Goal: Complete application form

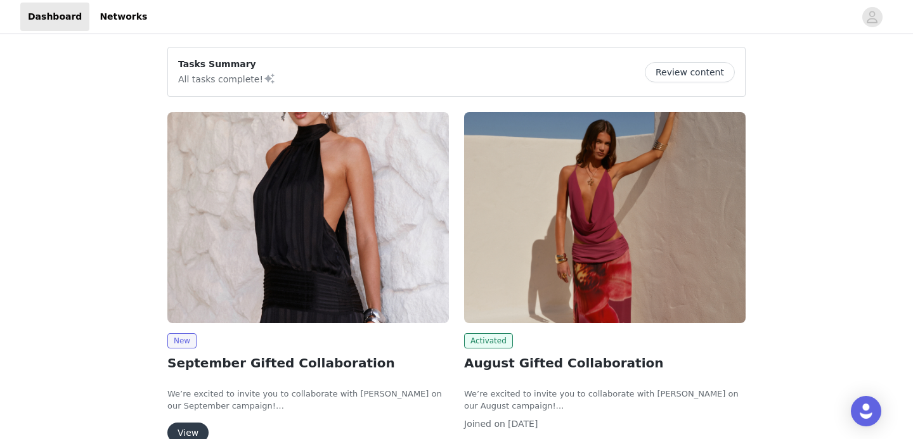
scroll to position [112, 0]
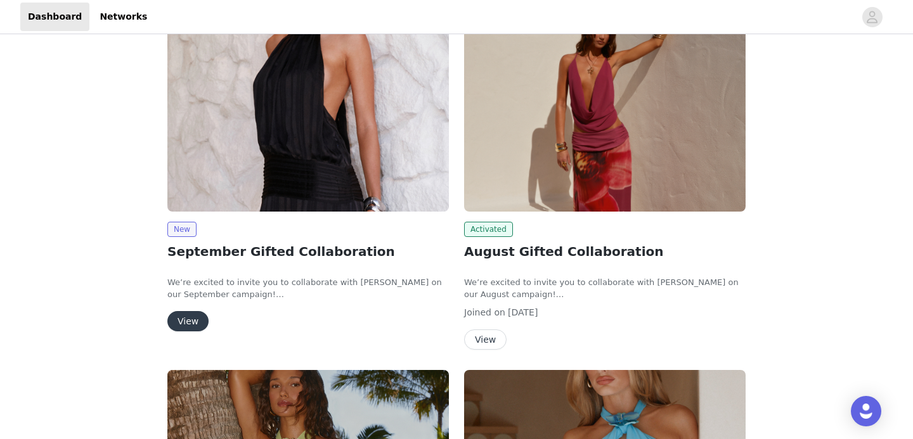
click at [183, 318] on button "View" at bounding box center [187, 321] width 41 height 20
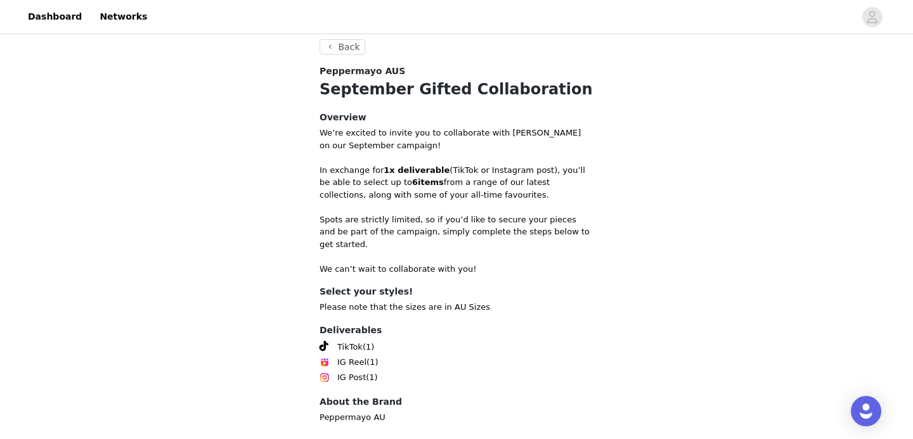
scroll to position [446, 0]
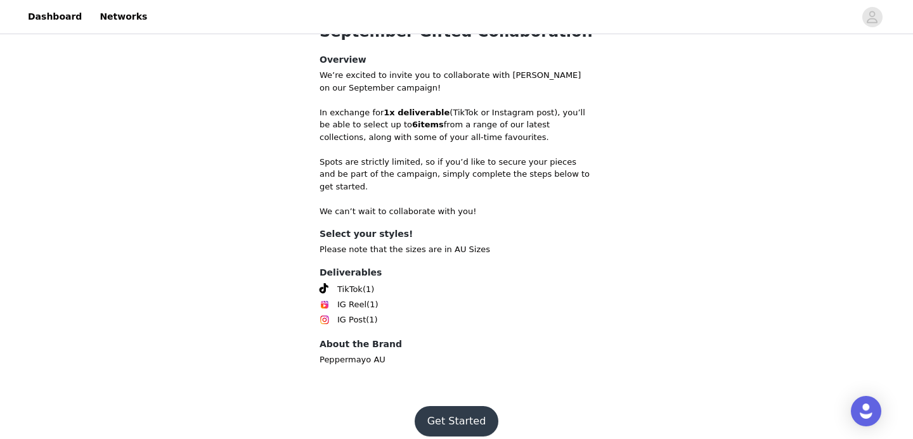
click at [457, 408] on button "Get Started" at bounding box center [457, 421] width 84 height 30
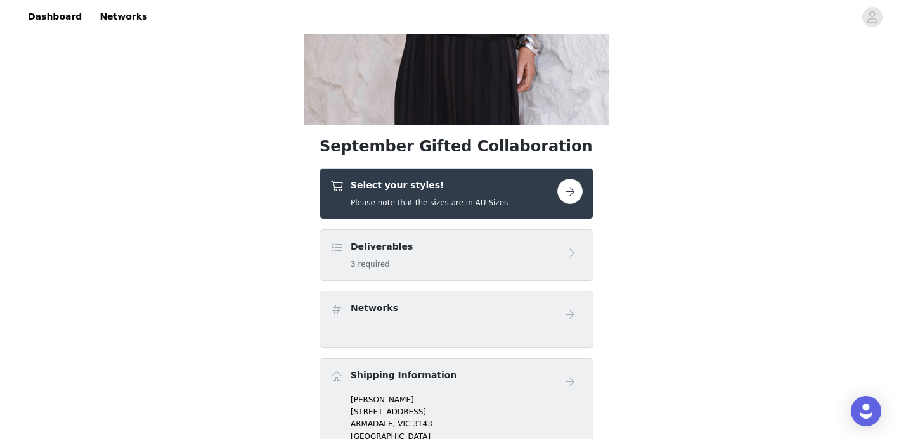
scroll to position [297, 0]
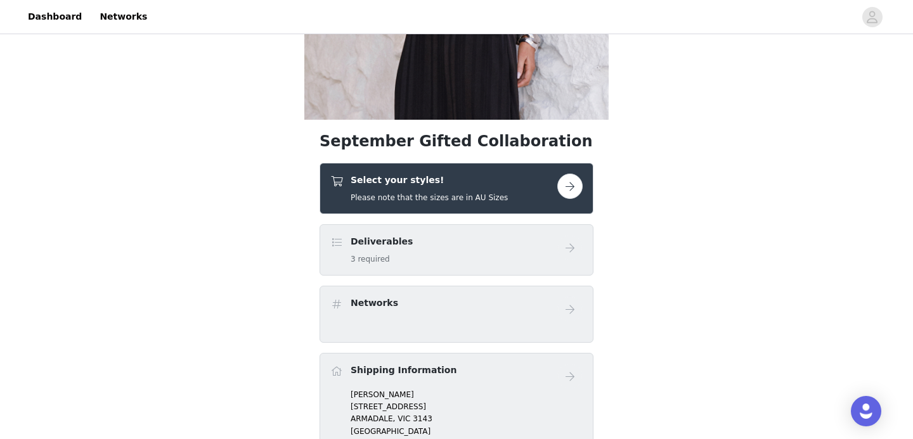
click at [567, 185] on button "button" at bounding box center [569, 186] width 25 height 25
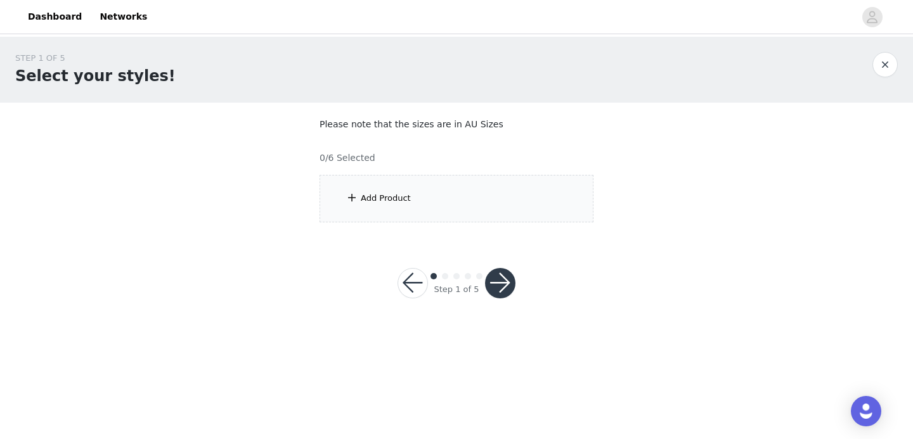
click at [439, 191] on div "Add Product" at bounding box center [457, 199] width 274 height 48
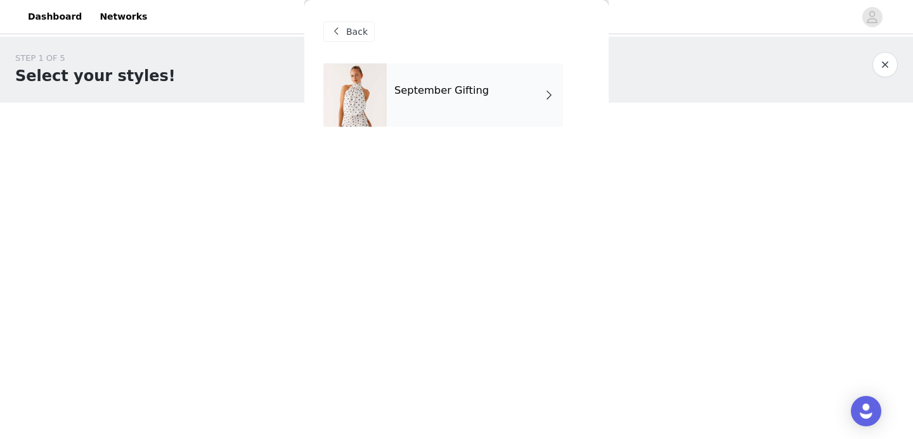
click at [434, 105] on div "September Gifting" at bounding box center [475, 94] width 176 height 63
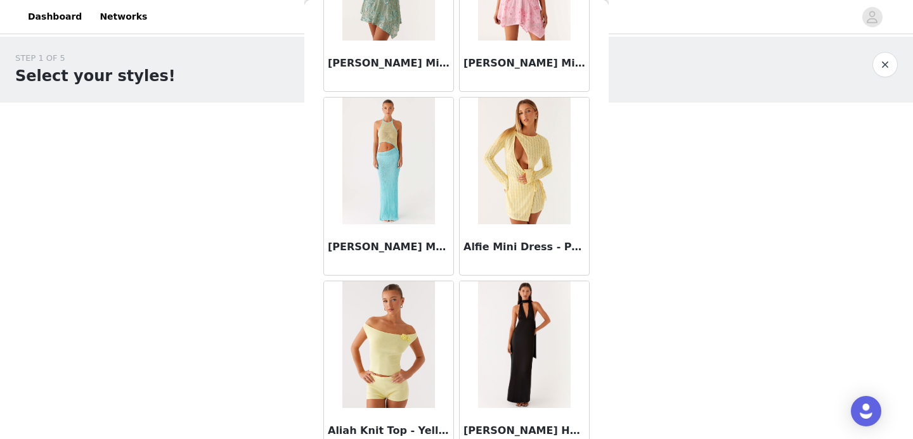
scroll to position [1501, 0]
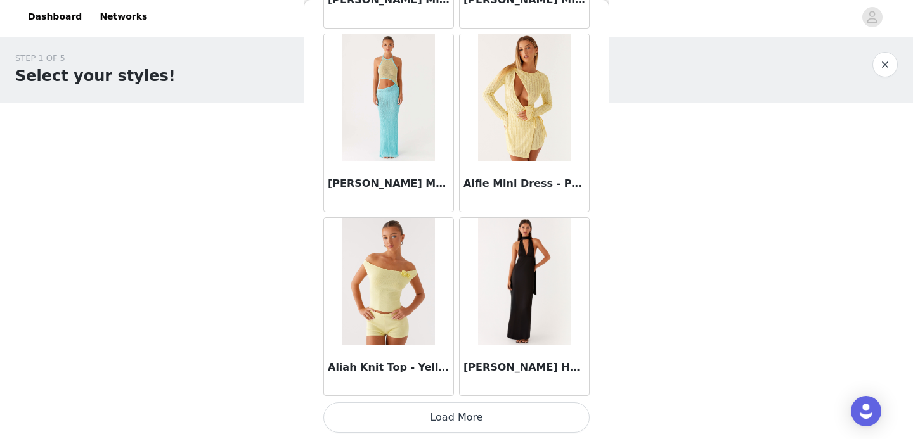
click at [439, 420] on button "Load More" at bounding box center [456, 418] width 266 height 30
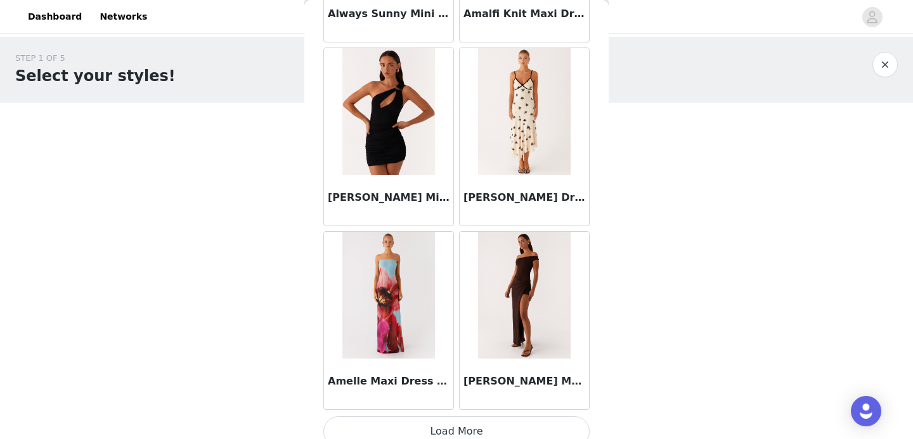
scroll to position [3333, 0]
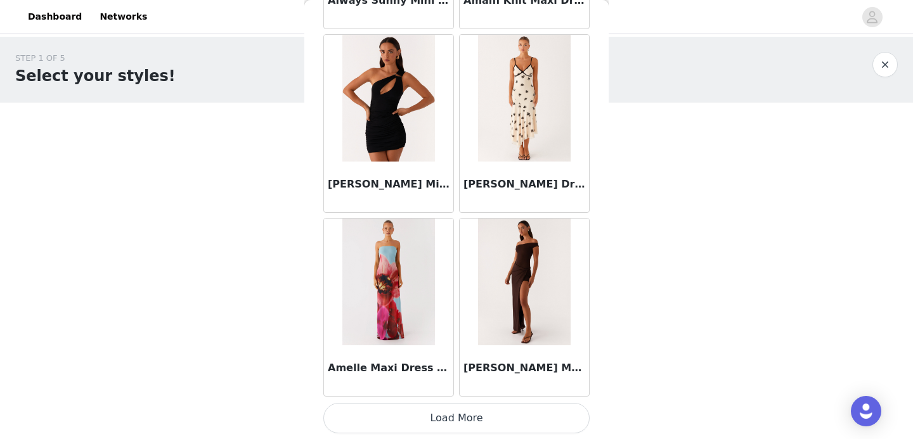
click at [474, 425] on button "Load More" at bounding box center [456, 418] width 266 height 30
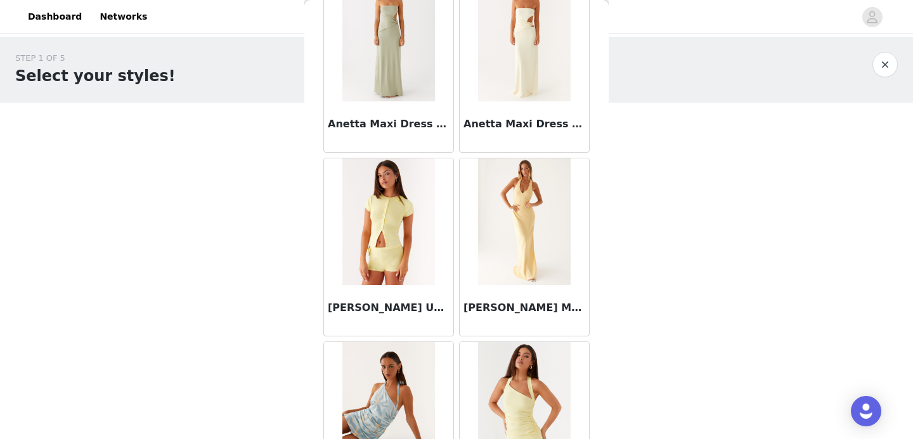
scroll to position [5178, 0]
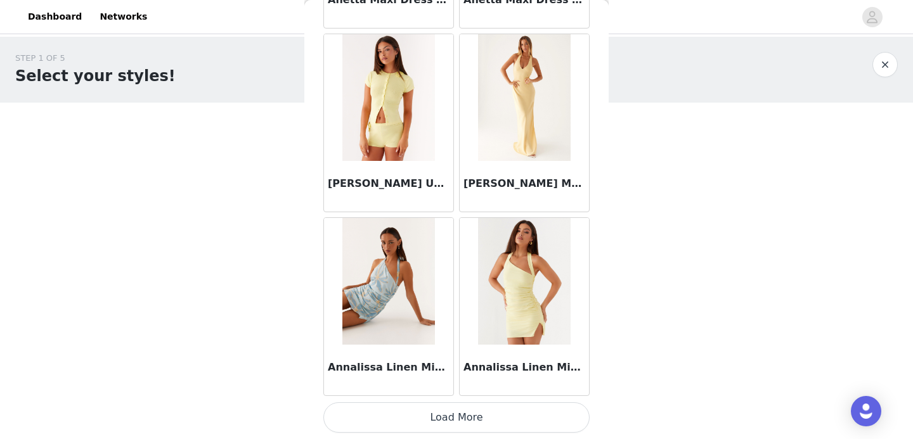
click at [464, 414] on button "Load More" at bounding box center [456, 418] width 266 height 30
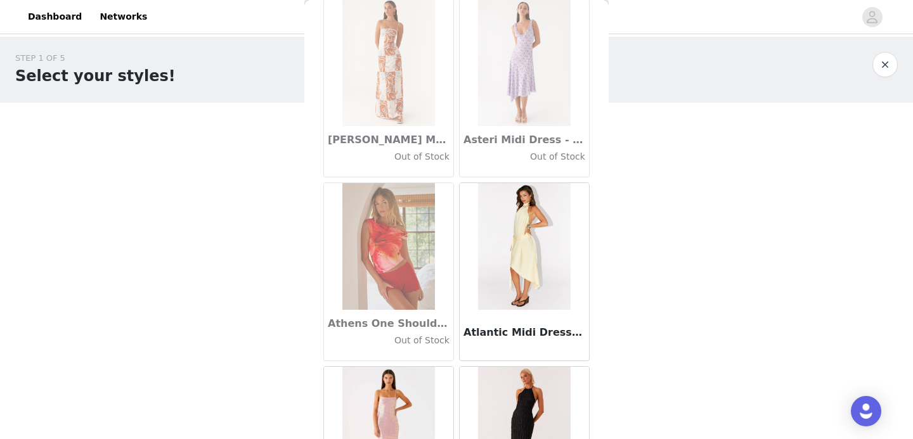
scroll to position [7017, 0]
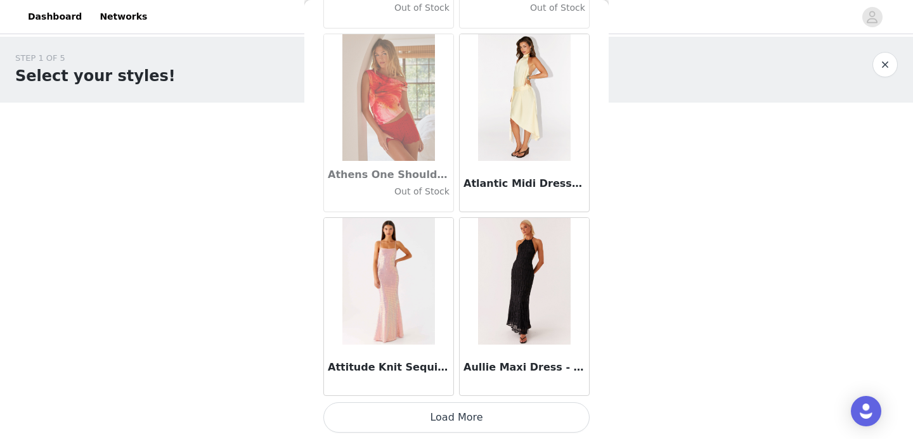
click at [399, 430] on button "Load More" at bounding box center [456, 418] width 266 height 30
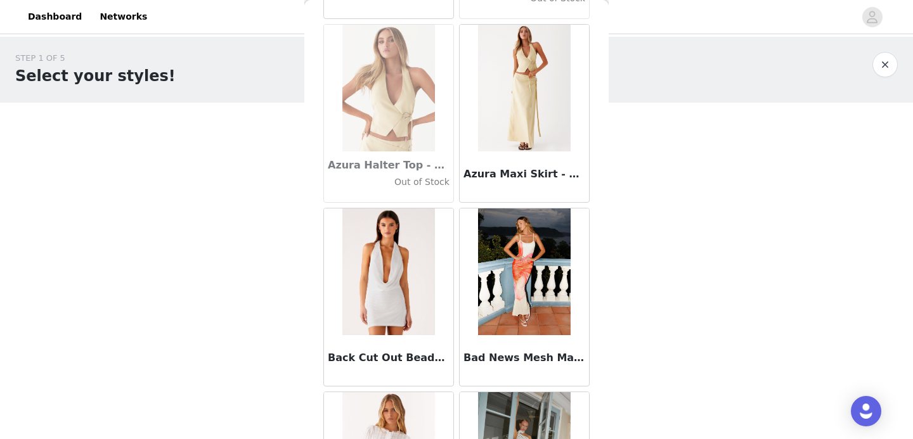
scroll to position [8856, 0]
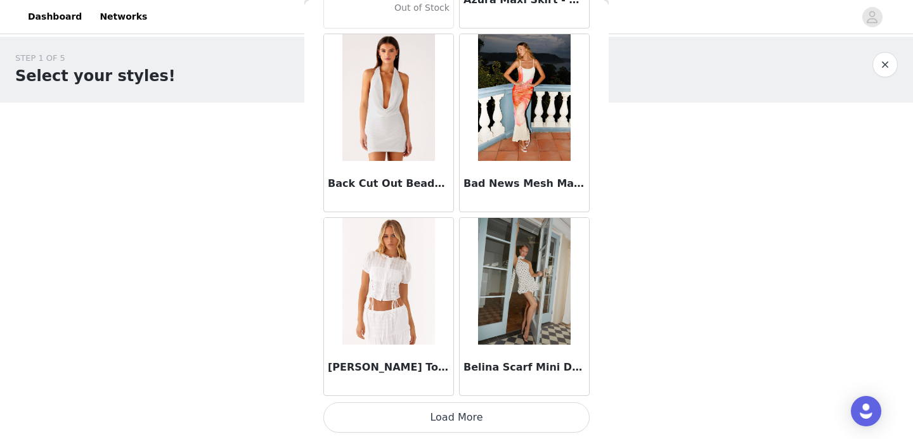
click at [404, 420] on button "Load More" at bounding box center [456, 418] width 266 height 30
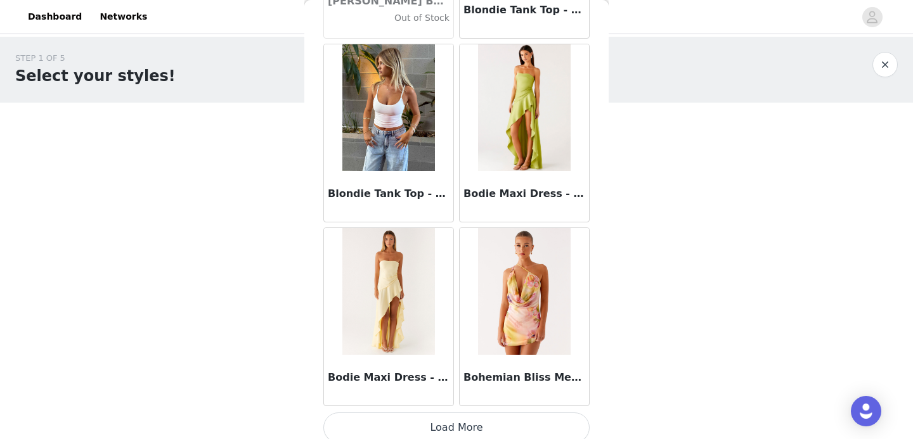
scroll to position [10694, 0]
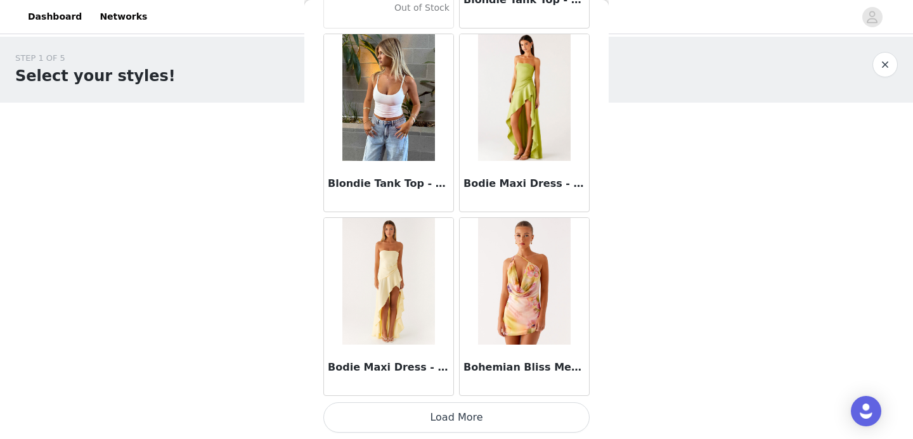
click at [402, 411] on button "Load More" at bounding box center [456, 418] width 266 height 30
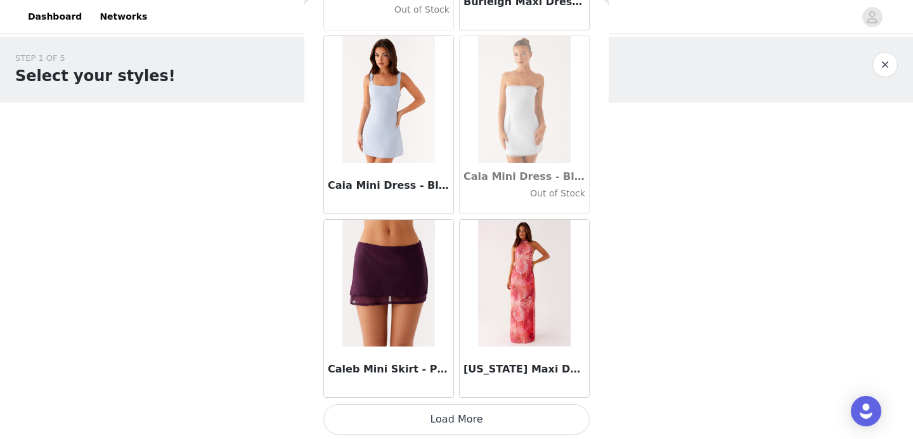
scroll to position [12533, 0]
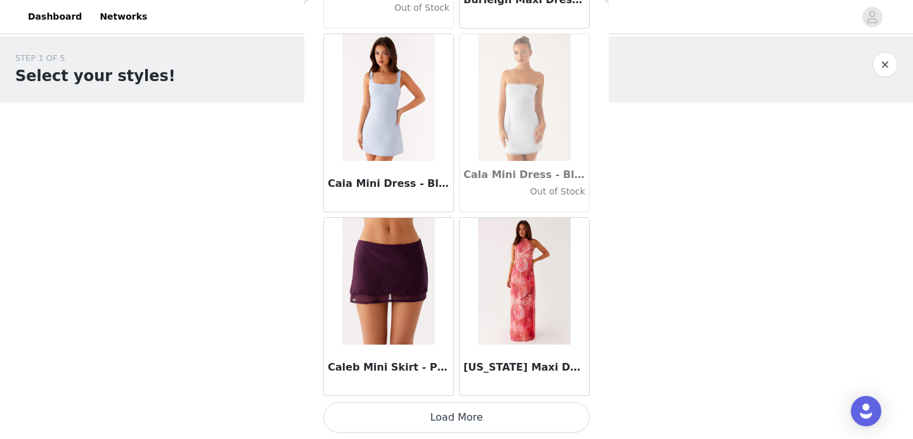
click at [428, 427] on button "Load More" at bounding box center [456, 418] width 266 height 30
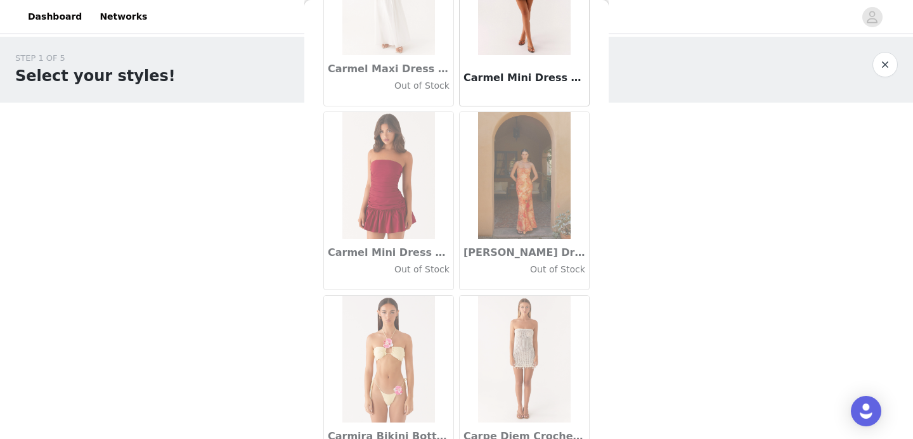
scroll to position [14372, 0]
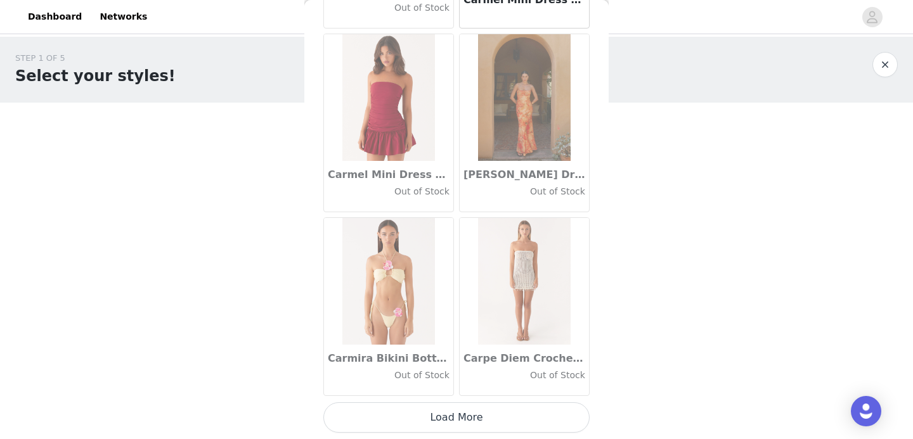
click at [440, 419] on button "Load More" at bounding box center [456, 418] width 266 height 30
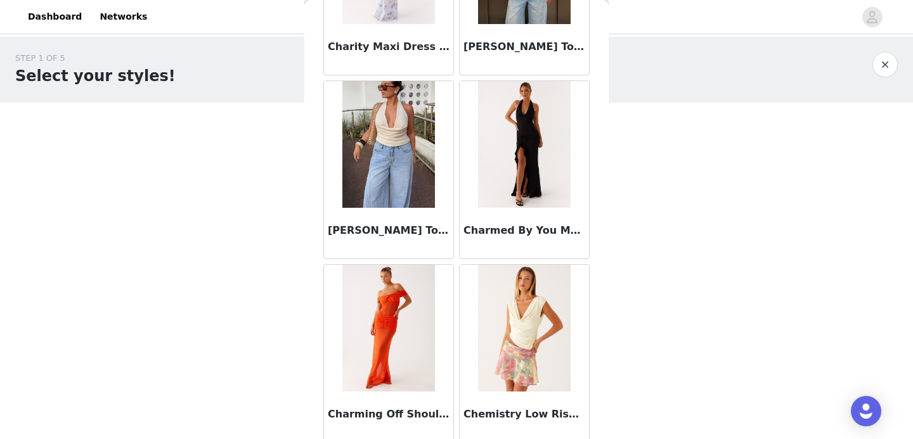
scroll to position [16211, 0]
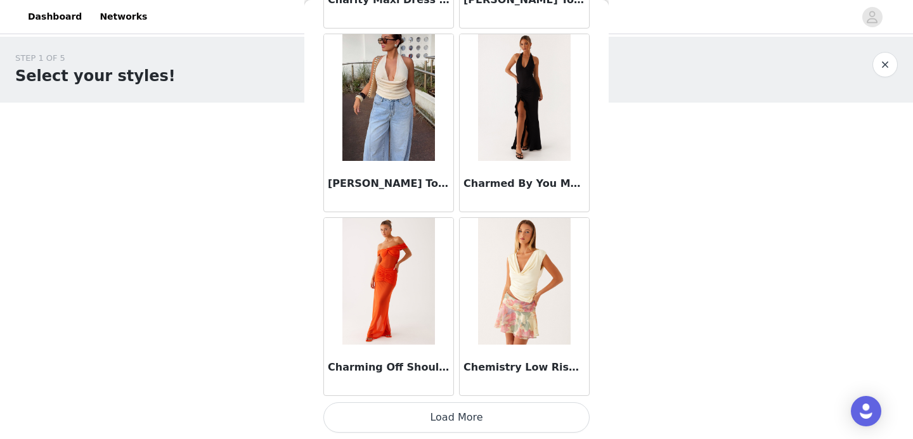
click at [426, 420] on button "Load More" at bounding box center [456, 418] width 266 height 30
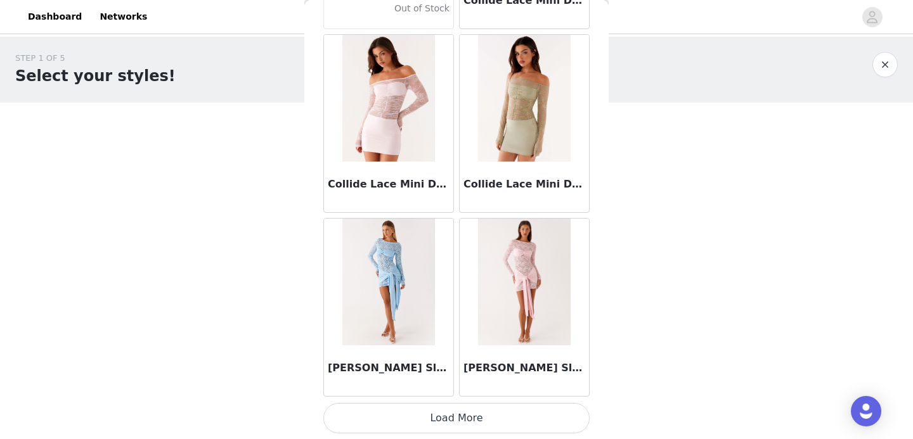
scroll to position [18049, 0]
click at [434, 418] on button "Load More" at bounding box center [456, 418] width 266 height 30
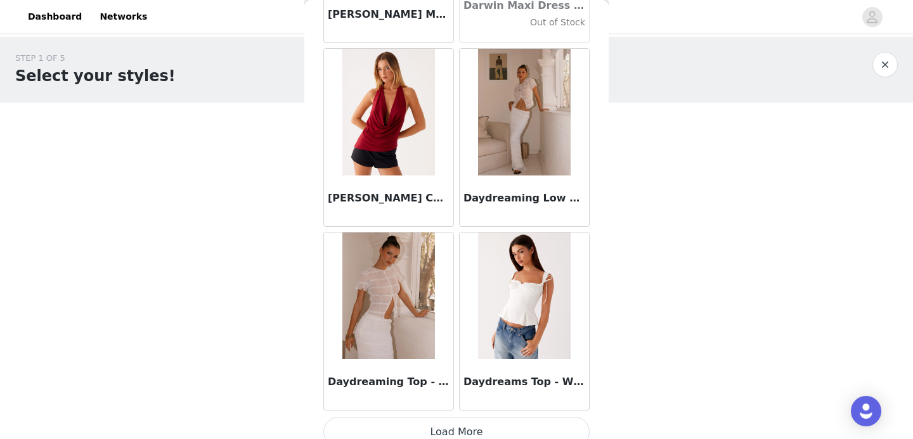
scroll to position [19888, 0]
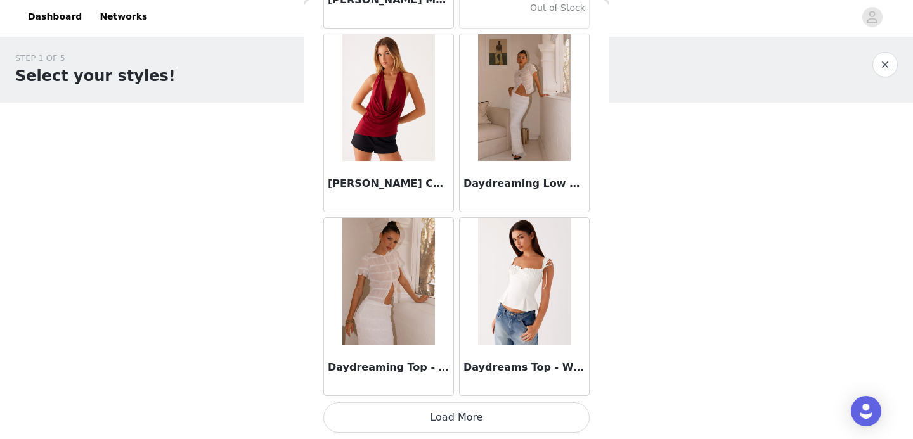
click at [418, 415] on button "Load More" at bounding box center [456, 418] width 266 height 30
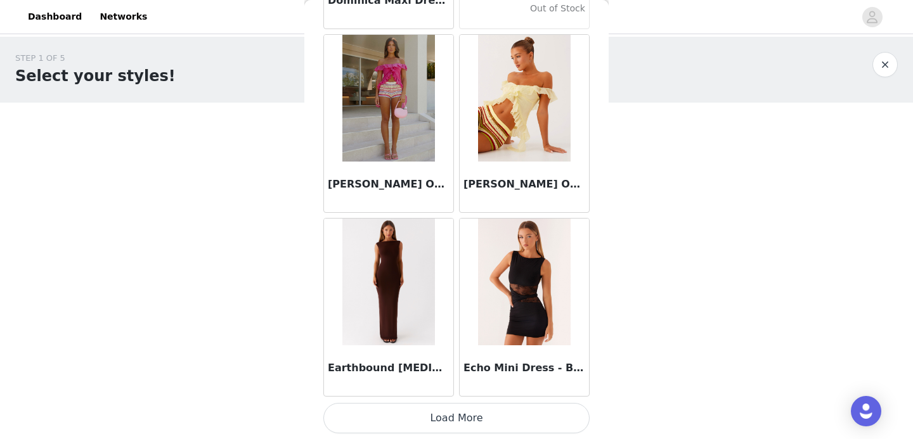
scroll to position [21727, 0]
click at [424, 417] on button "Load More" at bounding box center [456, 418] width 266 height 30
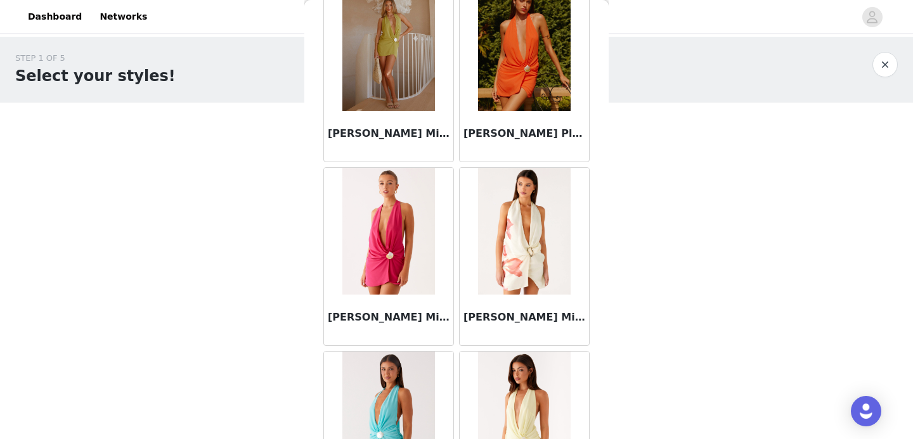
scroll to position [23566, 0]
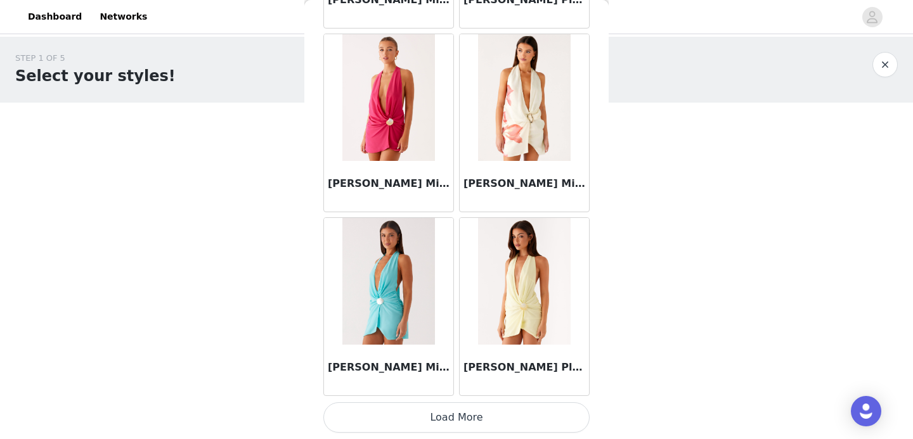
click at [413, 424] on button "Load More" at bounding box center [456, 418] width 266 height 30
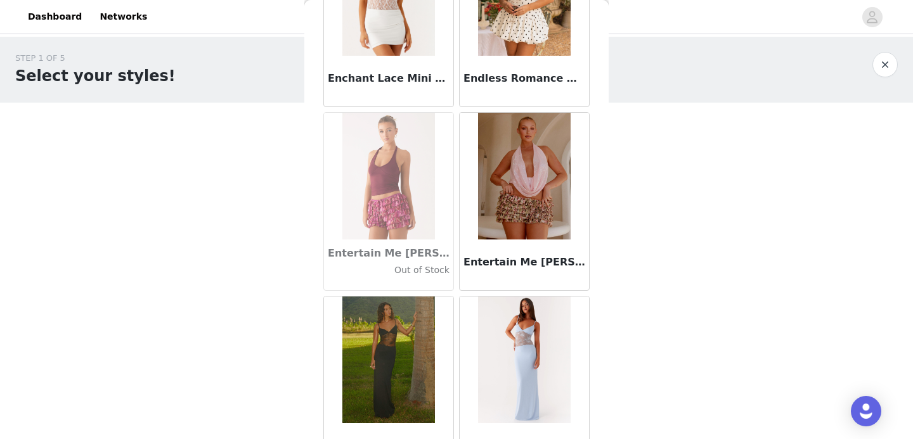
scroll to position [25404, 0]
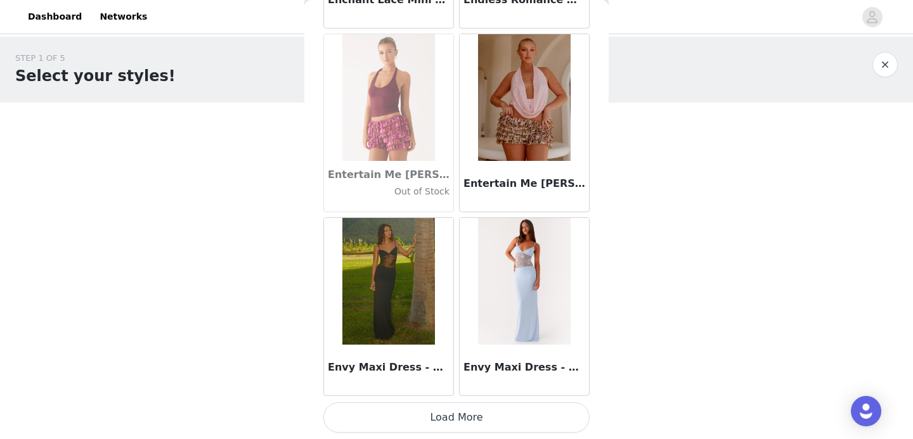
click at [417, 422] on button "Load More" at bounding box center [456, 418] width 266 height 30
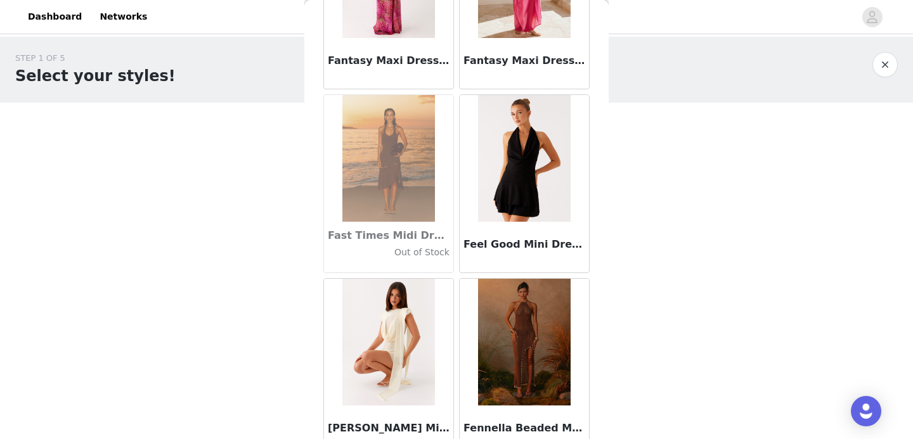
scroll to position [27243, 0]
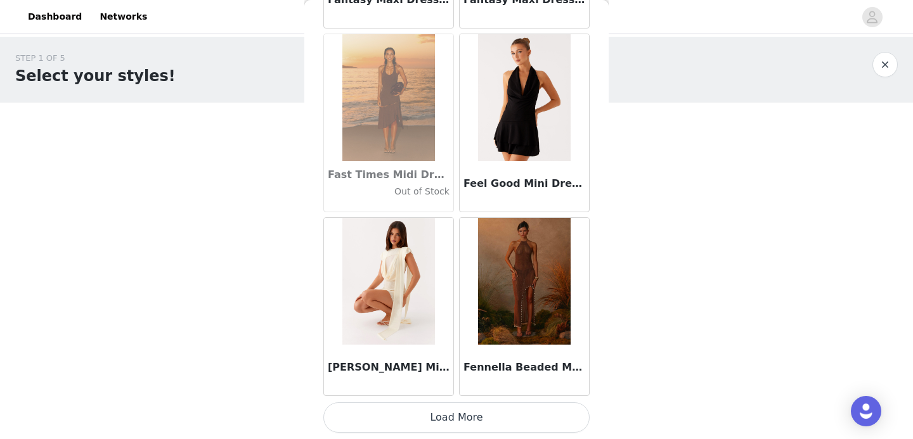
click at [419, 419] on button "Load More" at bounding box center [456, 418] width 266 height 30
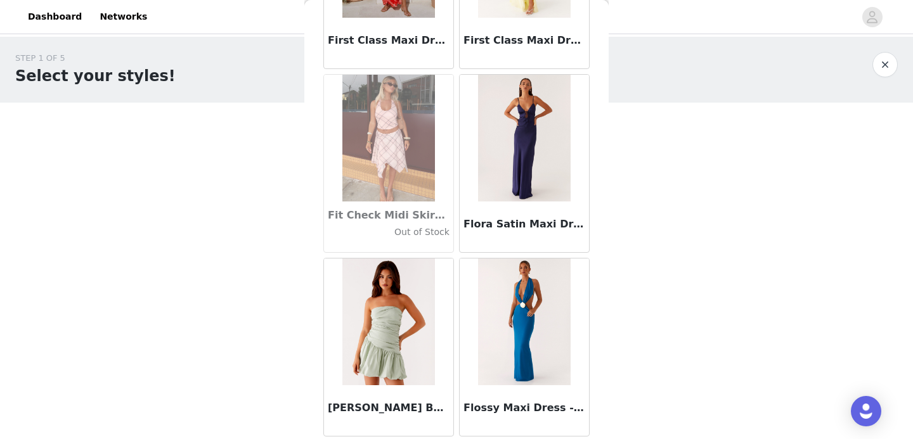
scroll to position [29082, 0]
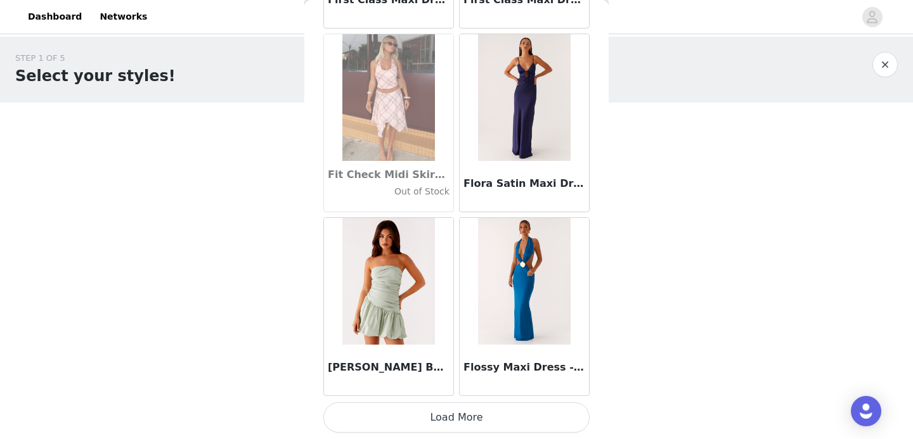
click at [434, 422] on button "Load More" at bounding box center [456, 418] width 266 height 30
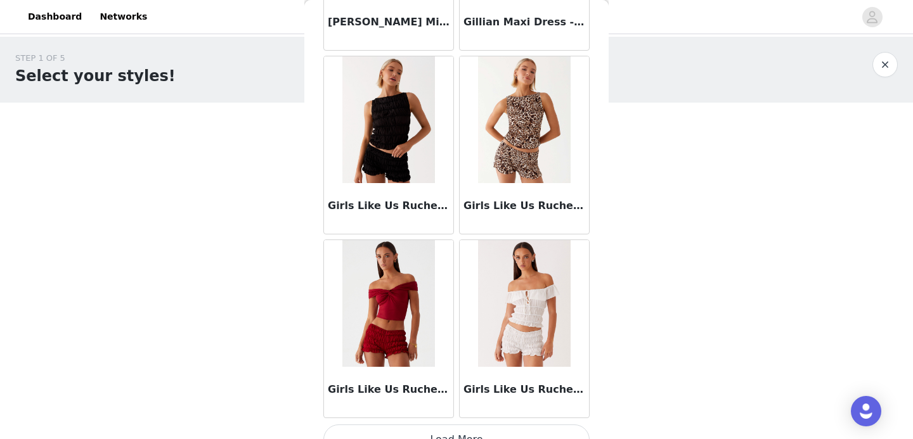
scroll to position [30921, 0]
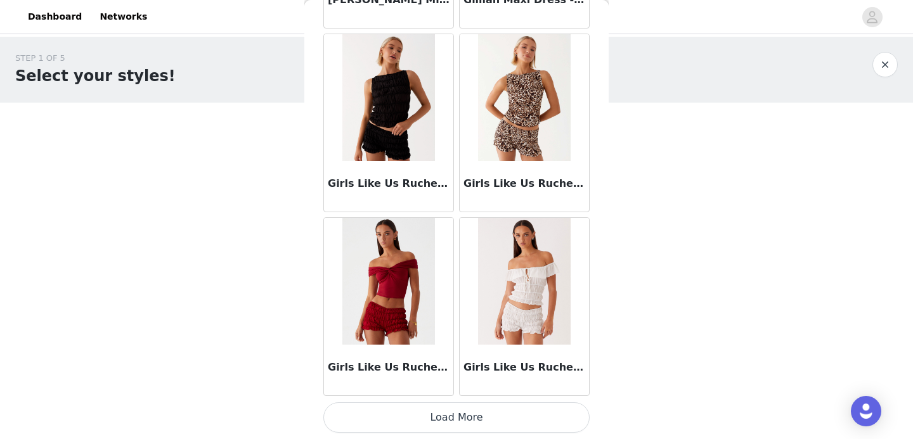
click at [419, 414] on button "Load More" at bounding box center [456, 418] width 266 height 30
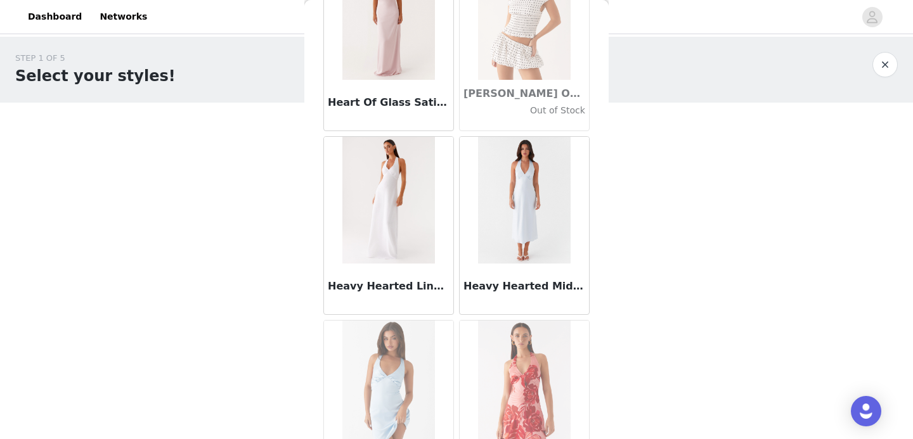
scroll to position [32759, 0]
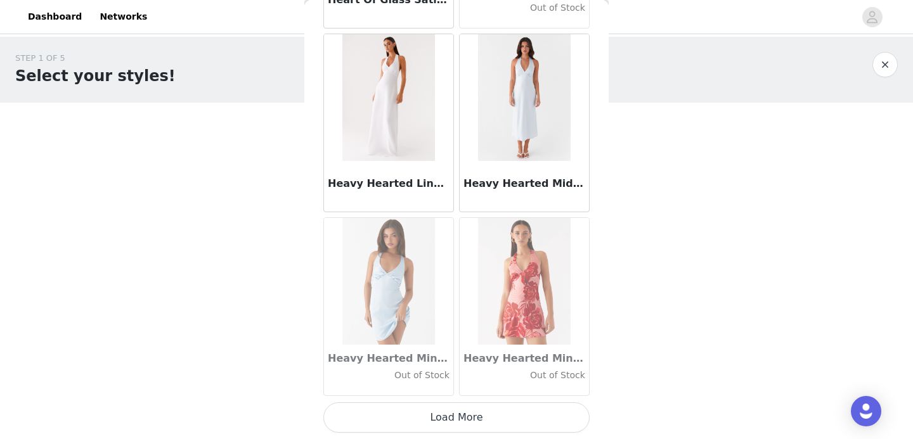
click at [427, 421] on button "Load More" at bounding box center [456, 418] width 266 height 30
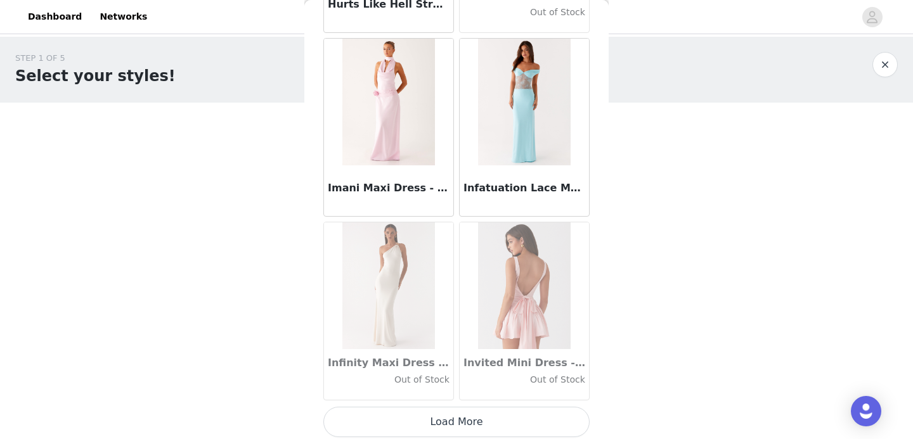
scroll to position [34598, 0]
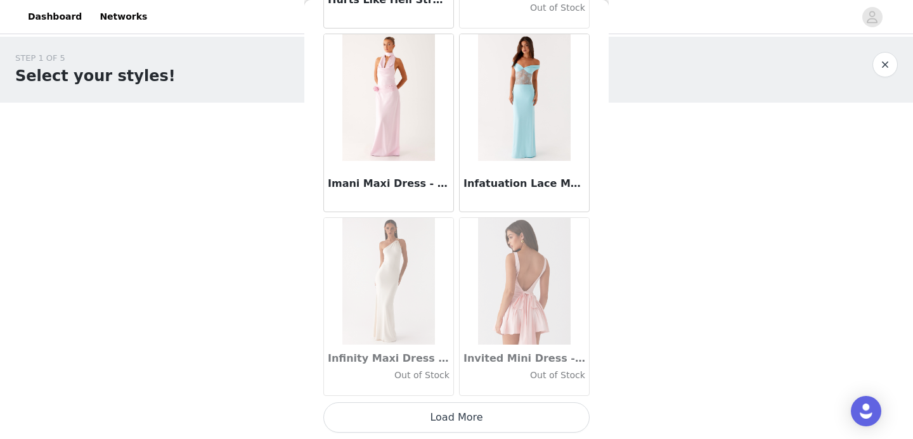
click at [441, 422] on button "Load More" at bounding box center [456, 418] width 266 height 30
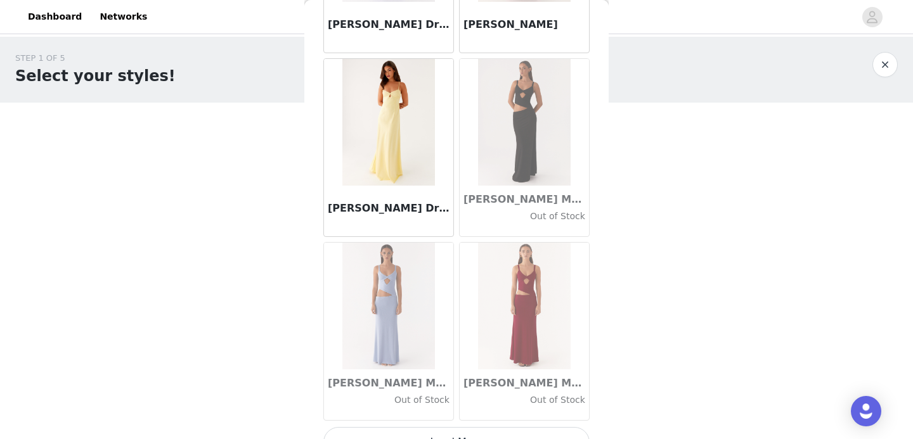
scroll to position [36437, 0]
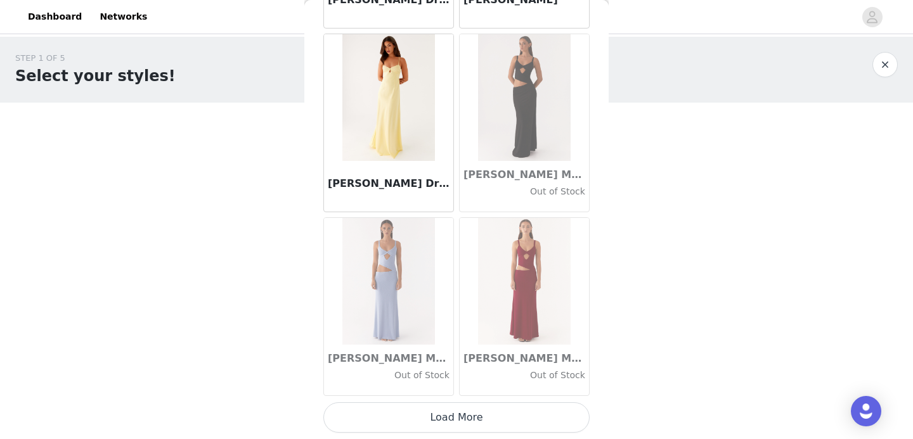
click at [435, 419] on button "Load More" at bounding box center [456, 418] width 266 height 30
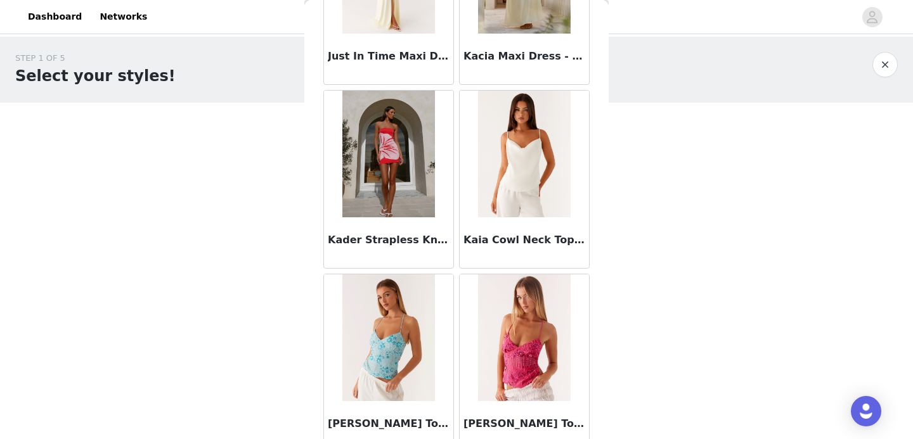
scroll to position [38276, 0]
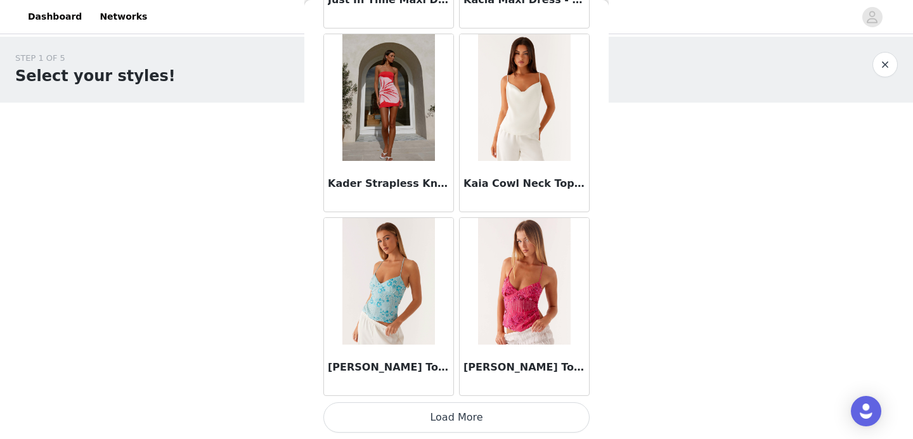
click at [436, 422] on button "Load More" at bounding box center [456, 418] width 266 height 30
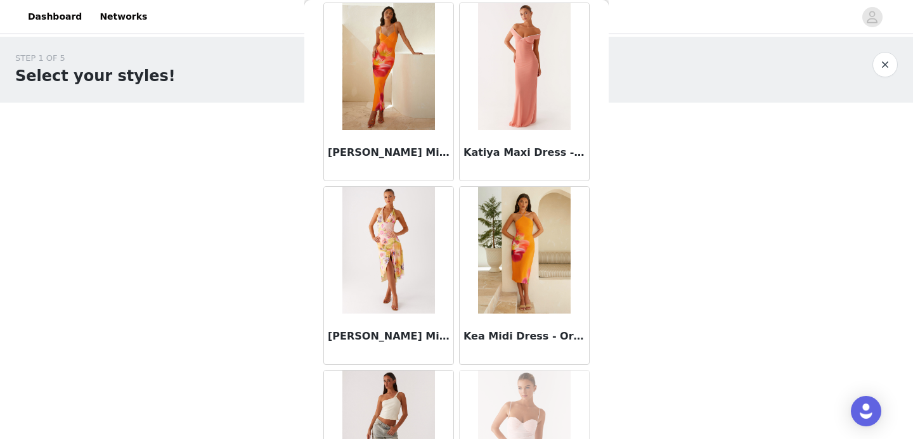
scroll to position [40114, 0]
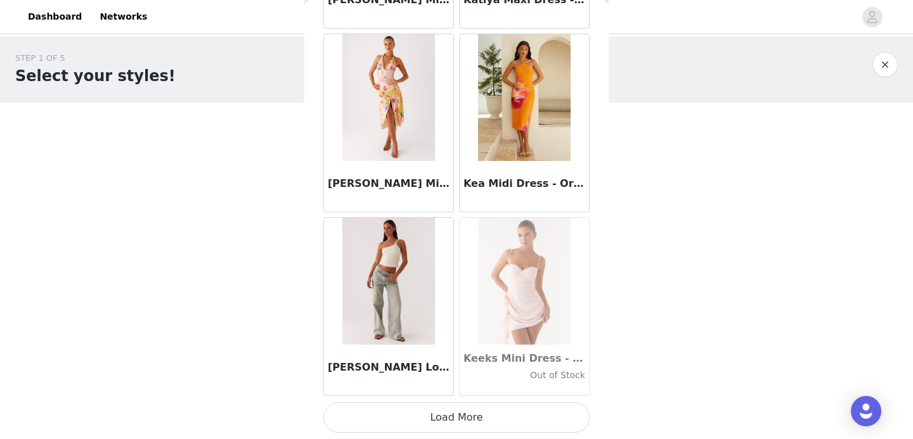
click at [432, 415] on button "Load More" at bounding box center [456, 418] width 266 height 30
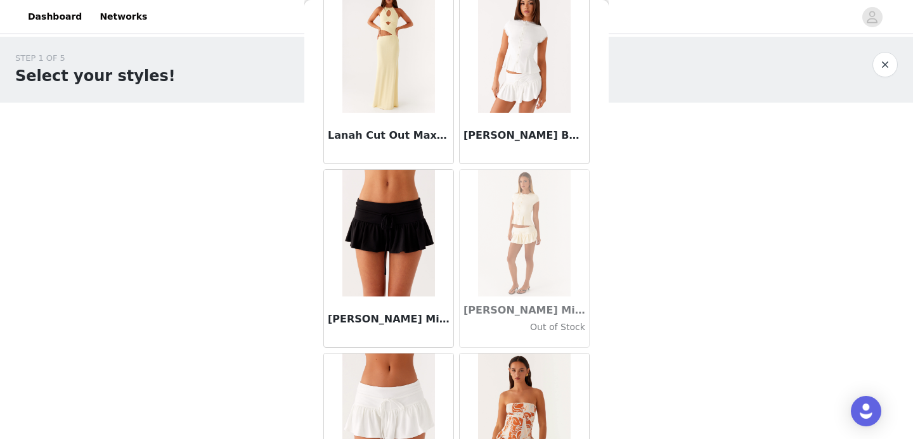
scroll to position [41953, 0]
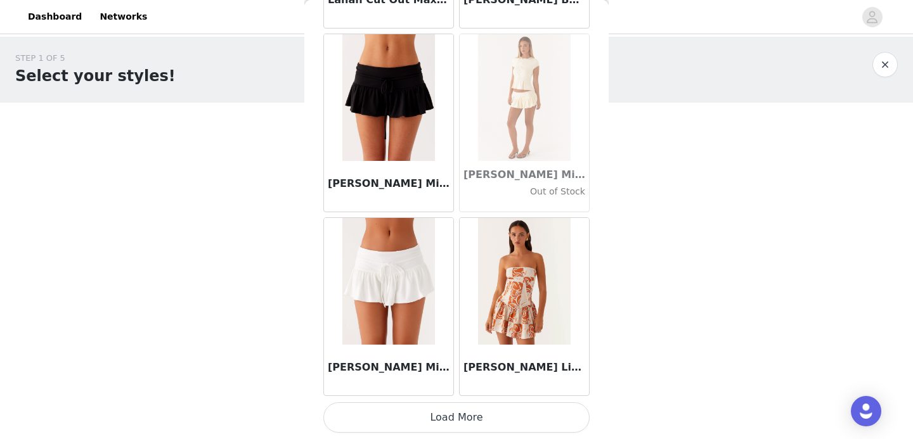
click at [412, 410] on button "Load More" at bounding box center [456, 418] width 266 height 30
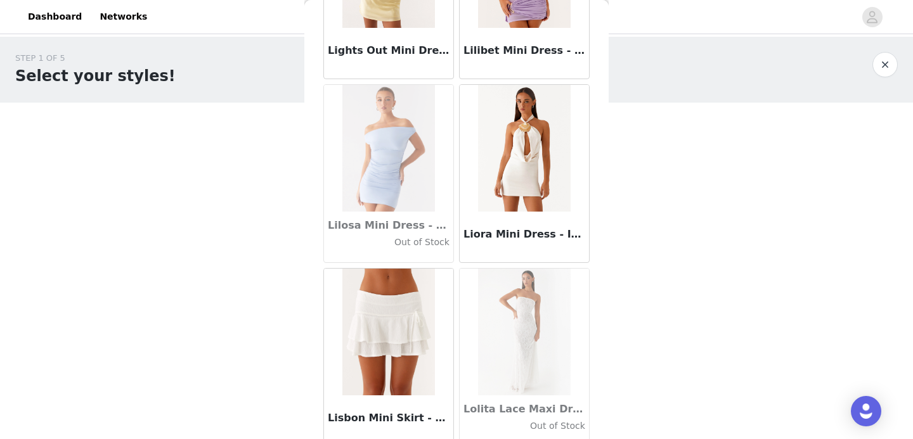
scroll to position [43792, 0]
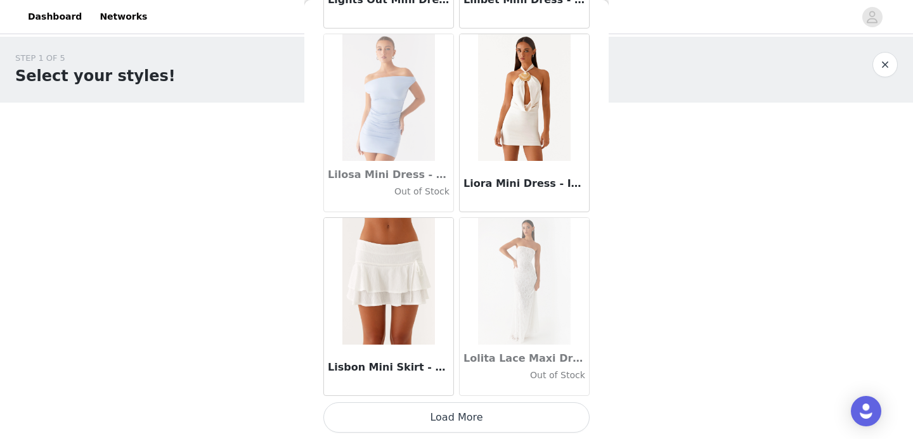
click at [422, 415] on button "Load More" at bounding box center [456, 418] width 266 height 30
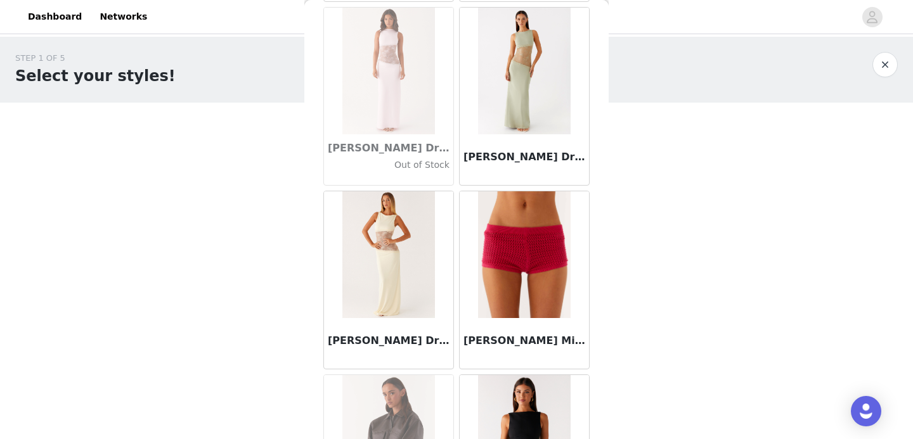
scroll to position [45631, 0]
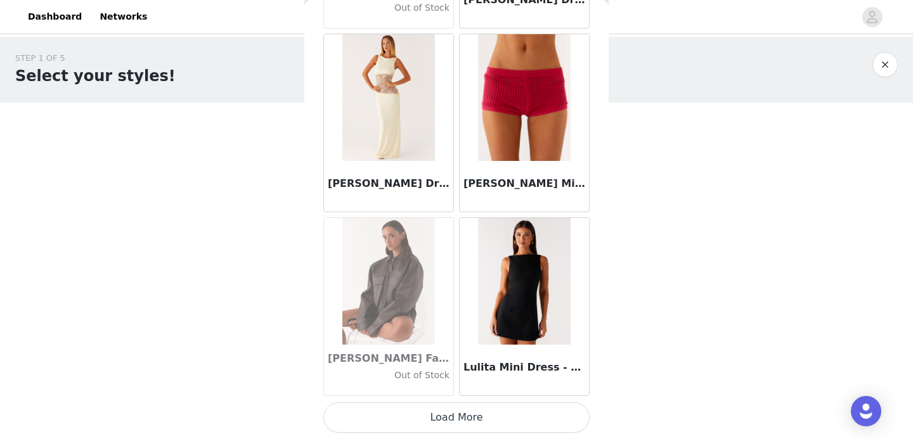
click at [414, 417] on button "Load More" at bounding box center [456, 418] width 266 height 30
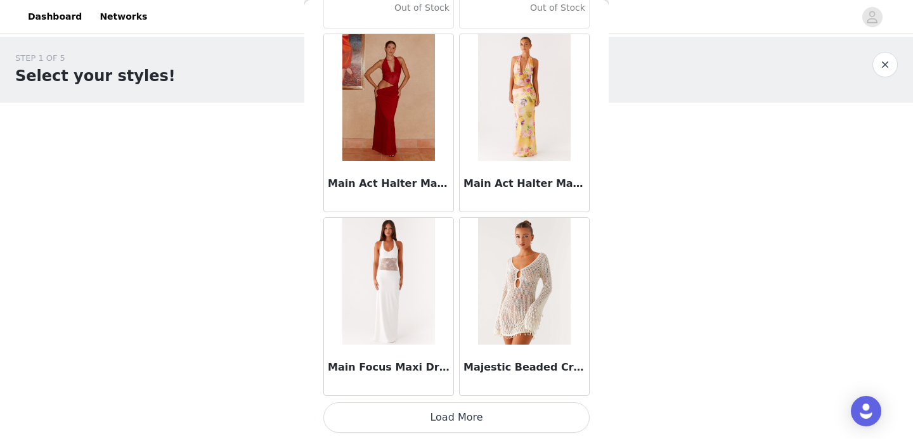
scroll to position [47469, 0]
click at [403, 413] on button "Load More" at bounding box center [456, 418] width 266 height 30
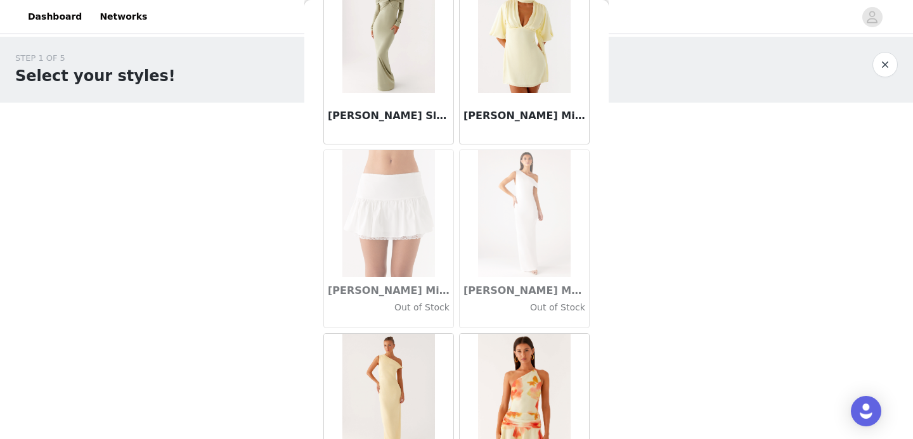
scroll to position [49308, 0]
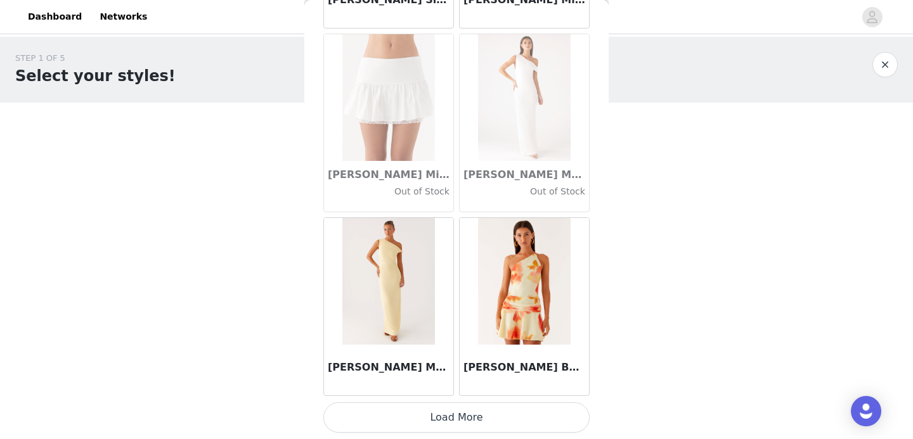
click at [422, 427] on button "Load More" at bounding box center [456, 418] width 266 height 30
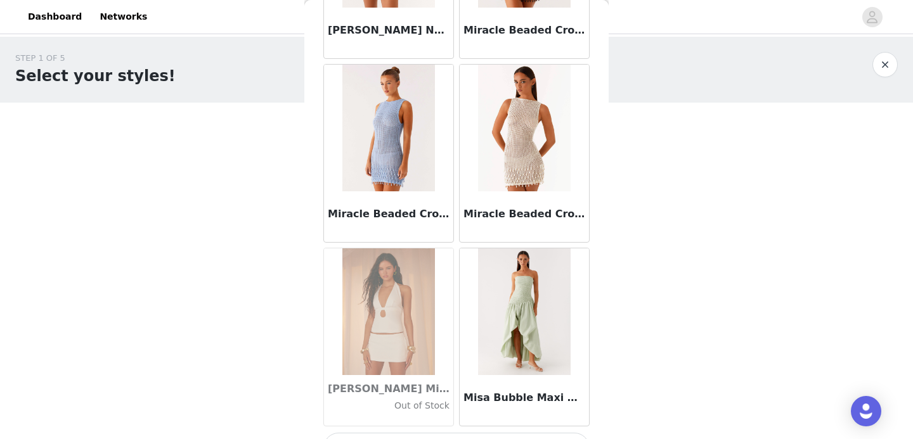
scroll to position [51147, 0]
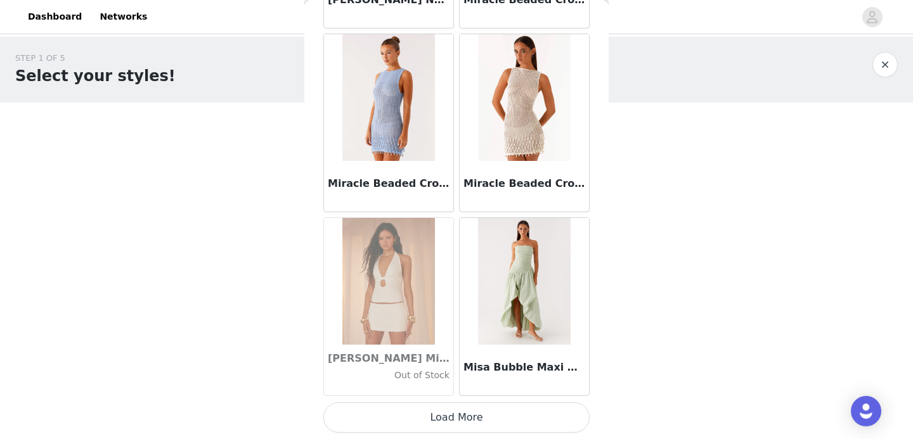
click at [477, 427] on button "Load More" at bounding box center [456, 418] width 266 height 30
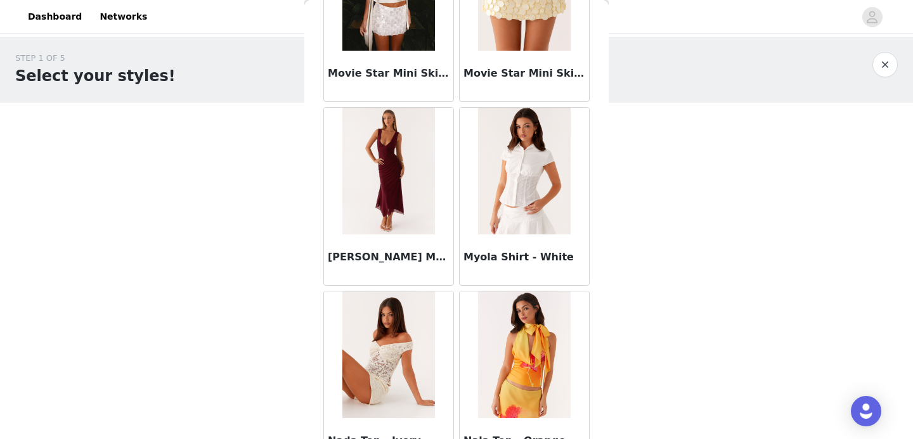
scroll to position [52985, 0]
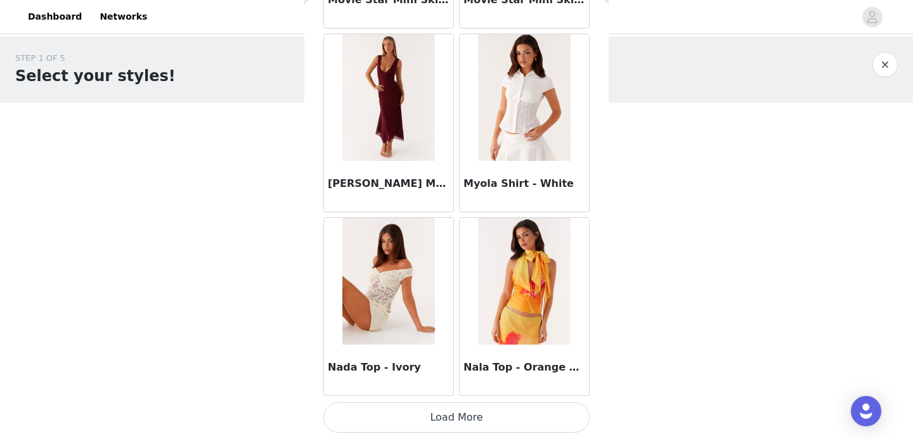
click at [455, 413] on button "Load More" at bounding box center [456, 418] width 266 height 30
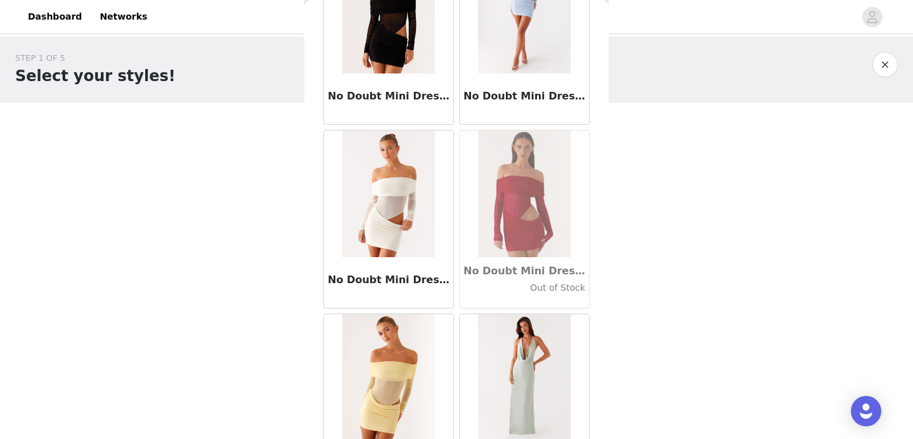
scroll to position [54824, 0]
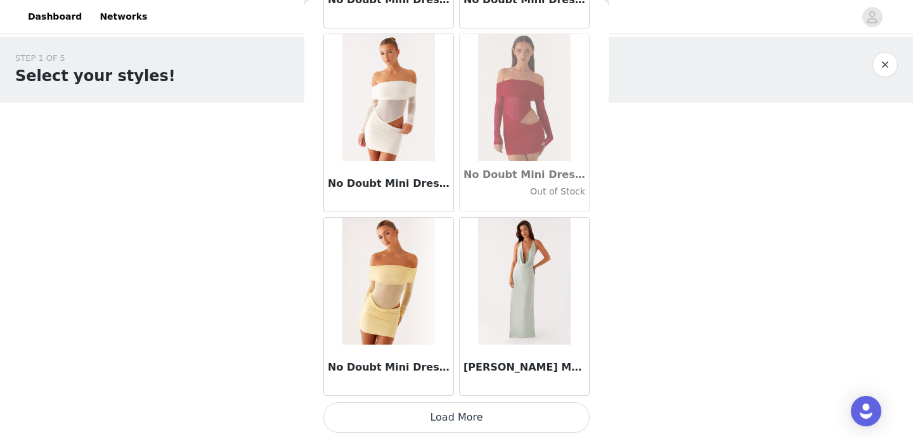
click at [434, 417] on button "Load More" at bounding box center [456, 418] width 266 height 30
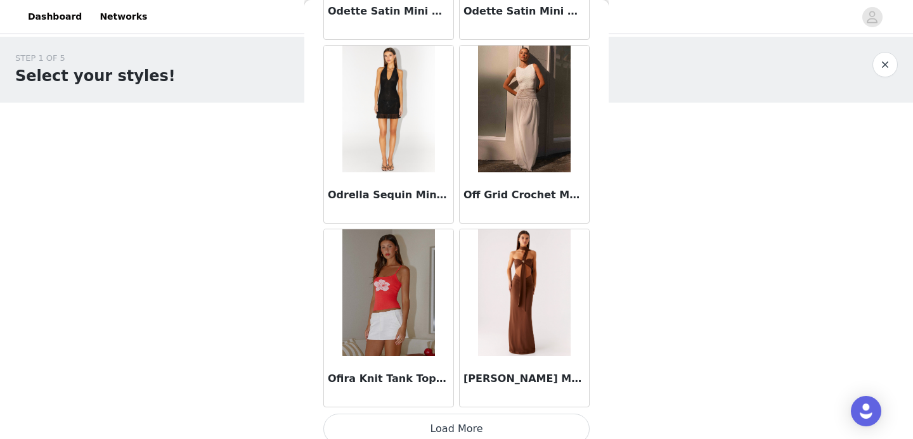
scroll to position [56663, 0]
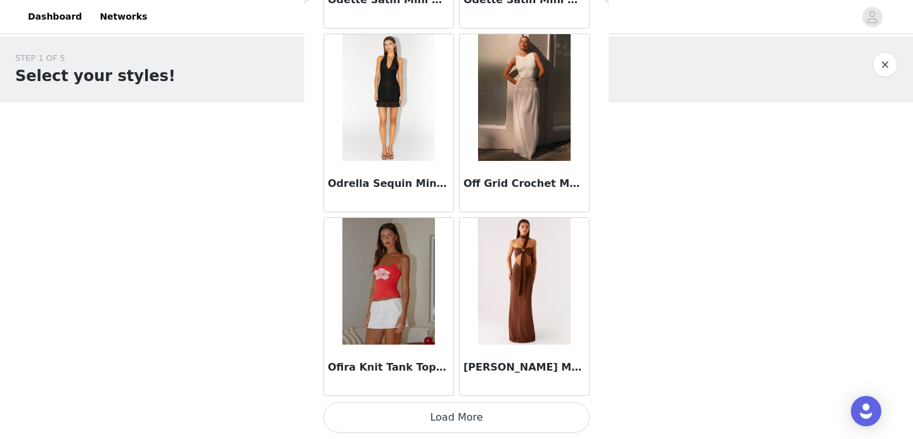
click at [466, 413] on button "Load More" at bounding box center [456, 418] width 266 height 30
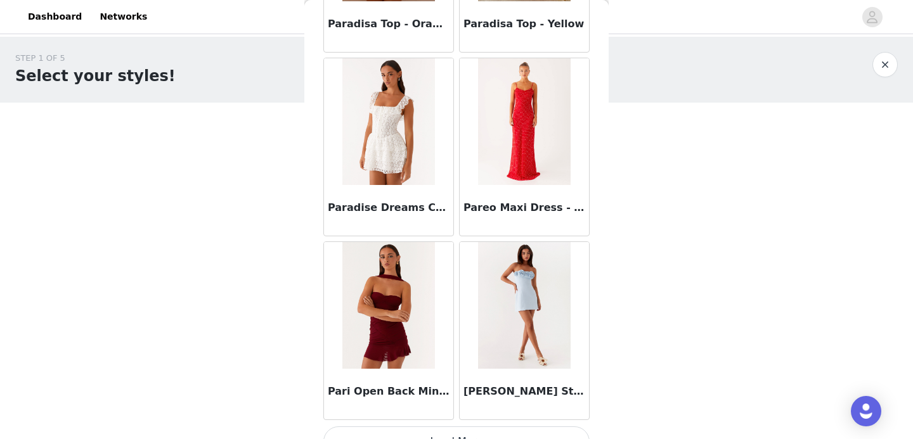
scroll to position [58502, 0]
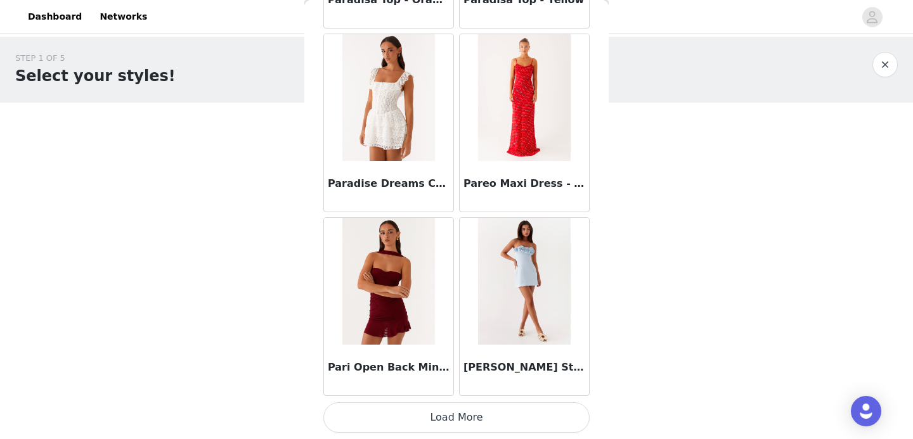
click at [481, 415] on button "Load More" at bounding box center [456, 418] width 266 height 30
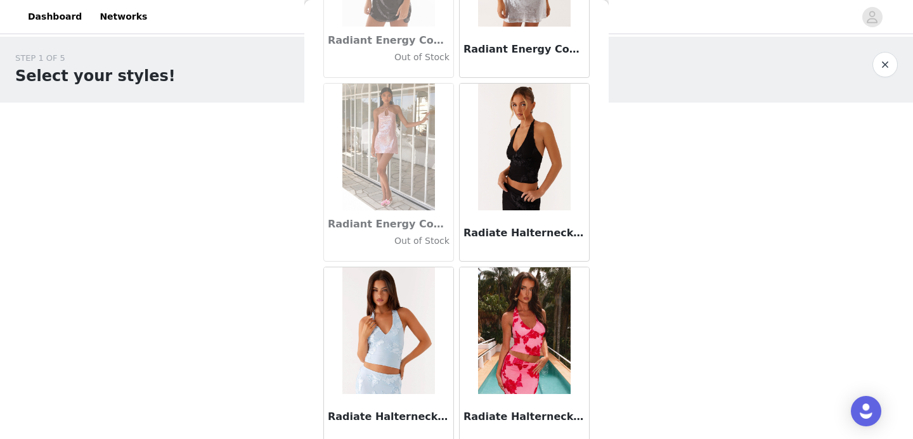
scroll to position [60340, 0]
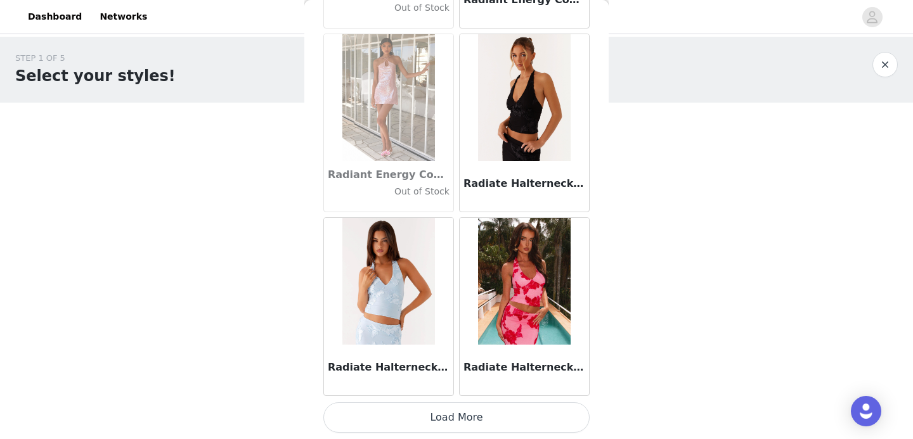
click at [439, 411] on button "Load More" at bounding box center [456, 418] width 266 height 30
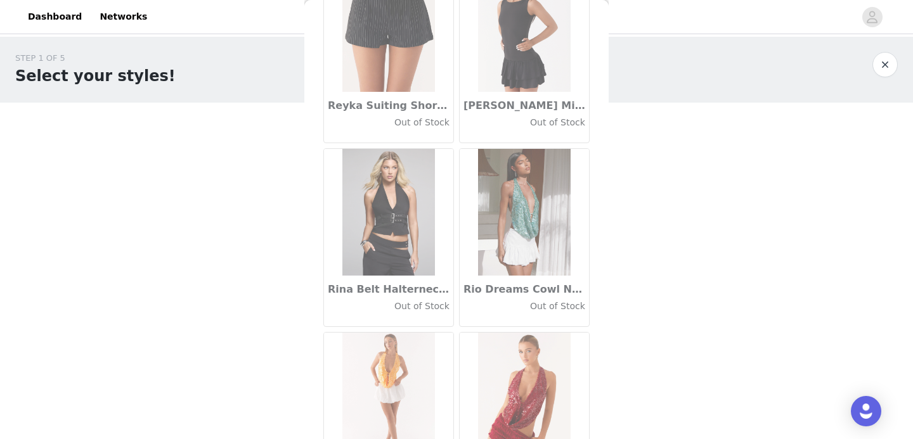
scroll to position [62179, 0]
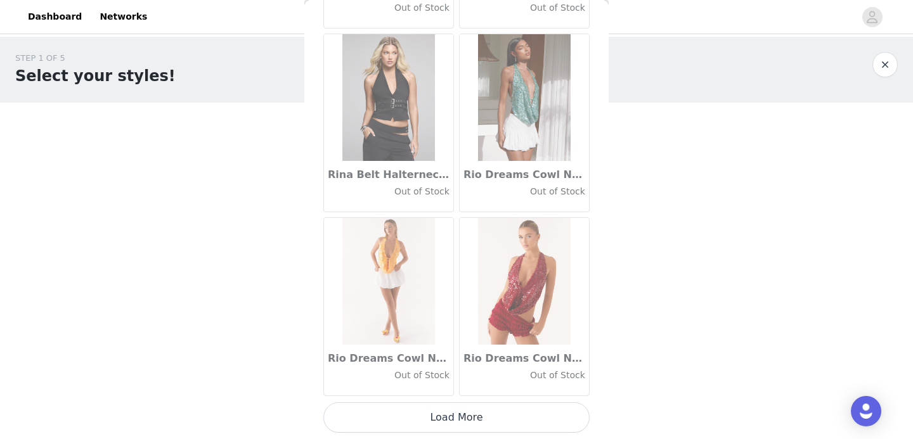
click at [432, 421] on button "Load More" at bounding box center [456, 418] width 266 height 30
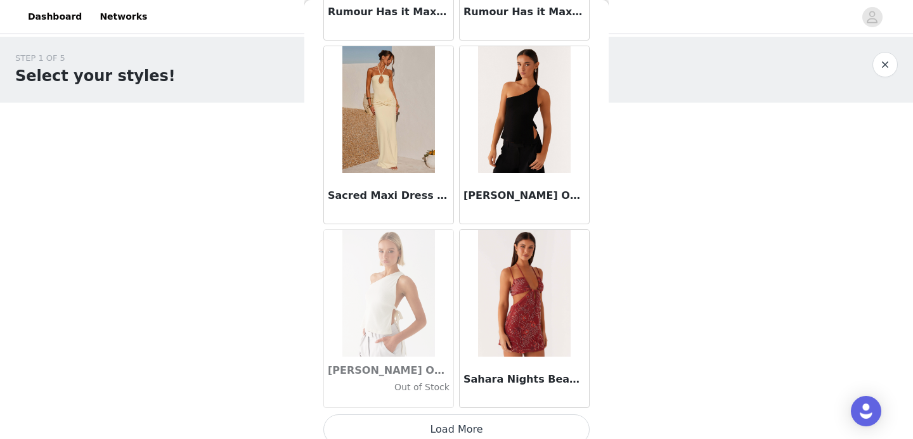
scroll to position [64018, 0]
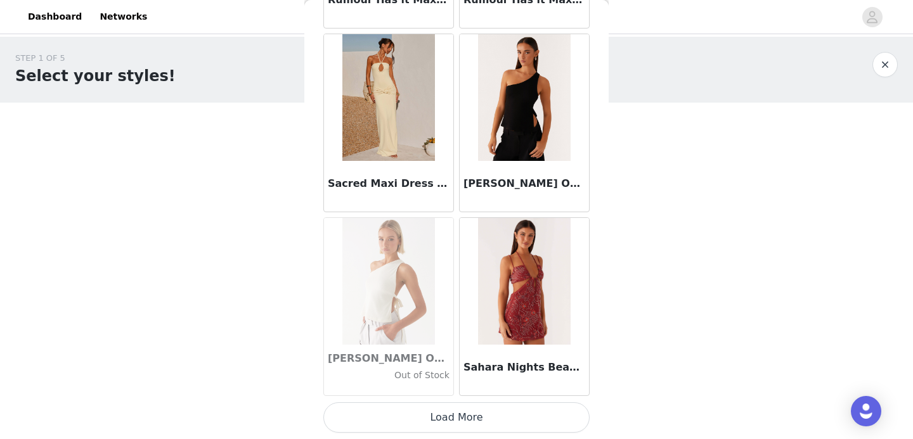
click at [444, 422] on button "Load More" at bounding box center [456, 418] width 266 height 30
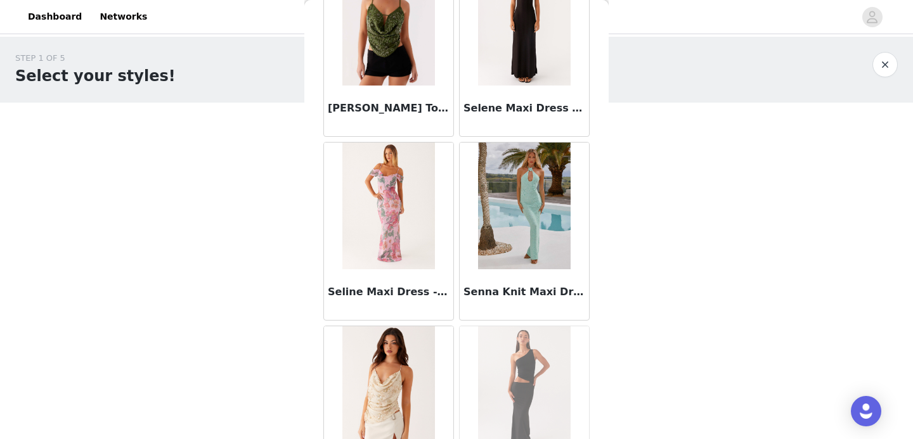
scroll to position [65857, 0]
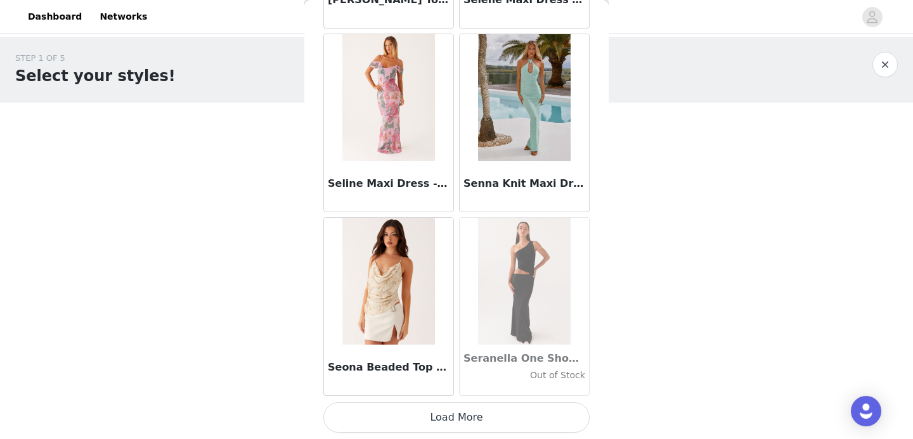
click at [428, 431] on button "Load More" at bounding box center [456, 418] width 266 height 30
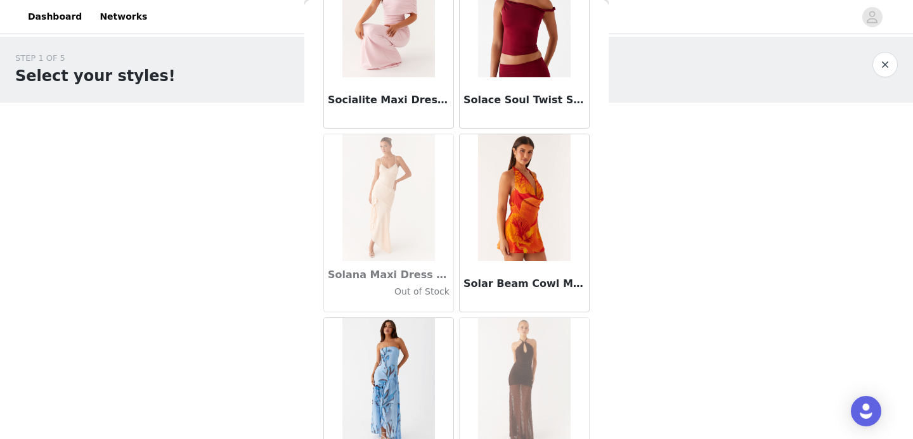
scroll to position [67695, 0]
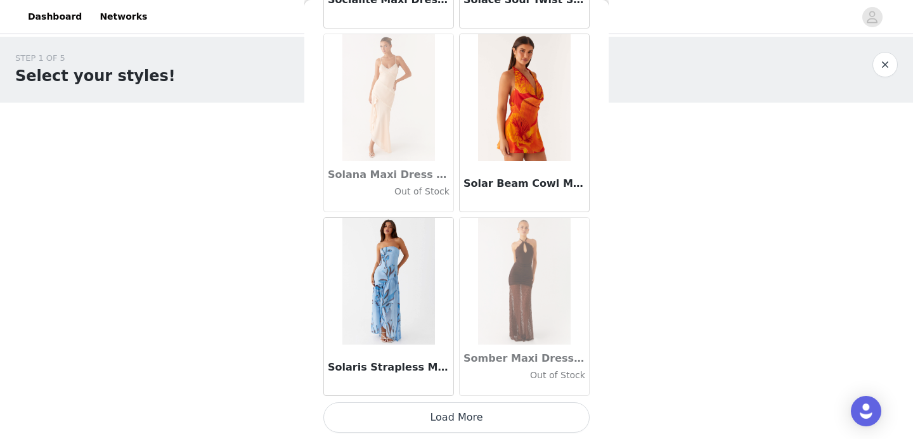
click at [422, 421] on button "Load More" at bounding box center [456, 418] width 266 height 30
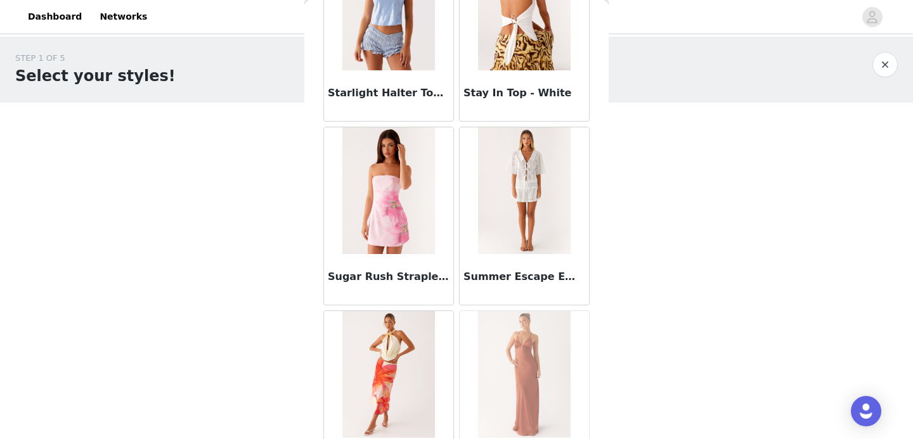
scroll to position [69534, 0]
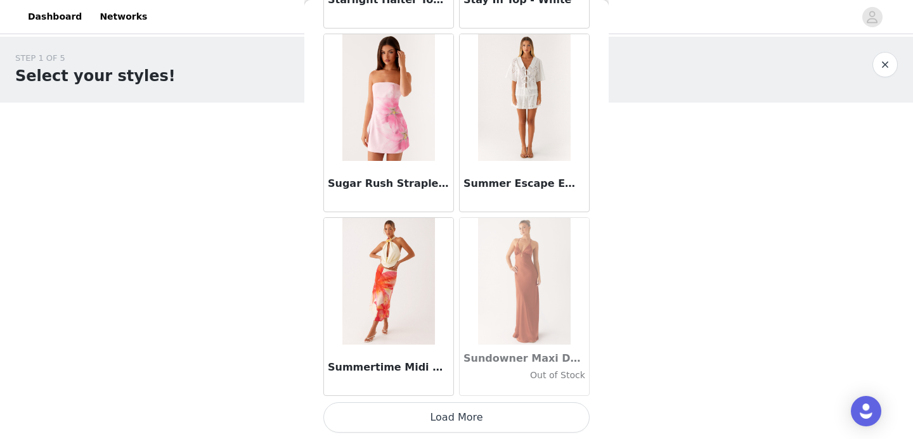
click at [459, 417] on button "Load More" at bounding box center [456, 418] width 266 height 30
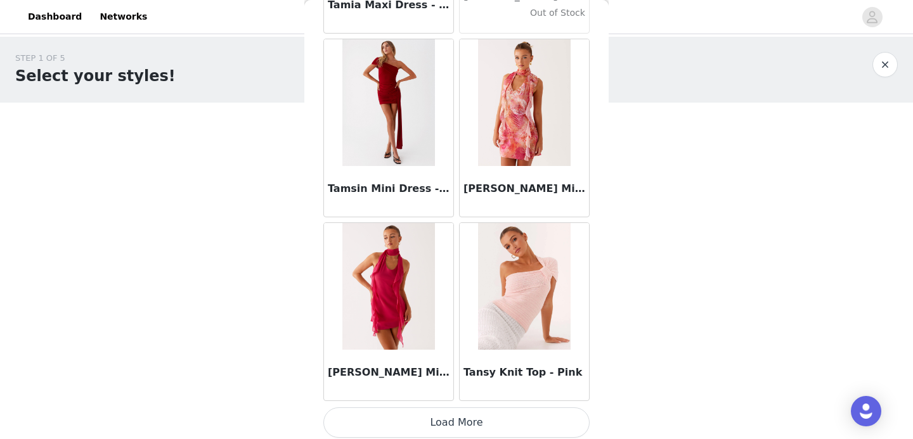
scroll to position [71373, 0]
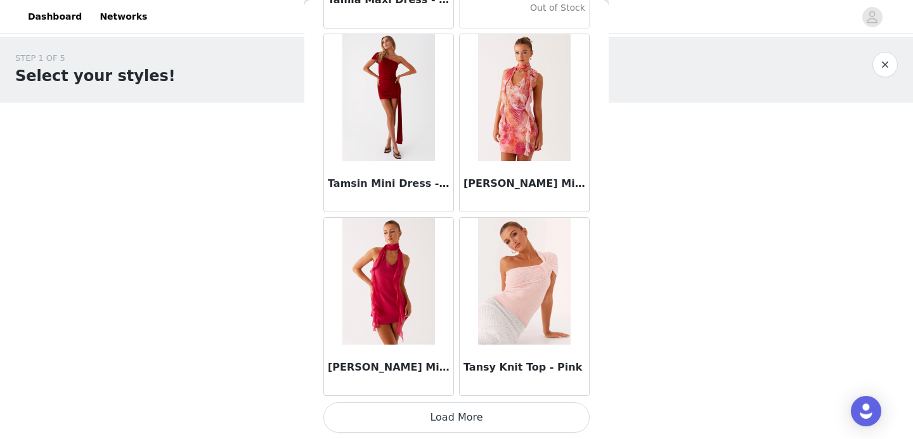
click at [451, 415] on button "Load More" at bounding box center [456, 418] width 266 height 30
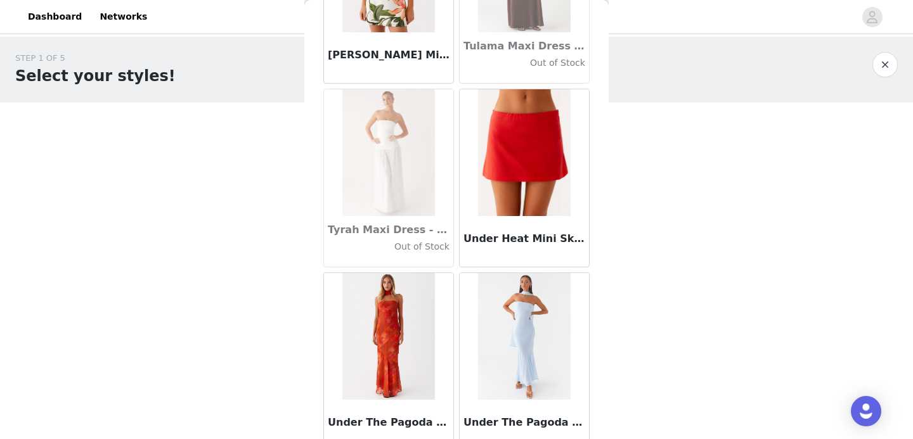
scroll to position [73212, 0]
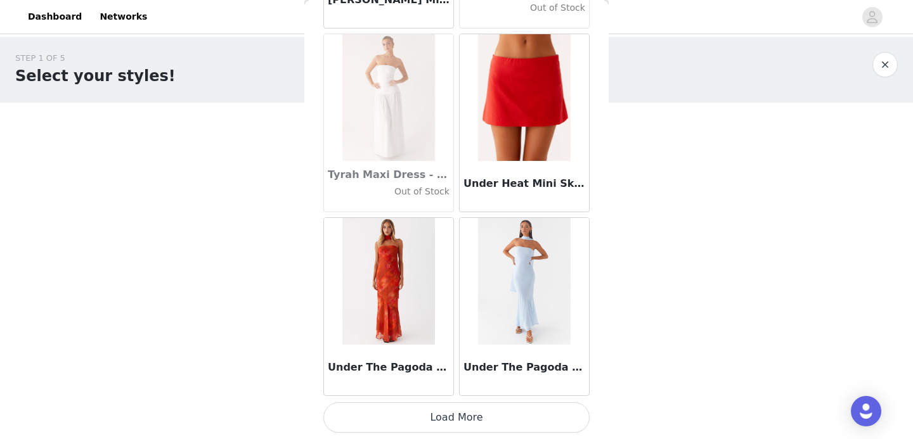
click at [427, 417] on button "Load More" at bounding box center [456, 418] width 266 height 30
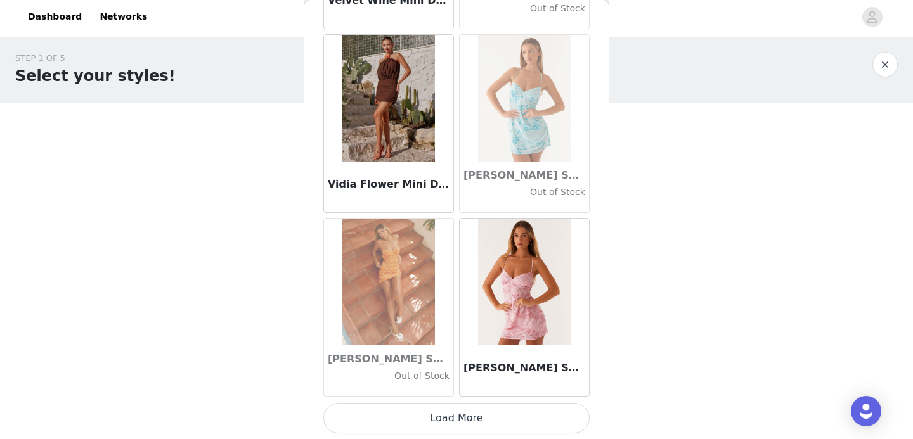
scroll to position [75050, 0]
click at [467, 417] on button "Load More" at bounding box center [456, 418] width 266 height 30
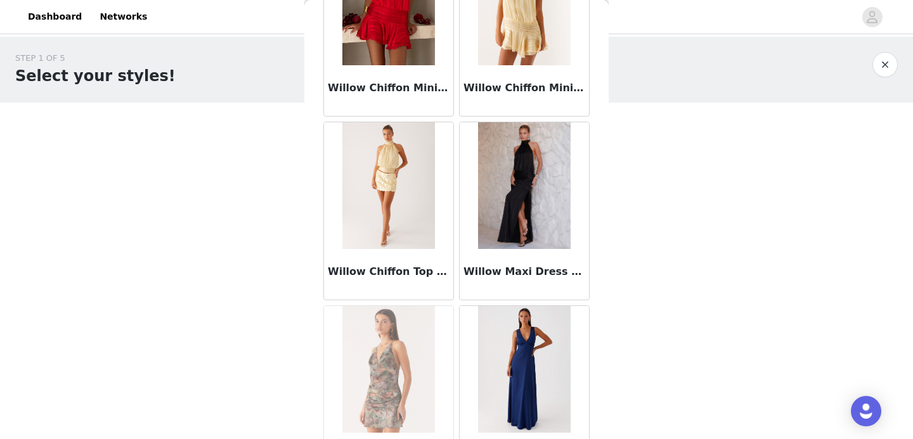
scroll to position [76889, 0]
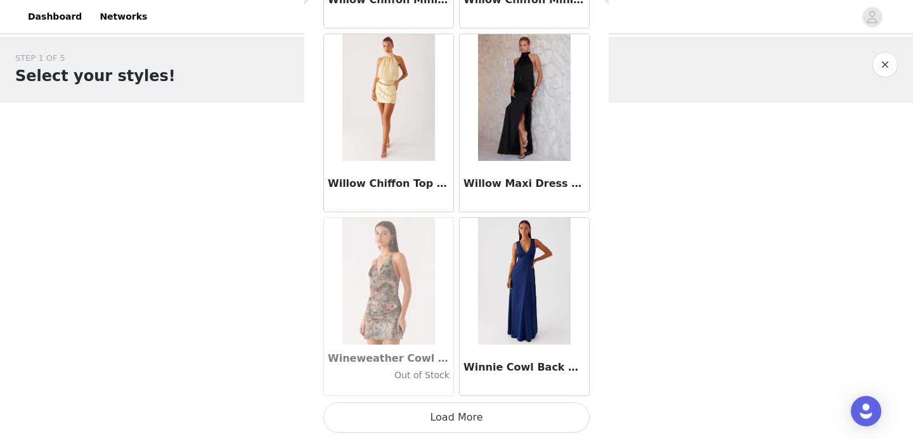
click at [428, 430] on button "Load More" at bounding box center [456, 418] width 266 height 30
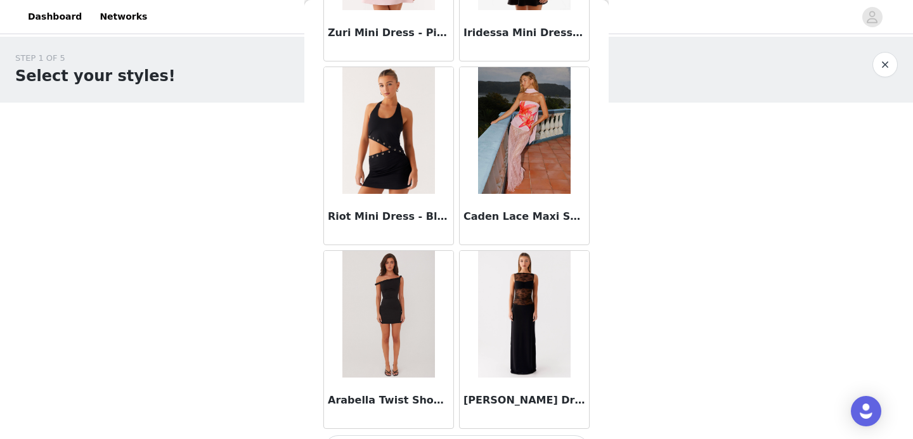
scroll to position [78728, 0]
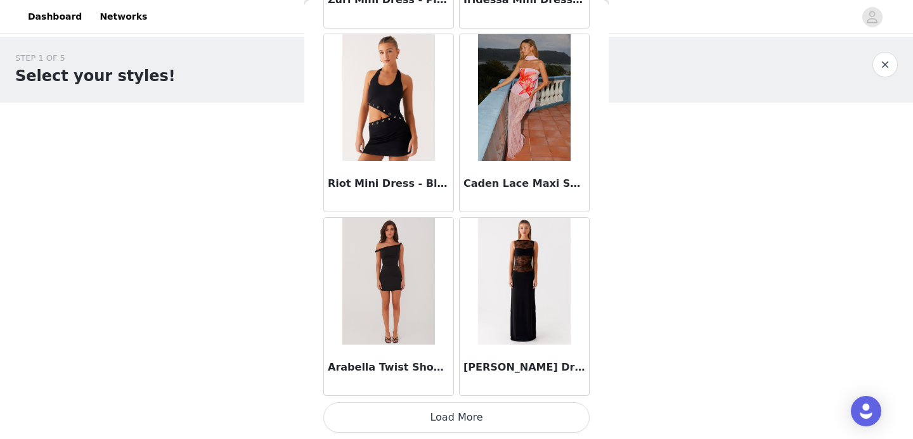
click at [428, 411] on button "Load More" at bounding box center [456, 418] width 266 height 30
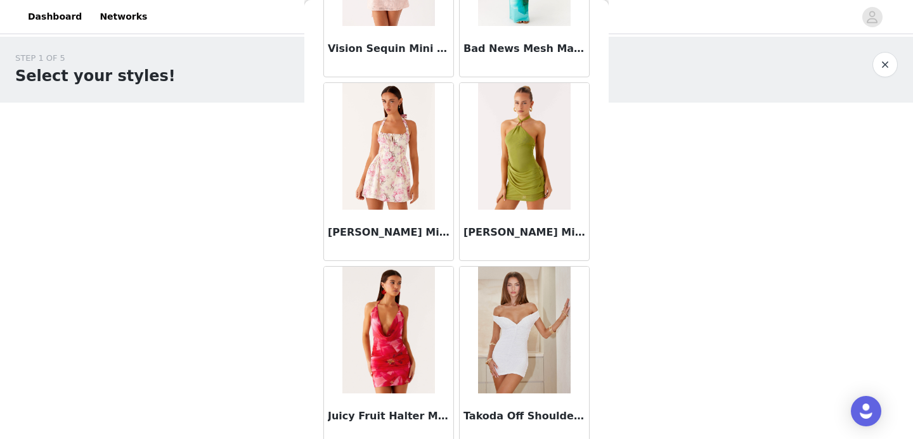
scroll to position [80567, 0]
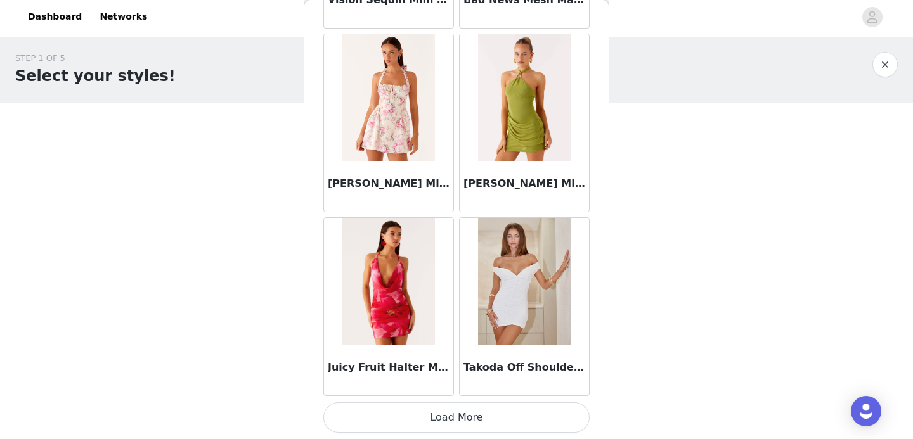
click at [445, 432] on button "Load More" at bounding box center [456, 418] width 266 height 30
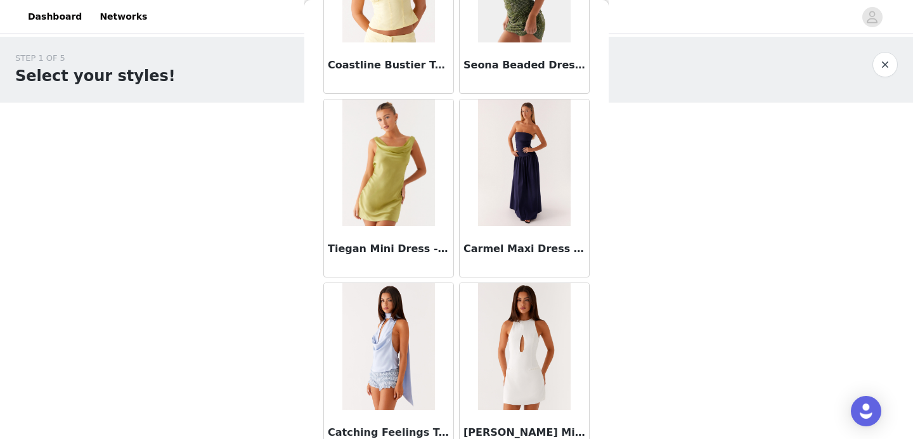
scroll to position [82405, 0]
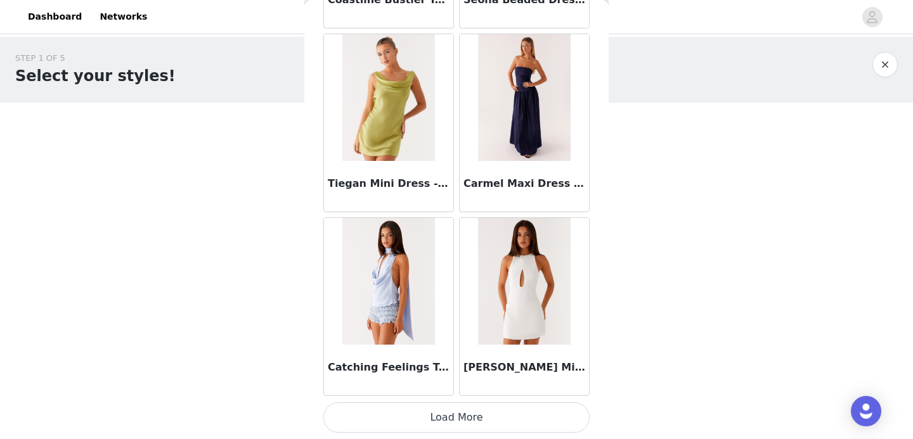
click at [486, 413] on button "Load More" at bounding box center [456, 418] width 266 height 30
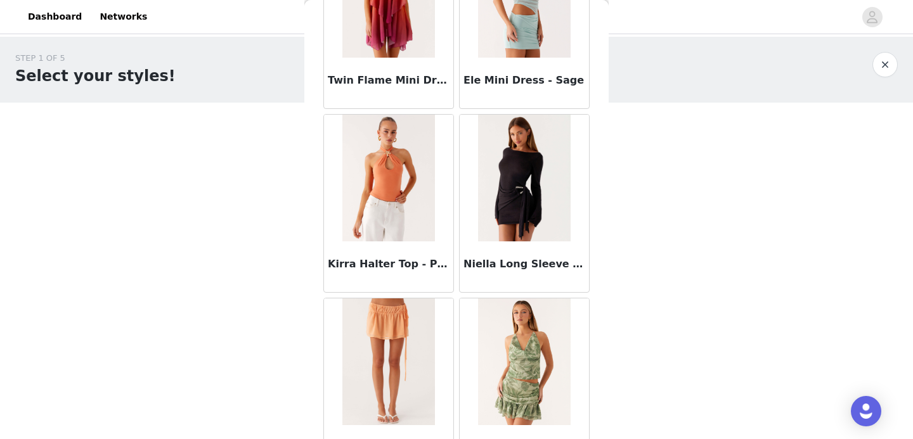
scroll to position [84244, 0]
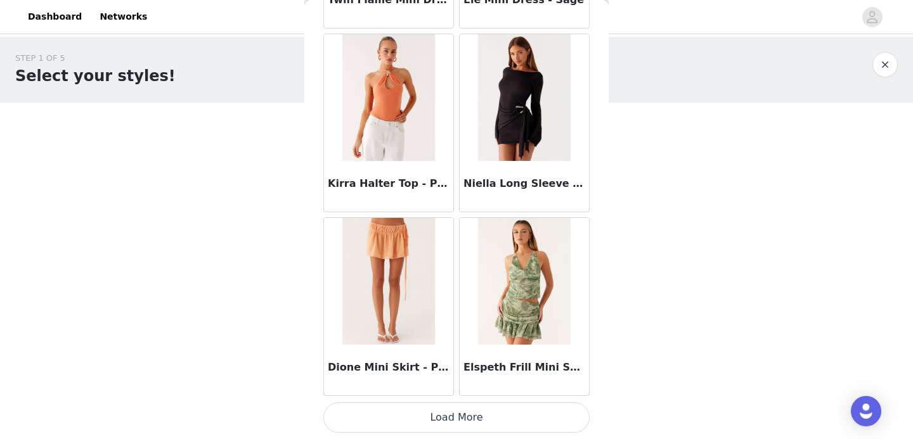
click at [477, 420] on button "Load More" at bounding box center [456, 418] width 266 height 30
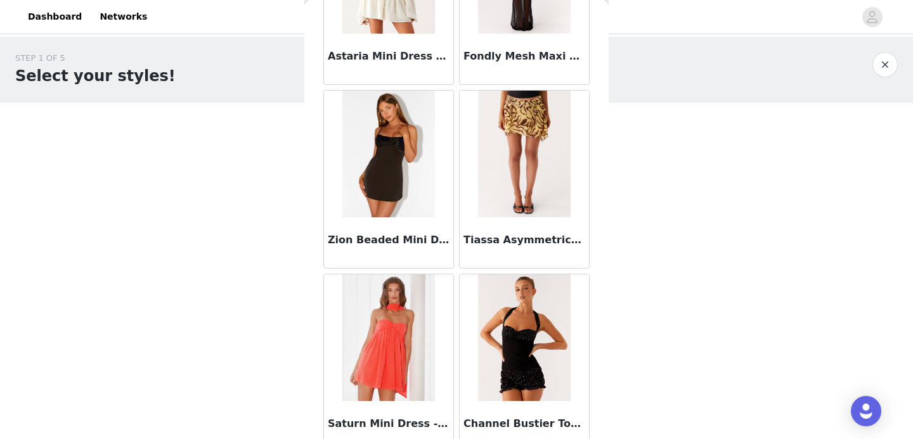
scroll to position [86083, 0]
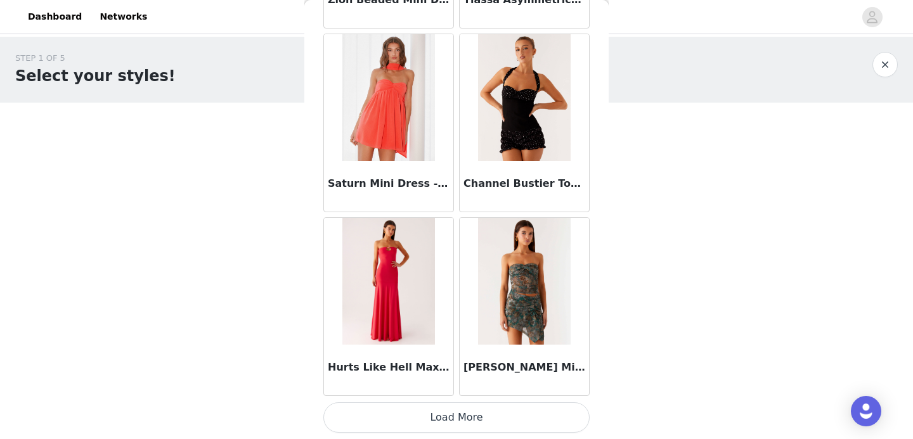
click at [450, 431] on button "Load More" at bounding box center [456, 418] width 266 height 30
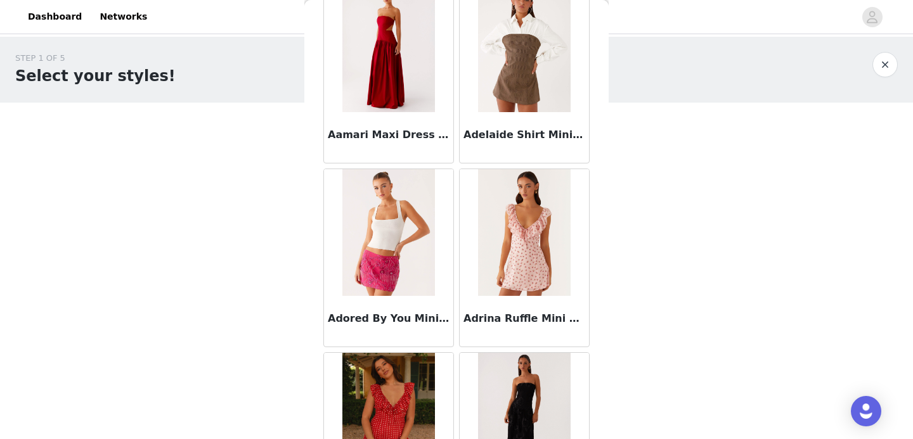
scroll to position [0, 0]
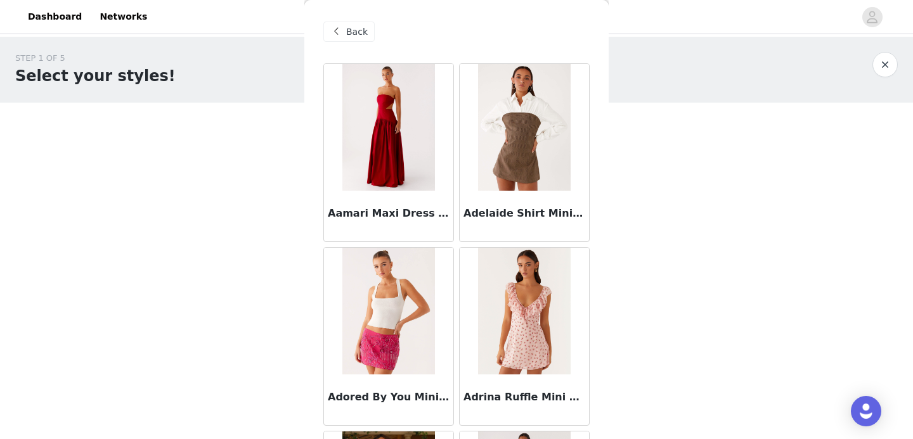
click at [526, 150] on img at bounding box center [524, 127] width 92 height 127
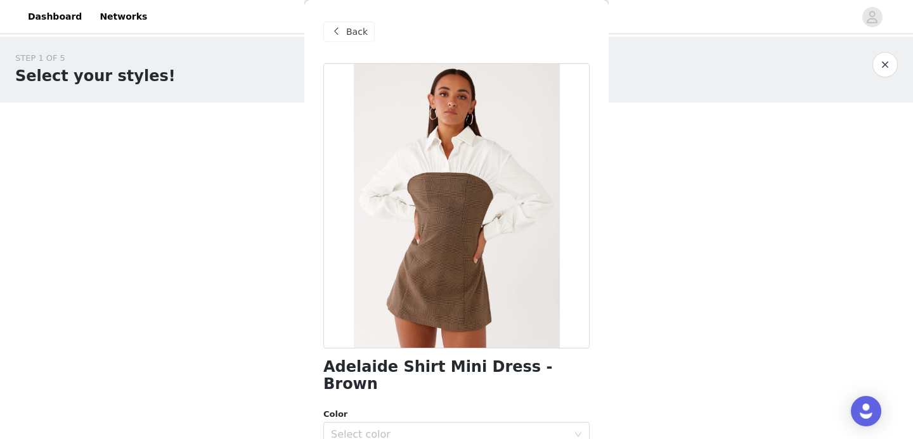
click at [345, 32] on div "Back" at bounding box center [348, 32] width 51 height 20
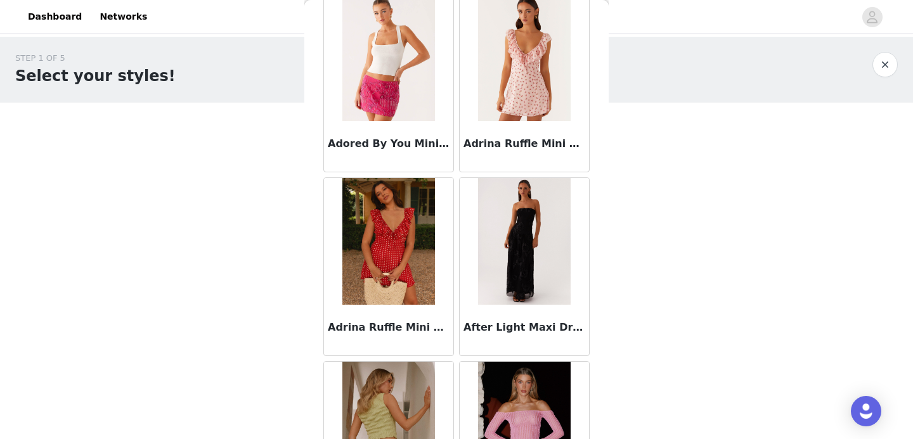
scroll to position [257, 0]
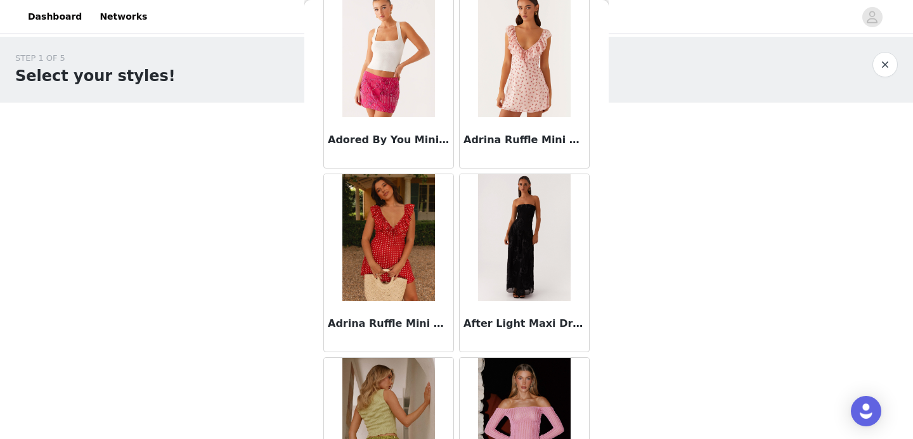
click at [394, 239] on img at bounding box center [388, 237] width 92 height 127
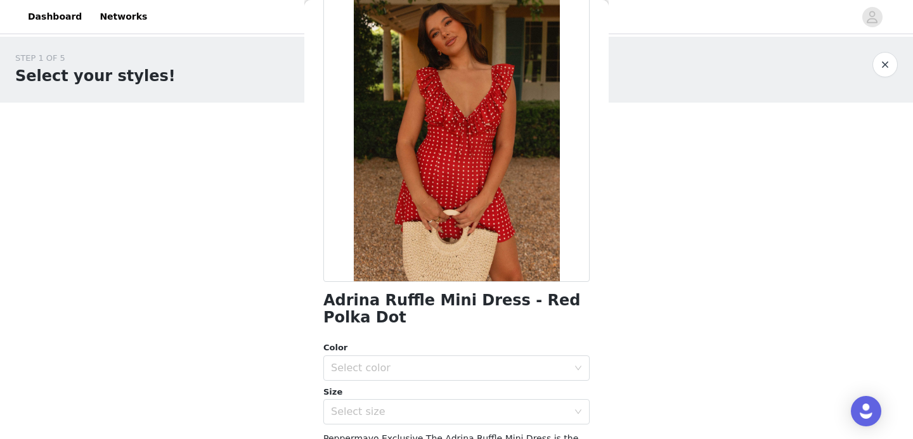
scroll to position [66, 0]
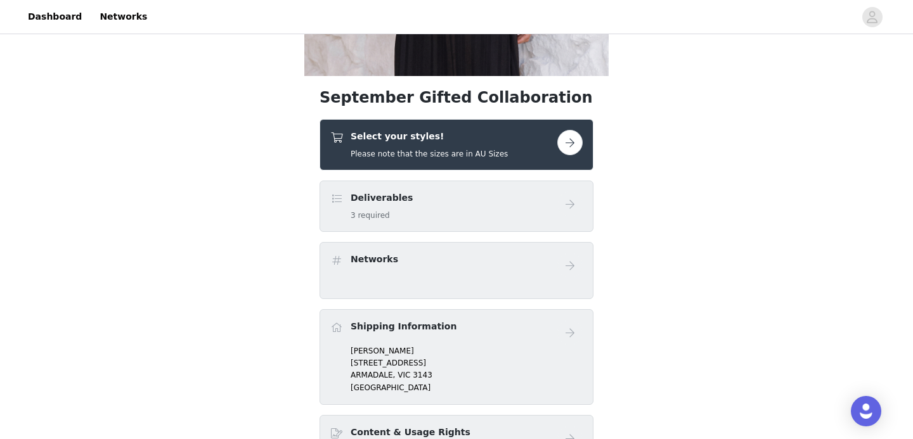
scroll to position [343, 0]
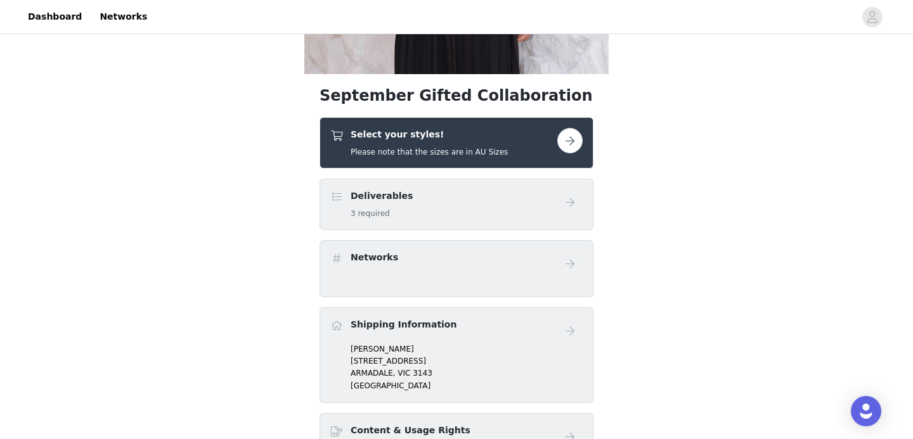
click at [576, 134] on button "button" at bounding box center [569, 140] width 25 height 25
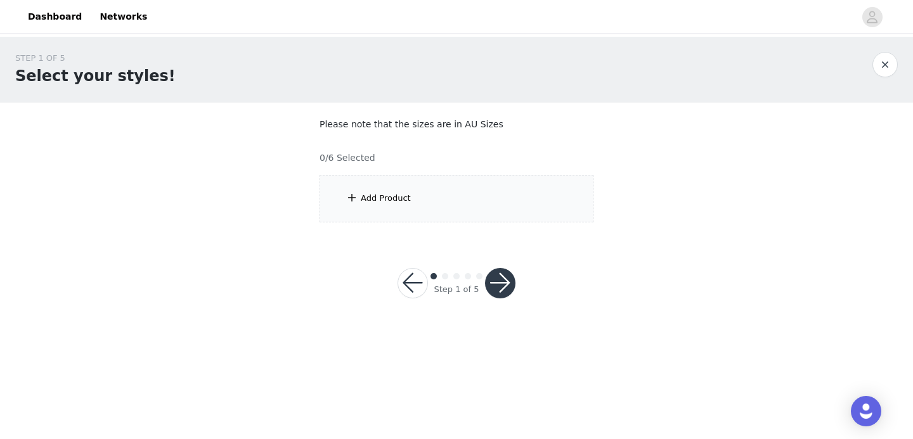
click at [498, 195] on div "Add Product" at bounding box center [457, 199] width 274 height 48
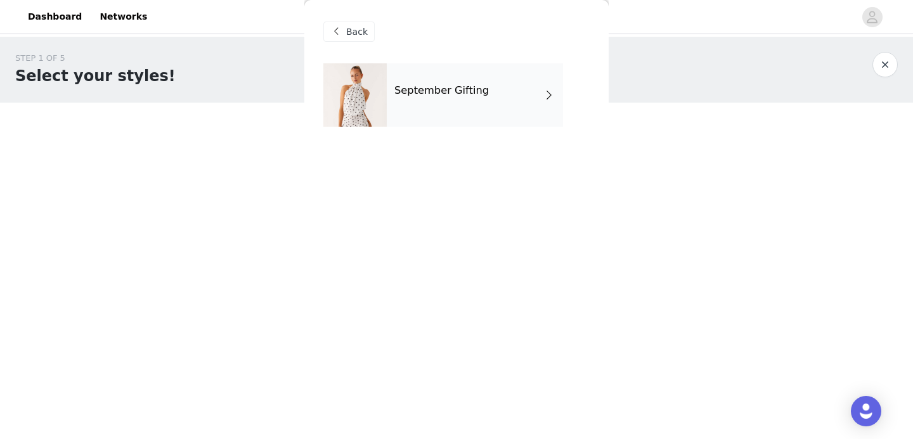
click at [463, 91] on h4 "September Gifting" at bounding box center [441, 90] width 94 height 11
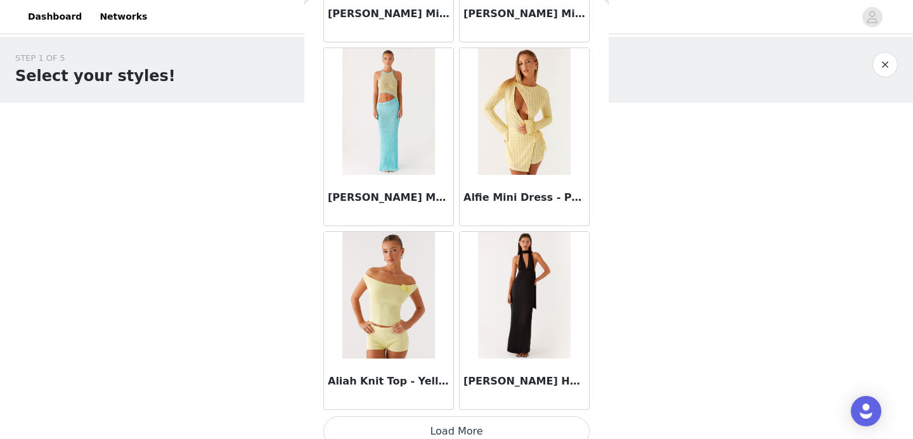
scroll to position [1501, 0]
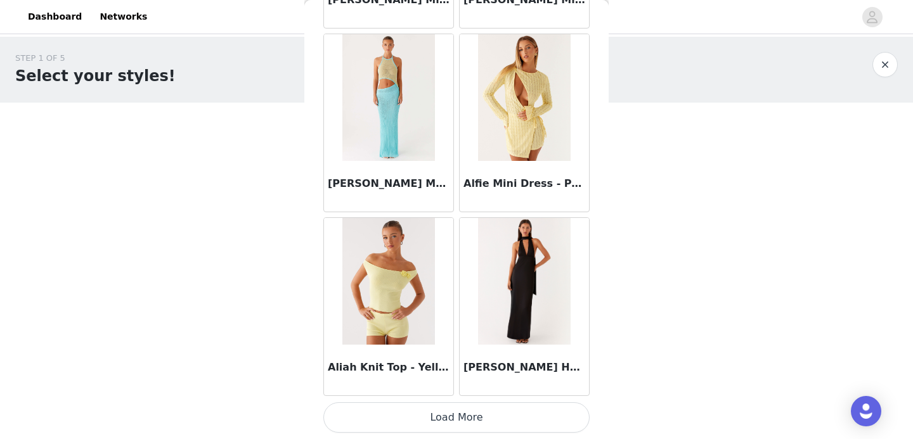
click at [447, 413] on button "Load More" at bounding box center [456, 418] width 266 height 30
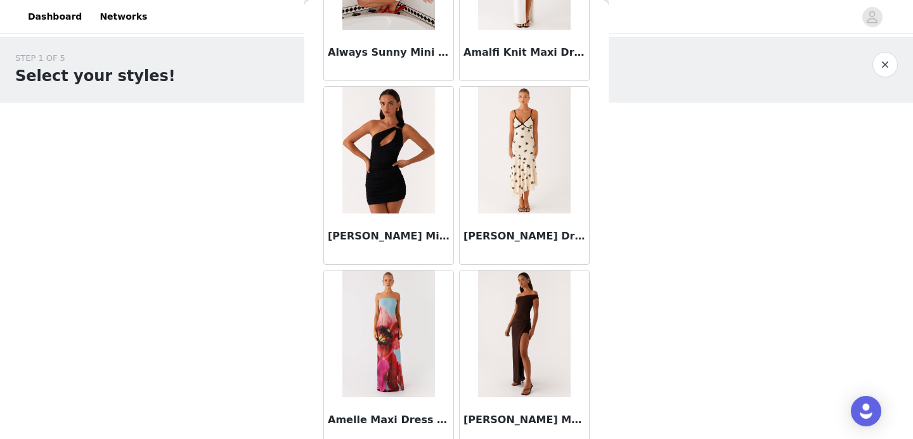
scroll to position [3340, 0]
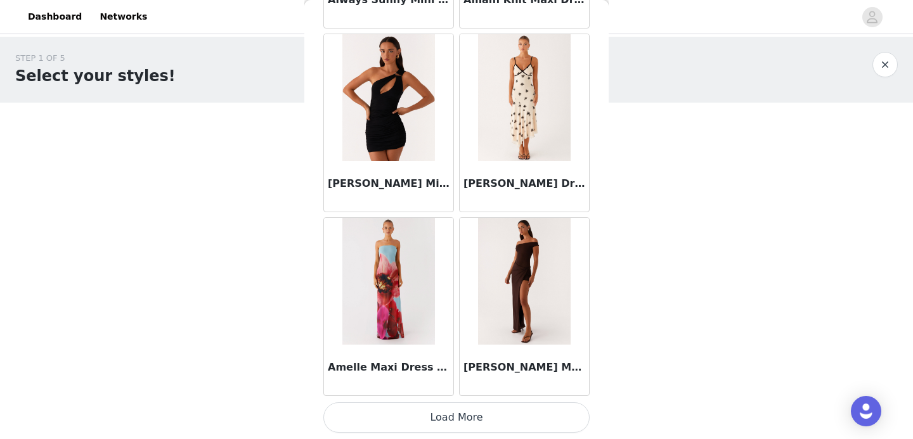
click at [447, 426] on button "Load More" at bounding box center [456, 418] width 266 height 30
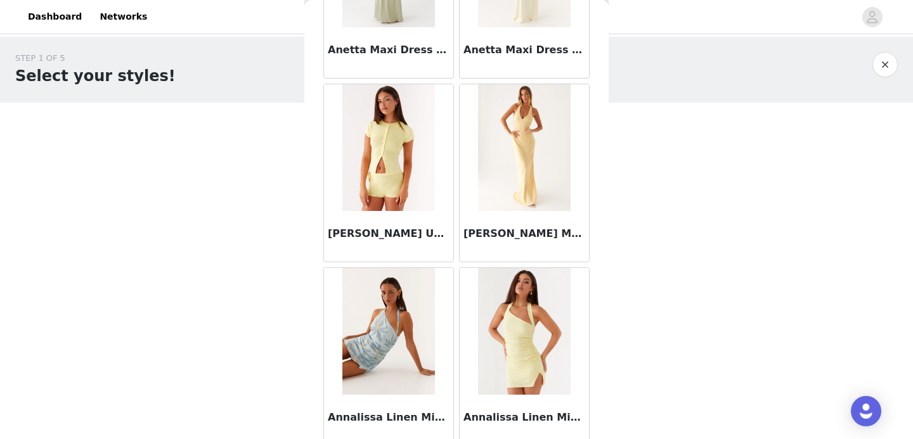
scroll to position [5178, 0]
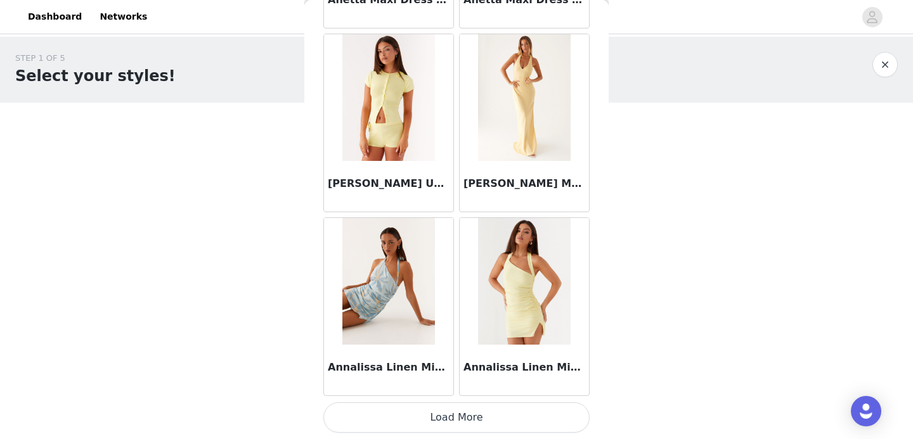
click at [454, 416] on button "Load More" at bounding box center [456, 418] width 266 height 30
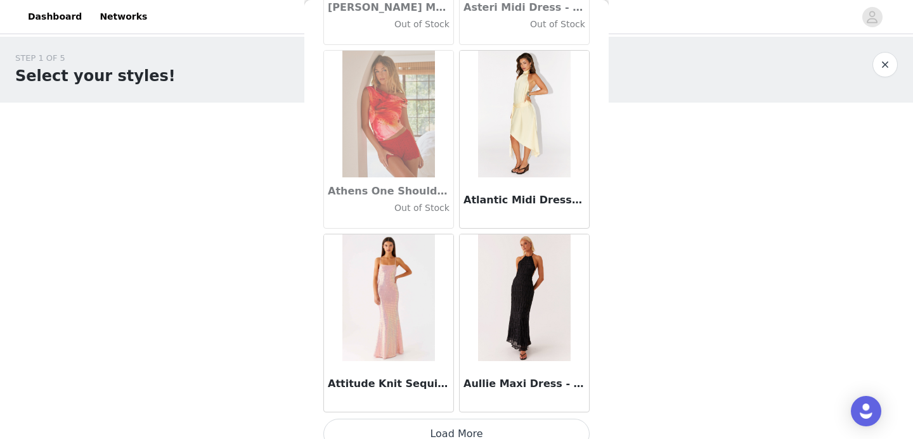
scroll to position [7017, 0]
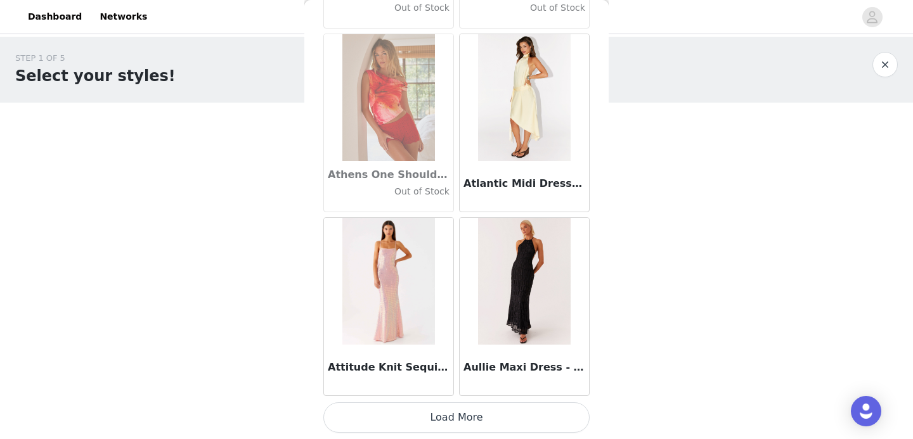
click at [413, 288] on img at bounding box center [388, 281] width 92 height 127
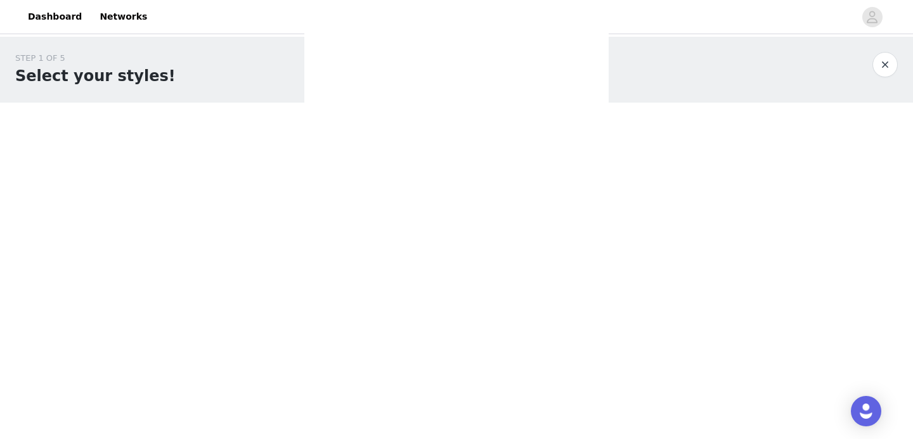
scroll to position [0, 0]
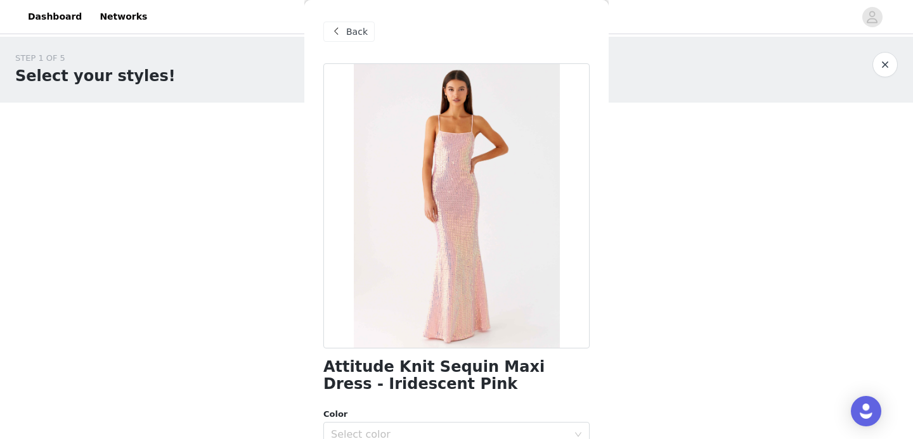
click at [349, 34] on span "Back" at bounding box center [357, 31] width 22 height 13
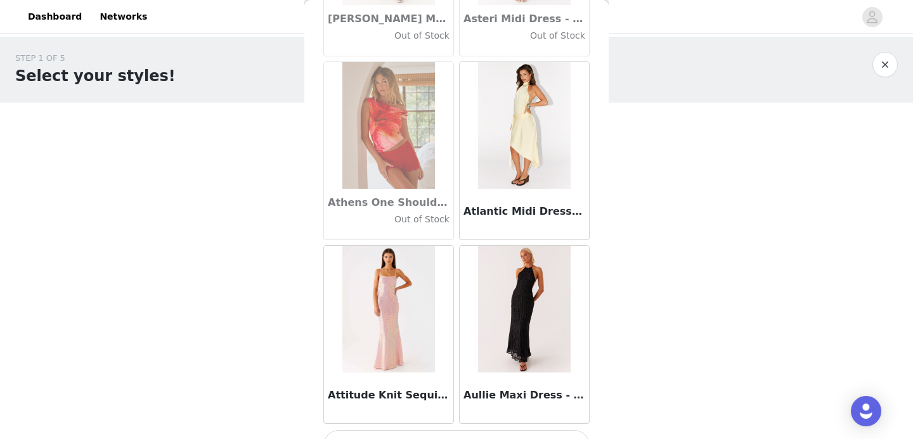
scroll to position [7017, 0]
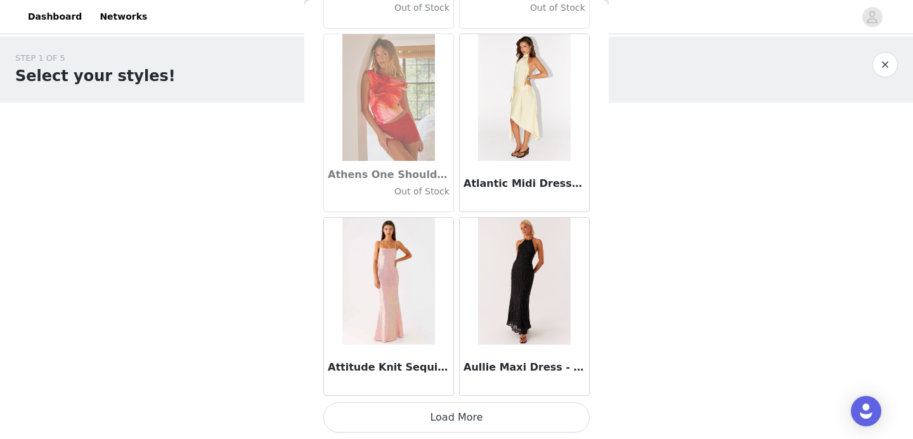
click at [441, 422] on button "Load More" at bounding box center [456, 418] width 266 height 30
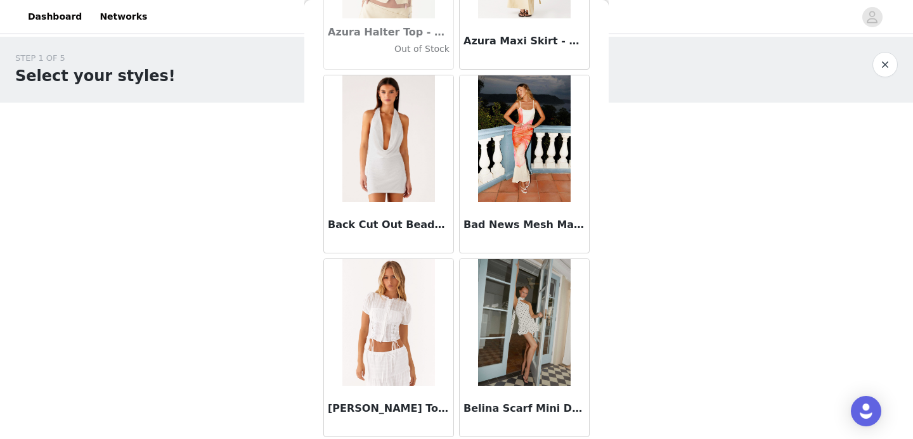
scroll to position [8856, 0]
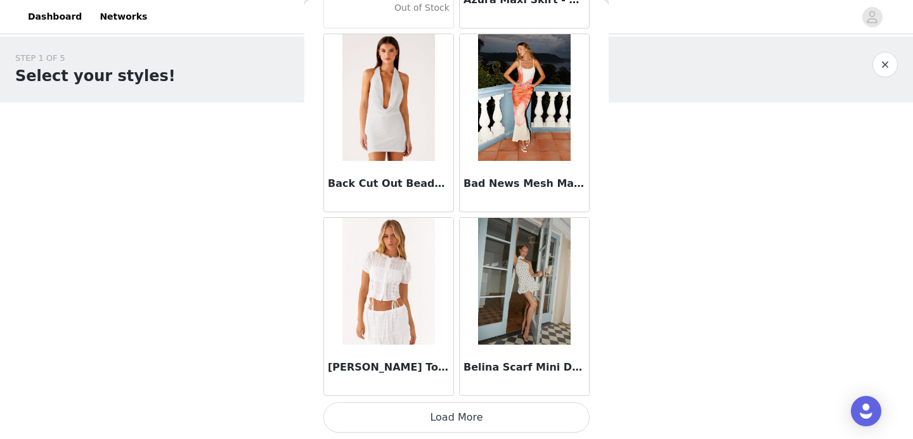
click at [535, 280] on img at bounding box center [524, 281] width 92 height 127
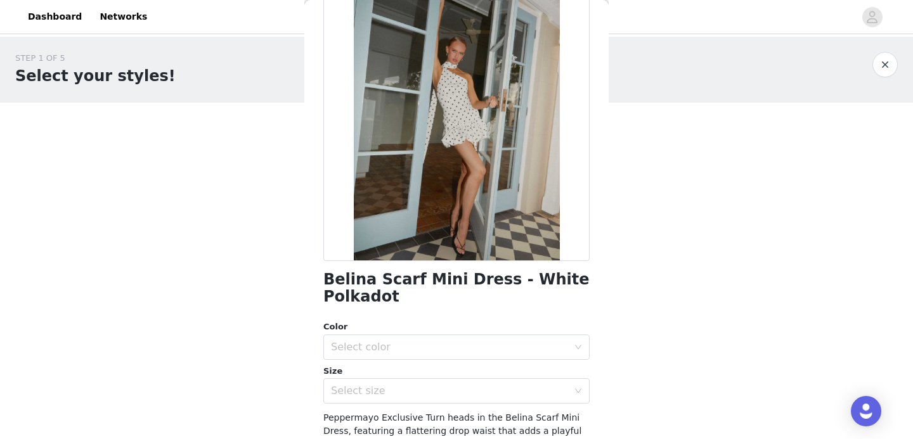
scroll to position [0, 0]
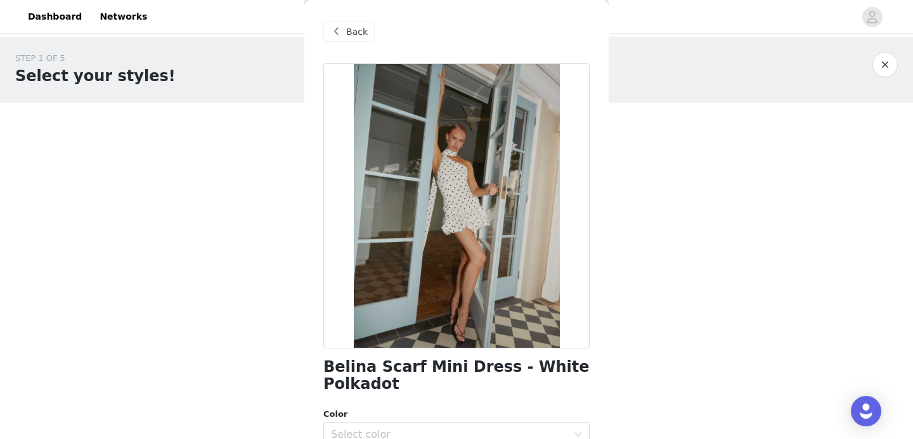
click at [340, 37] on span at bounding box center [335, 31] width 15 height 15
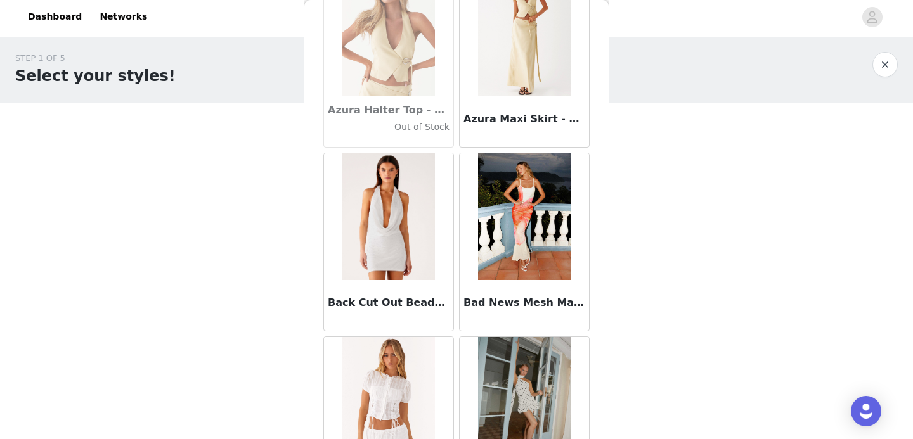
scroll to position [8856, 0]
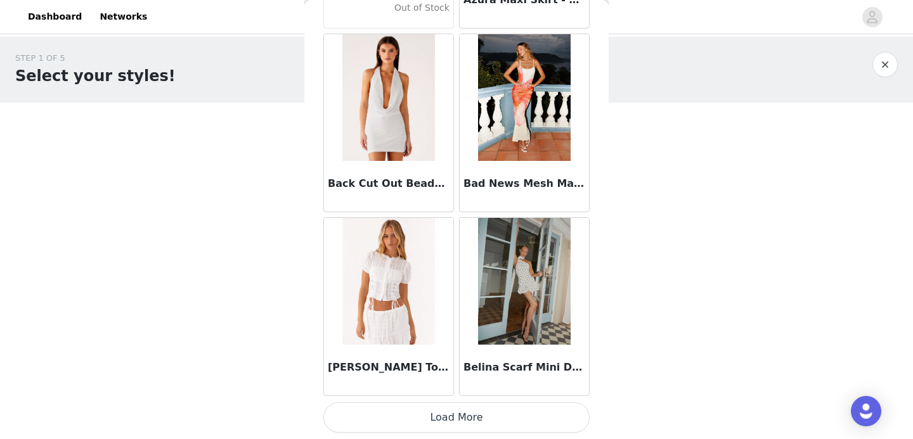
click at [476, 424] on button "Load More" at bounding box center [456, 418] width 266 height 30
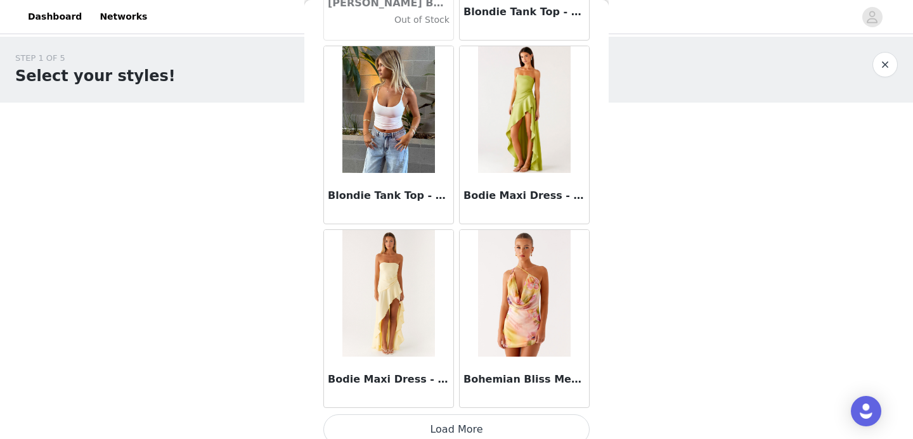
scroll to position [10694, 0]
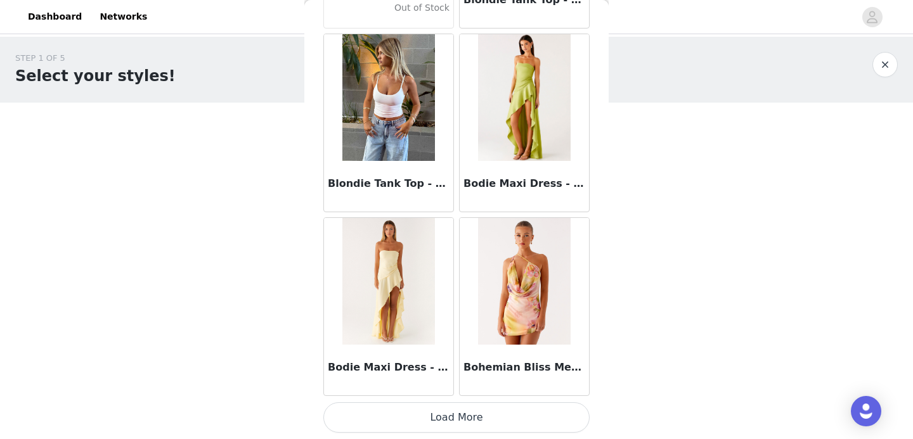
click at [447, 411] on button "Load More" at bounding box center [456, 418] width 266 height 30
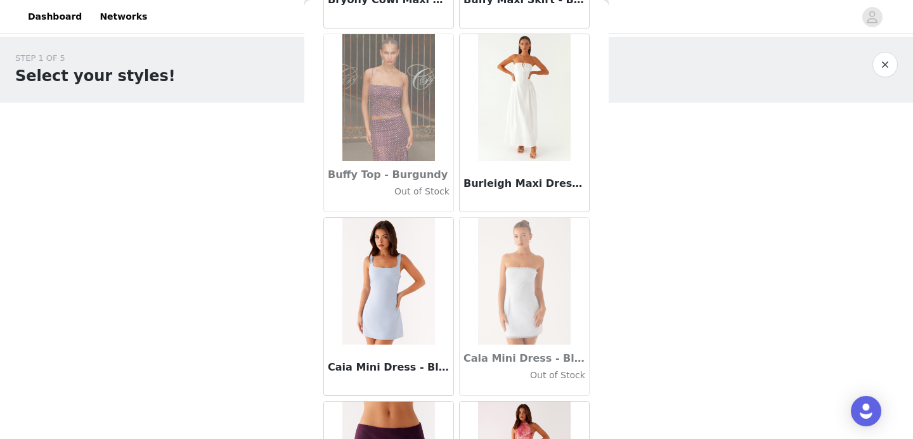
scroll to position [12348, 0]
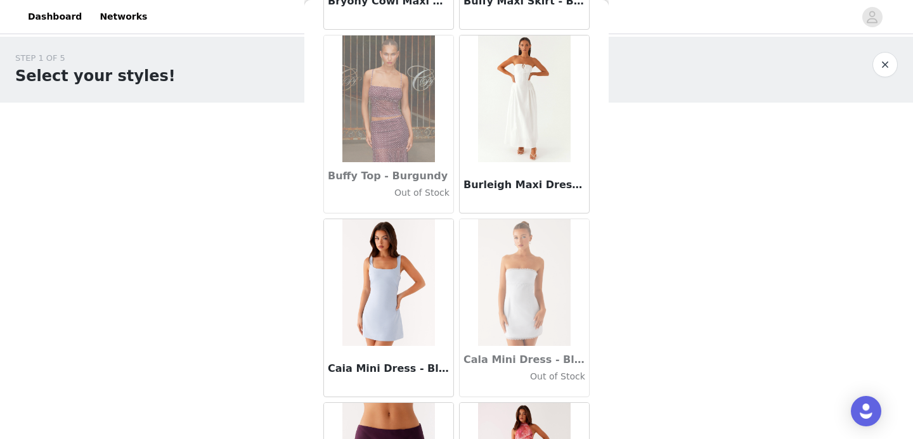
click at [532, 109] on img at bounding box center [524, 99] width 92 height 127
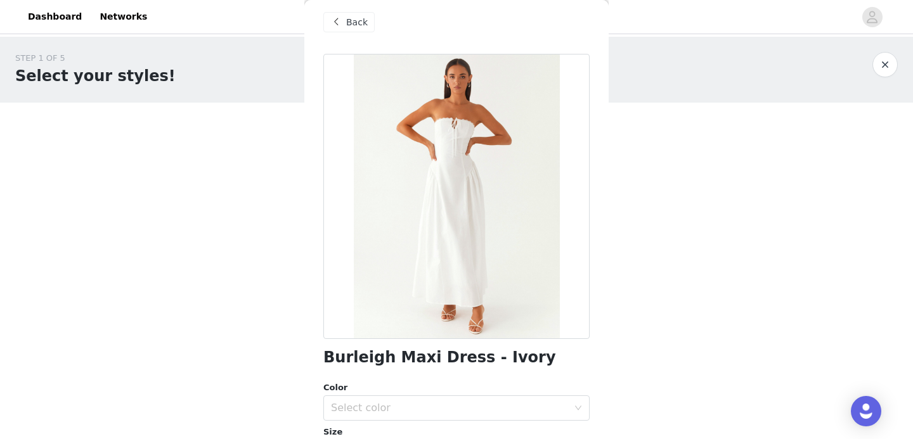
scroll to position [5, 0]
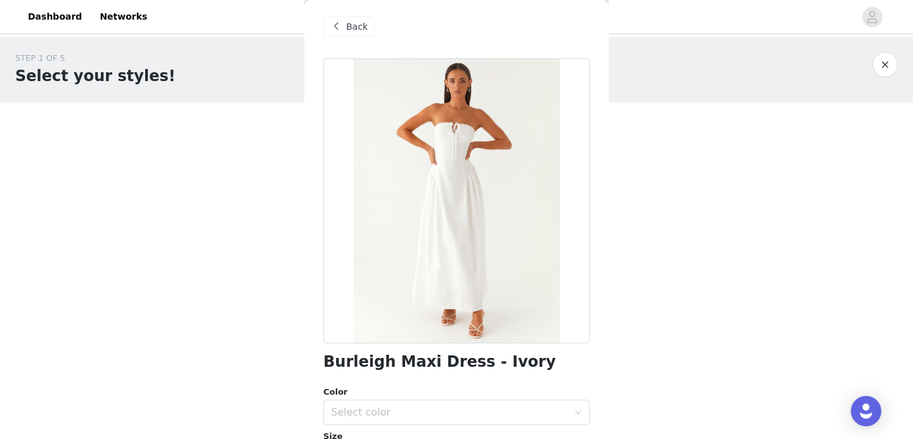
click at [360, 31] on span "Back" at bounding box center [357, 26] width 22 height 13
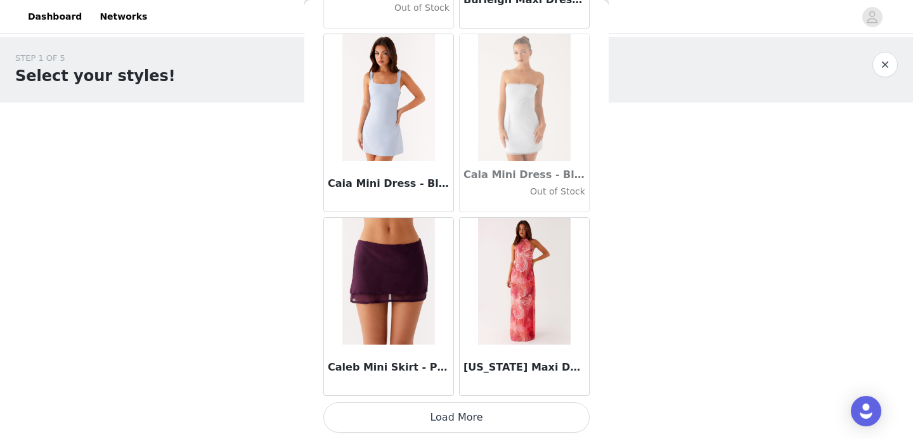
scroll to position [12533, 0]
click at [423, 418] on button "Load More" at bounding box center [456, 418] width 266 height 30
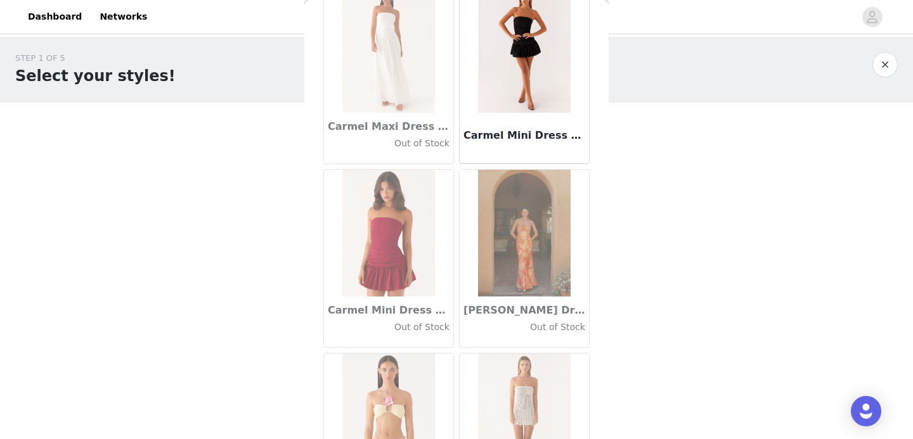
scroll to position [14372, 0]
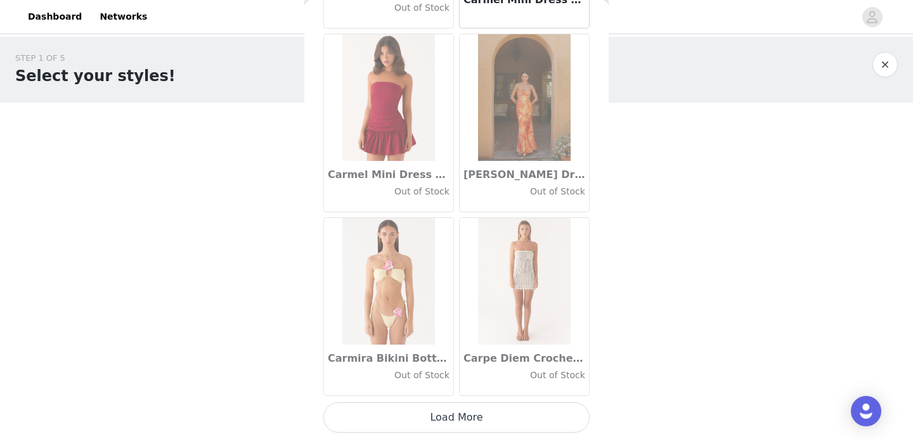
click at [415, 424] on button "Load More" at bounding box center [456, 418] width 266 height 30
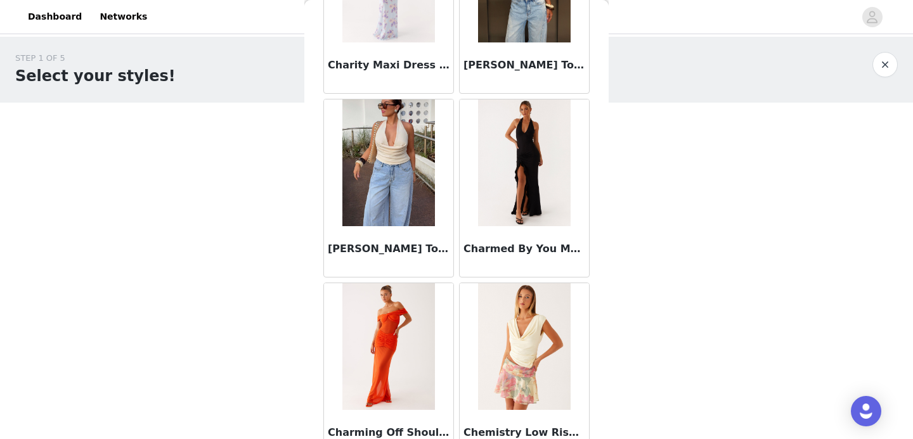
scroll to position [16211, 0]
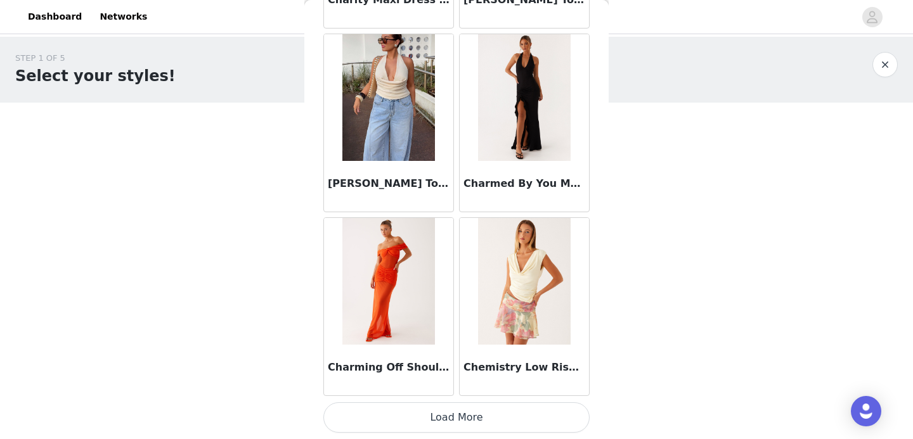
click at [444, 411] on button "Load More" at bounding box center [456, 418] width 266 height 30
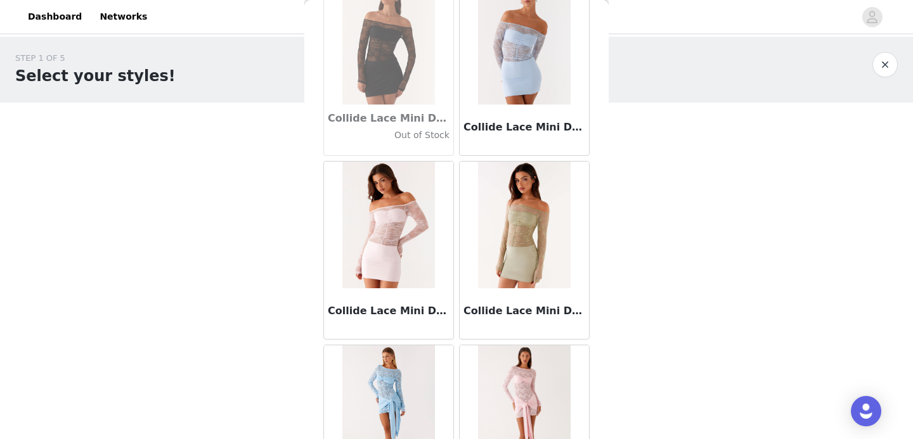
scroll to position [18049, 0]
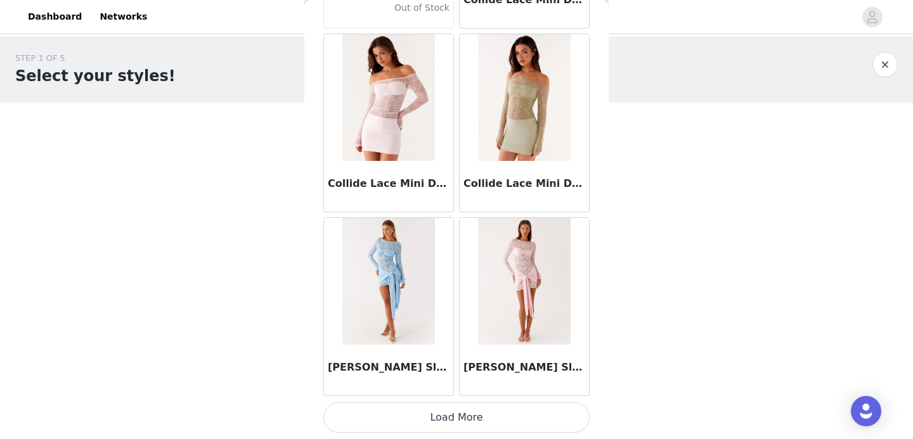
click at [450, 414] on button "Load More" at bounding box center [456, 418] width 266 height 30
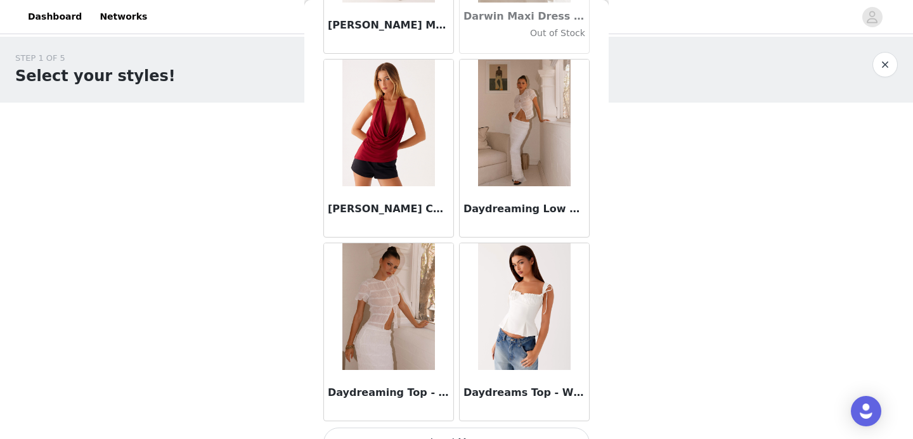
scroll to position [19888, 0]
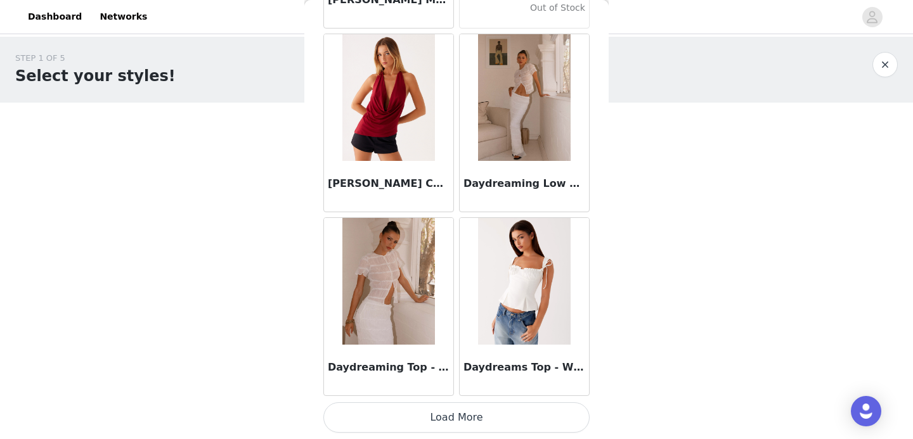
click at [457, 419] on button "Load More" at bounding box center [456, 418] width 266 height 30
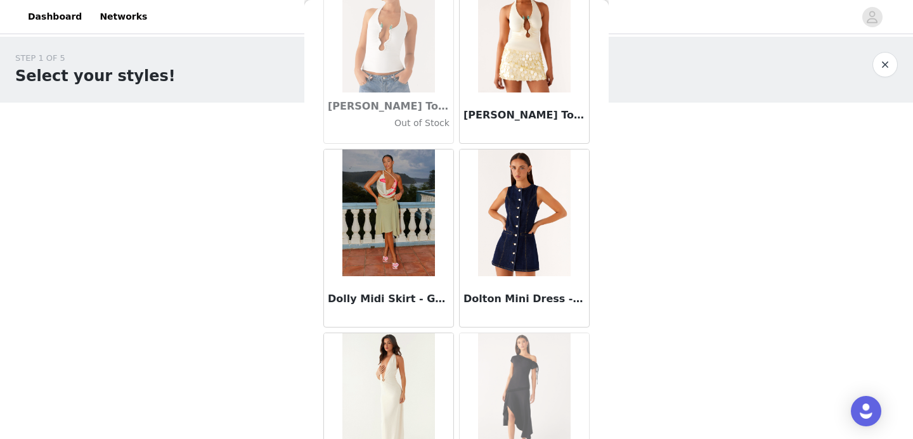
scroll to position [21250, 0]
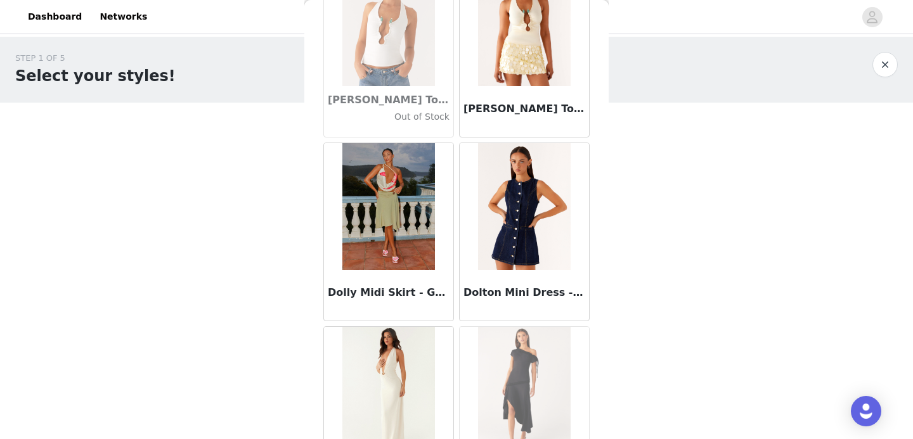
click at [530, 221] on img at bounding box center [524, 206] width 92 height 127
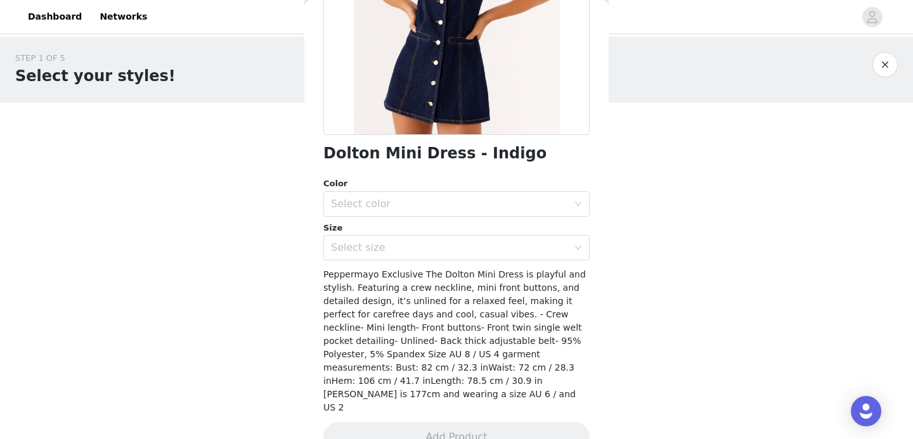
scroll to position [216, 0]
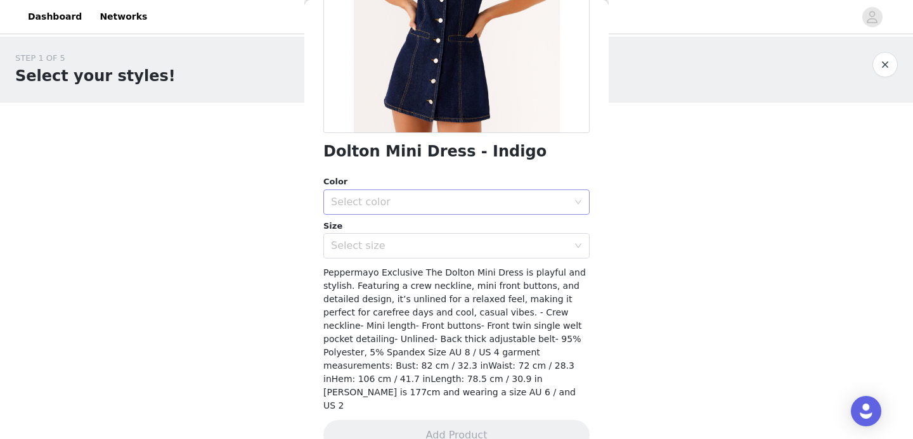
click at [441, 205] on div "Select color" at bounding box center [449, 202] width 237 height 13
click at [429, 226] on li "Indigo" at bounding box center [456, 230] width 266 height 20
click at [410, 247] on div "Select size" at bounding box center [449, 246] width 237 height 13
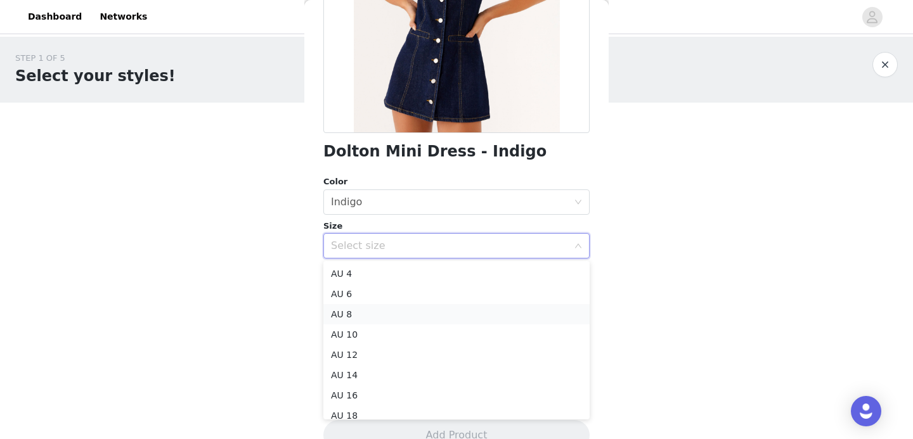
click at [390, 316] on li "AU 8" at bounding box center [456, 314] width 266 height 20
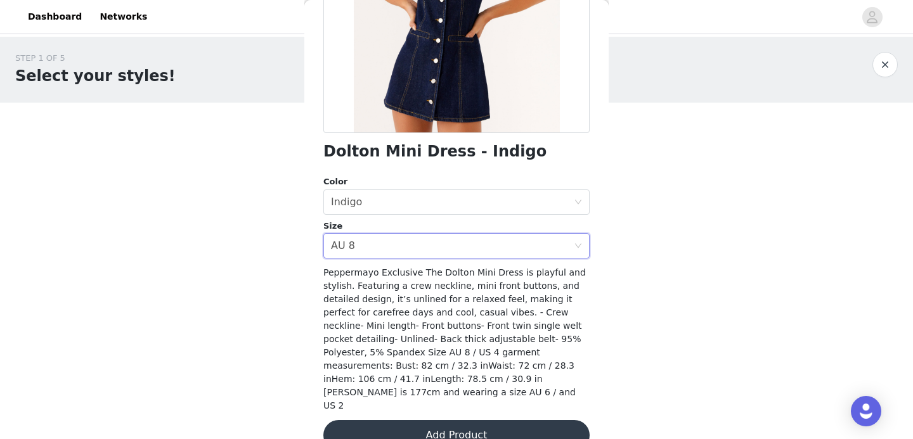
click at [463, 420] on button "Add Product" at bounding box center [456, 435] width 266 height 30
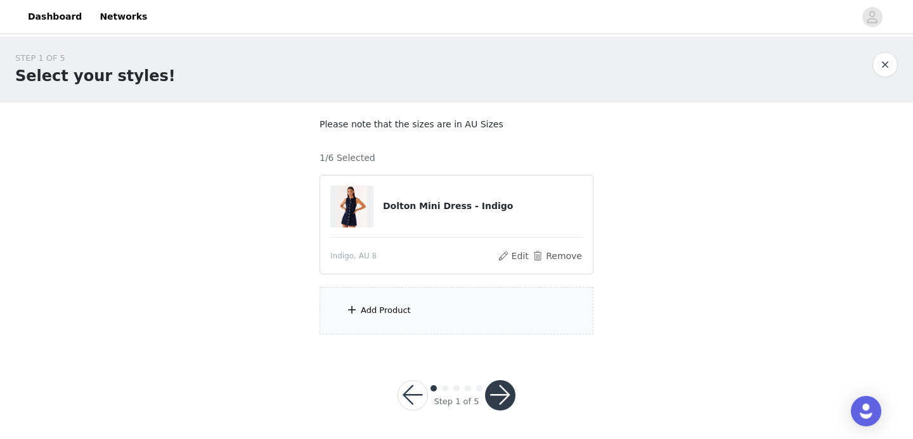
click at [397, 301] on div "Add Product" at bounding box center [457, 311] width 274 height 48
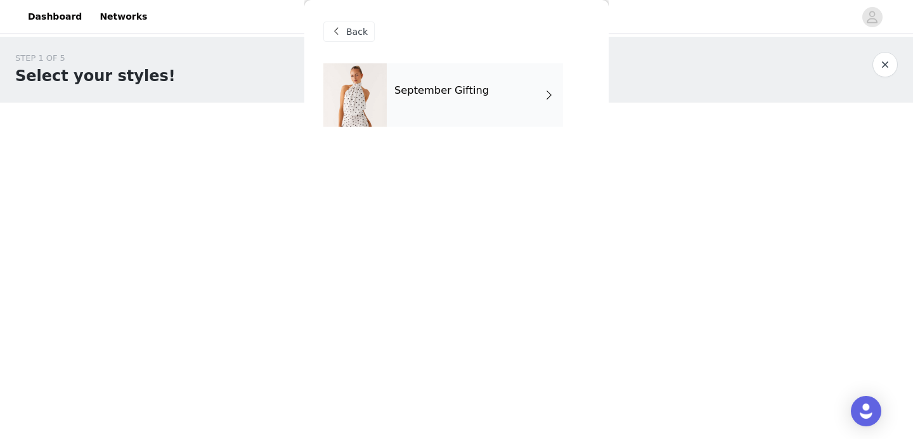
click at [433, 100] on div "September Gifting" at bounding box center [475, 94] width 176 height 63
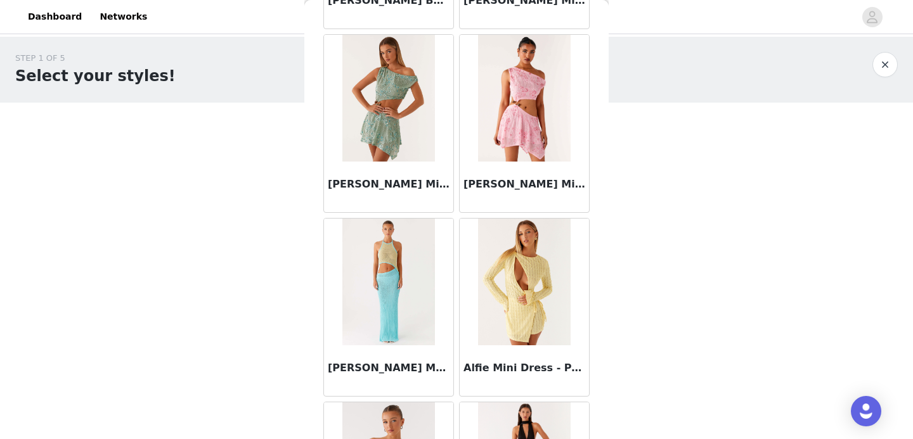
scroll to position [1501, 0]
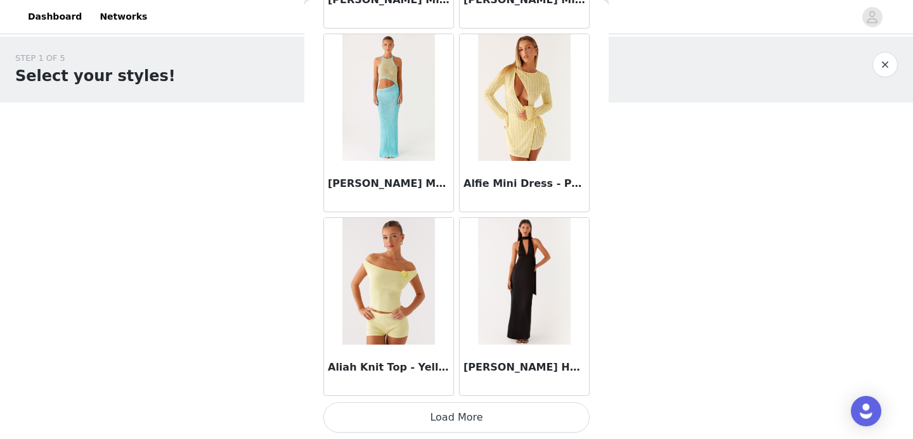
click at [436, 425] on button "Load More" at bounding box center [456, 418] width 266 height 30
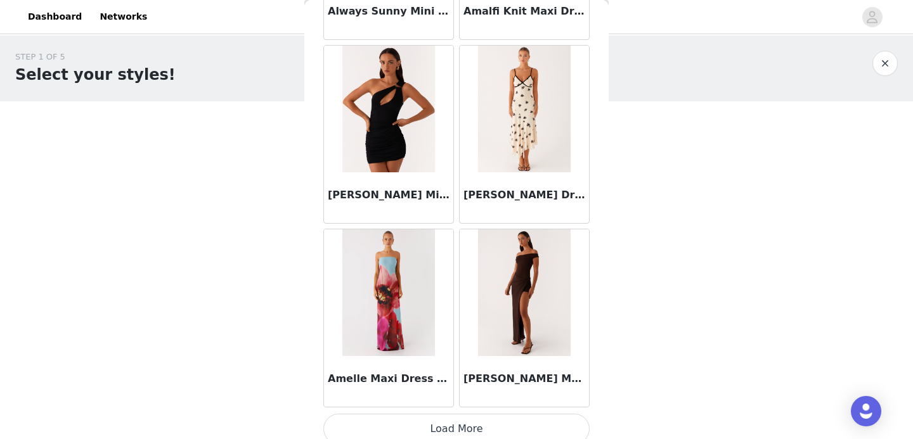
scroll to position [3340, 0]
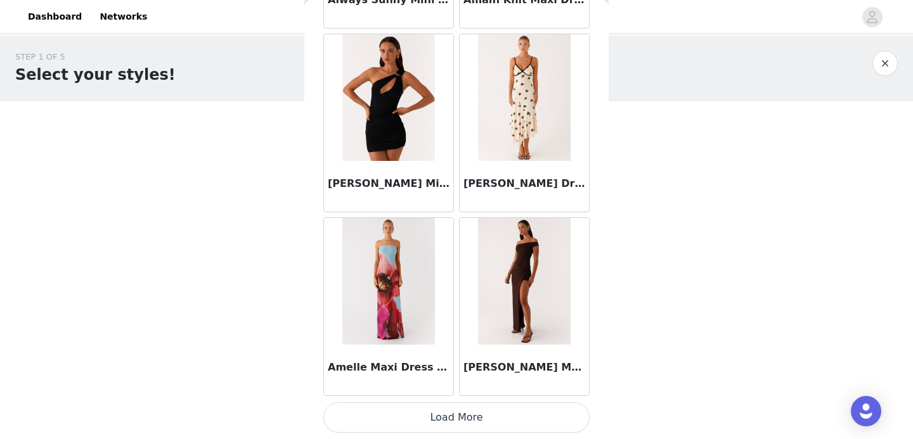
click at [464, 416] on button "Load More" at bounding box center [456, 418] width 266 height 30
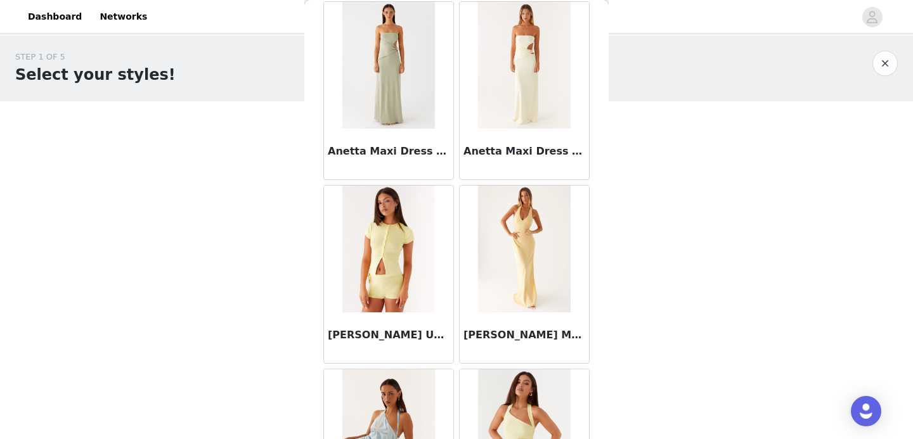
scroll to position [5178, 0]
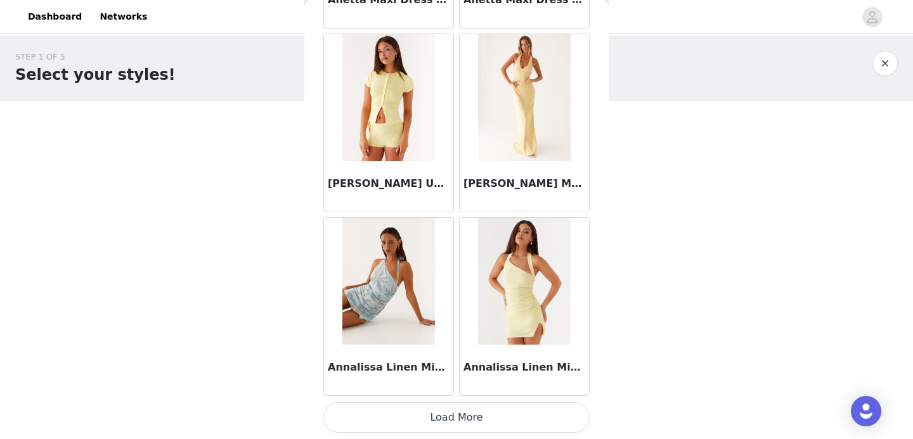
click at [444, 432] on button "Load More" at bounding box center [456, 418] width 266 height 30
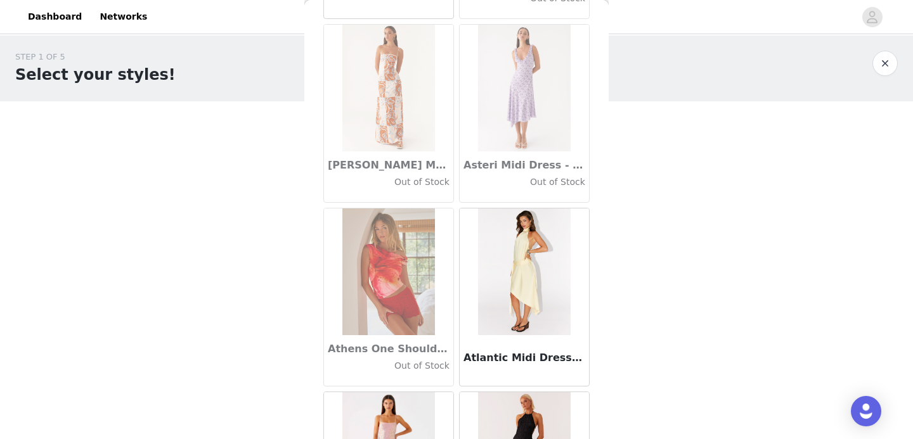
scroll to position [7017, 0]
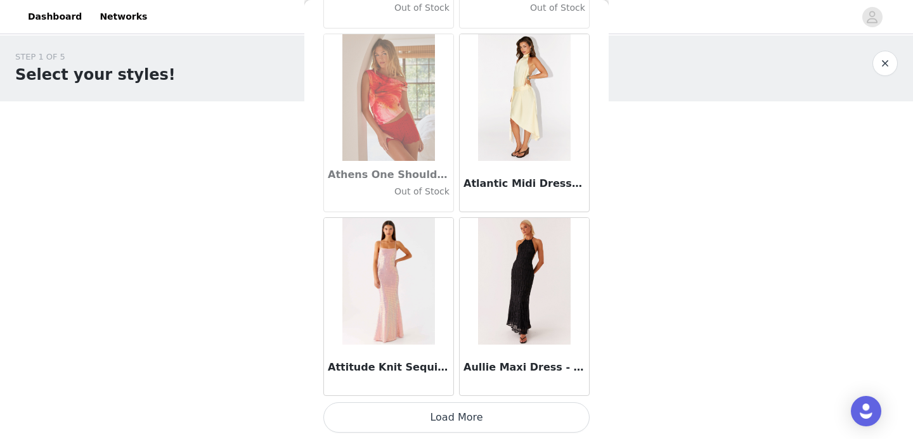
click at [481, 421] on button "Load More" at bounding box center [456, 418] width 266 height 30
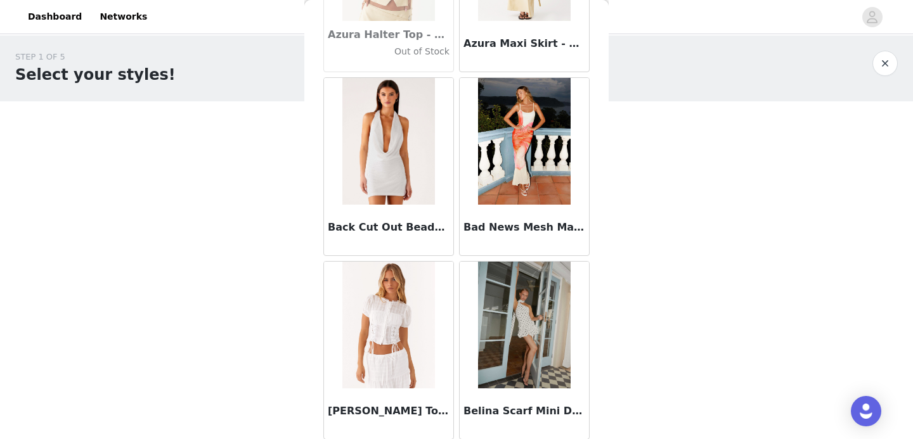
scroll to position [8856, 0]
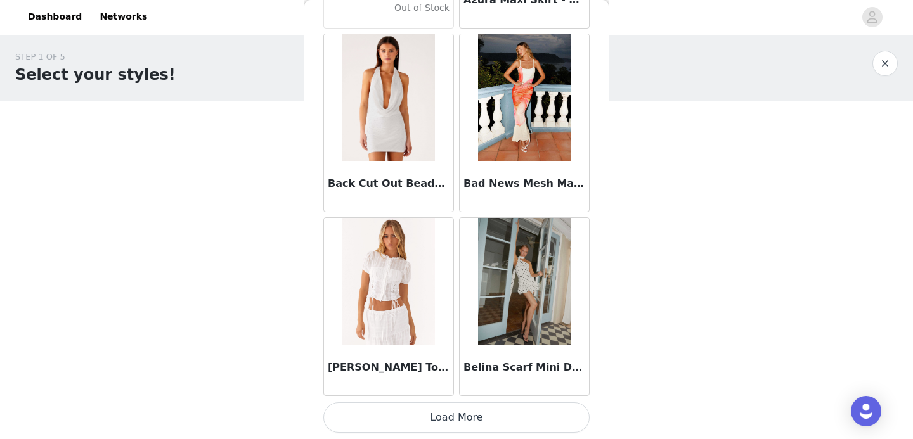
click at [468, 421] on button "Load More" at bounding box center [456, 418] width 266 height 30
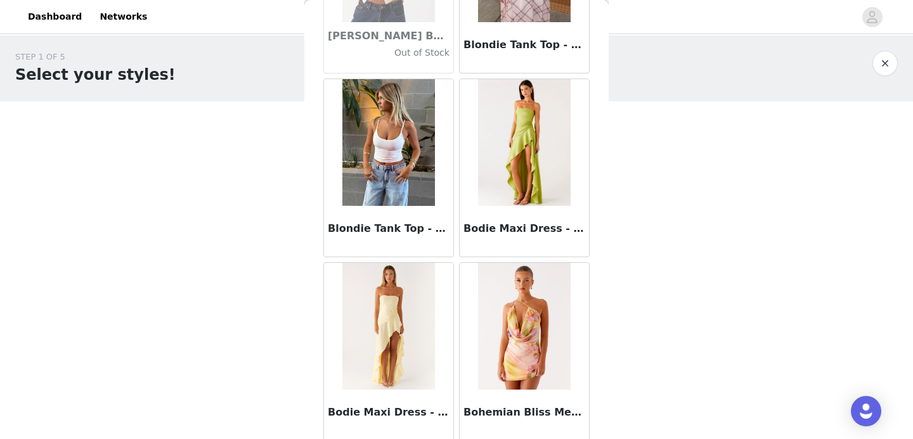
scroll to position [10694, 0]
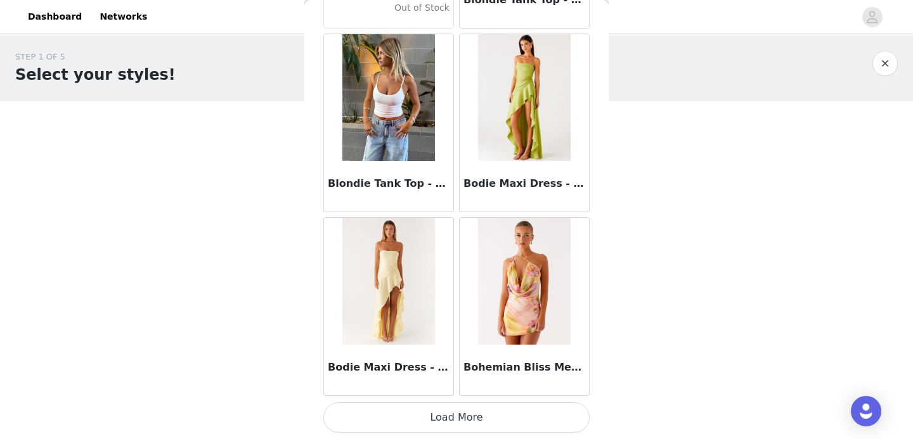
click at [450, 422] on button "Load More" at bounding box center [456, 418] width 266 height 30
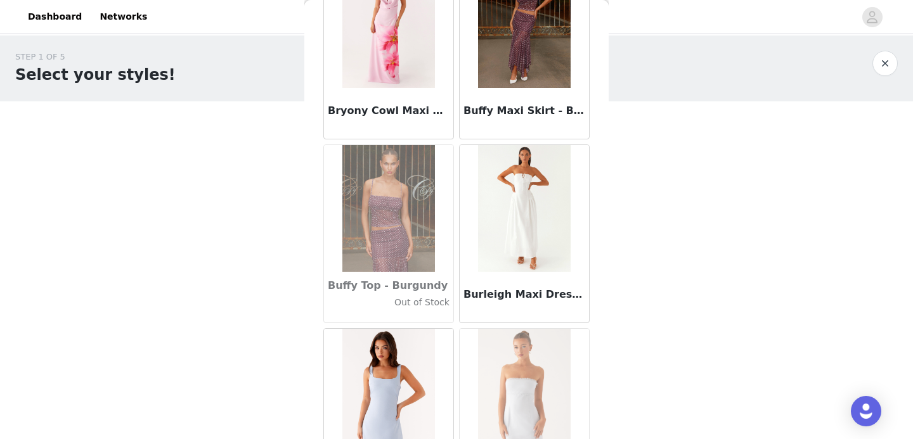
scroll to position [12533, 0]
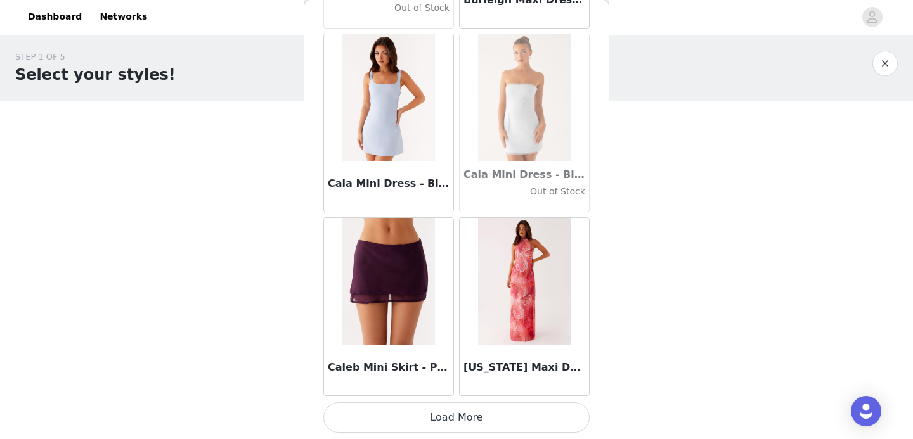
click at [453, 424] on button "Load More" at bounding box center [456, 418] width 266 height 30
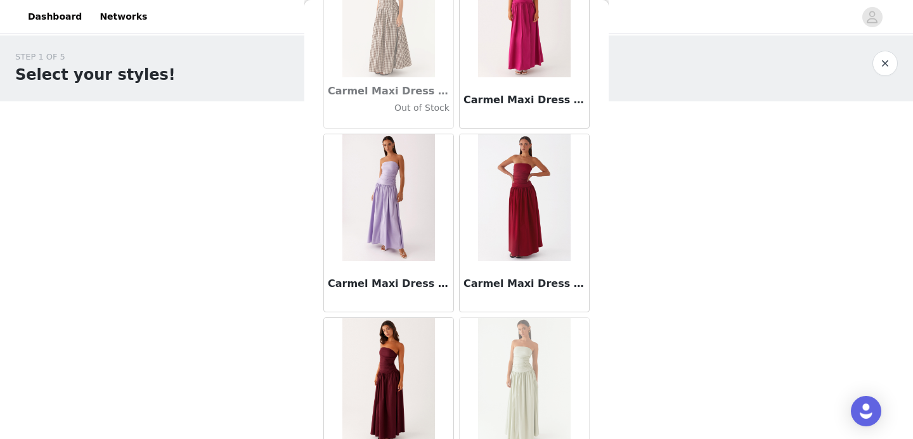
scroll to position [14372, 0]
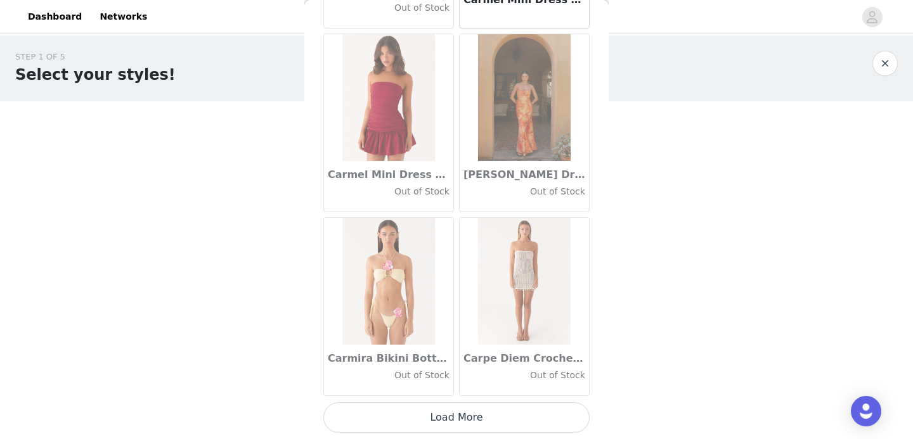
click at [452, 423] on button "Load More" at bounding box center [456, 418] width 266 height 30
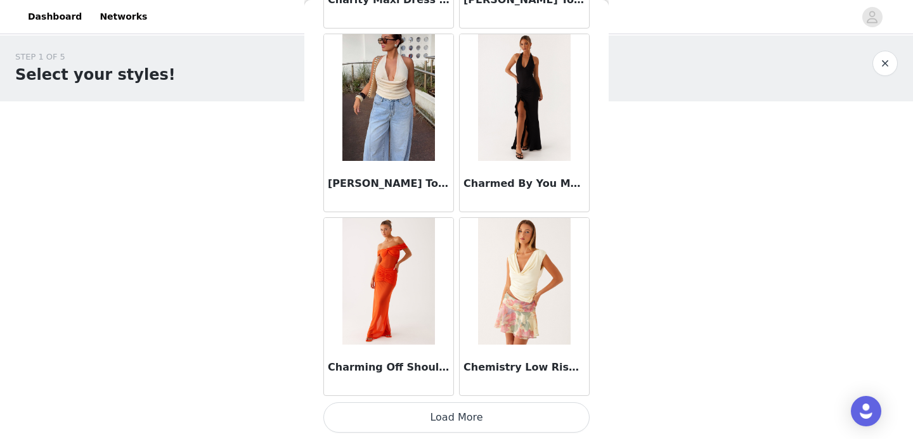
click at [464, 420] on button "Load More" at bounding box center [456, 418] width 266 height 30
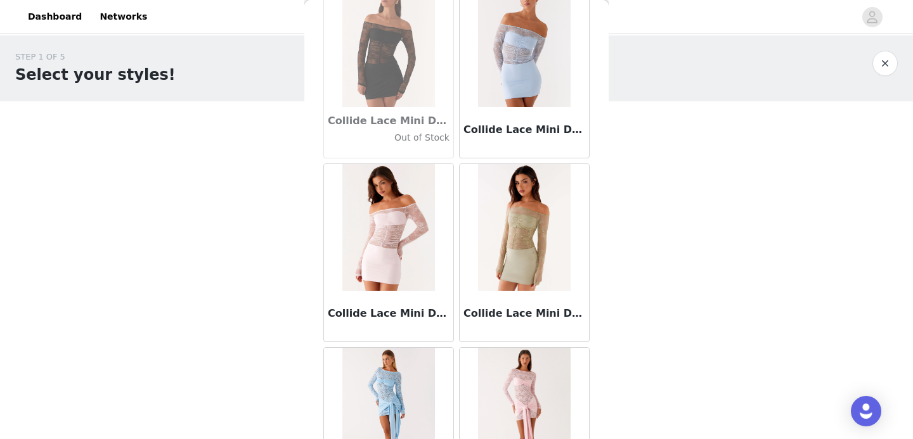
scroll to position [18049, 0]
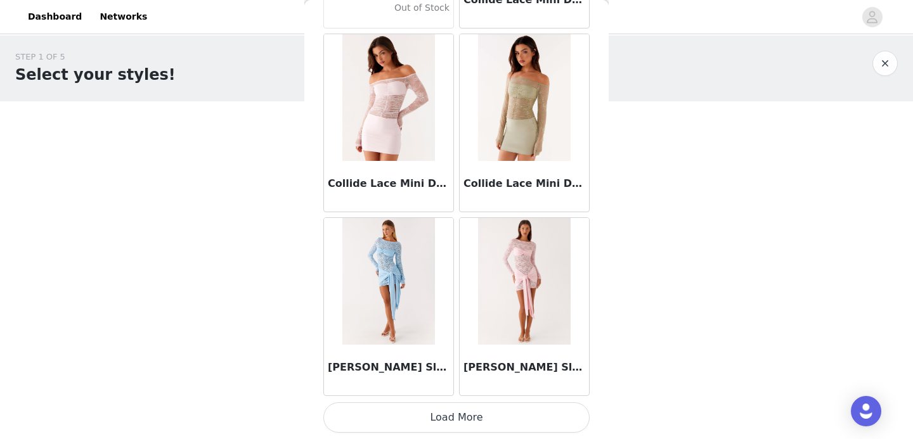
click at [481, 413] on button "Load More" at bounding box center [456, 418] width 266 height 30
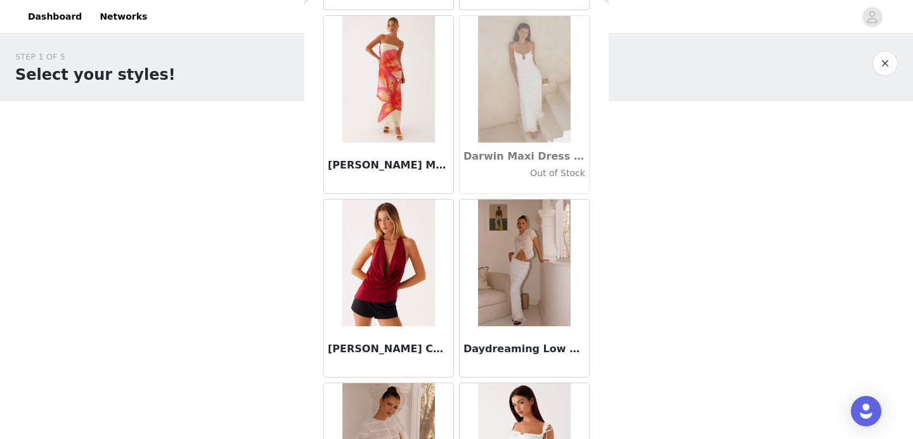
scroll to position [19888, 0]
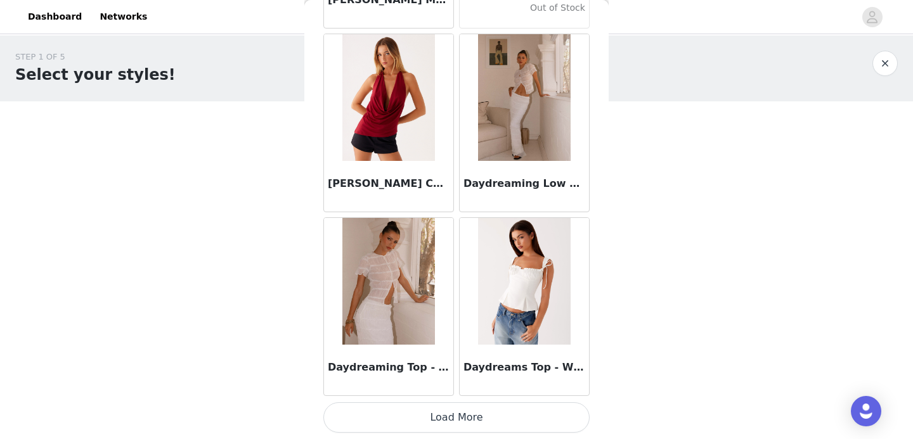
click at [460, 424] on button "Load More" at bounding box center [456, 418] width 266 height 30
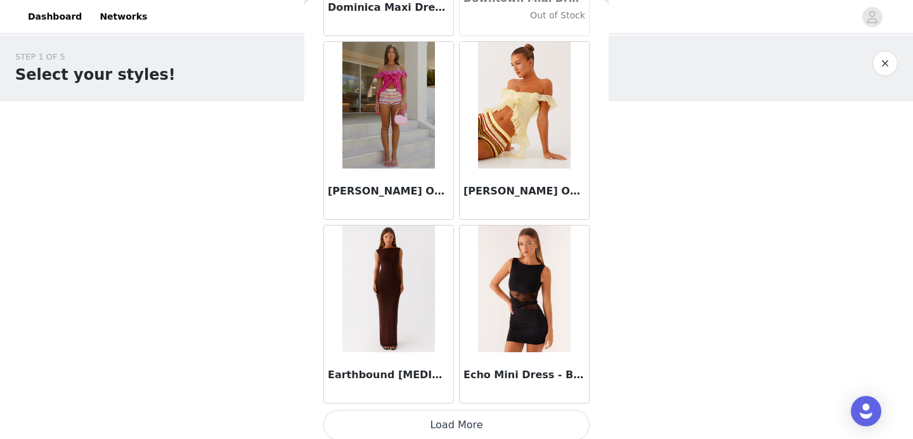
scroll to position [21727, 0]
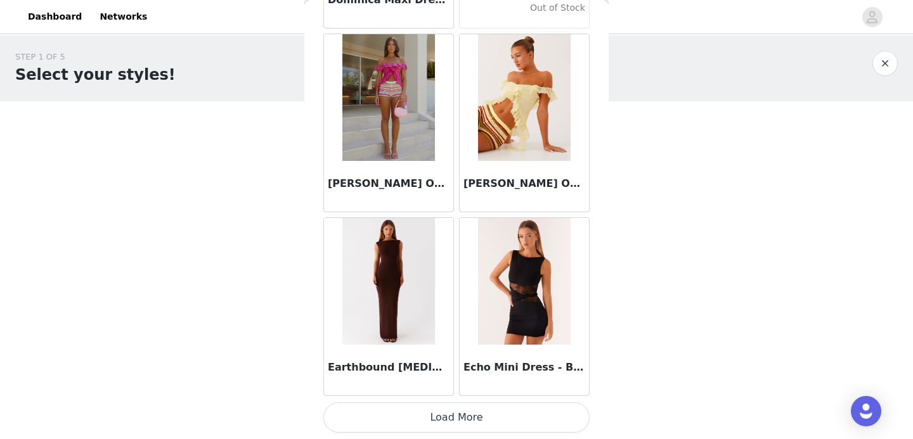
click at [477, 420] on button "Load More" at bounding box center [456, 418] width 266 height 30
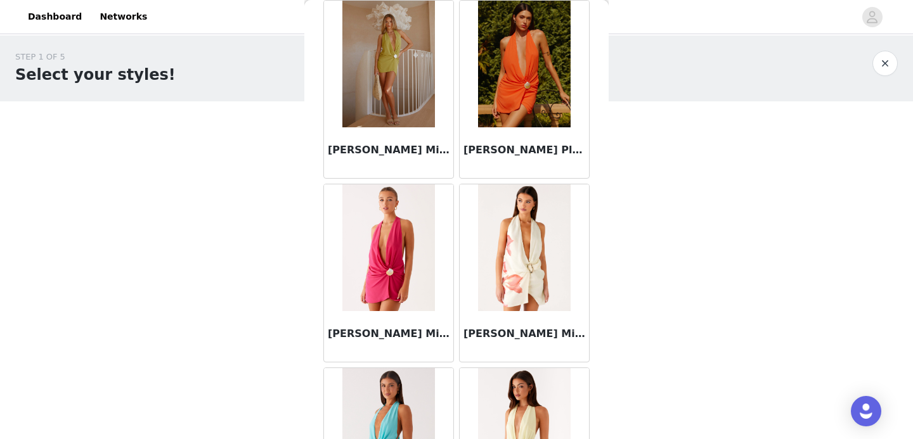
scroll to position [23566, 0]
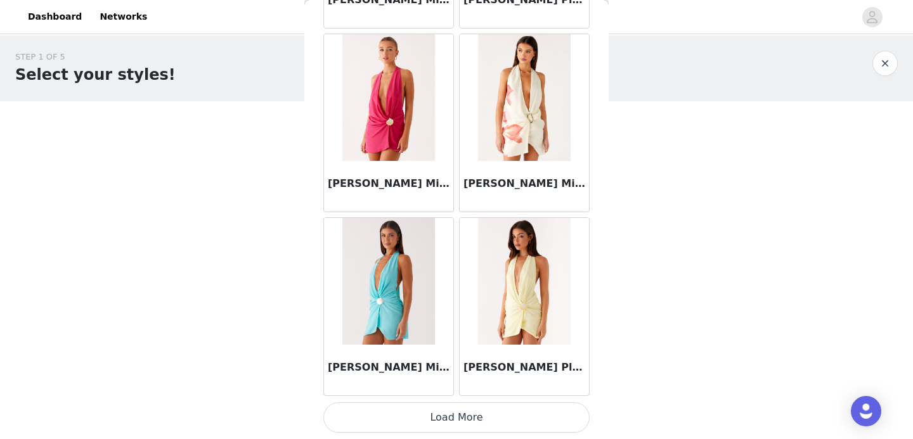
click at [481, 421] on button "Load More" at bounding box center [456, 418] width 266 height 30
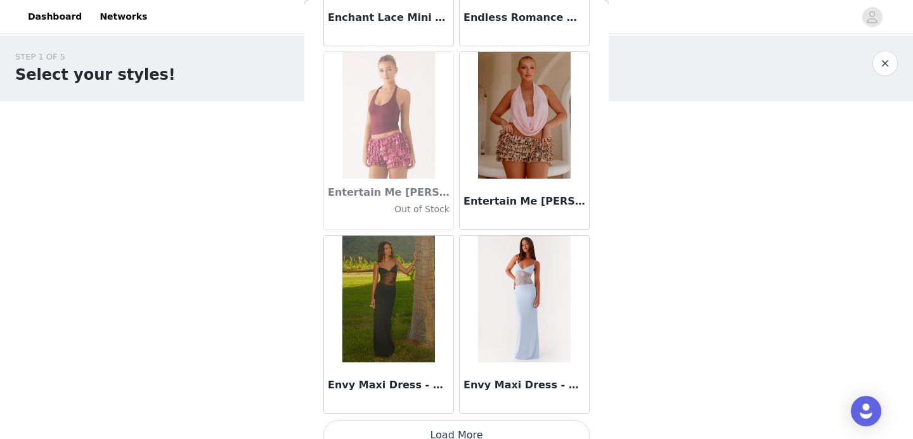
scroll to position [25404, 0]
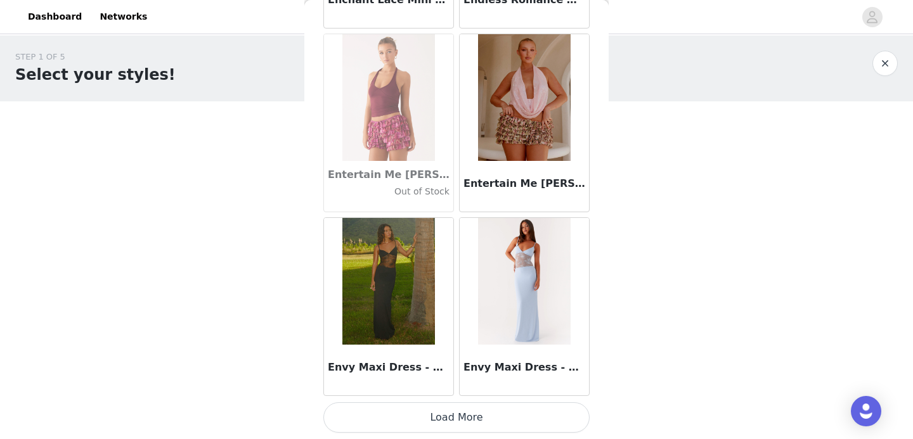
click at [470, 413] on button "Load More" at bounding box center [456, 418] width 266 height 30
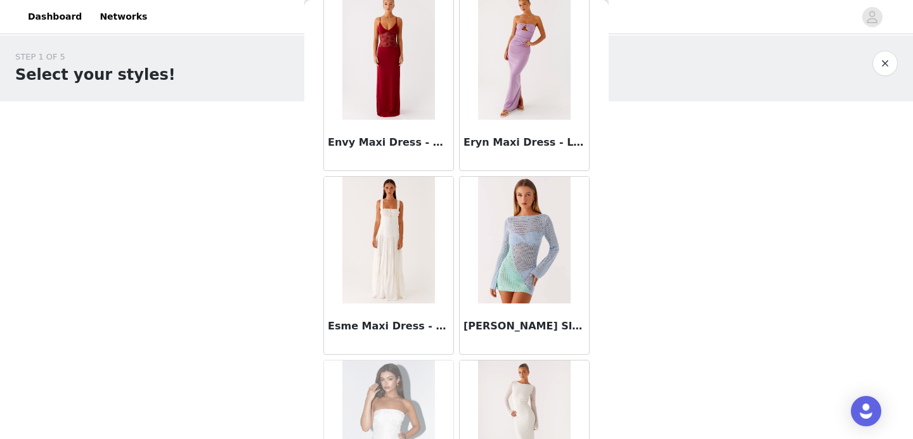
scroll to position [25836, 0]
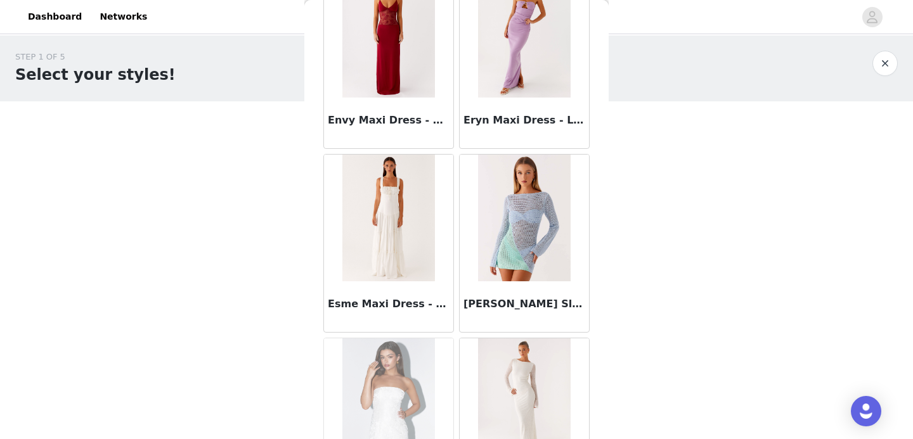
click at [394, 242] on img at bounding box center [388, 218] width 92 height 127
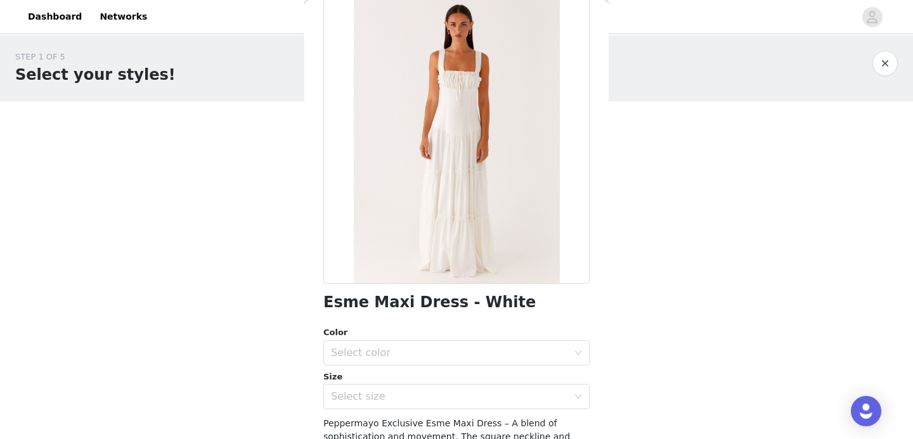
scroll to position [91, 0]
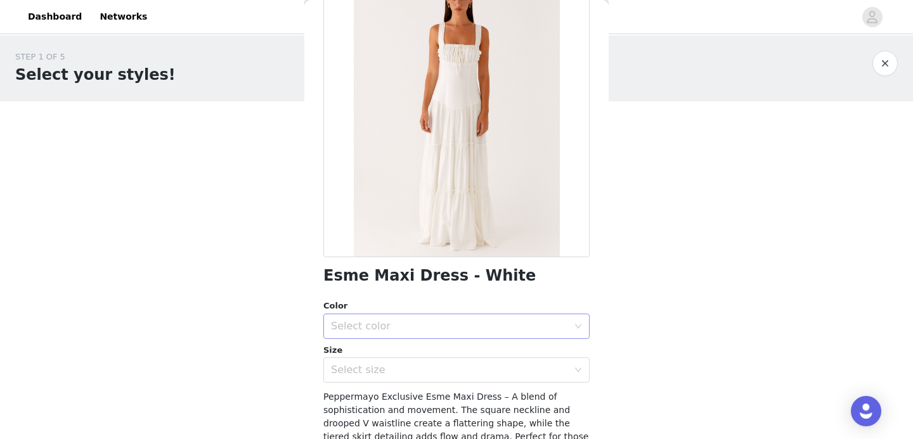
click at [417, 334] on div "Select color" at bounding box center [452, 326] width 243 height 24
click at [408, 359] on li "White" at bounding box center [456, 354] width 266 height 20
click at [418, 370] on div "Select size" at bounding box center [449, 370] width 237 height 13
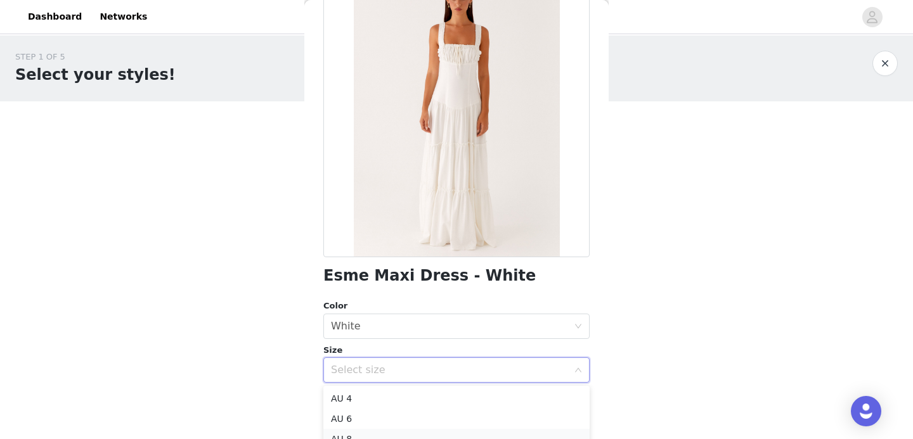
click at [391, 429] on li "AU 8" at bounding box center [456, 439] width 266 height 20
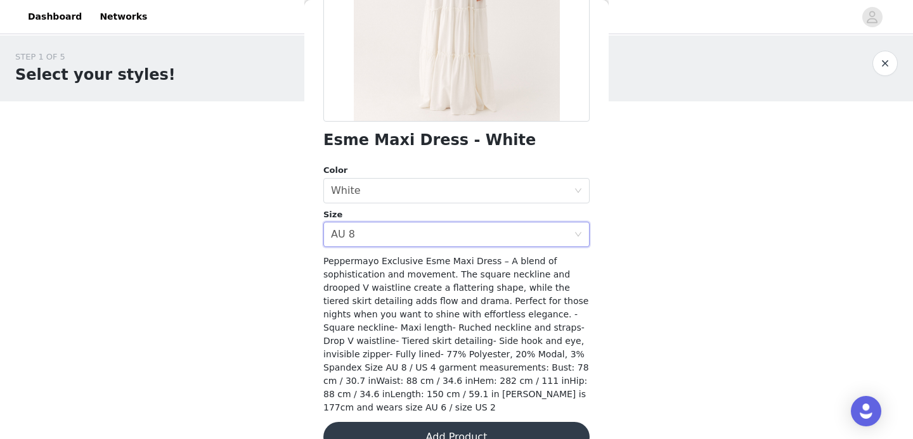
scroll to position [242, 0]
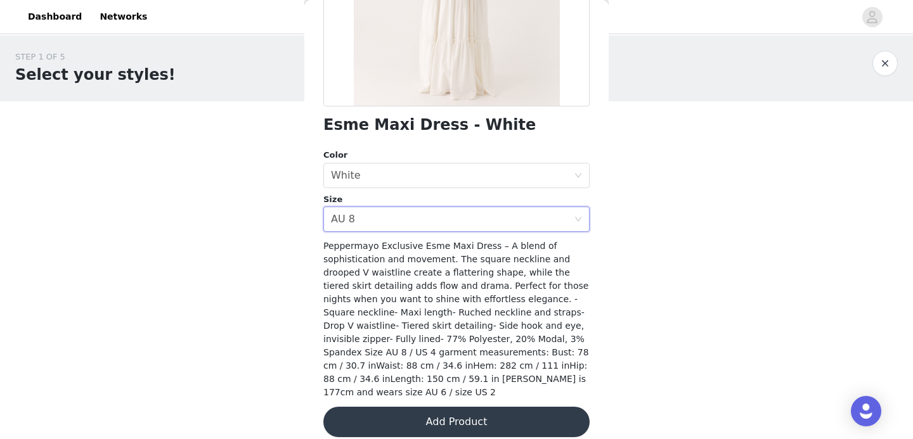
click at [468, 414] on button "Add Product" at bounding box center [456, 422] width 266 height 30
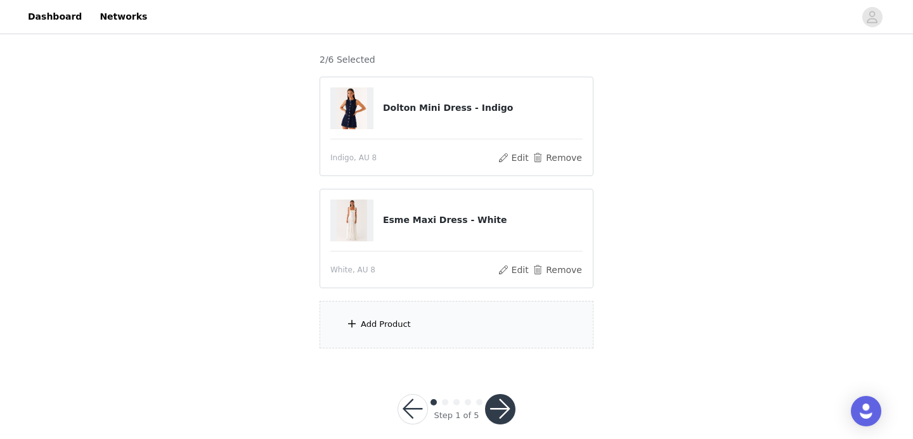
scroll to position [113, 0]
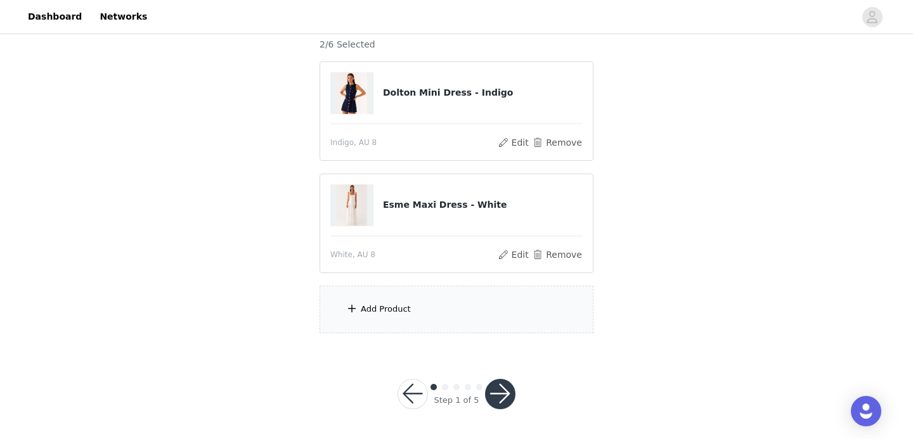
click at [417, 322] on div "Add Product" at bounding box center [457, 310] width 274 height 48
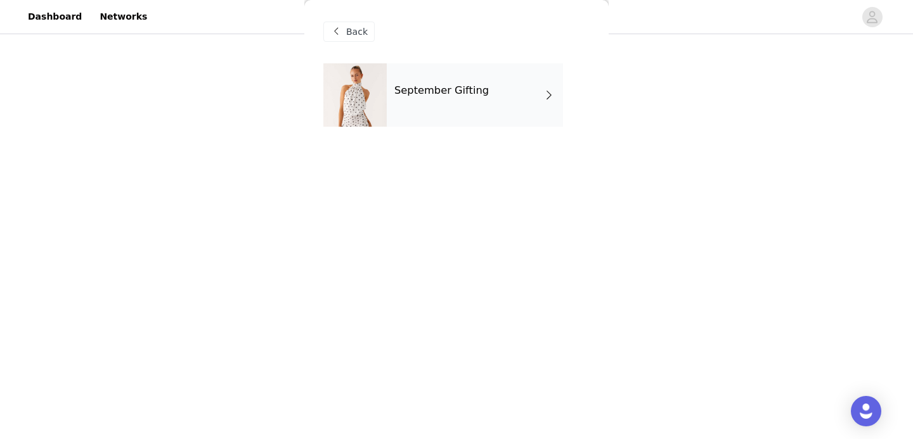
click at [462, 94] on h4 "September Gifting" at bounding box center [441, 90] width 94 height 11
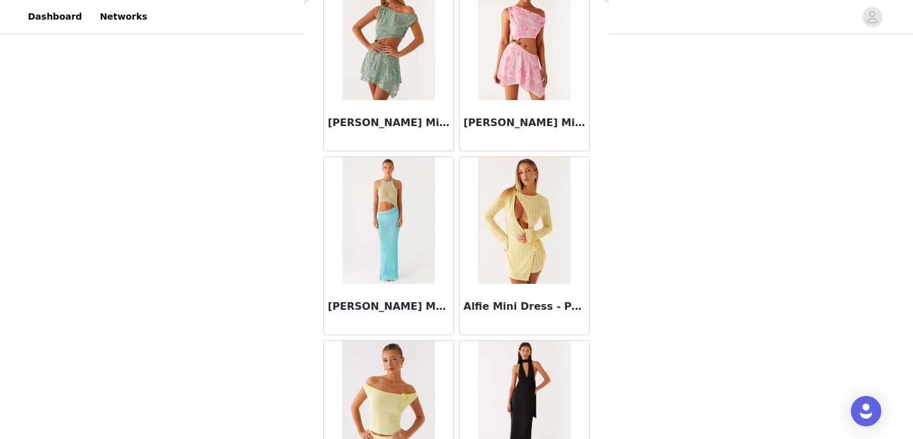
scroll to position [1501, 0]
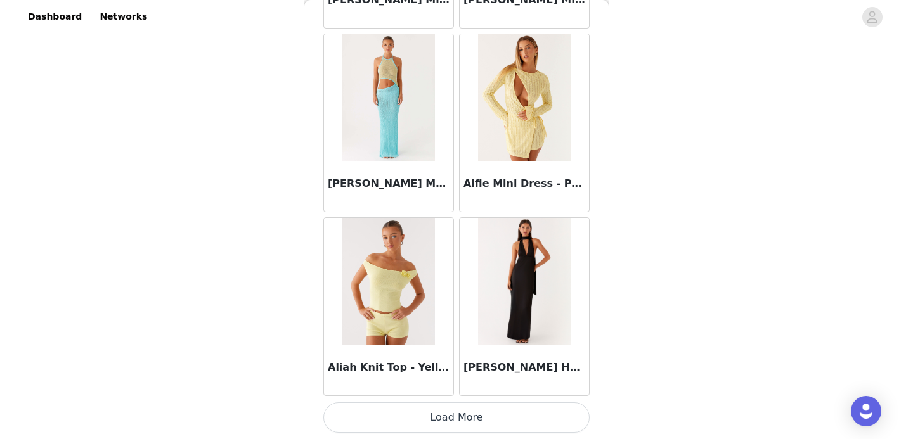
click at [450, 415] on button "Load More" at bounding box center [456, 418] width 266 height 30
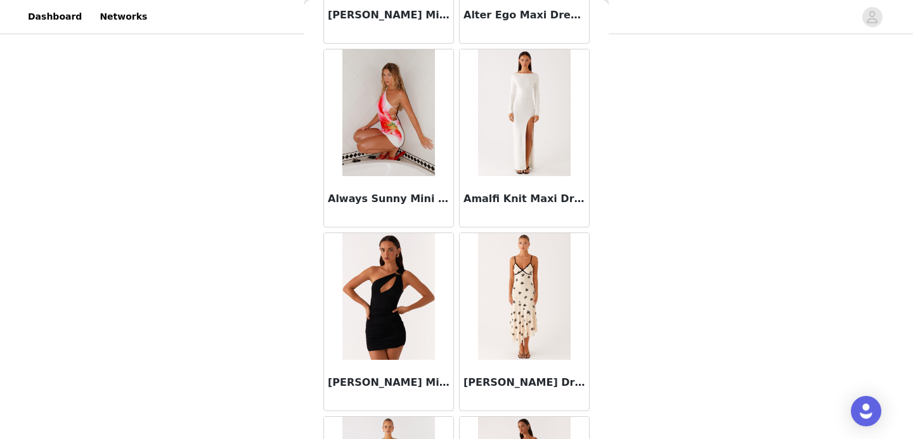
scroll to position [3340, 0]
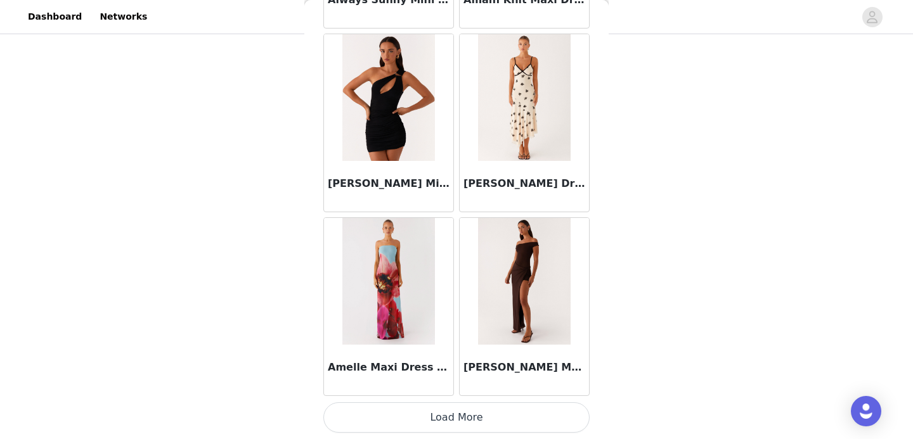
click at [432, 424] on button "Load More" at bounding box center [456, 418] width 266 height 30
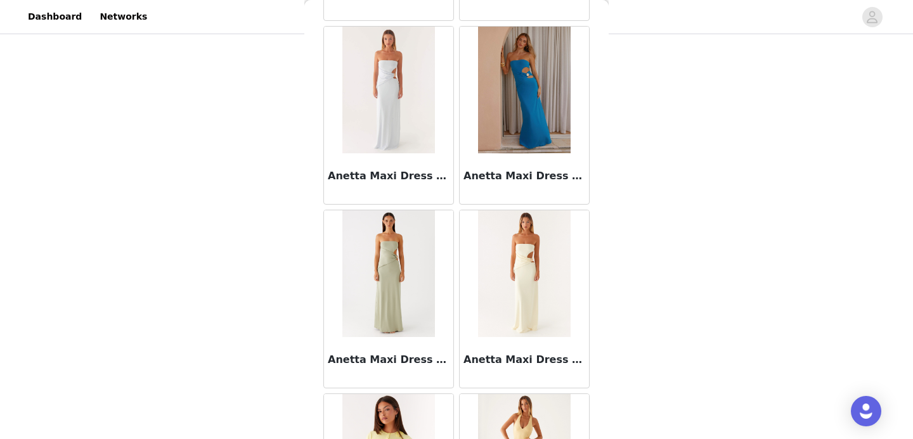
scroll to position [5178, 0]
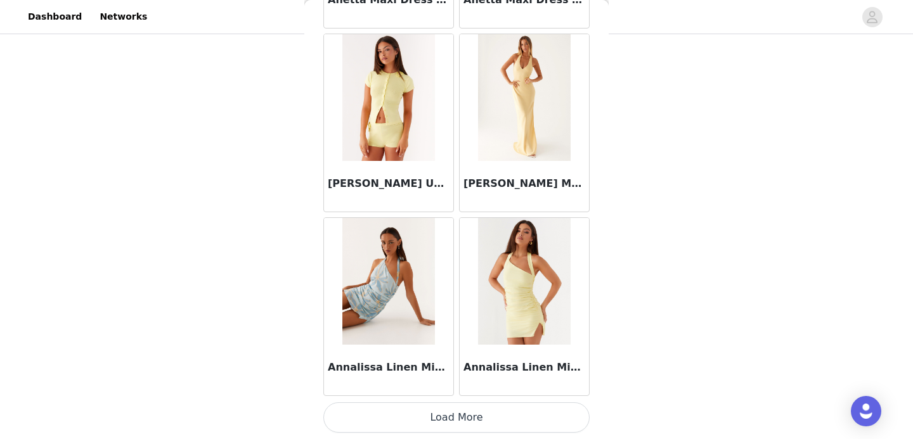
click at [455, 422] on button "Load More" at bounding box center [456, 418] width 266 height 30
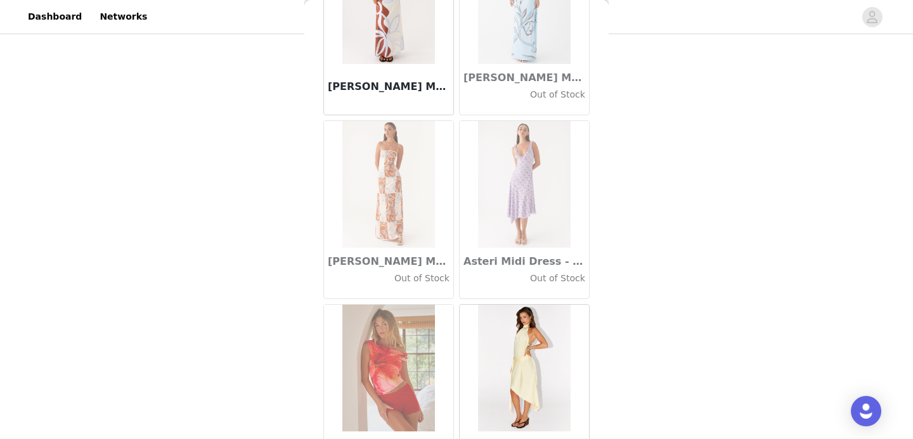
scroll to position [7017, 0]
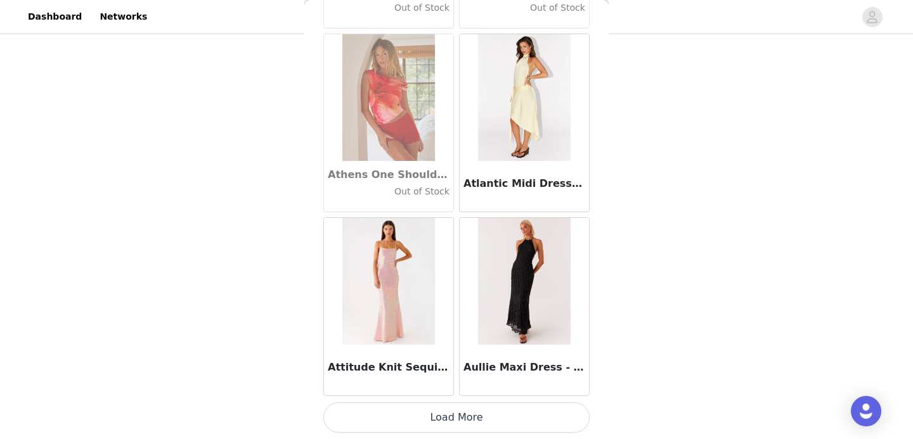
click at [464, 422] on button "Load More" at bounding box center [456, 418] width 266 height 30
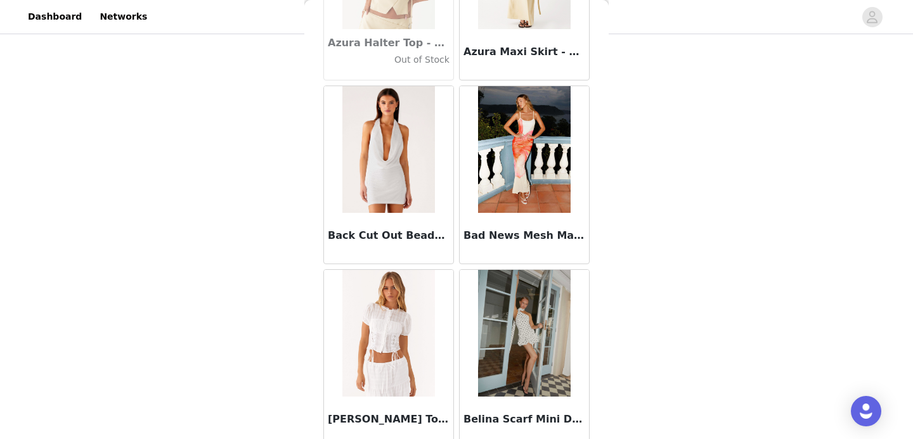
scroll to position [8856, 0]
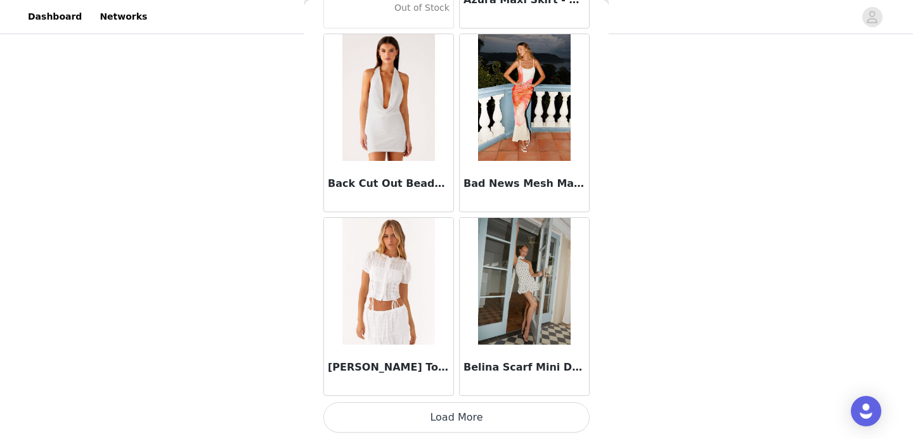
click at [460, 422] on button "Load More" at bounding box center [456, 418] width 266 height 30
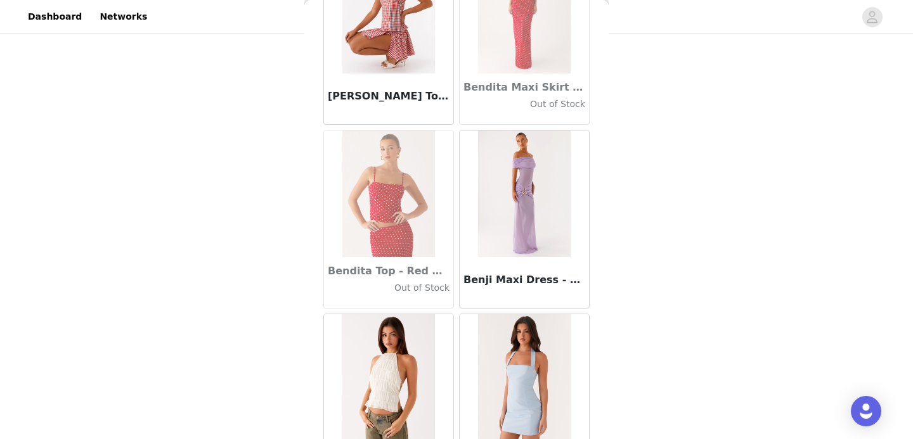
scroll to position [10694, 0]
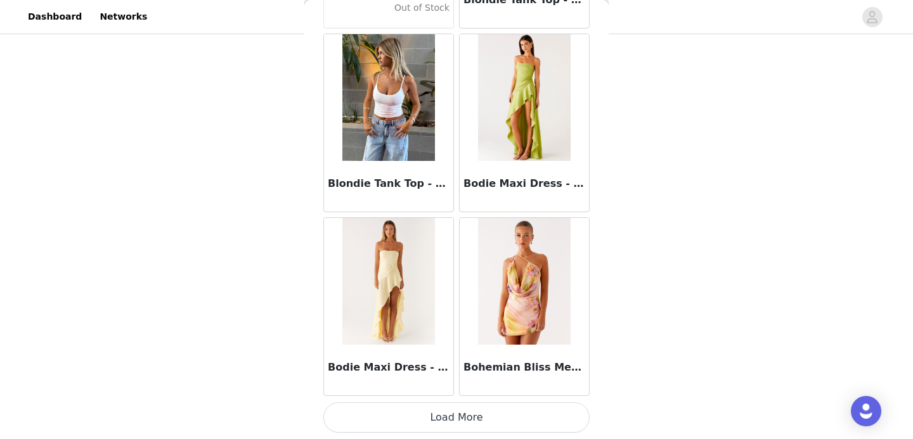
click at [458, 418] on button "Load More" at bounding box center [456, 418] width 266 height 30
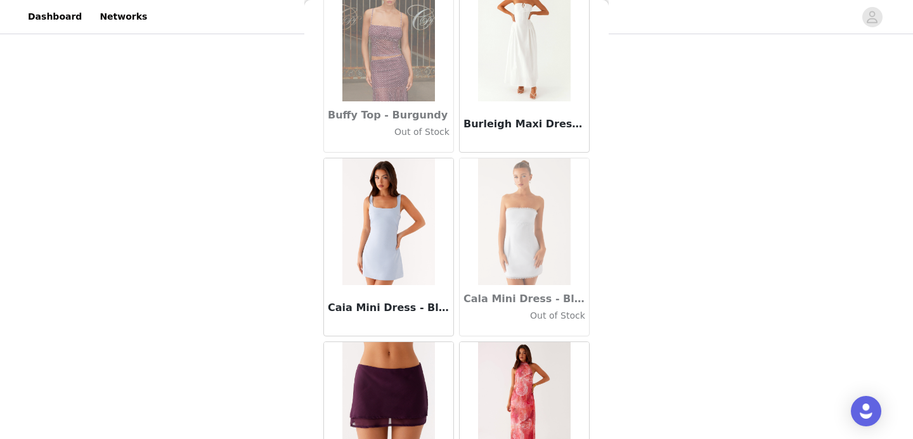
scroll to position [12533, 0]
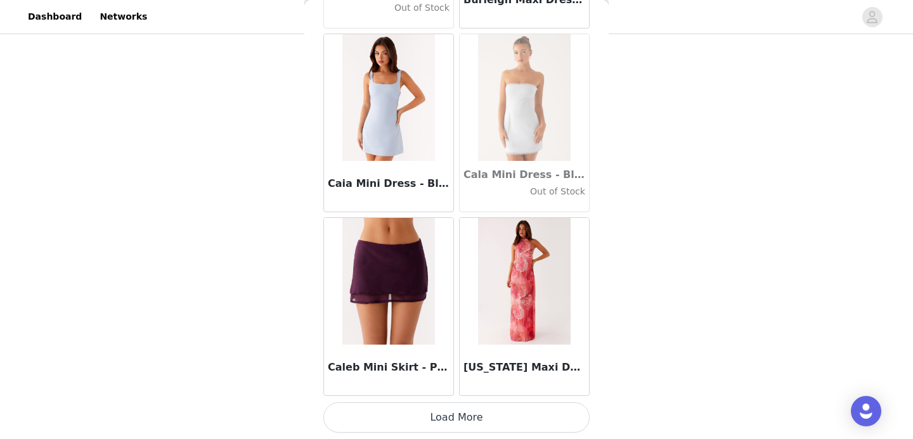
click at [450, 420] on button "Load More" at bounding box center [456, 418] width 266 height 30
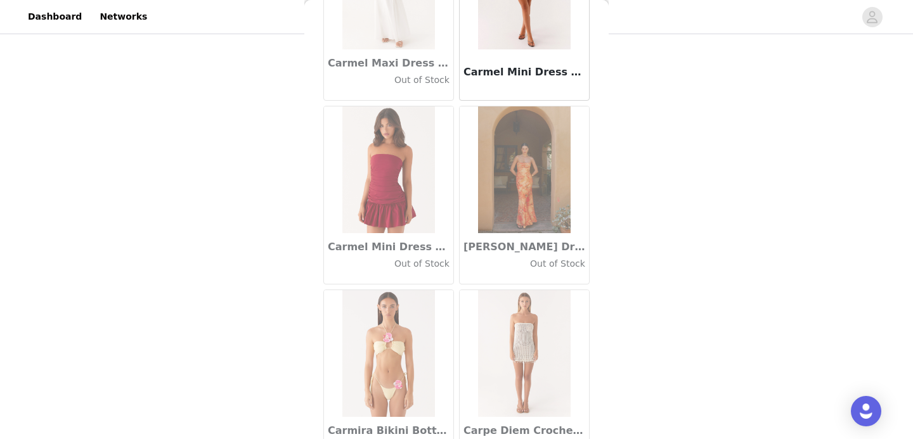
scroll to position [14372, 0]
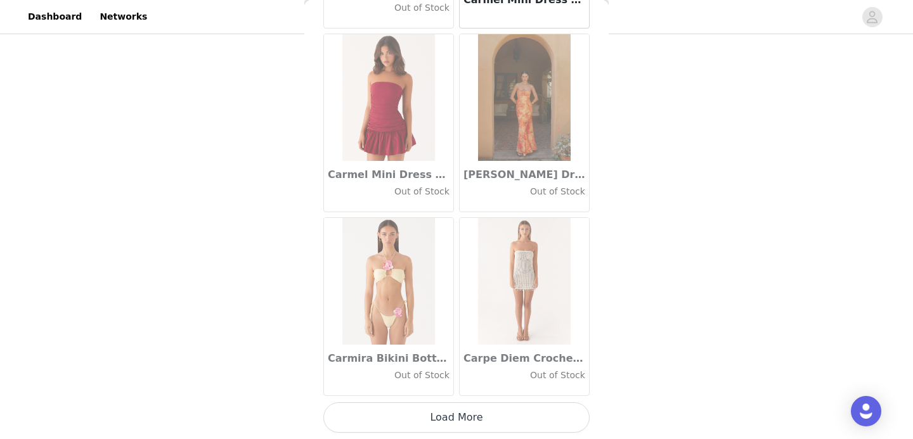
click at [458, 420] on button "Load More" at bounding box center [456, 418] width 266 height 30
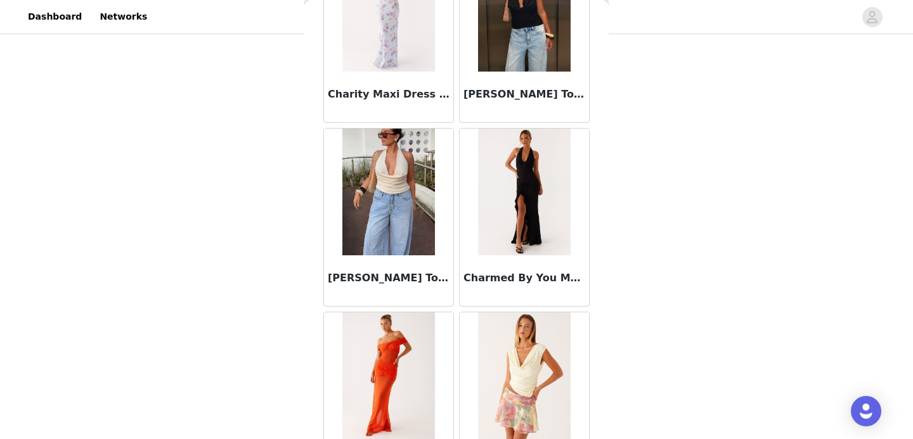
scroll to position [16211, 0]
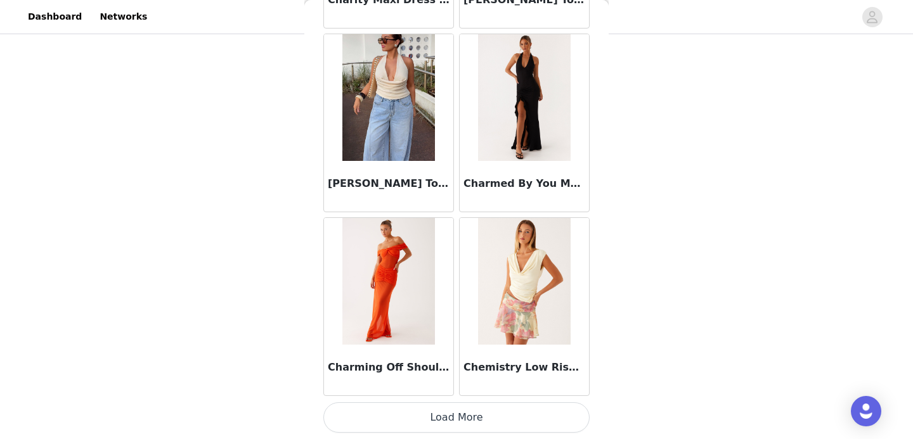
click at [460, 412] on button "Load More" at bounding box center [456, 418] width 266 height 30
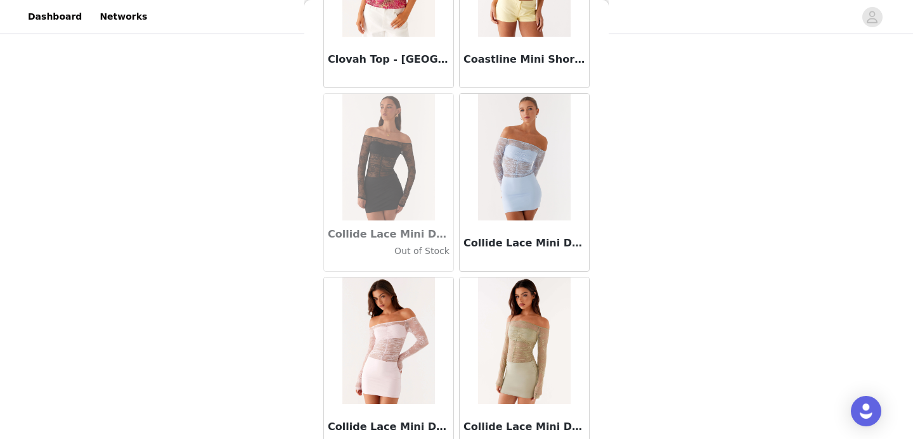
scroll to position [18049, 0]
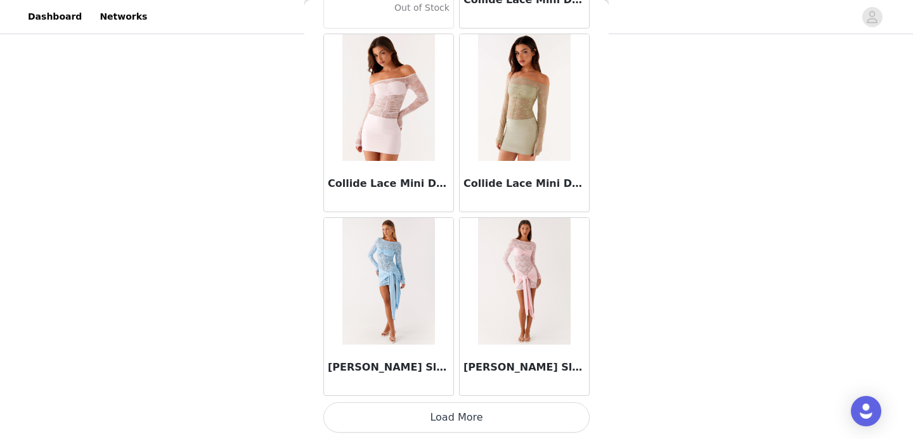
click at [453, 417] on button "Load More" at bounding box center [456, 418] width 266 height 30
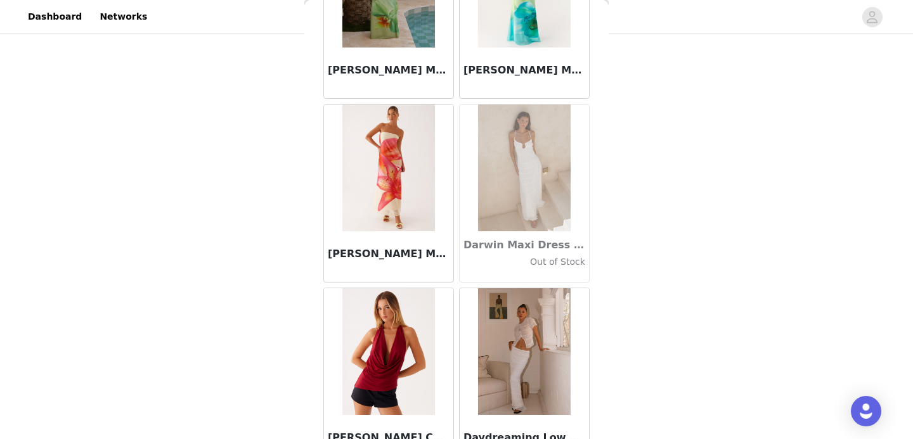
scroll to position [19888, 0]
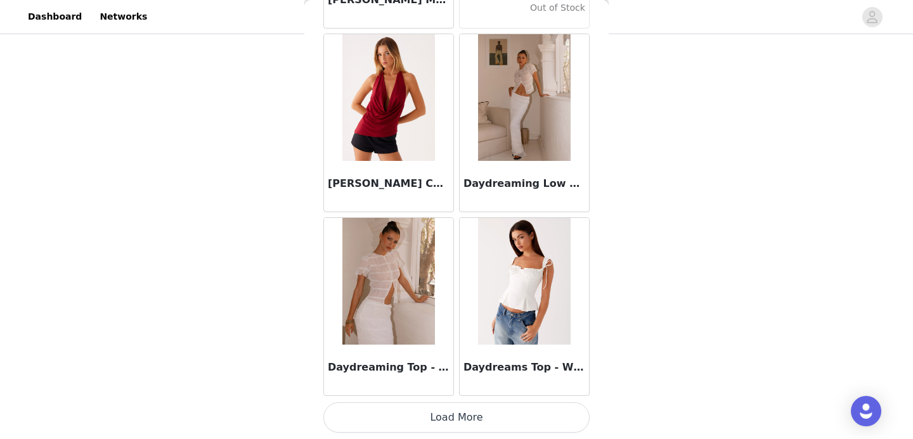
click at [454, 417] on button "Load More" at bounding box center [456, 418] width 266 height 30
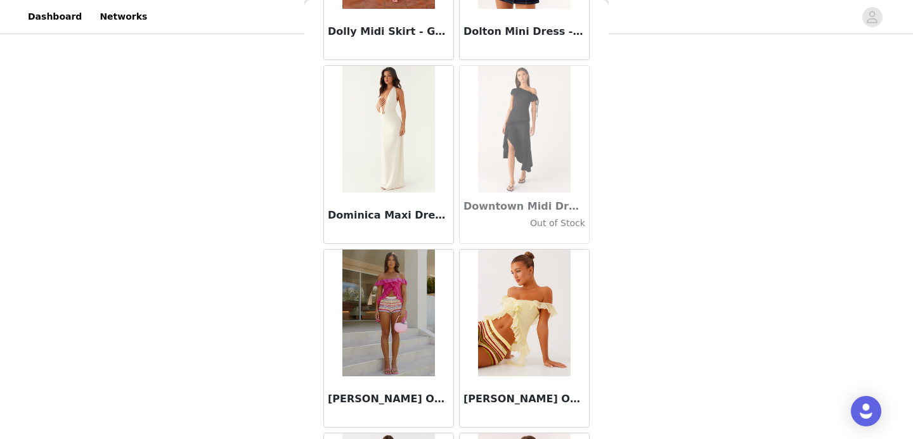
scroll to position [21727, 0]
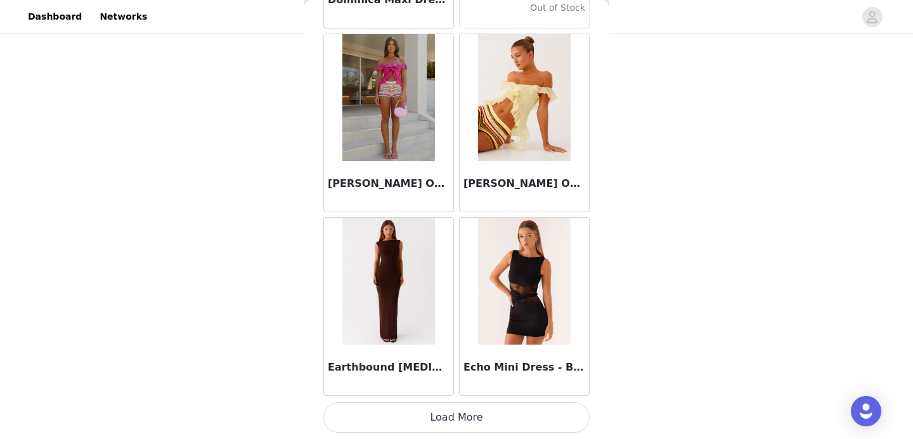
click at [460, 421] on button "Load More" at bounding box center [456, 418] width 266 height 30
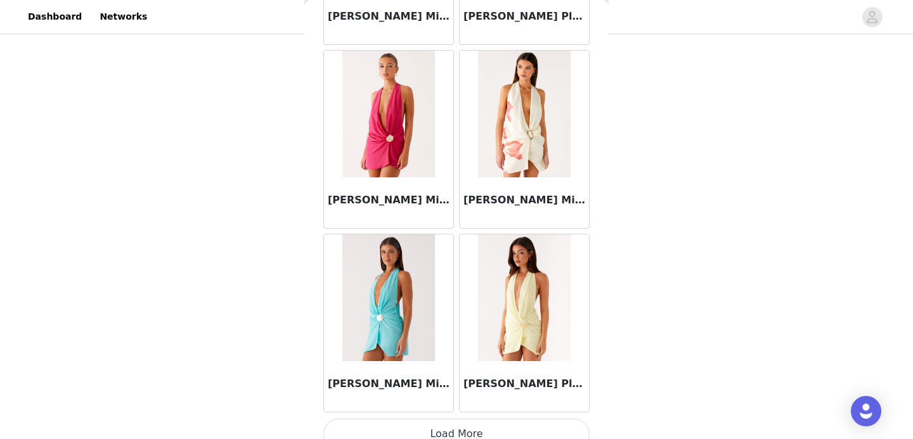
scroll to position [23566, 0]
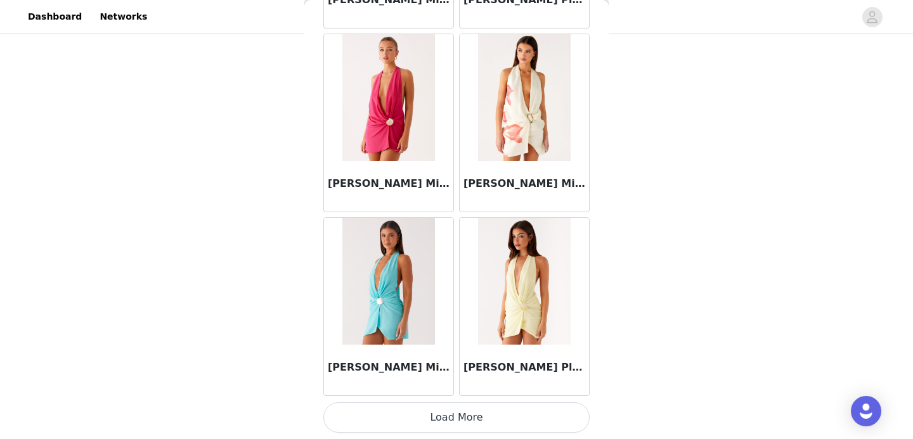
click at [446, 429] on button "Load More" at bounding box center [456, 418] width 266 height 30
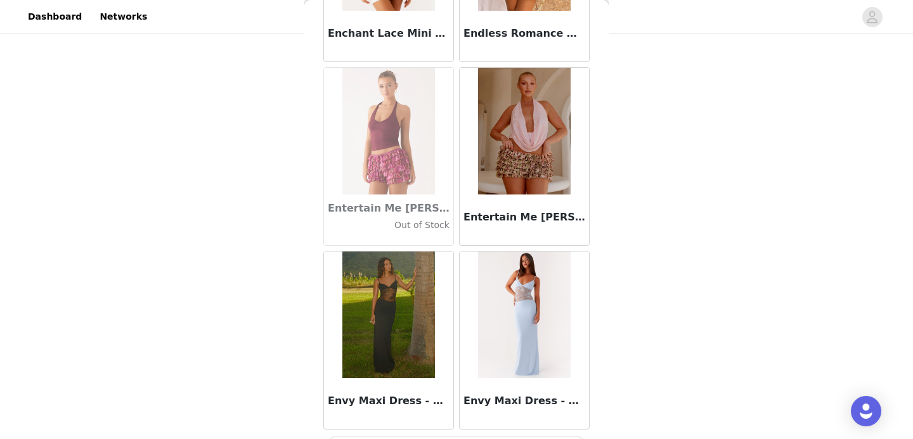
scroll to position [25404, 0]
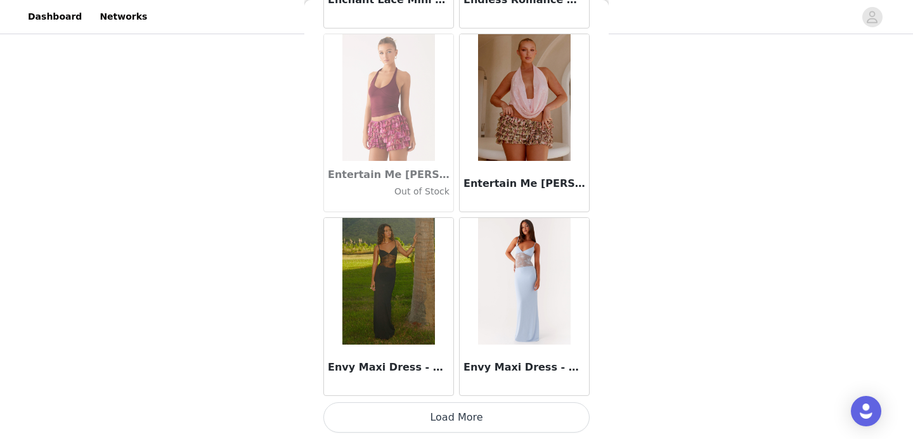
click at [454, 420] on button "Load More" at bounding box center [456, 418] width 266 height 30
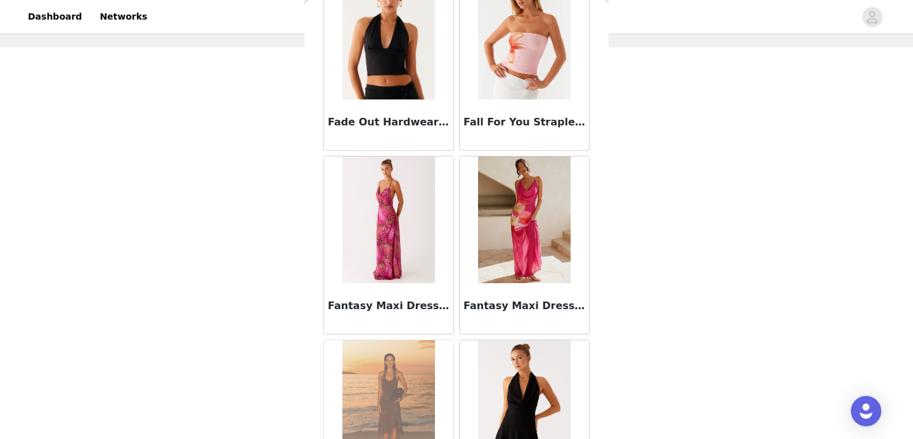
scroll to position [53, 0]
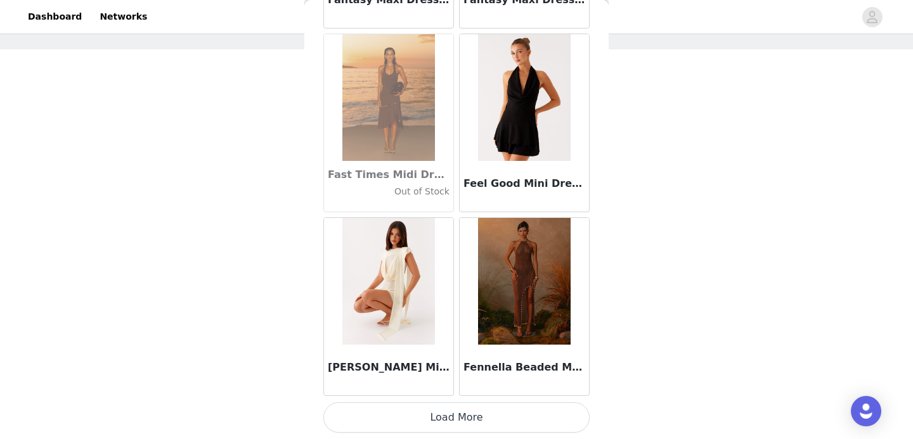
click at [430, 418] on button "Load More" at bounding box center [456, 418] width 266 height 30
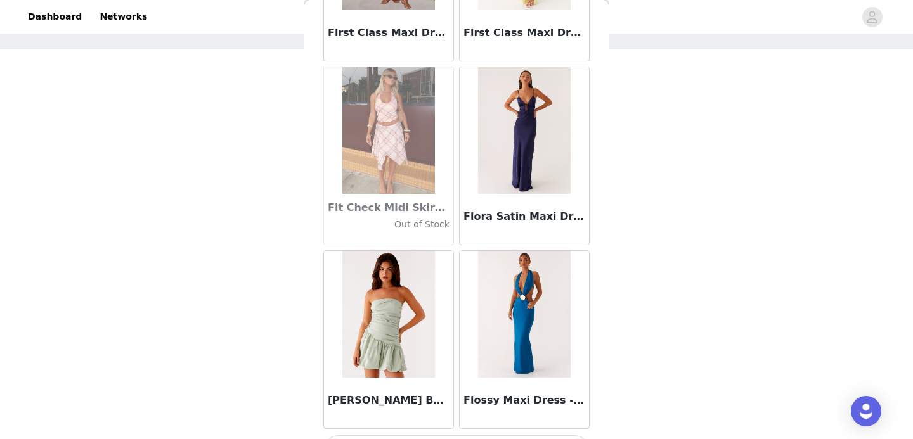
scroll to position [29082, 0]
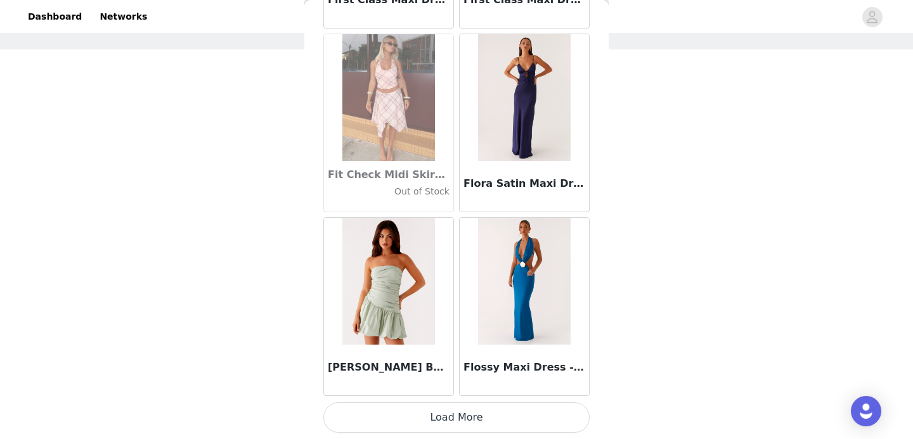
click at [439, 413] on button "Load More" at bounding box center [456, 418] width 266 height 30
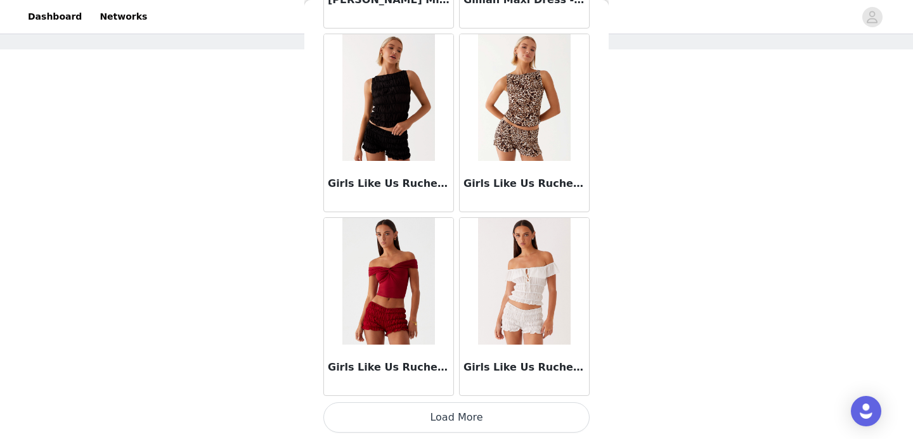
scroll to position [113, 0]
click at [444, 414] on button "Load More" at bounding box center [456, 418] width 266 height 30
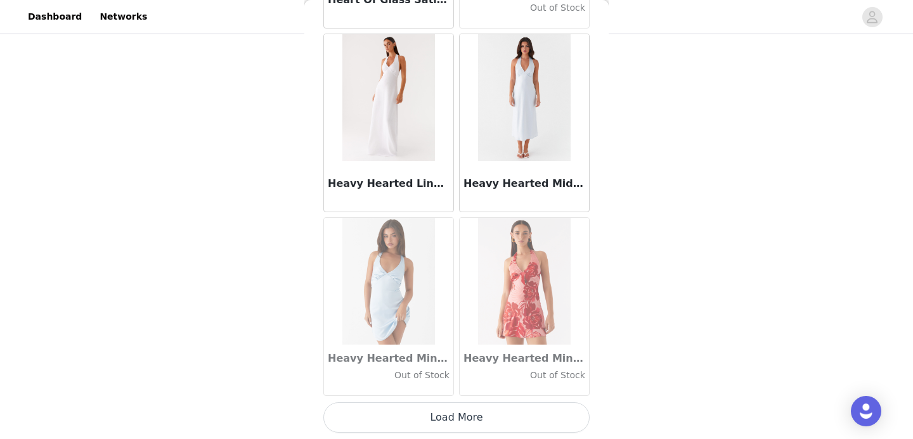
scroll to position [32759, 0]
click at [455, 421] on button "Load More" at bounding box center [456, 418] width 266 height 30
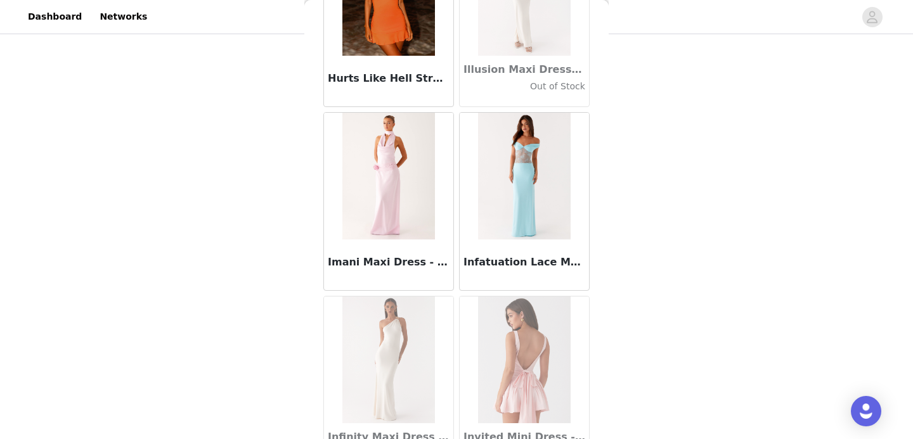
scroll to position [34598, 0]
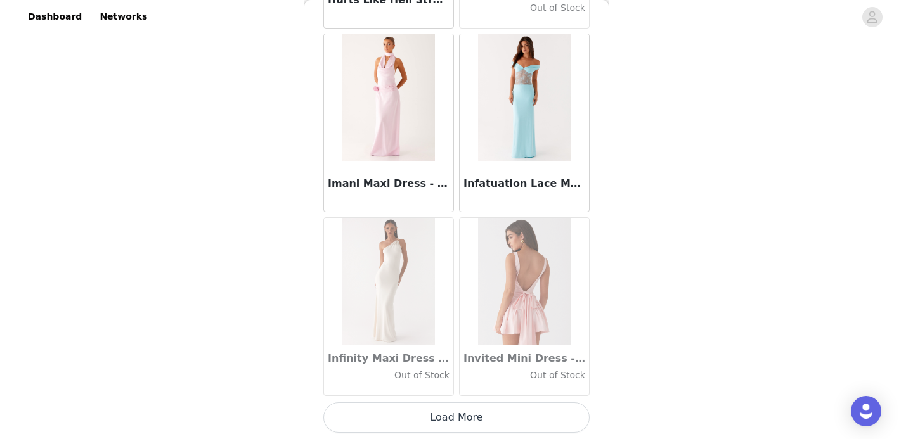
click at [463, 415] on button "Load More" at bounding box center [456, 418] width 266 height 30
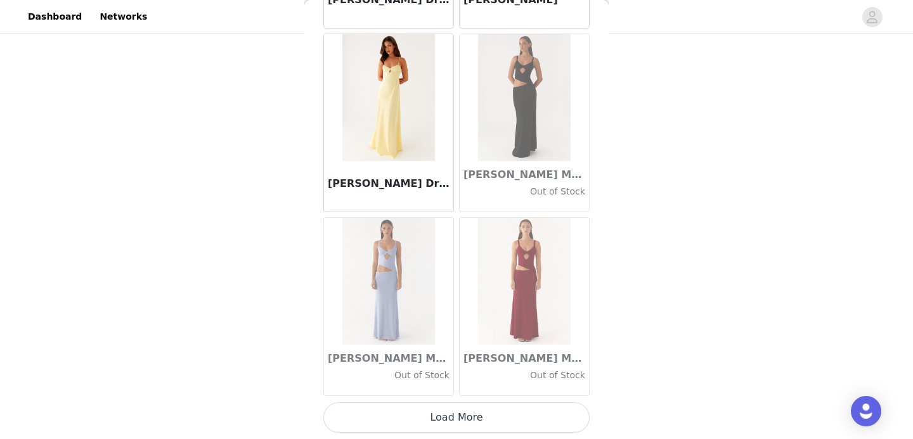
scroll to position [36436, 0]
click at [453, 425] on button "Load More" at bounding box center [456, 418] width 266 height 30
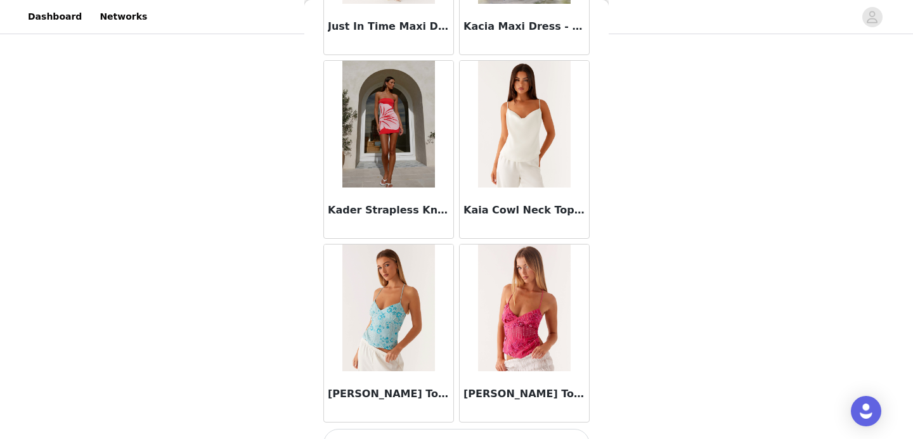
scroll to position [38276, 0]
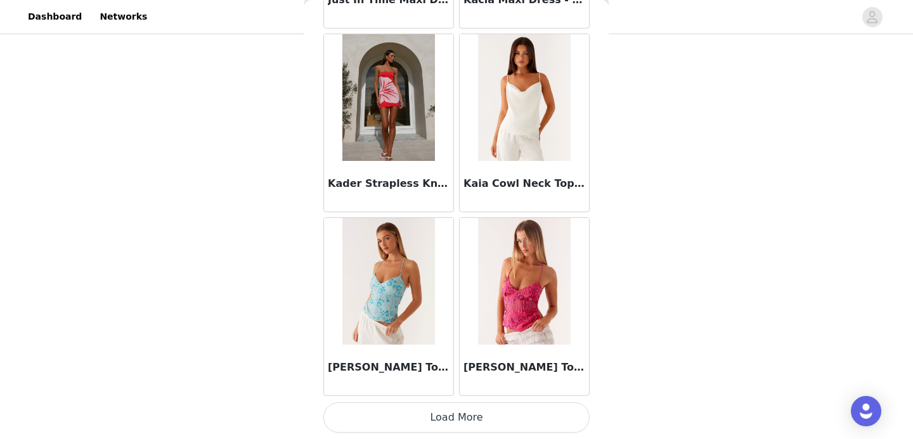
click at [444, 422] on button "Load More" at bounding box center [456, 418] width 266 height 30
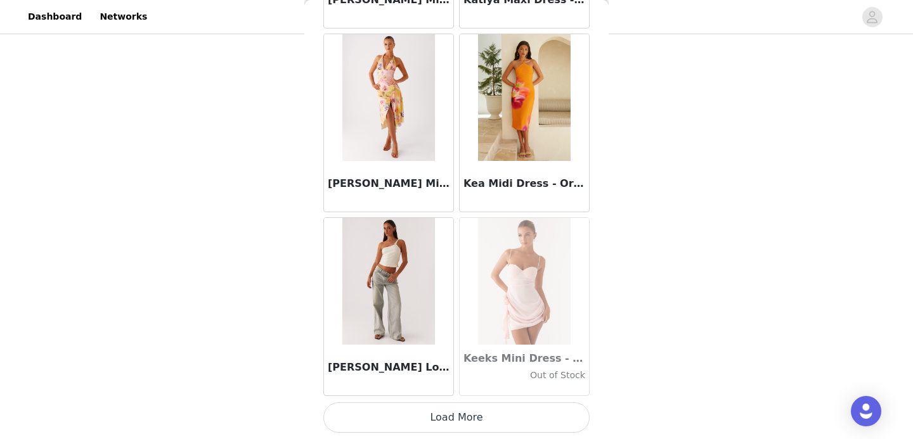
scroll to position [40114, 0]
click at [432, 417] on button "Load More" at bounding box center [456, 418] width 266 height 30
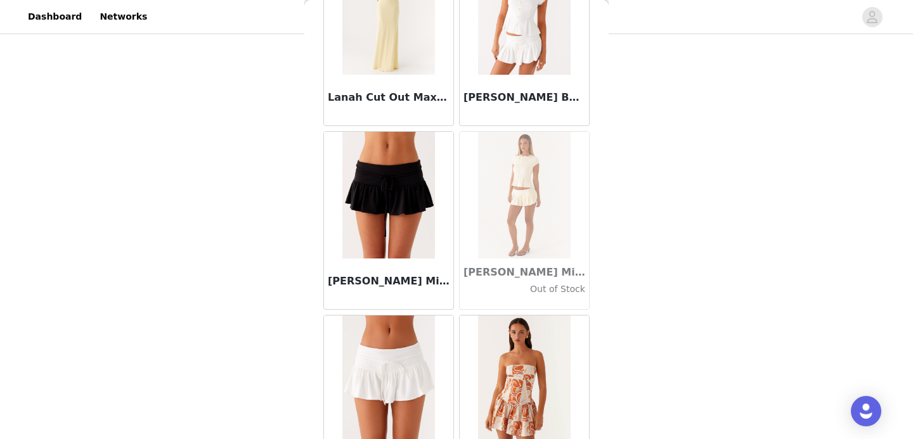
scroll to position [41953, 0]
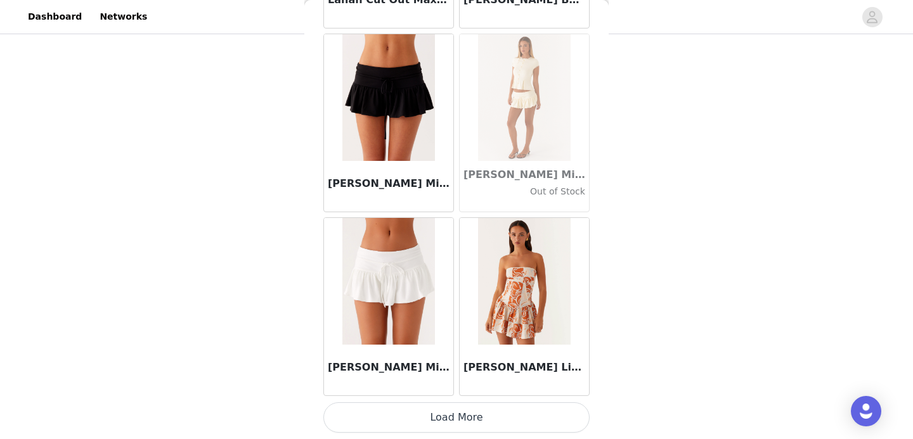
click at [432, 422] on button "Load More" at bounding box center [456, 418] width 266 height 30
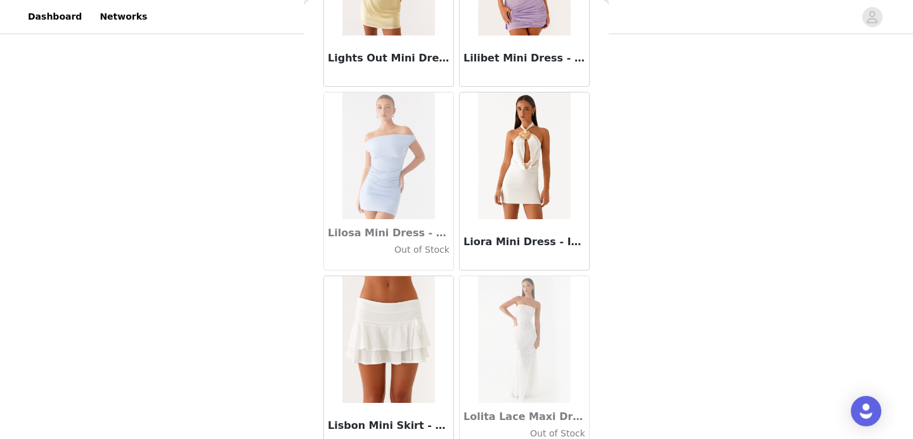
scroll to position [43792, 0]
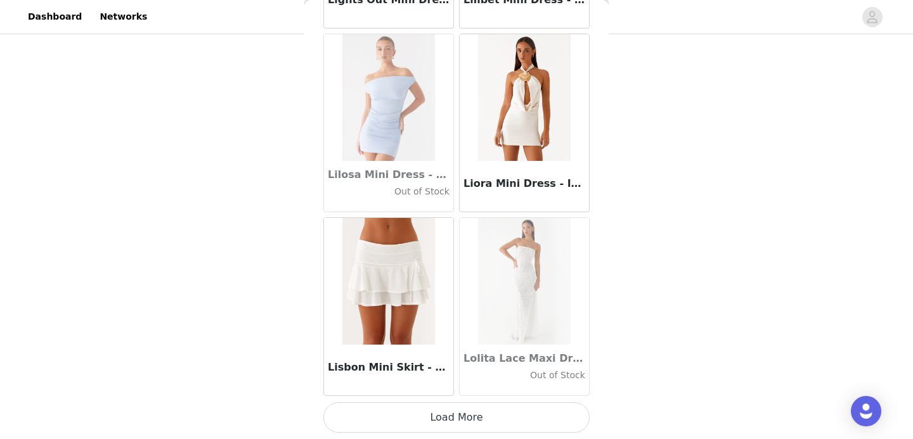
click at [451, 415] on button "Load More" at bounding box center [456, 418] width 266 height 30
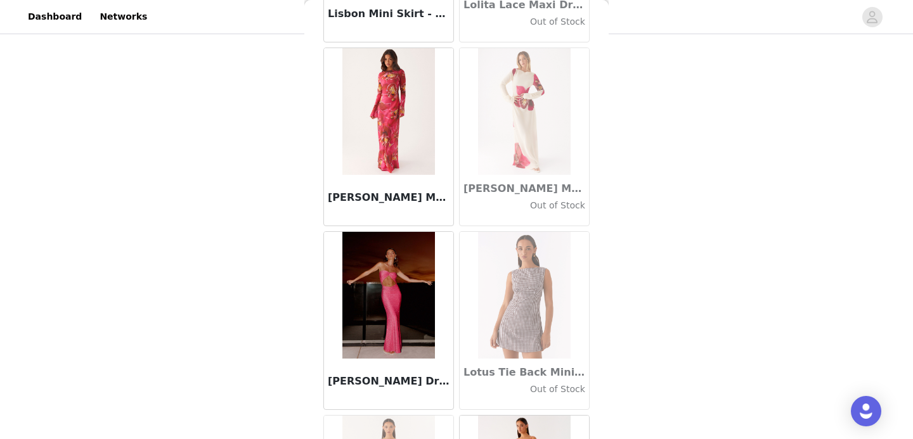
scroll to position [44134, 0]
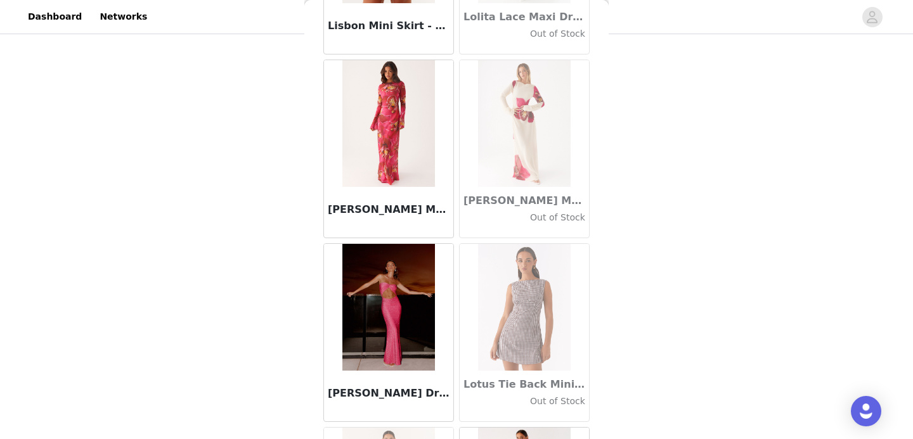
click at [386, 117] on img at bounding box center [388, 123] width 92 height 127
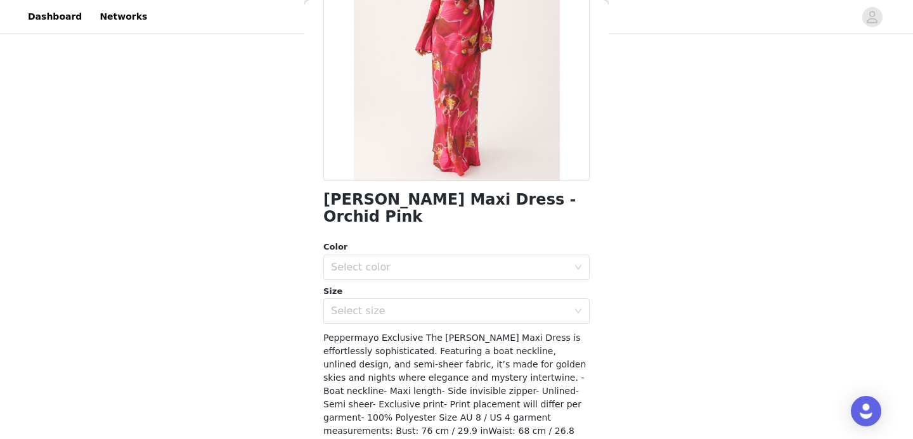
scroll to position [182, 0]
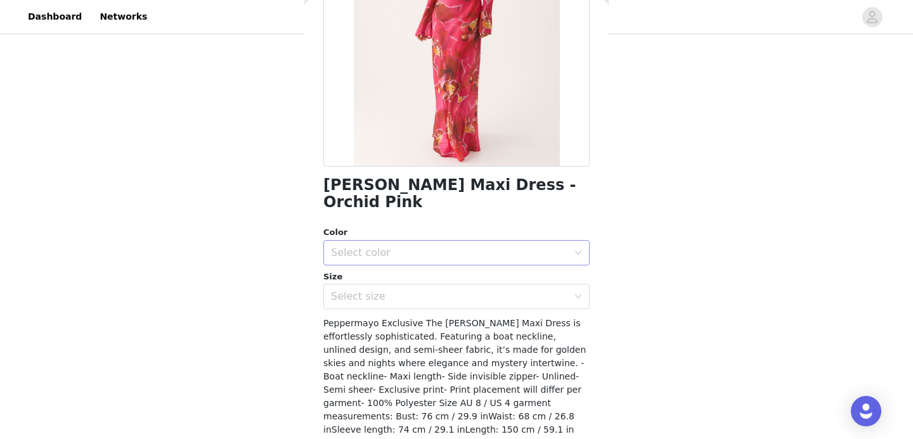
click at [440, 247] on div "Select color" at bounding box center [449, 253] width 237 height 13
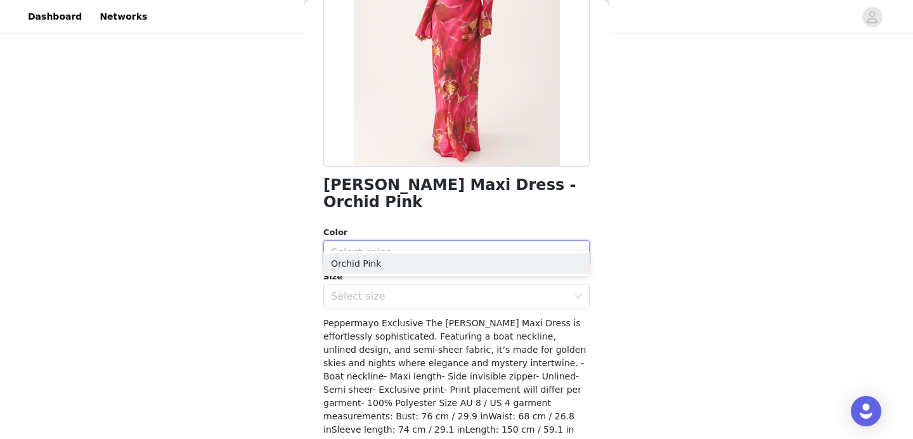
click at [440, 247] on div "Select color" at bounding box center [449, 253] width 237 height 13
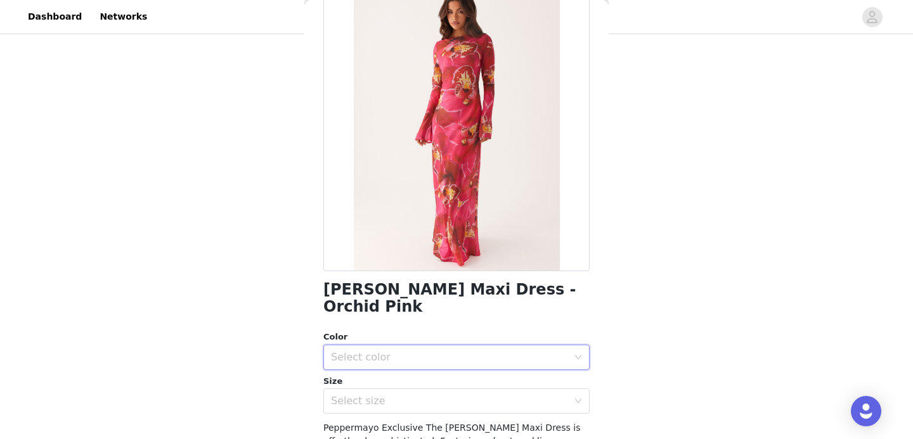
scroll to position [75, 0]
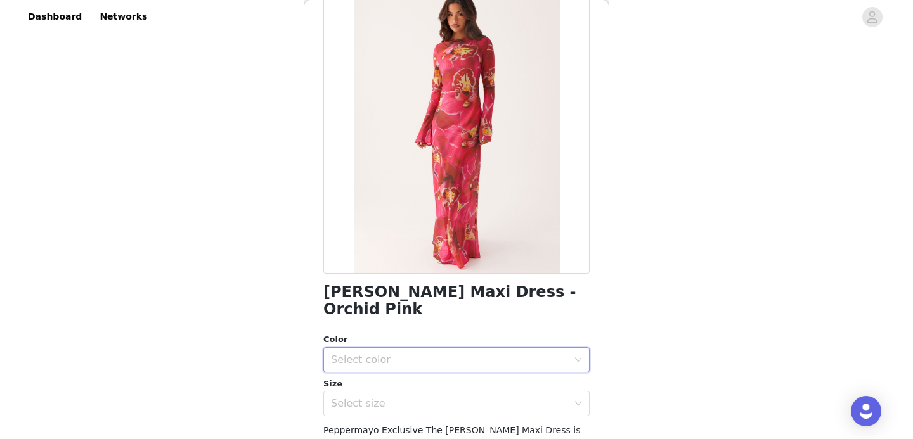
click at [415, 354] on div "Select color" at bounding box center [449, 360] width 237 height 13
click at [399, 373] on li "Orchid Pink" at bounding box center [456, 371] width 266 height 20
click at [388, 398] on div "Select size" at bounding box center [449, 404] width 237 height 13
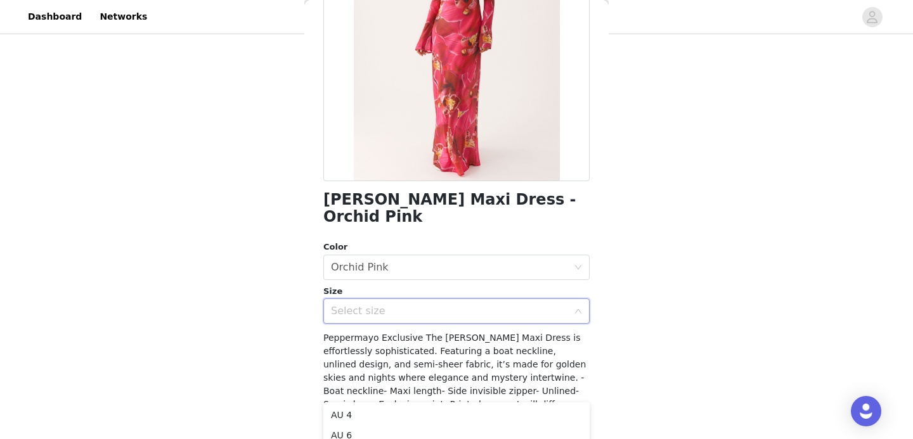
scroll to position [216, 0]
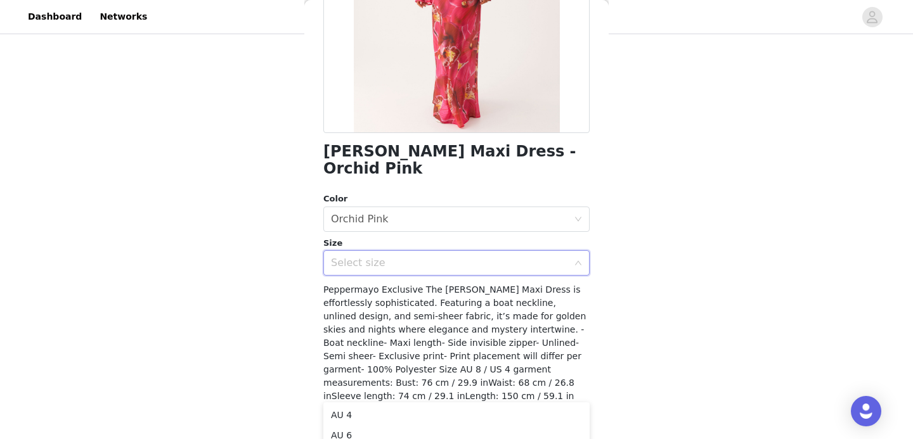
click at [439, 257] on div "Select size" at bounding box center [449, 263] width 237 height 13
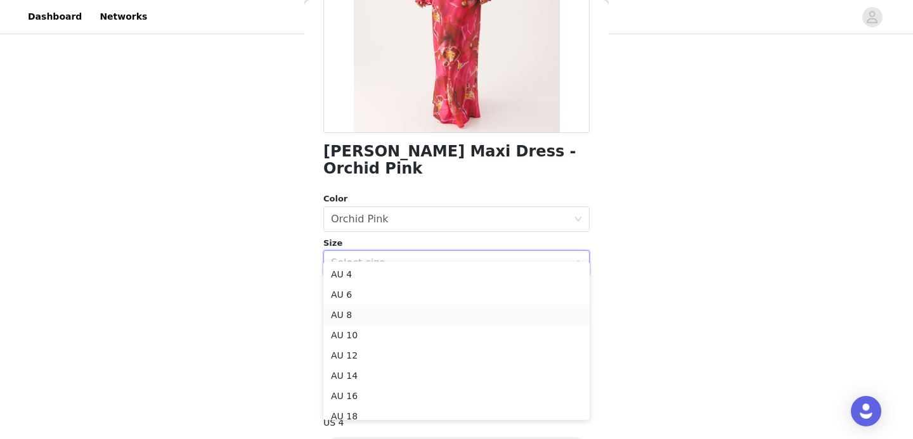
click at [405, 317] on li "AU 8" at bounding box center [456, 315] width 266 height 20
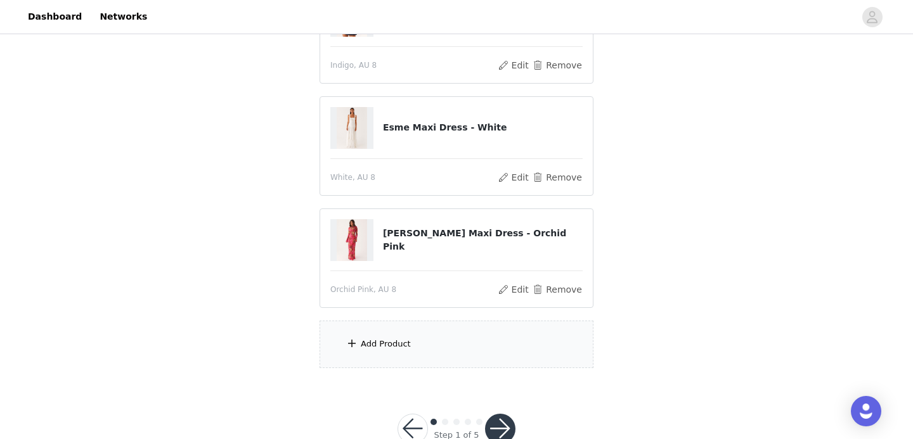
scroll to position [194, 0]
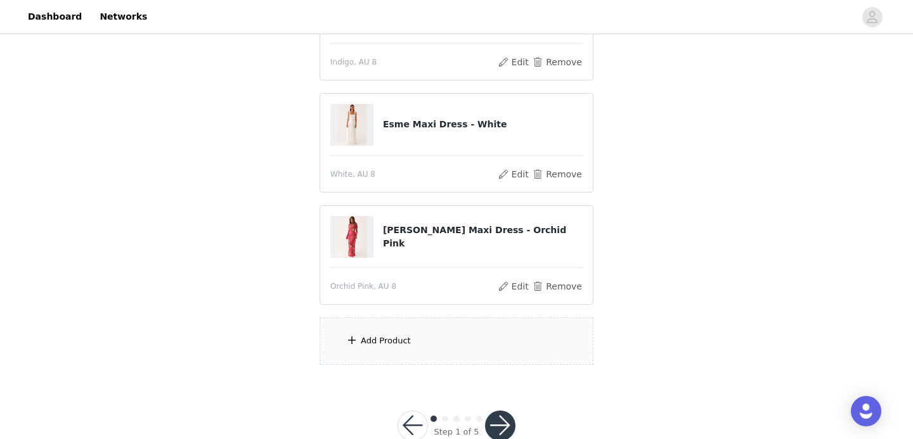
click at [399, 332] on div "Add Product" at bounding box center [457, 342] width 274 height 48
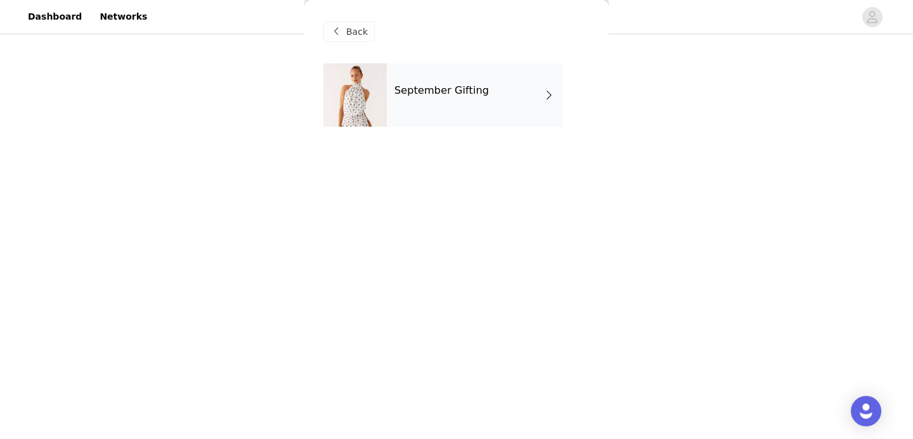
click at [455, 91] on h4 "September Gifting" at bounding box center [441, 90] width 94 height 11
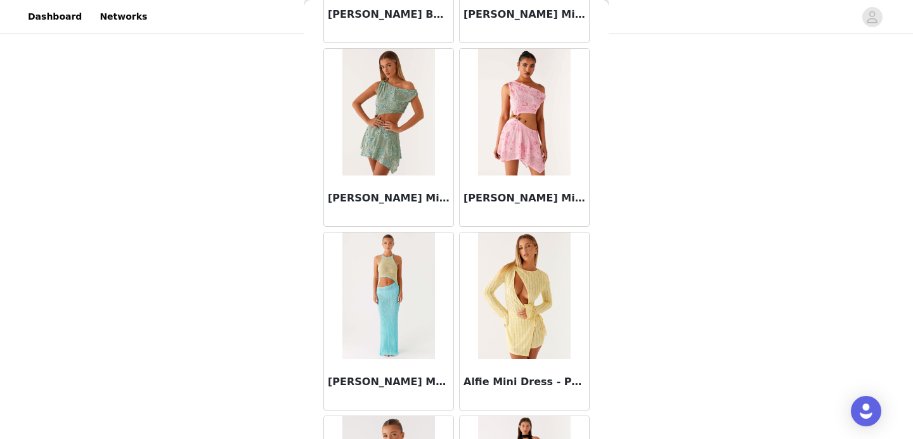
scroll to position [1501, 0]
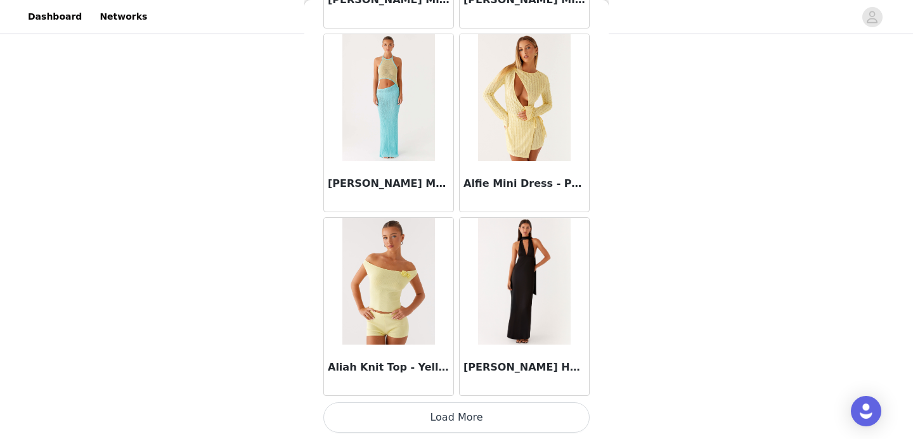
click at [460, 424] on button "Load More" at bounding box center [456, 418] width 266 height 30
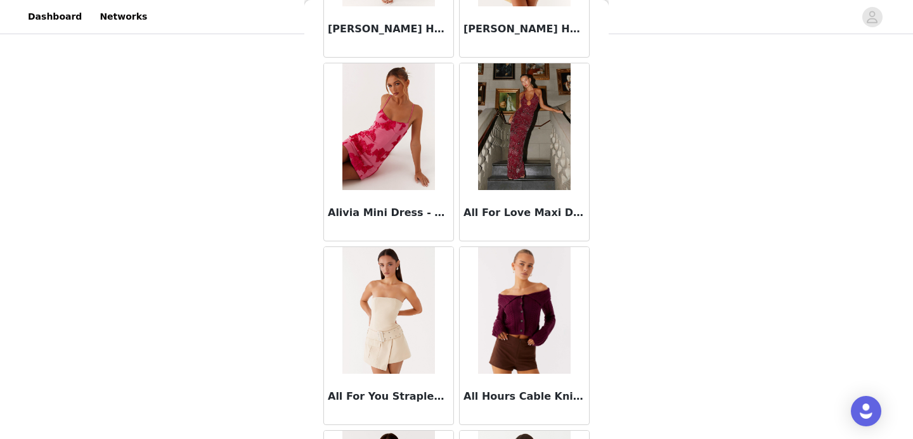
scroll to position [3340, 0]
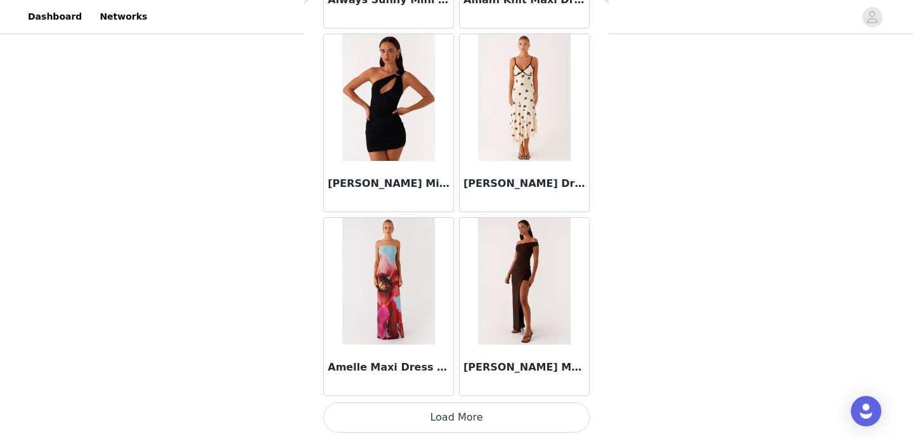
click at [476, 422] on button "Load More" at bounding box center [456, 418] width 266 height 30
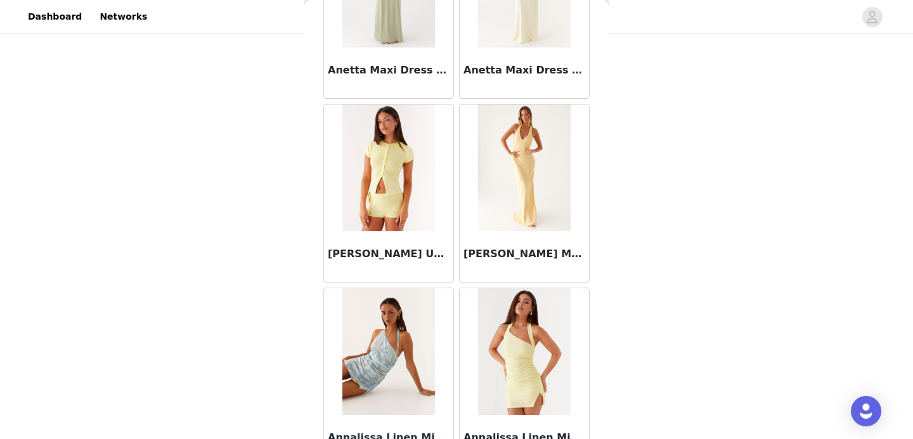
scroll to position [5178, 0]
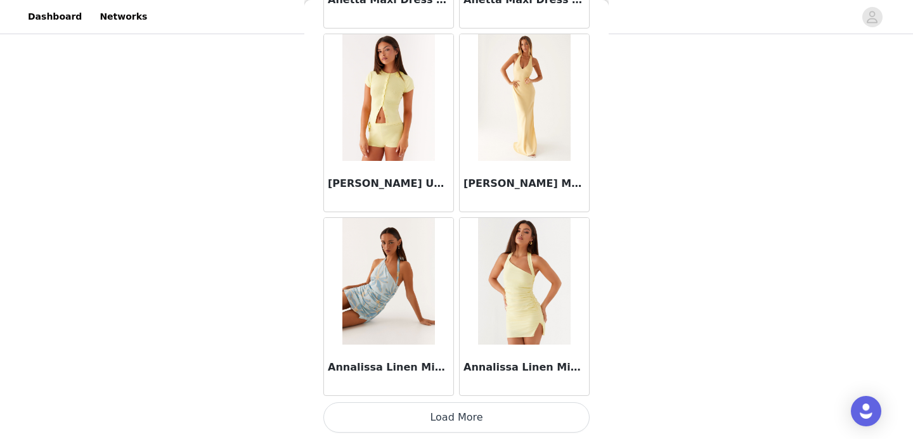
click at [438, 409] on button "Load More" at bounding box center [456, 418] width 266 height 30
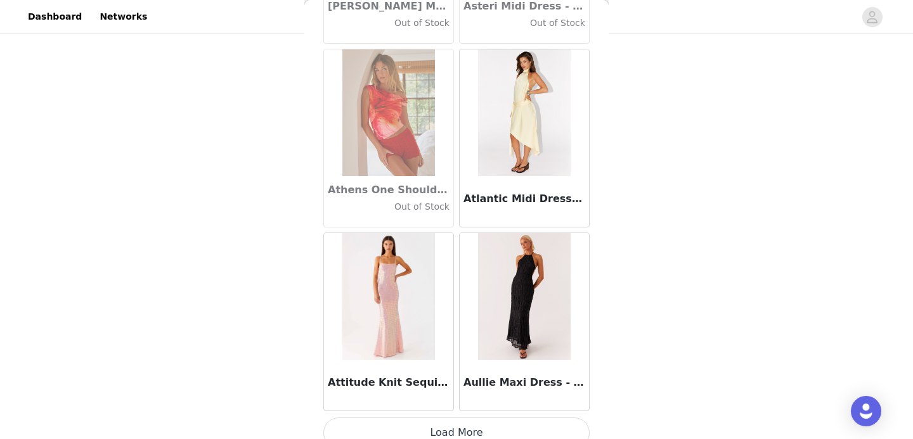
scroll to position [7017, 0]
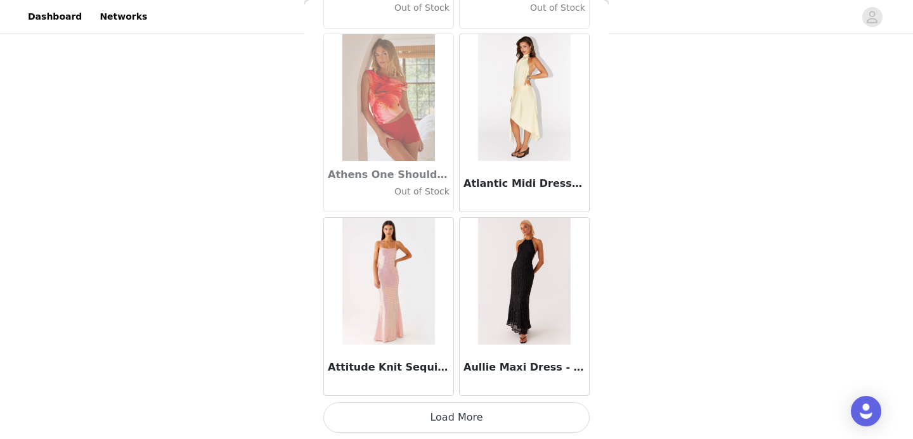
click at [457, 418] on button "Load More" at bounding box center [456, 418] width 266 height 30
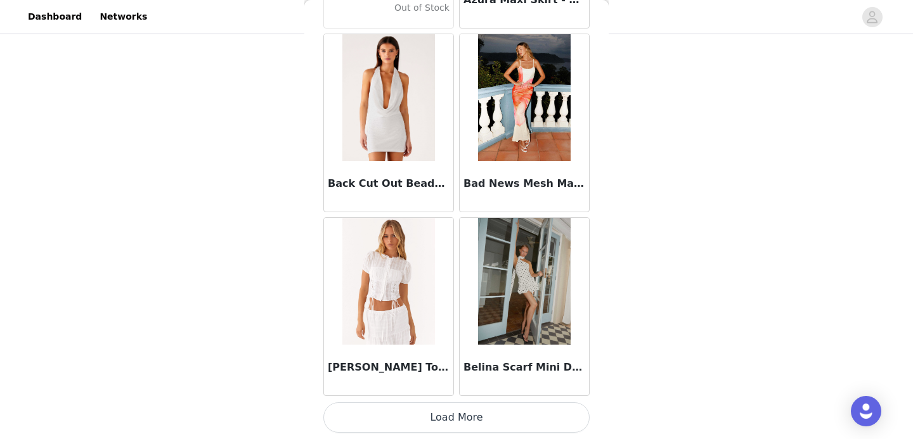
click at [457, 418] on button "Load More" at bounding box center [456, 418] width 266 height 30
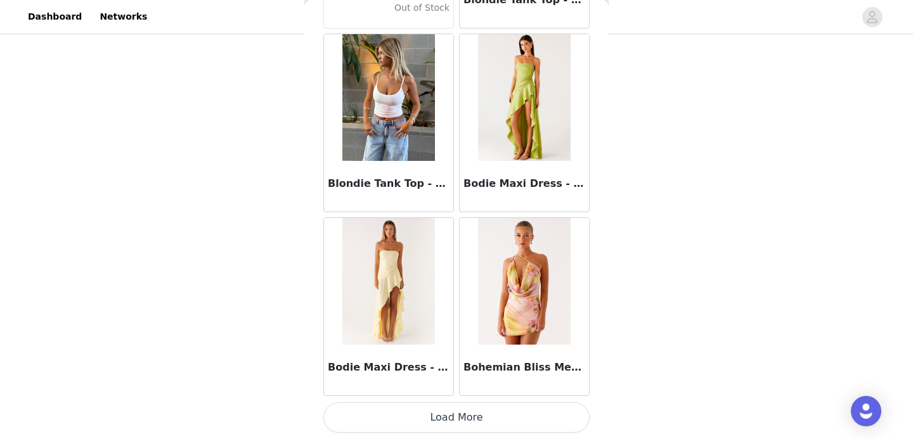
click at [457, 418] on button "Load More" at bounding box center [456, 418] width 266 height 30
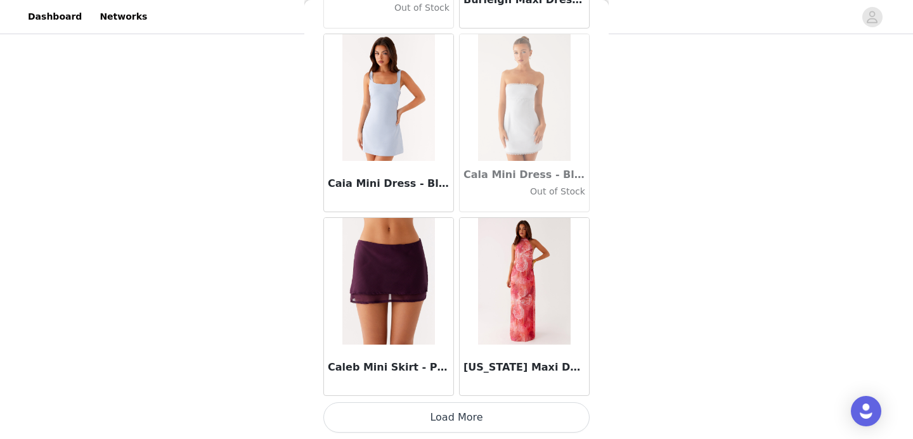
click at [457, 418] on button "Load More" at bounding box center [456, 418] width 266 height 30
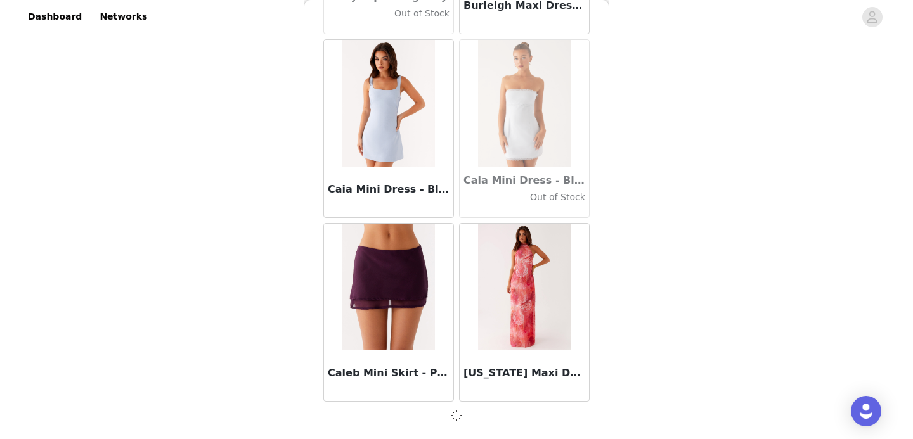
scroll to position [12528, 0]
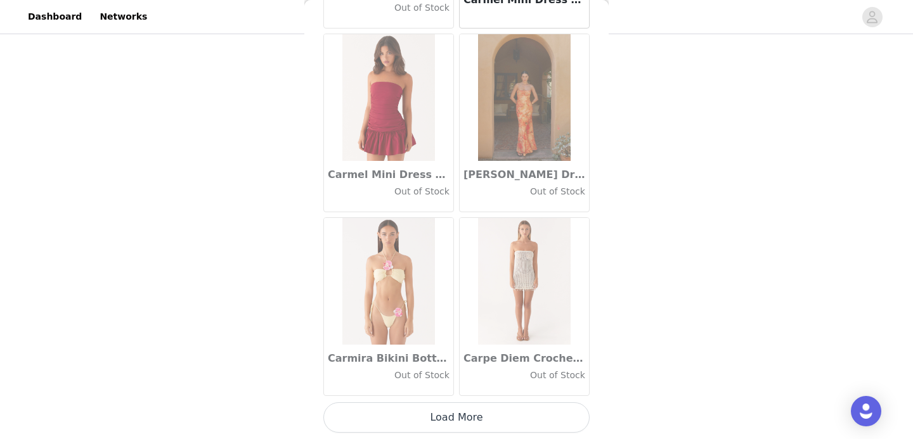
click at [457, 418] on button "Load More" at bounding box center [456, 418] width 266 height 30
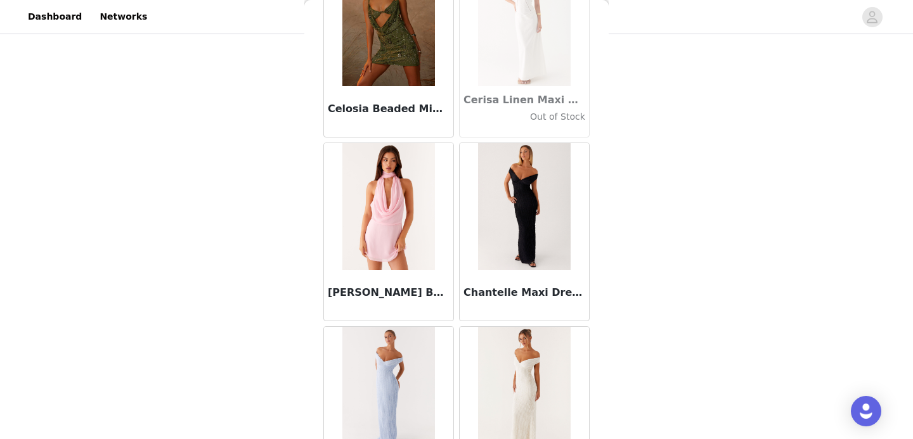
scroll to position [16211, 0]
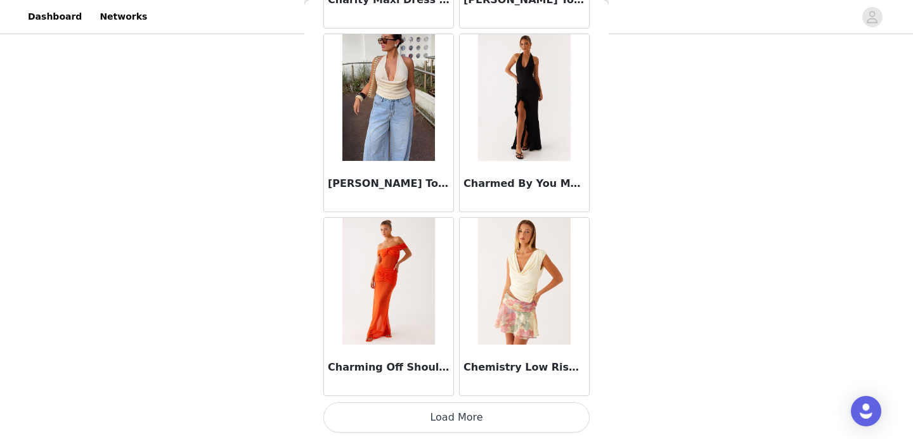
click at [457, 418] on button "Load More" at bounding box center [456, 418] width 266 height 30
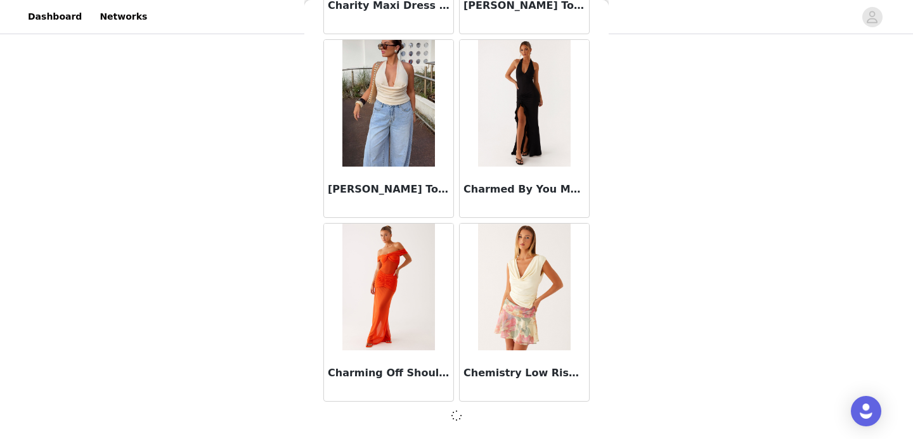
scroll to position [16205, 0]
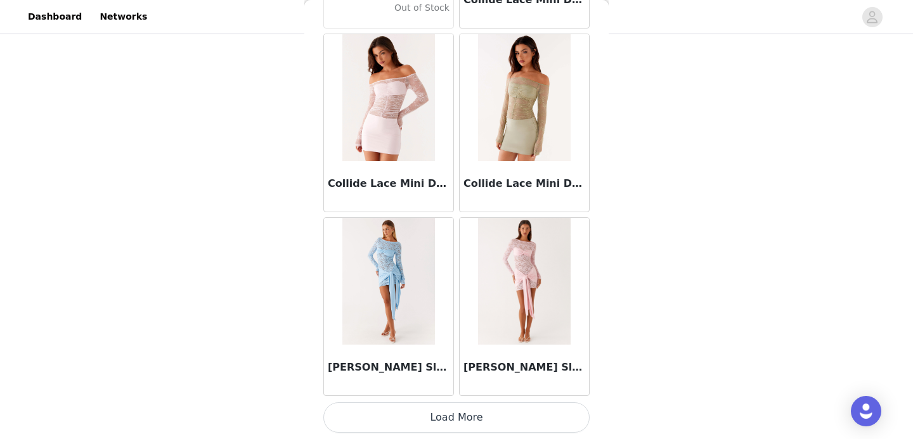
click at [457, 418] on button "Load More" at bounding box center [456, 418] width 266 height 30
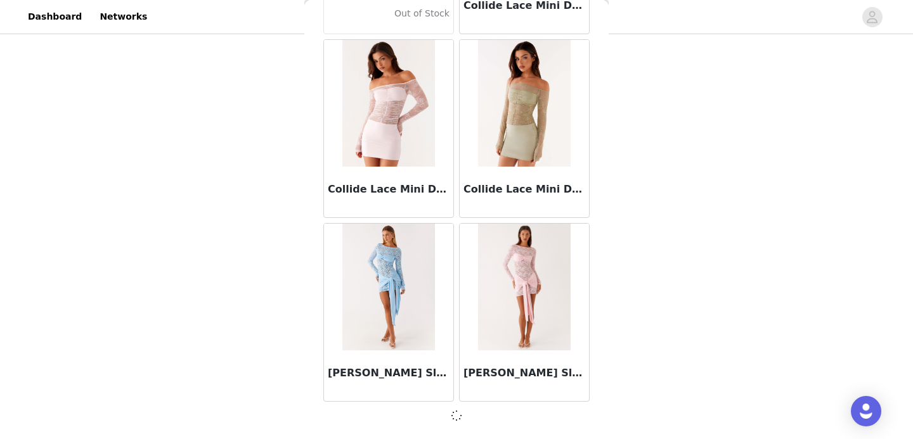
scroll to position [18044, 0]
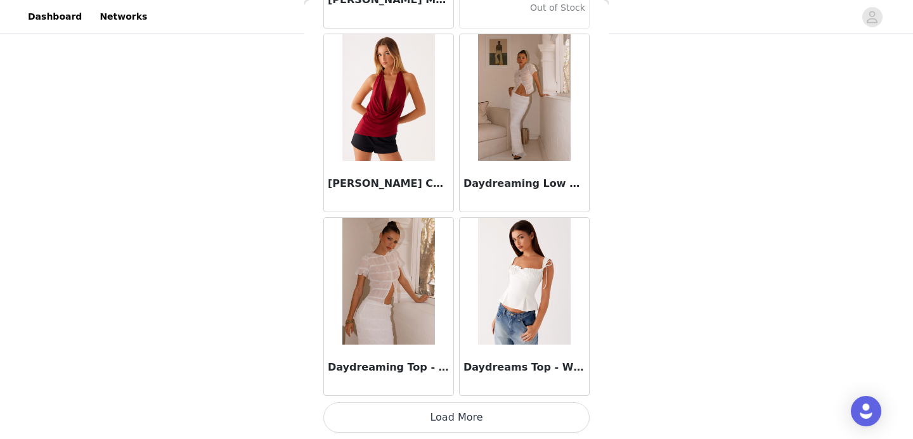
click at [457, 418] on button "Load More" at bounding box center [456, 418] width 266 height 30
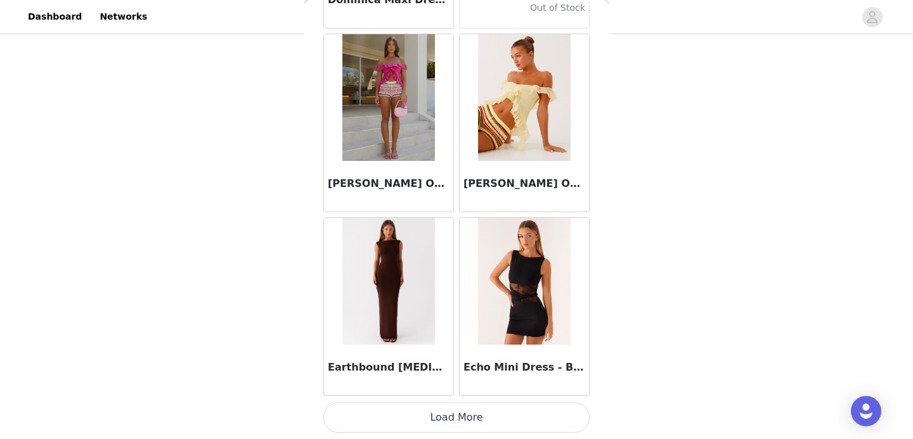
click at [457, 418] on button "Load More" at bounding box center [456, 418] width 266 height 30
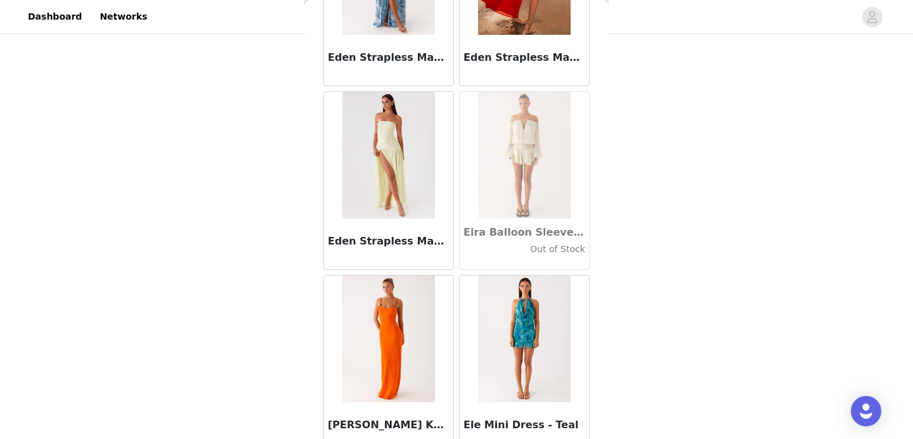
scroll to position [23566, 0]
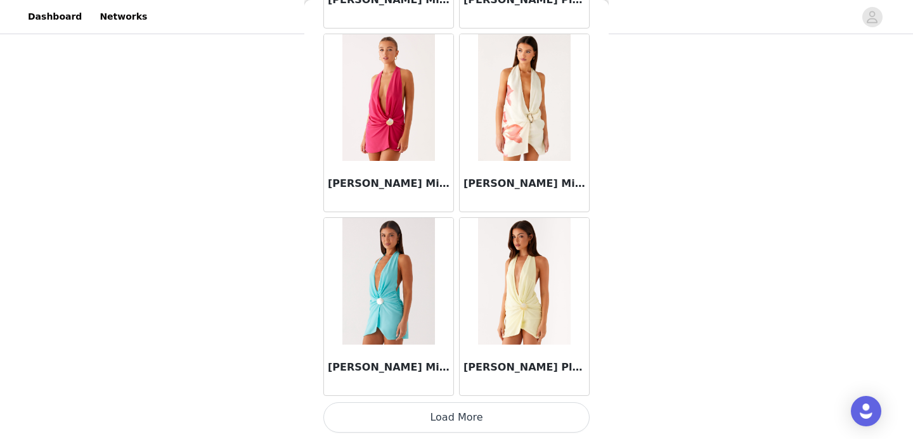
click at [446, 424] on button "Load More" at bounding box center [456, 418] width 266 height 30
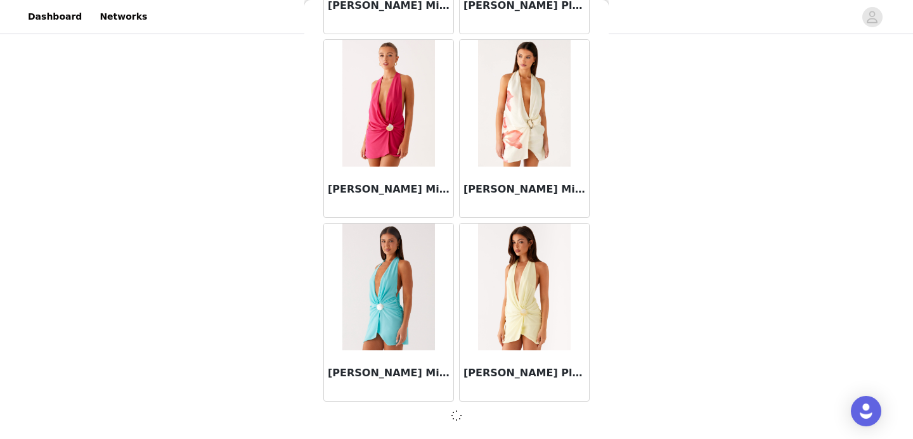
scroll to position [23560, 0]
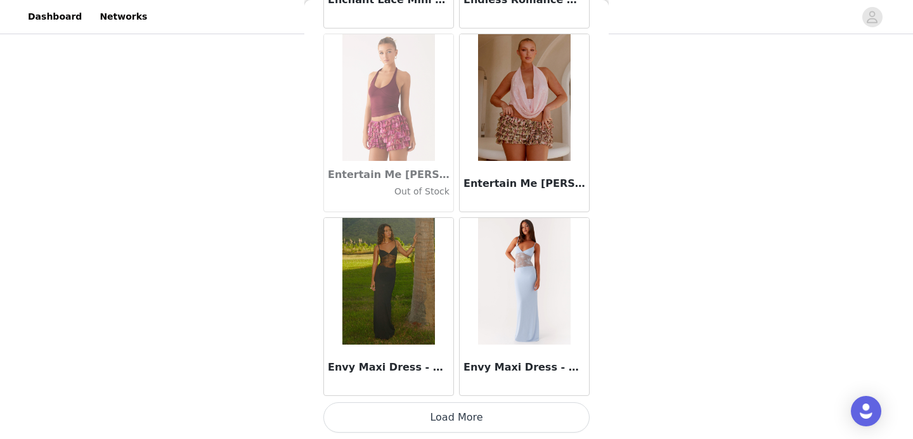
click at [446, 424] on button "Load More" at bounding box center [456, 418] width 266 height 30
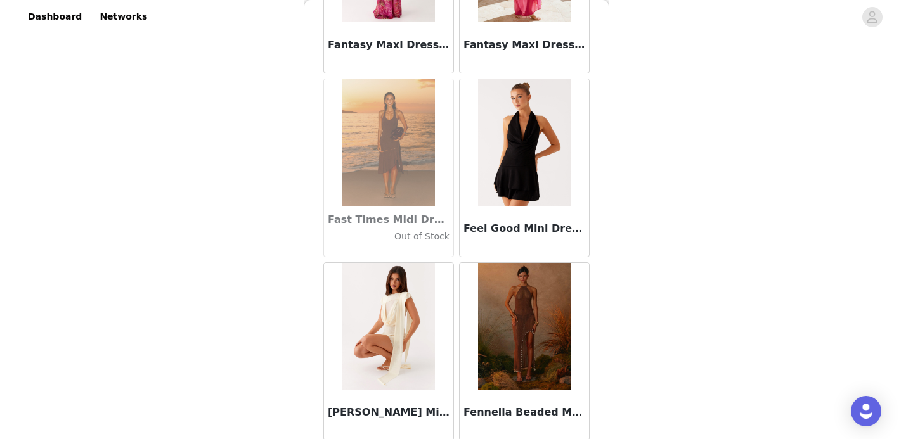
scroll to position [27243, 0]
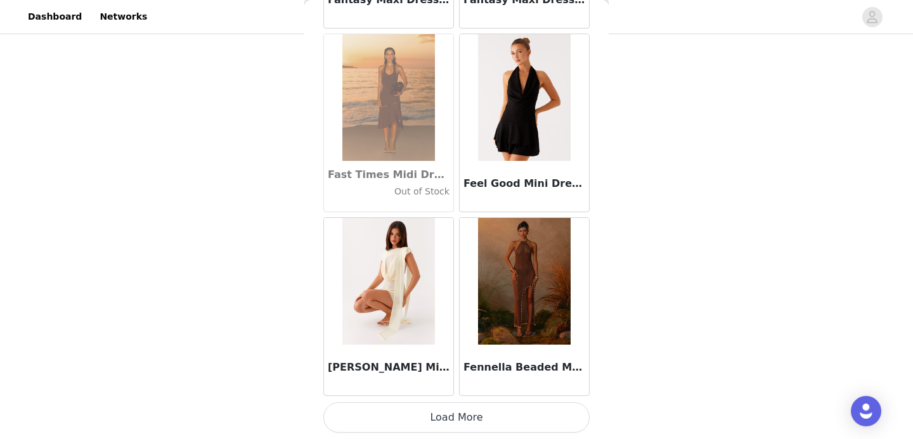
click at [446, 424] on button "Load More" at bounding box center [456, 418] width 266 height 30
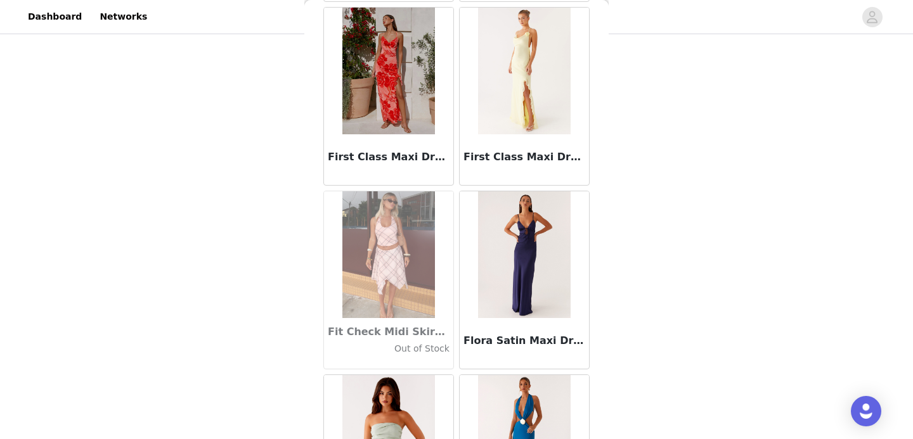
scroll to position [29082, 0]
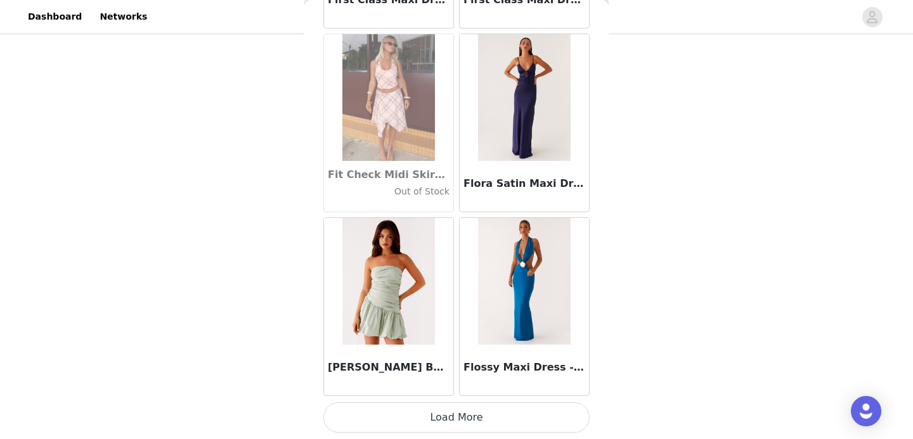
click at [455, 417] on button "Load More" at bounding box center [456, 418] width 266 height 30
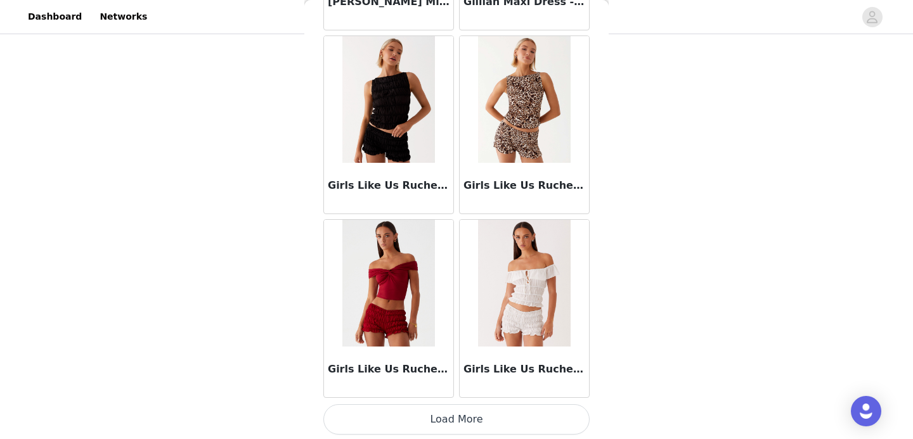
scroll to position [30921, 0]
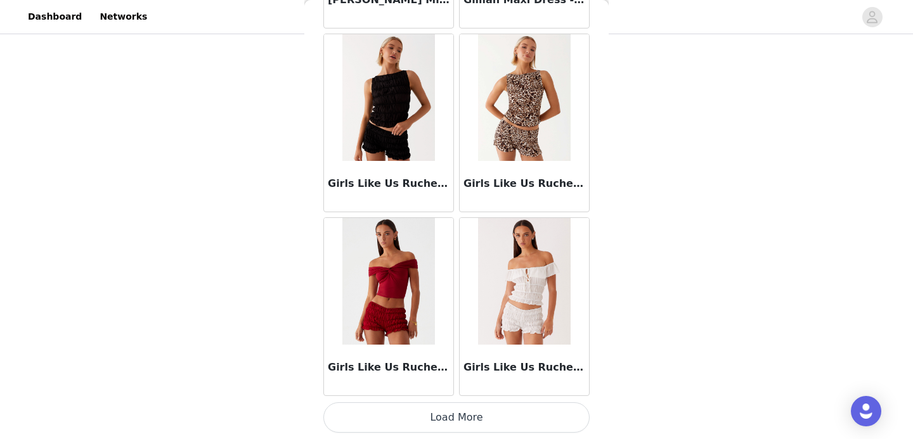
click at [442, 417] on button "Load More" at bounding box center [456, 418] width 266 height 30
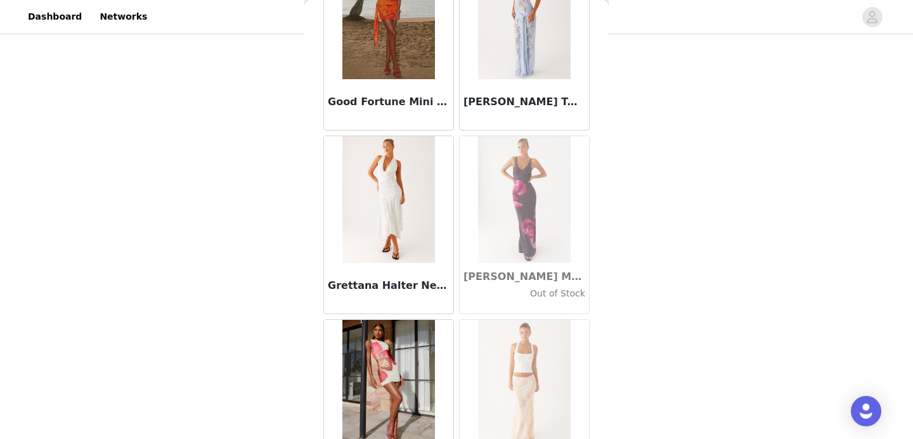
scroll to position [32759, 0]
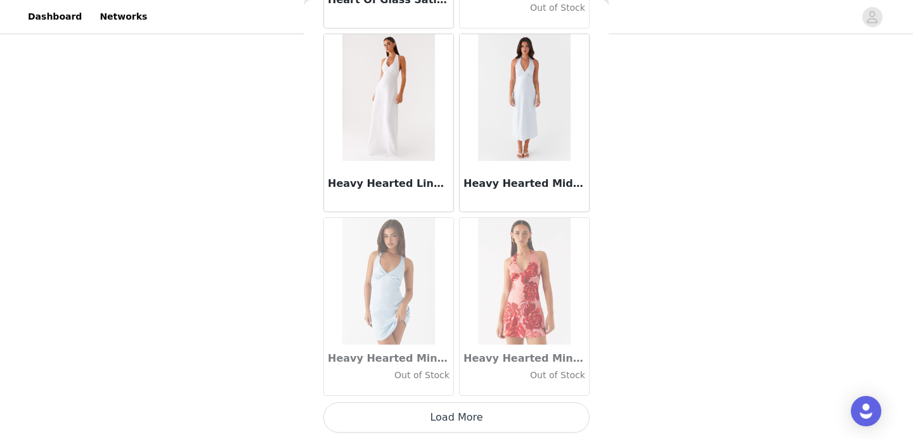
click at [442, 417] on button "Load More" at bounding box center [456, 418] width 266 height 30
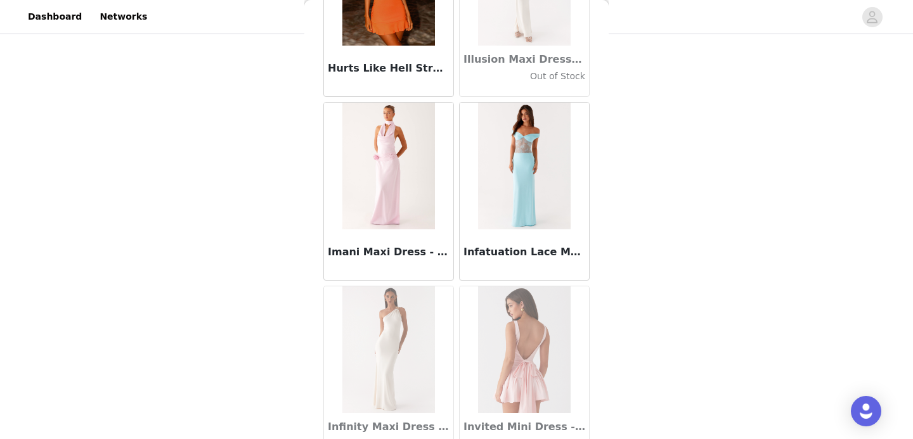
scroll to position [34598, 0]
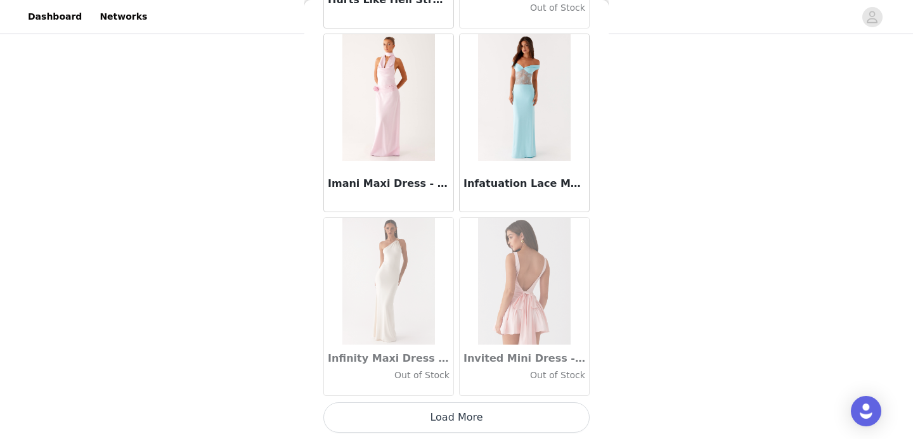
click at [440, 415] on button "Load More" at bounding box center [456, 418] width 266 height 30
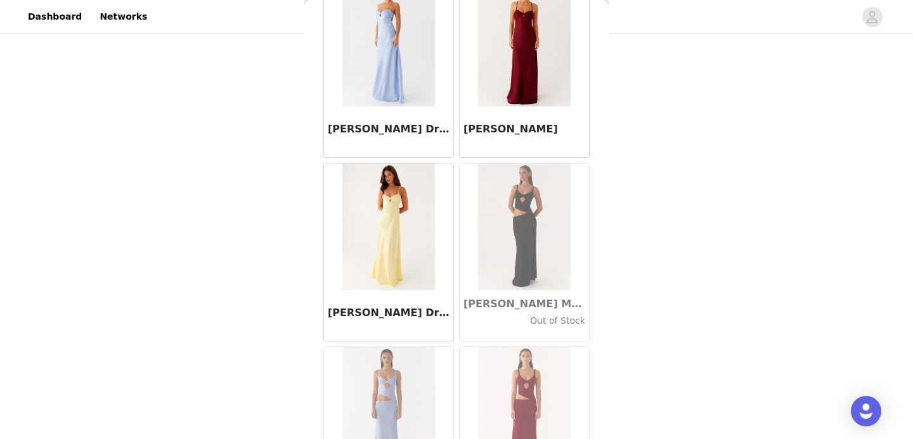
scroll to position [36437, 0]
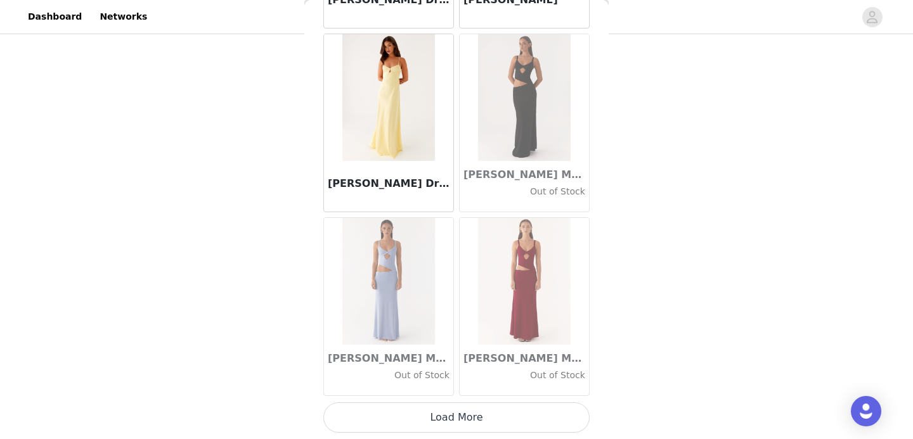
click at [440, 415] on button "Load More" at bounding box center [456, 418] width 266 height 30
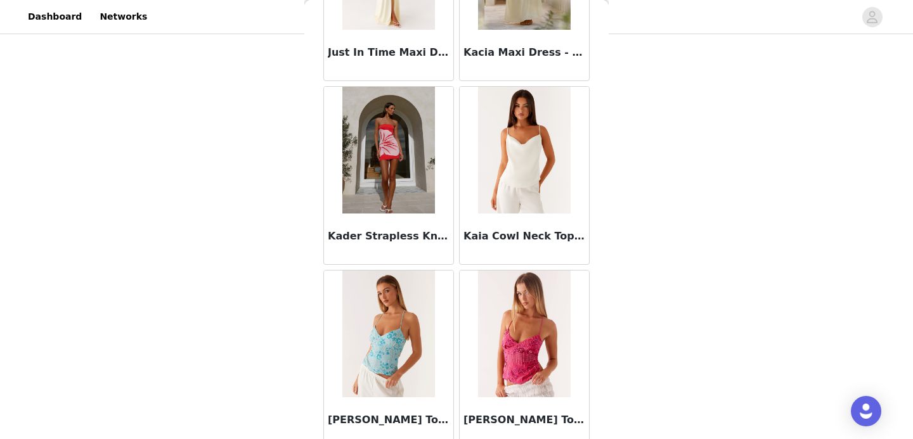
scroll to position [38276, 0]
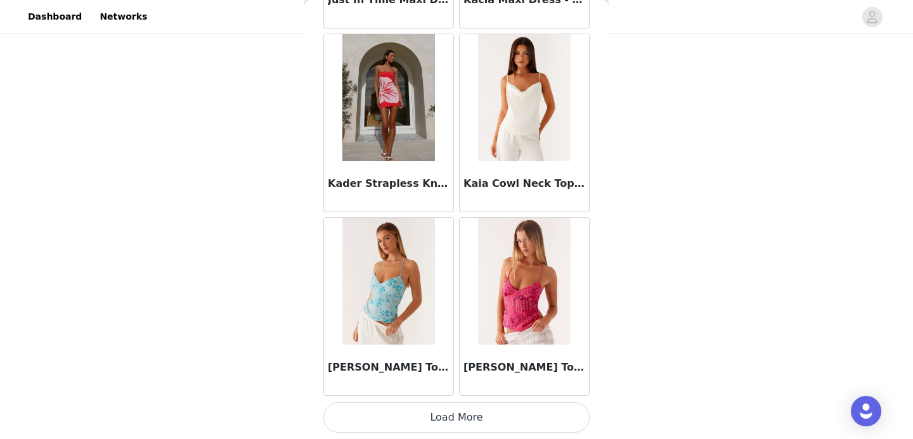
click at [440, 415] on button "Load More" at bounding box center [456, 418] width 266 height 30
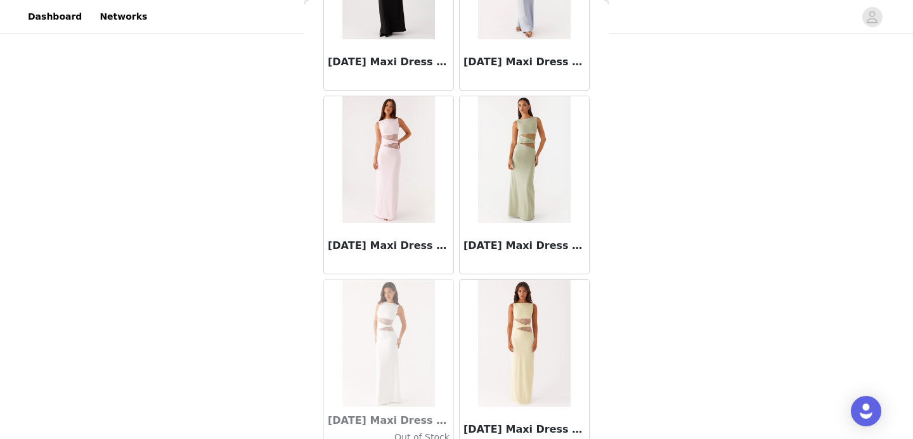
scroll to position [40114, 0]
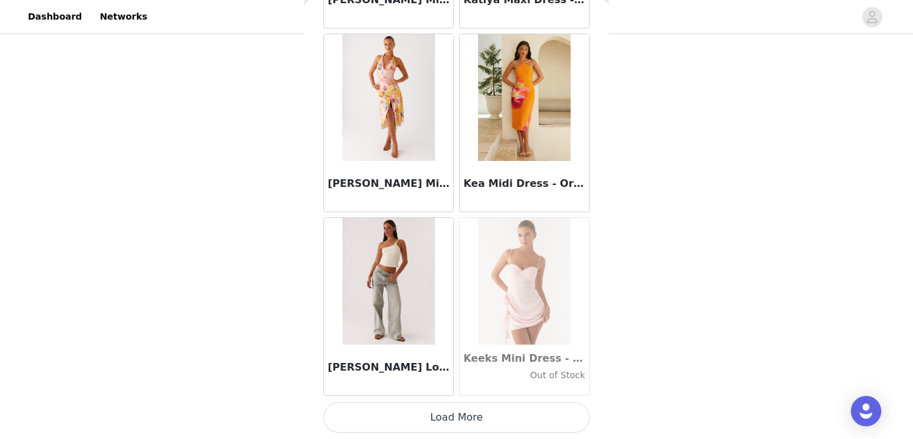
click at [440, 415] on button "Load More" at bounding box center [456, 418] width 266 height 30
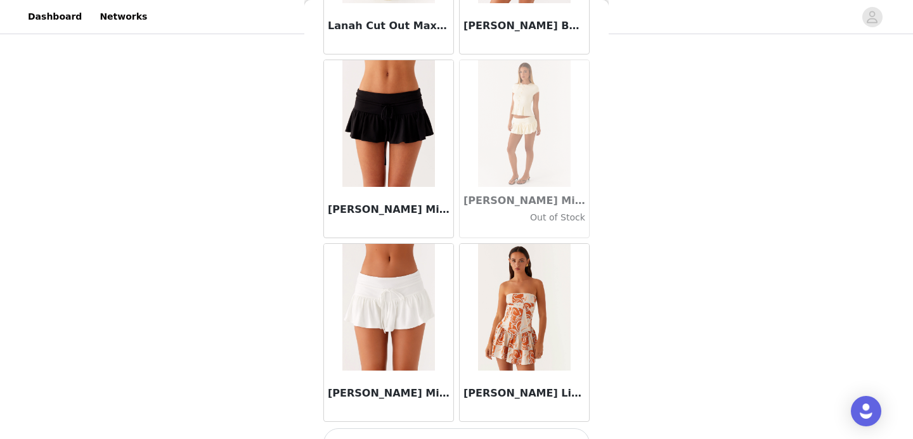
scroll to position [41953, 0]
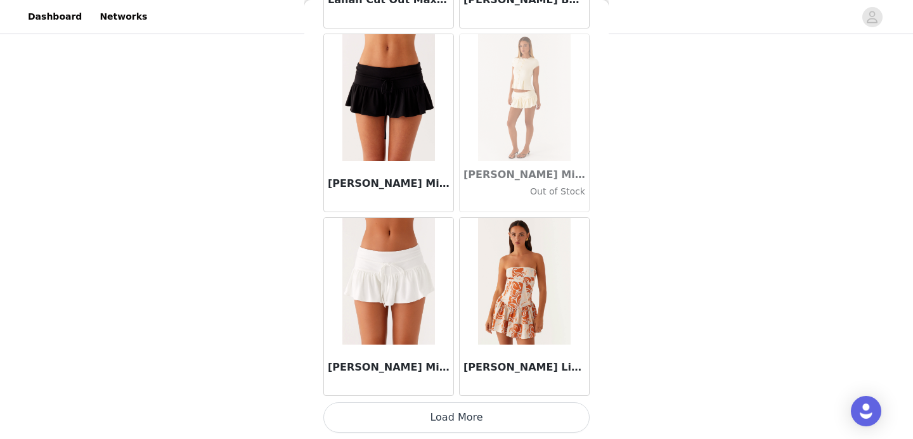
click at [440, 415] on button "Load More" at bounding box center [456, 418] width 266 height 30
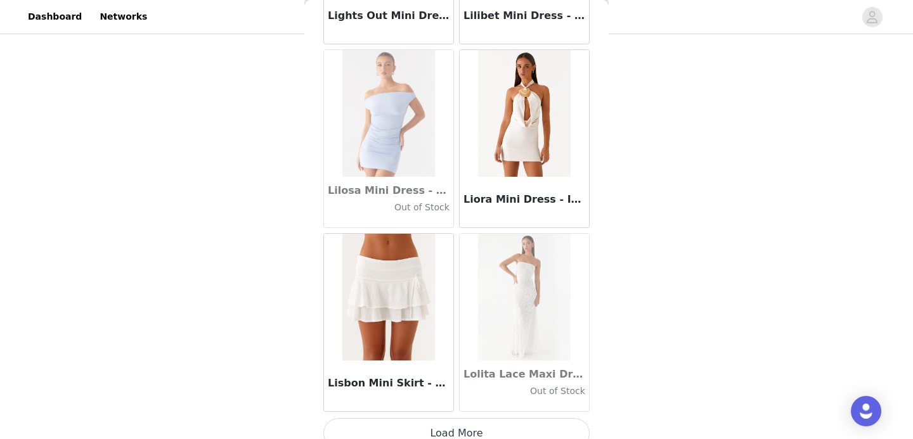
scroll to position [43792, 0]
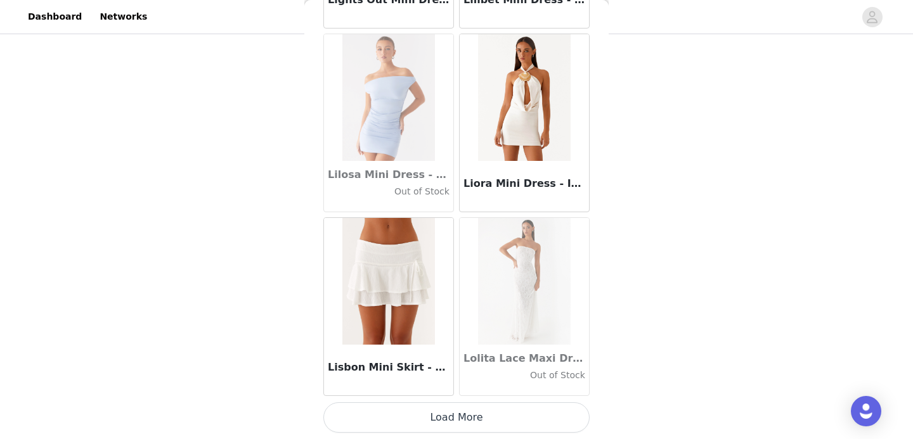
click at [440, 416] on button "Load More" at bounding box center [456, 418] width 266 height 30
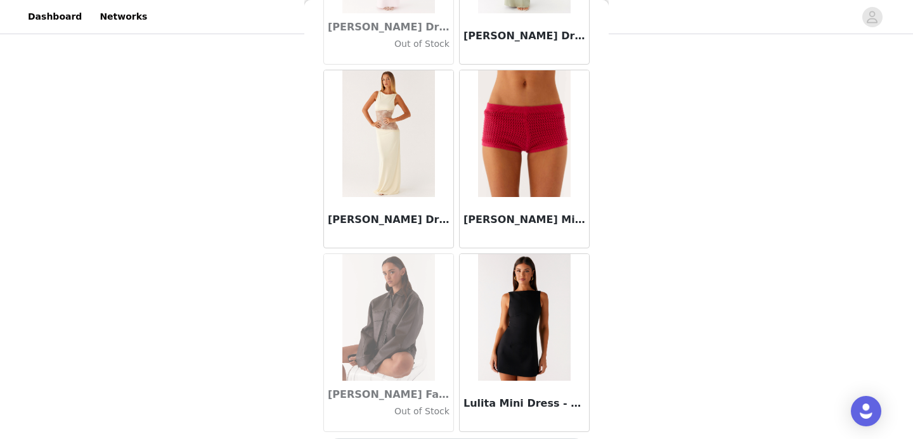
scroll to position [45631, 0]
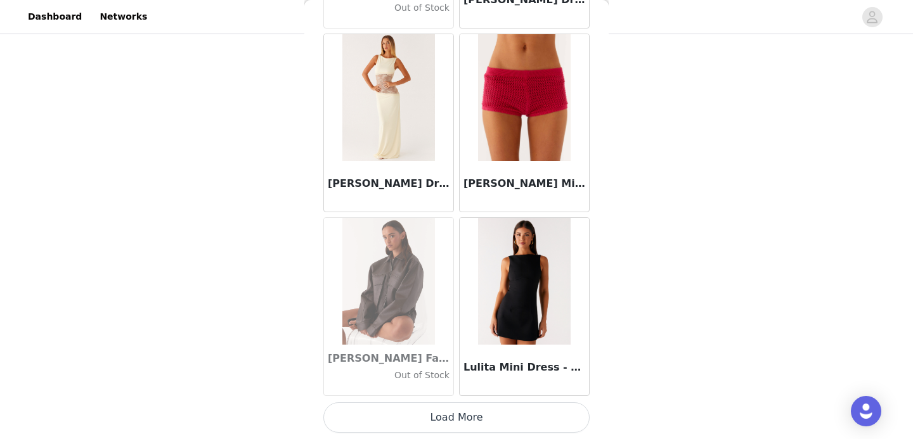
click at [457, 425] on button "Load More" at bounding box center [456, 418] width 266 height 30
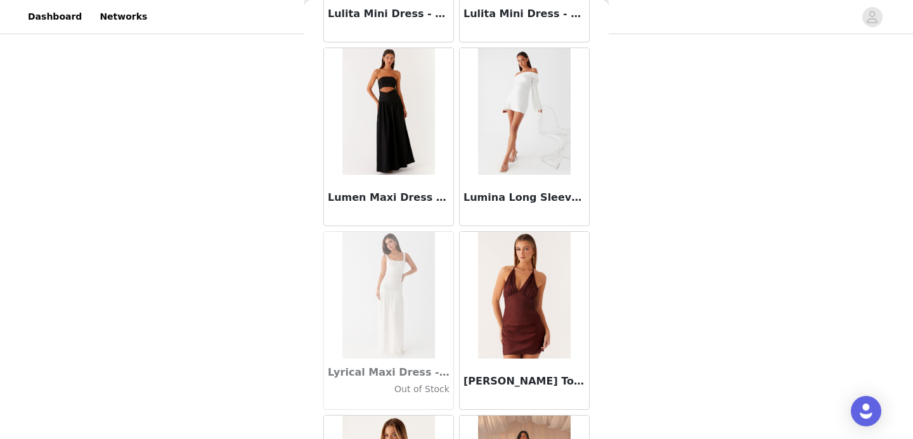
scroll to position [46171, 0]
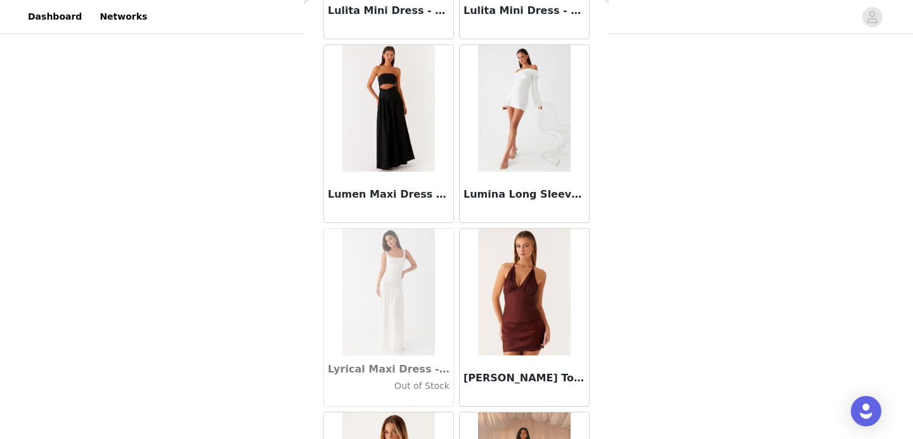
click at [409, 144] on img at bounding box center [388, 108] width 93 height 127
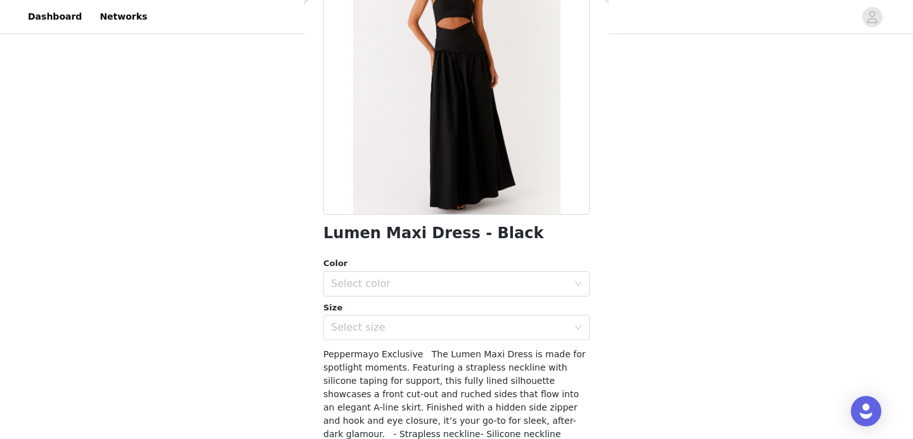
scroll to position [146, 0]
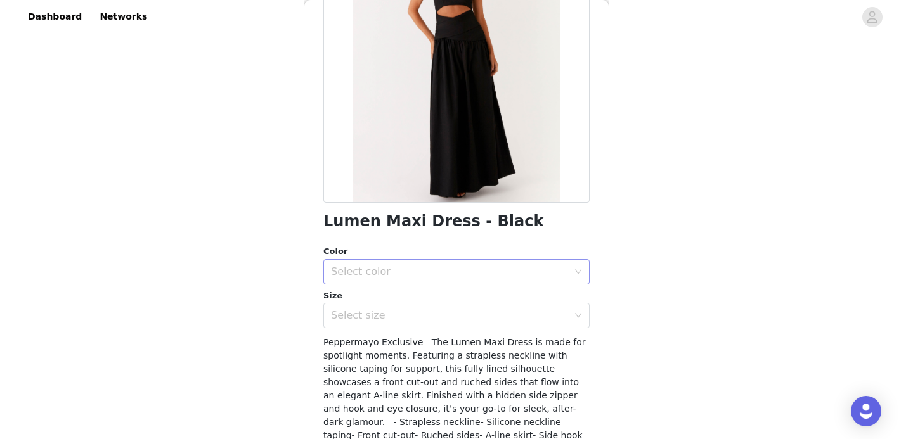
click at [405, 268] on div "Select color" at bounding box center [449, 272] width 237 height 13
click at [396, 294] on li "Black" at bounding box center [456, 300] width 266 height 20
click at [394, 311] on div "Select size" at bounding box center [449, 315] width 237 height 13
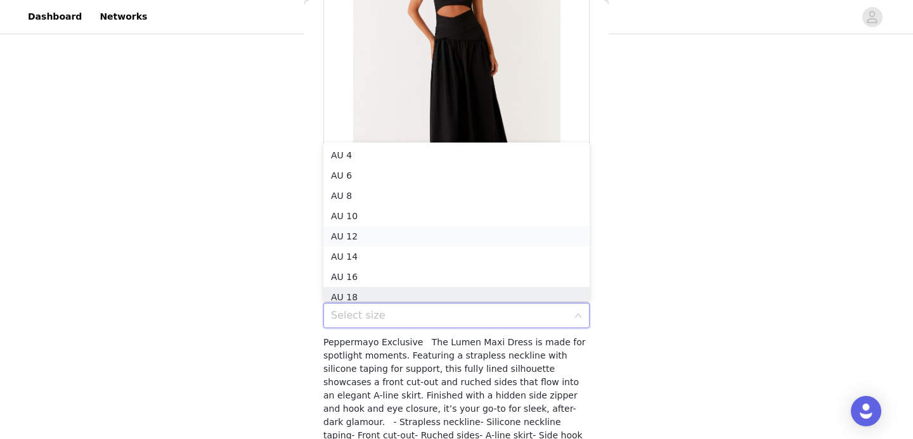
scroll to position [6, 0]
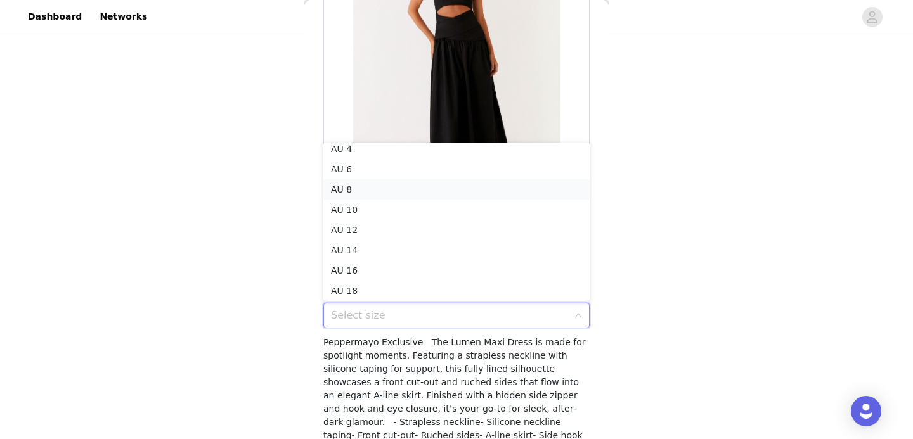
click at [423, 183] on li "AU 8" at bounding box center [456, 189] width 266 height 20
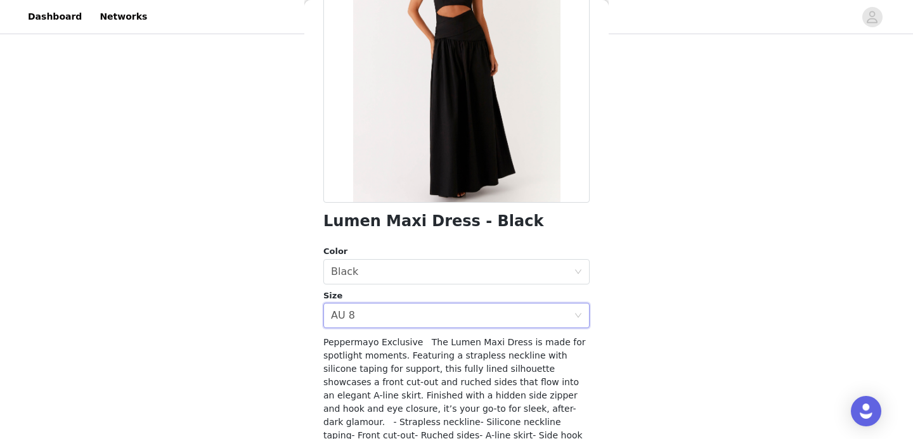
scroll to position [269, 0]
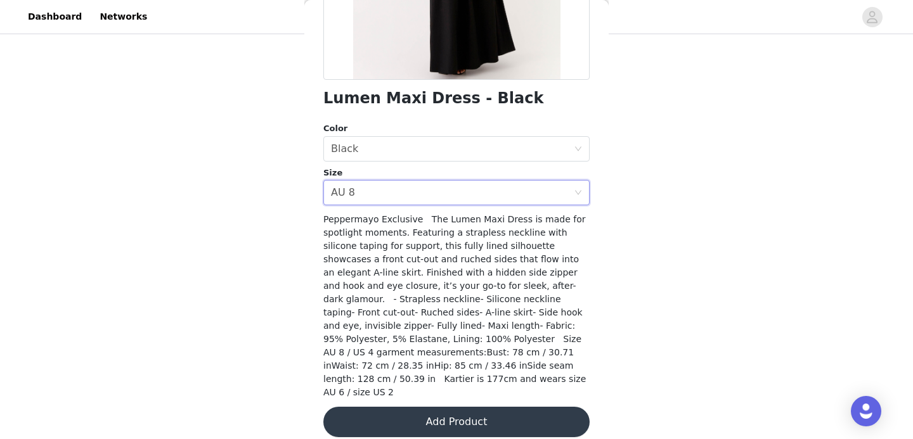
click at [439, 420] on button "Add Product" at bounding box center [456, 422] width 266 height 30
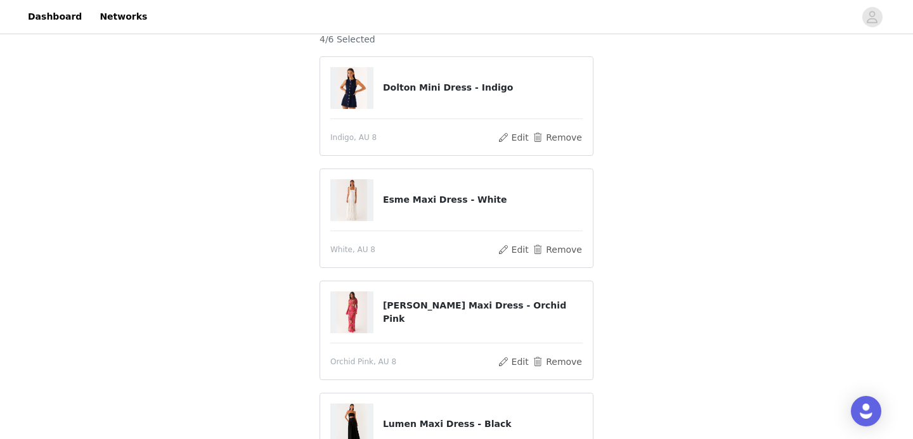
scroll to position [338, 0]
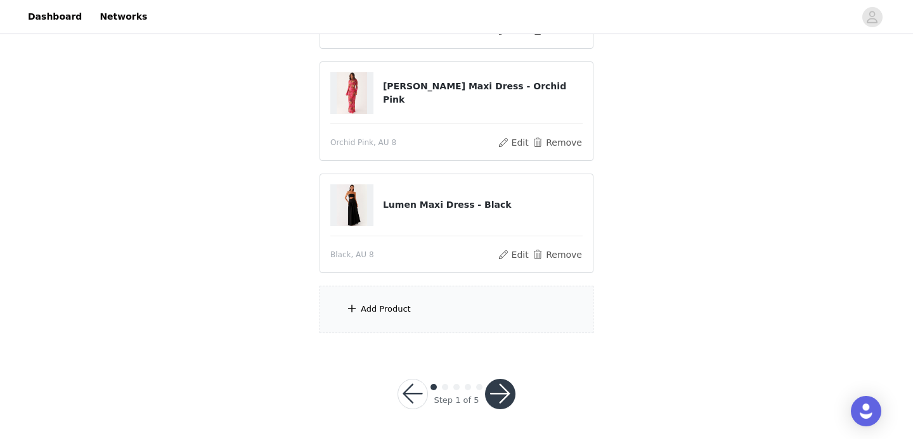
click at [440, 299] on div "Add Product" at bounding box center [457, 310] width 274 height 48
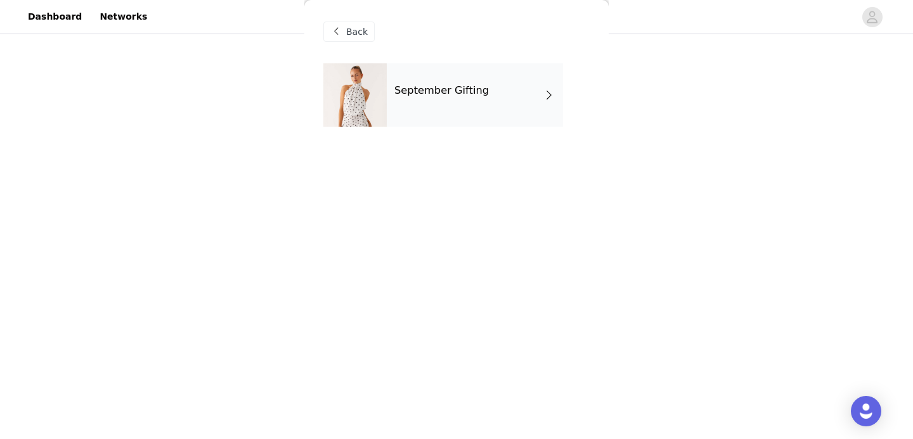
click at [448, 95] on h4 "September Gifting" at bounding box center [441, 90] width 94 height 11
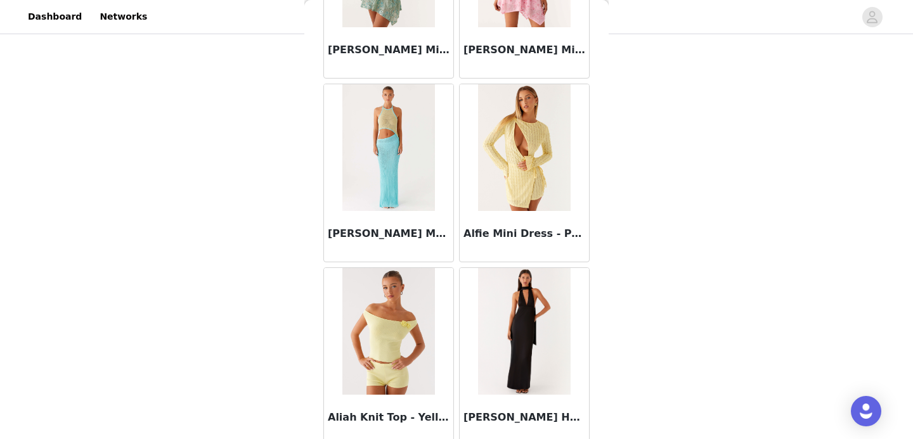
scroll to position [1501, 0]
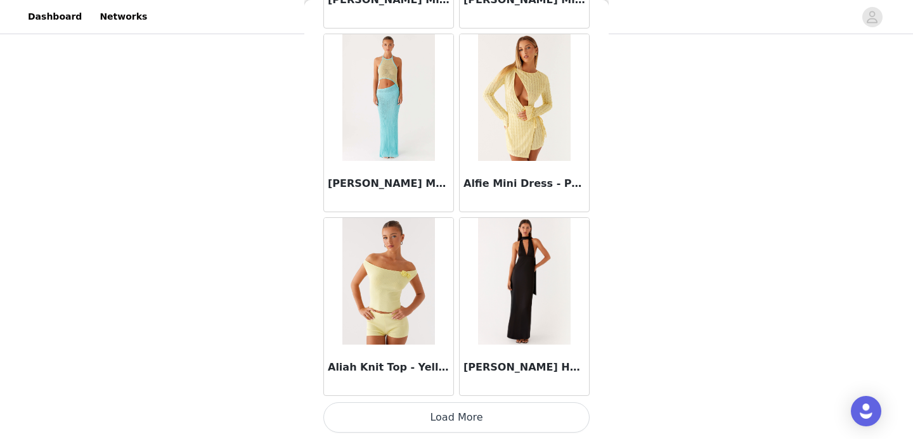
click at [441, 416] on button "Load More" at bounding box center [456, 418] width 266 height 30
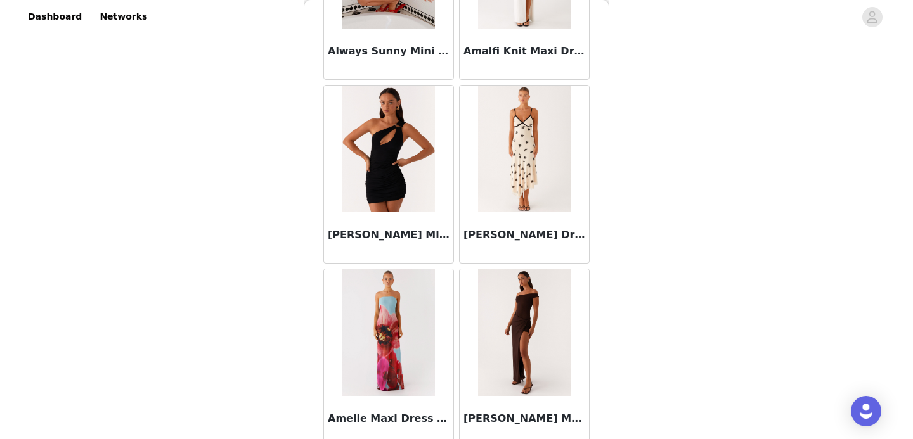
scroll to position [3340, 0]
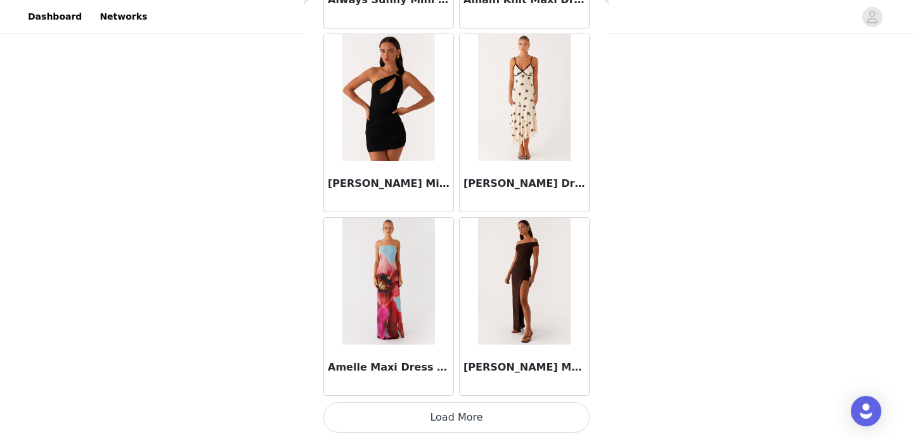
click at [444, 420] on button "Load More" at bounding box center [456, 418] width 266 height 30
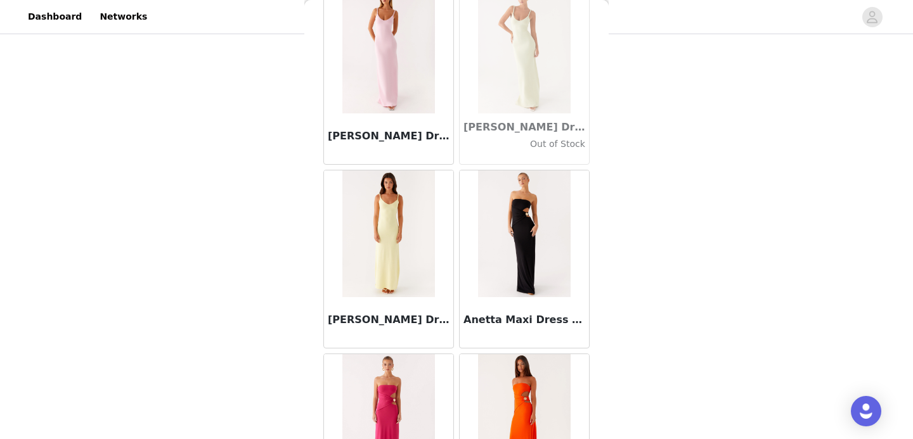
scroll to position [5178, 0]
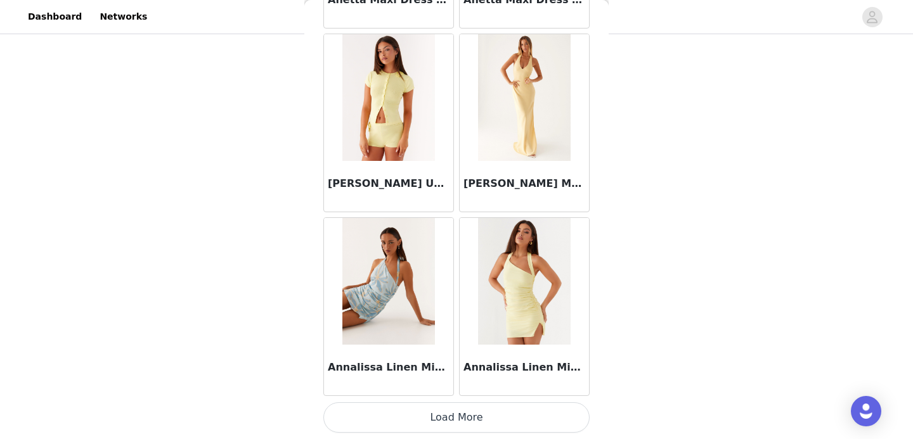
click at [430, 412] on button "Load More" at bounding box center [456, 418] width 266 height 30
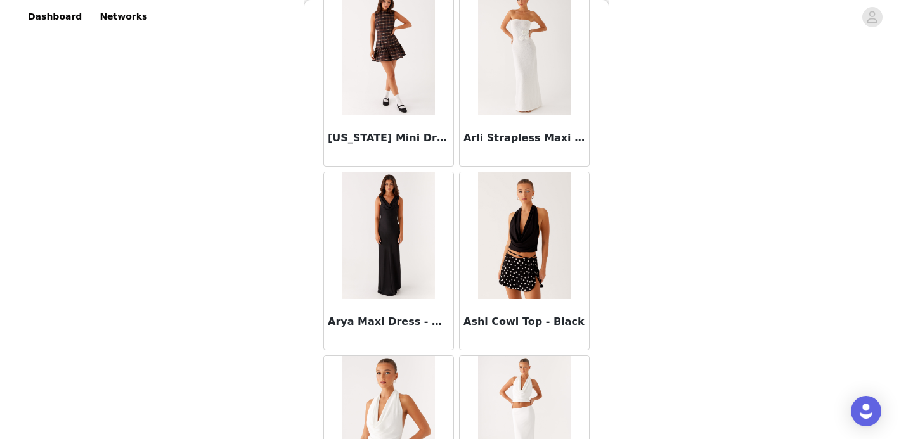
scroll to position [7017, 0]
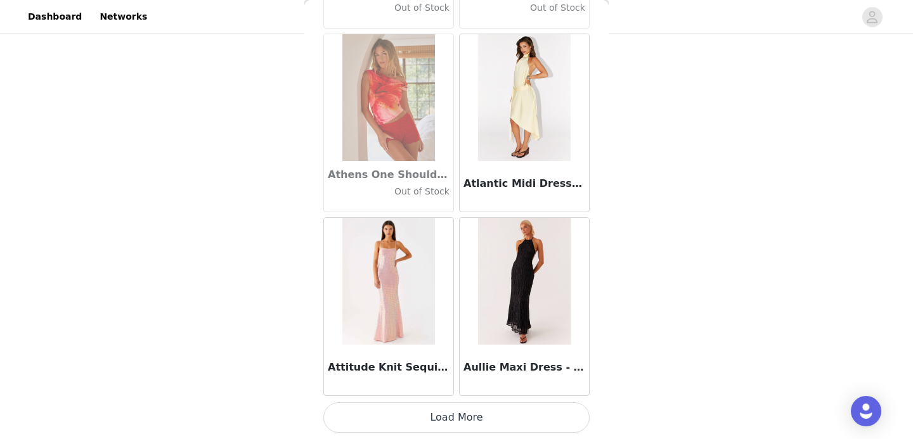
click at [430, 420] on button "Load More" at bounding box center [456, 418] width 266 height 30
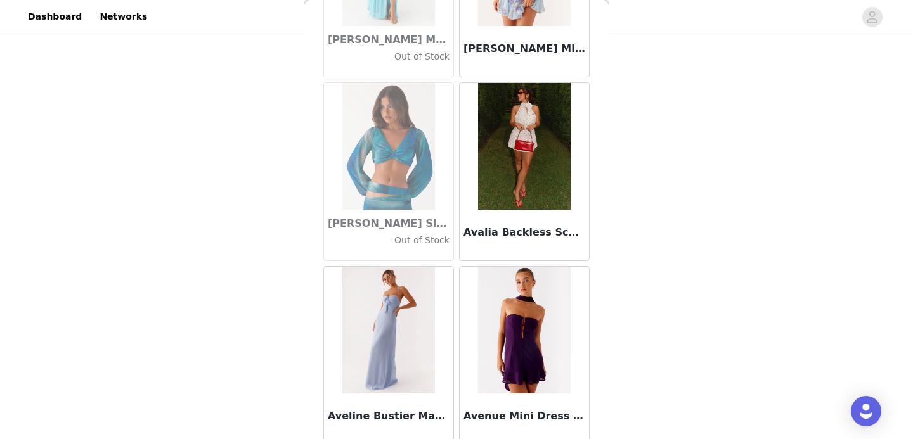
scroll to position [8856, 0]
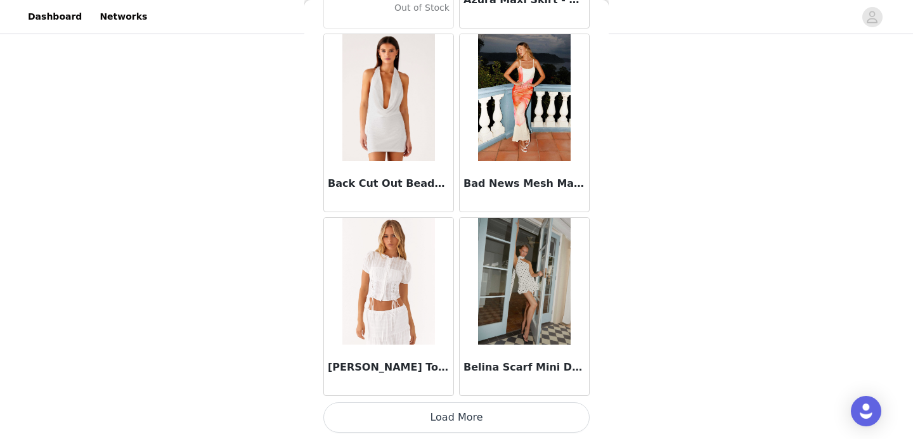
click at [432, 415] on button "Load More" at bounding box center [456, 418] width 266 height 30
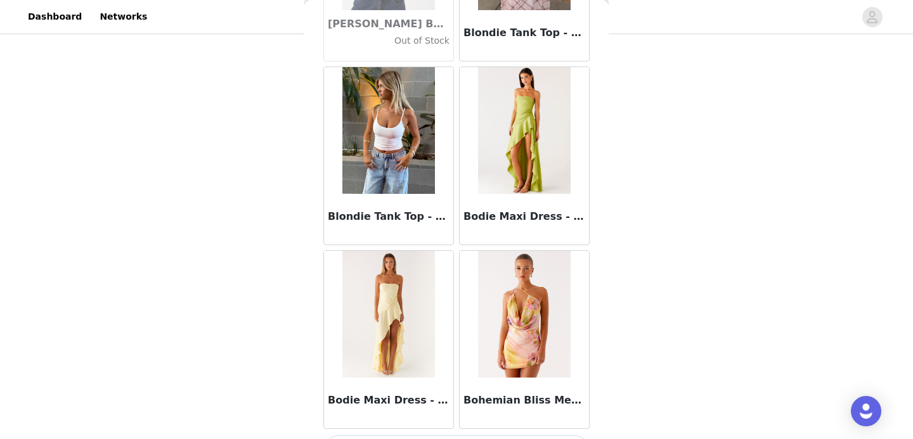
scroll to position [10694, 0]
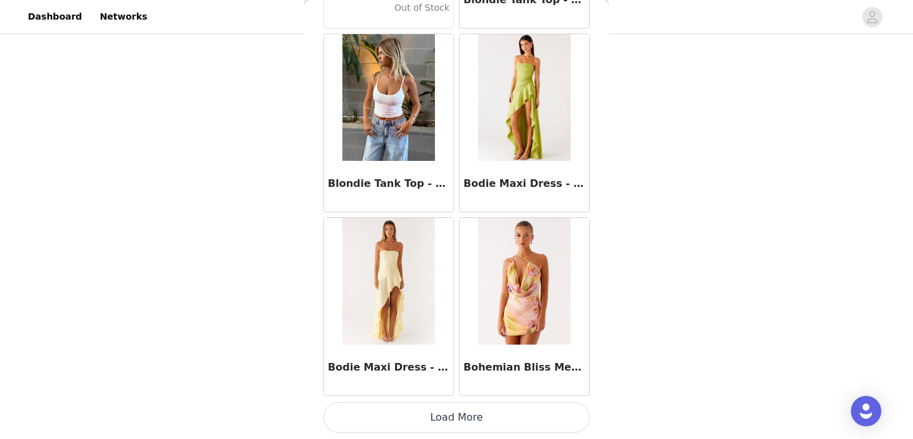
click at [432, 415] on button "Load More" at bounding box center [456, 418] width 266 height 30
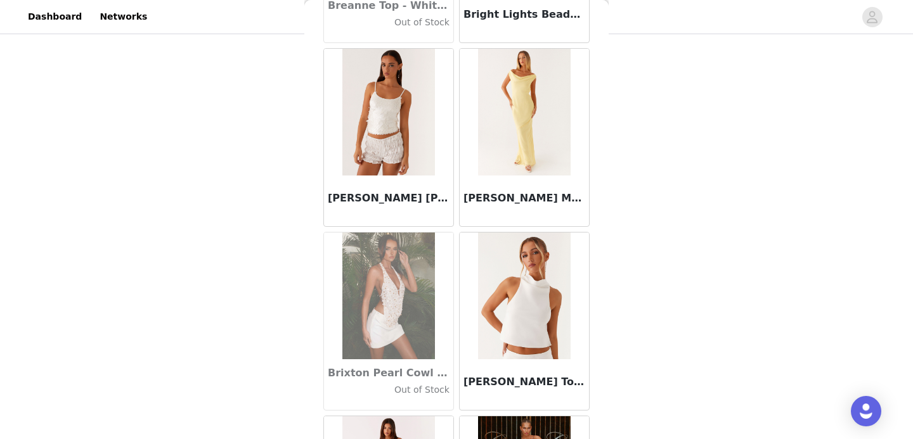
scroll to position [12533, 0]
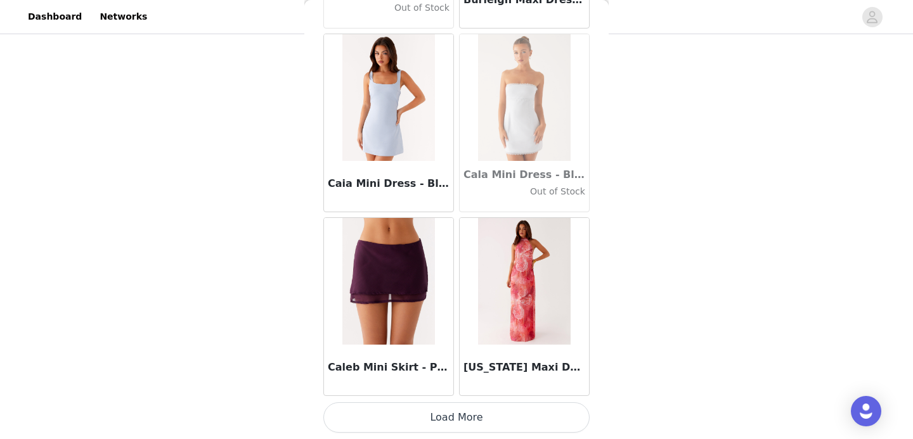
click at [432, 415] on button "Load More" at bounding box center [456, 418] width 266 height 30
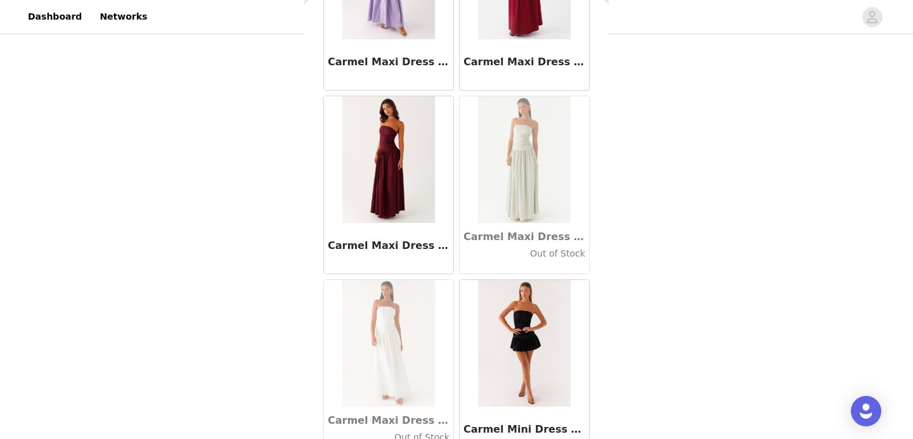
scroll to position [14372, 0]
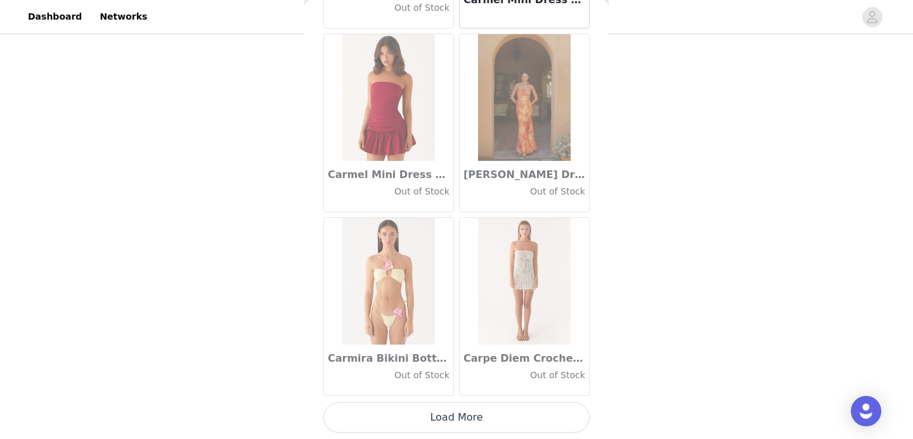
click at [411, 420] on button "Load More" at bounding box center [456, 418] width 266 height 30
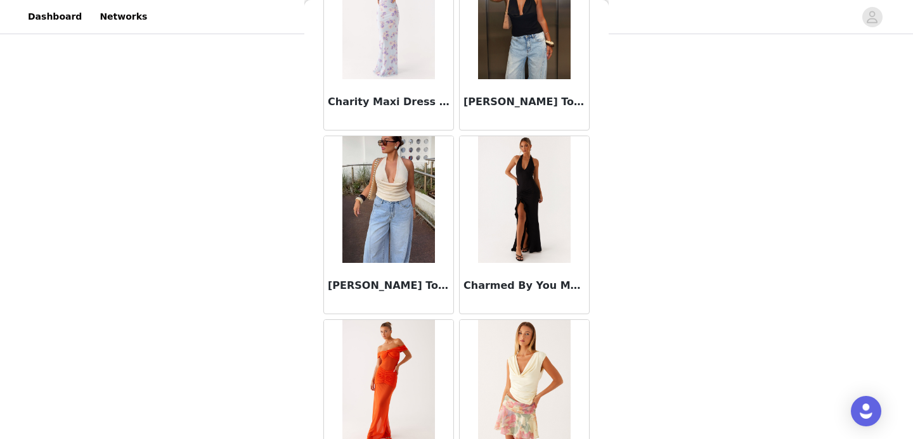
scroll to position [16211, 0]
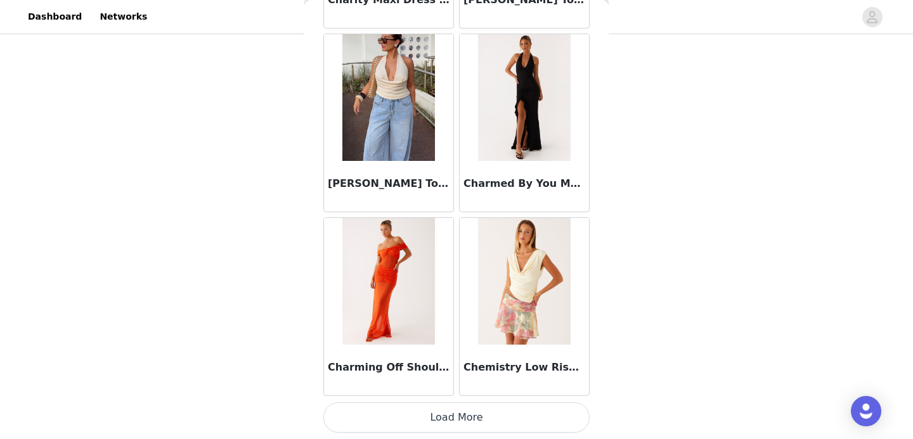
click at [406, 410] on button "Load More" at bounding box center [456, 418] width 266 height 30
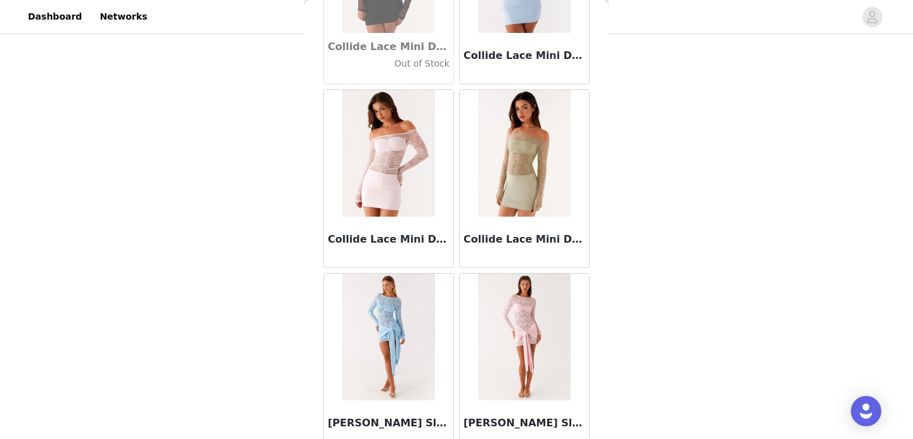
scroll to position [18049, 0]
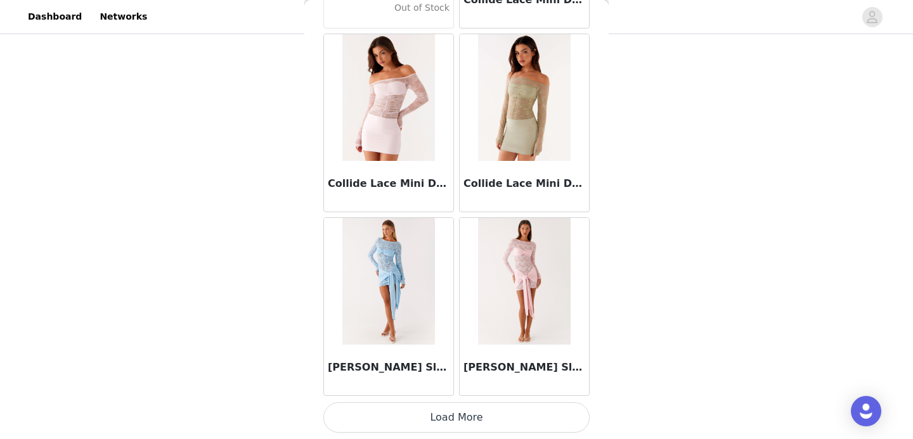
click at [417, 417] on button "Load More" at bounding box center [456, 418] width 266 height 30
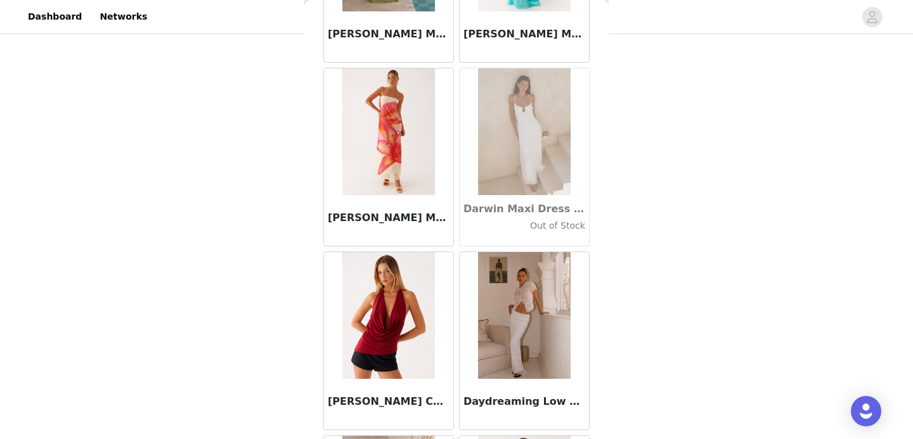
scroll to position [19888, 0]
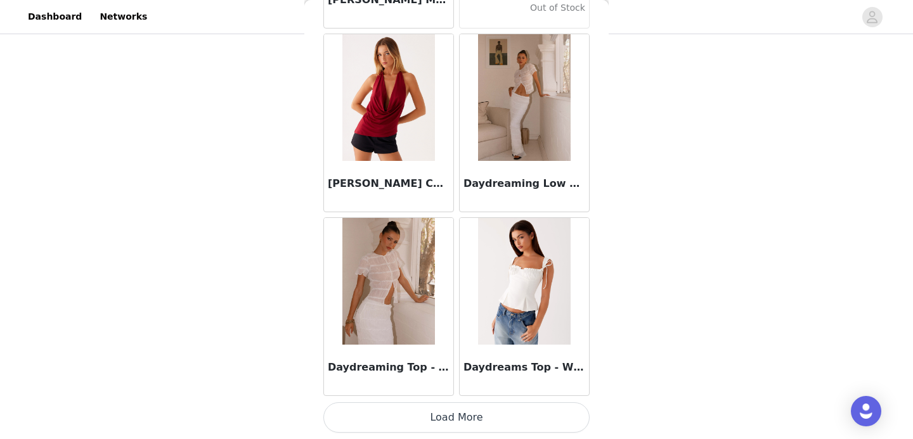
click at [417, 417] on button "Load More" at bounding box center [456, 418] width 266 height 30
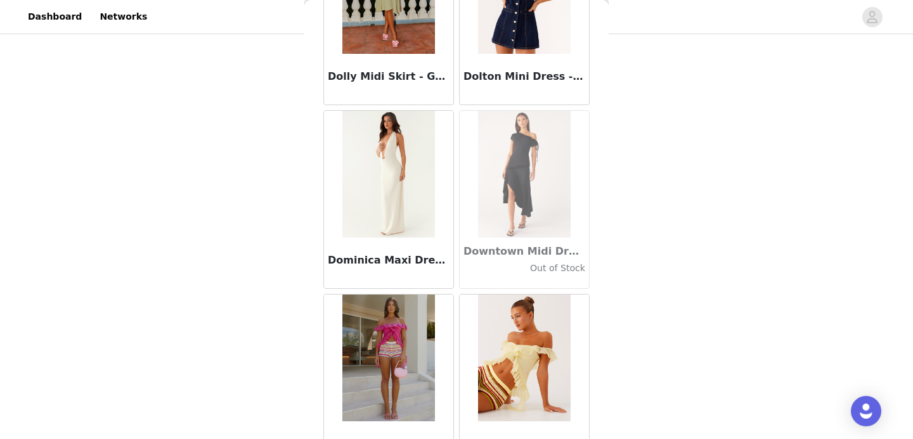
scroll to position [21727, 0]
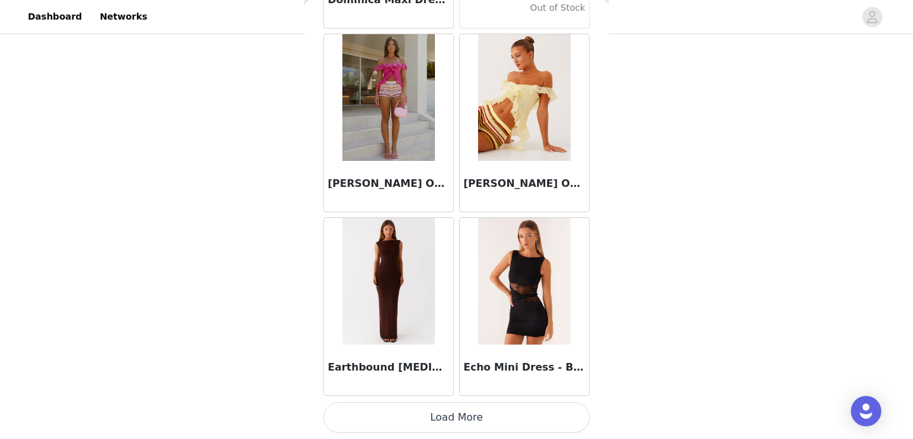
click at [429, 419] on button "Load More" at bounding box center [456, 418] width 266 height 30
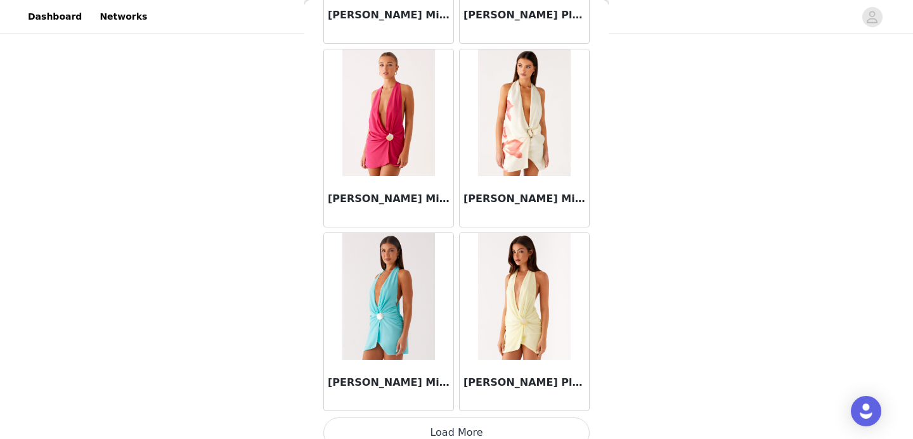
scroll to position [23566, 0]
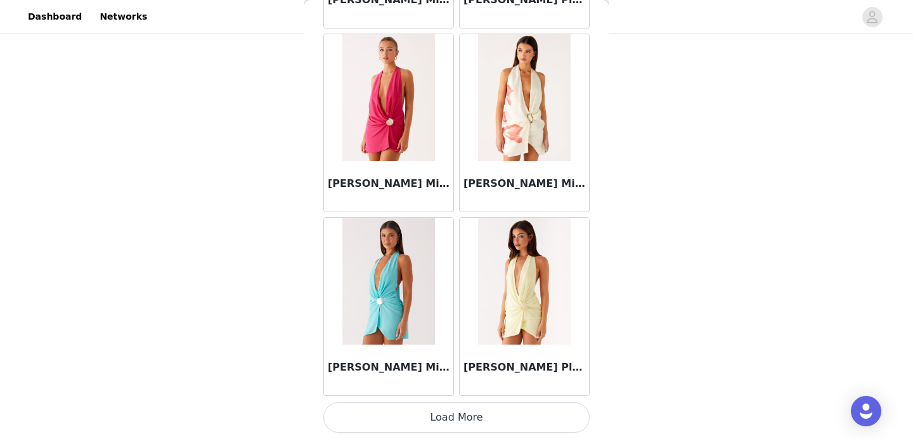
click at [420, 421] on button "Load More" at bounding box center [456, 418] width 266 height 30
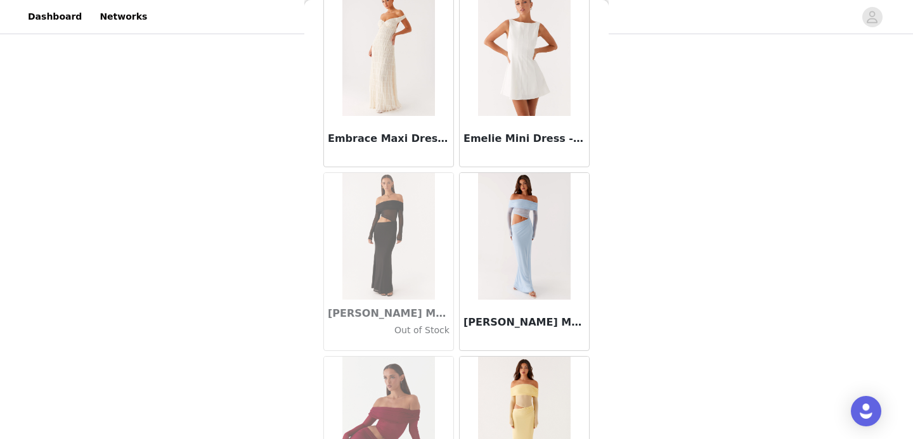
scroll to position [25404, 0]
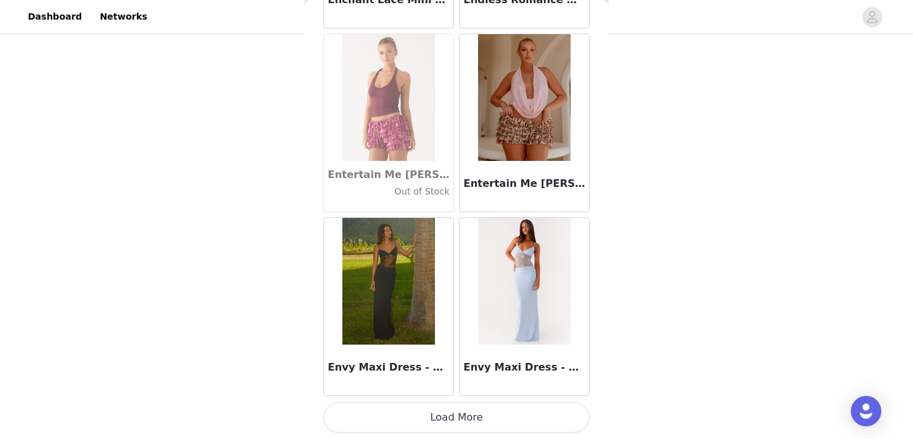
click at [457, 424] on button "Load More" at bounding box center [456, 418] width 266 height 30
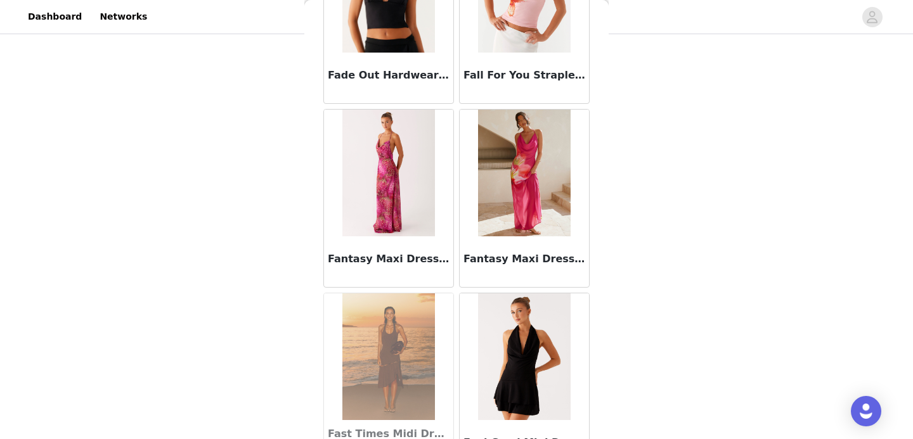
scroll to position [27243, 0]
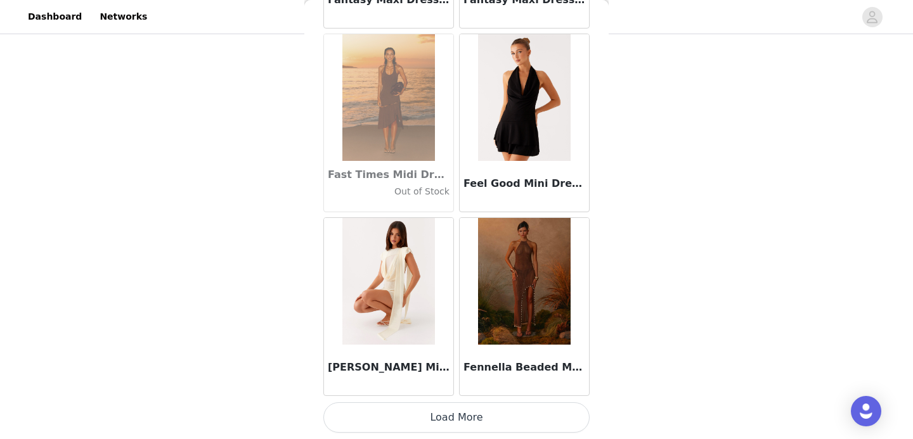
click at [448, 421] on button "Load More" at bounding box center [456, 418] width 266 height 30
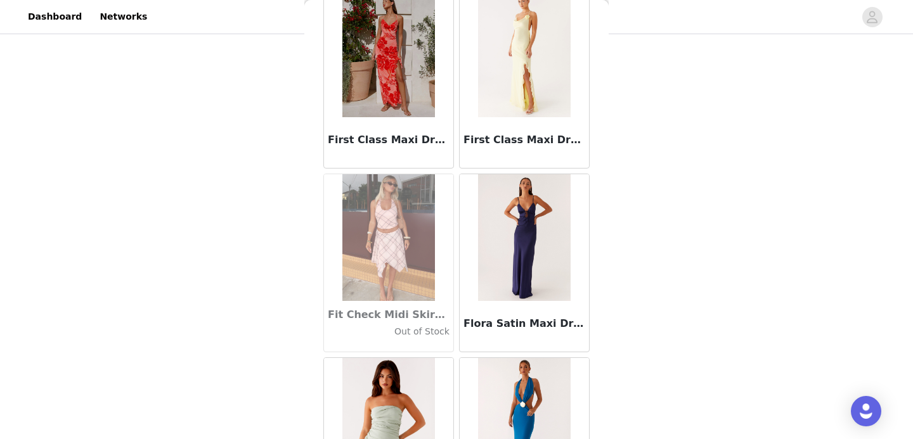
scroll to position [29082, 0]
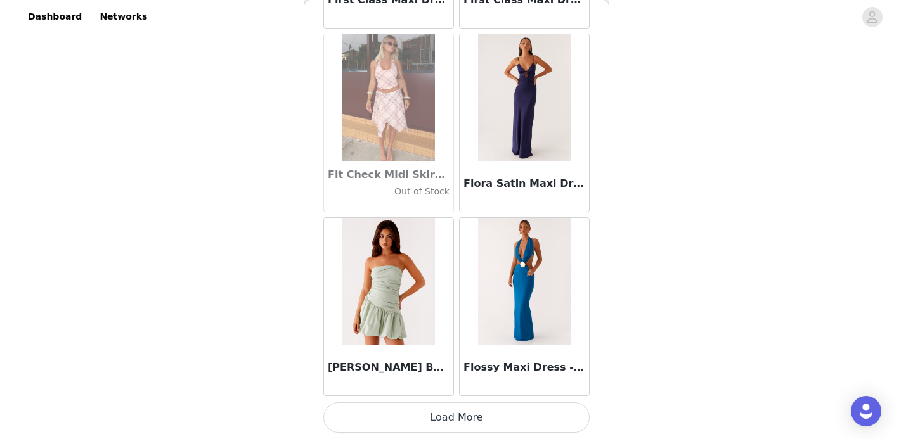
click at [433, 418] on button "Load More" at bounding box center [456, 418] width 266 height 30
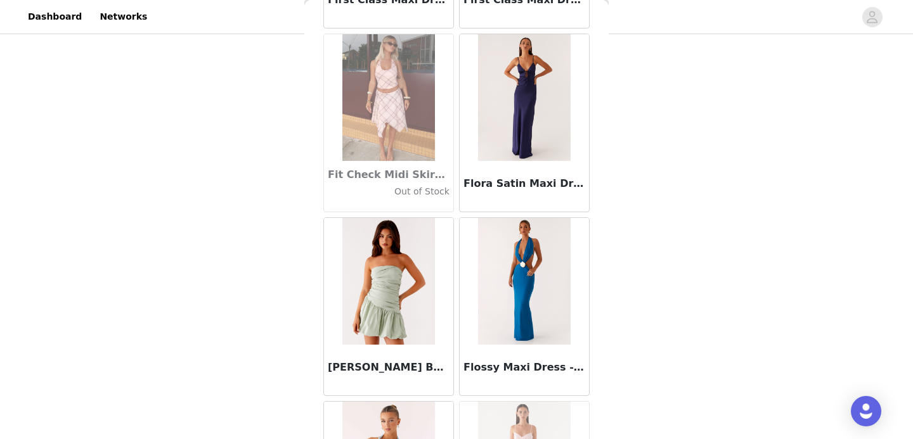
click at [645, 236] on div "STEP 1 OF 5 Select your styles! Please note that the sizes are in AU Sizes 4/6 …" at bounding box center [456, 24] width 913 height 650
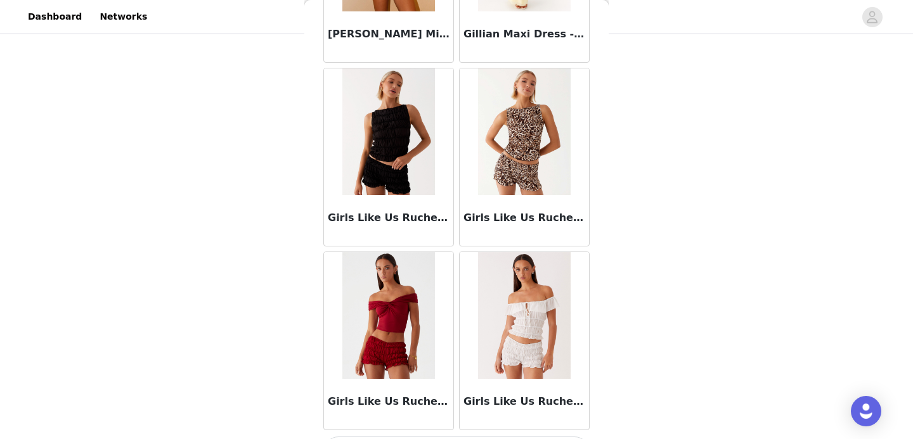
scroll to position [30921, 0]
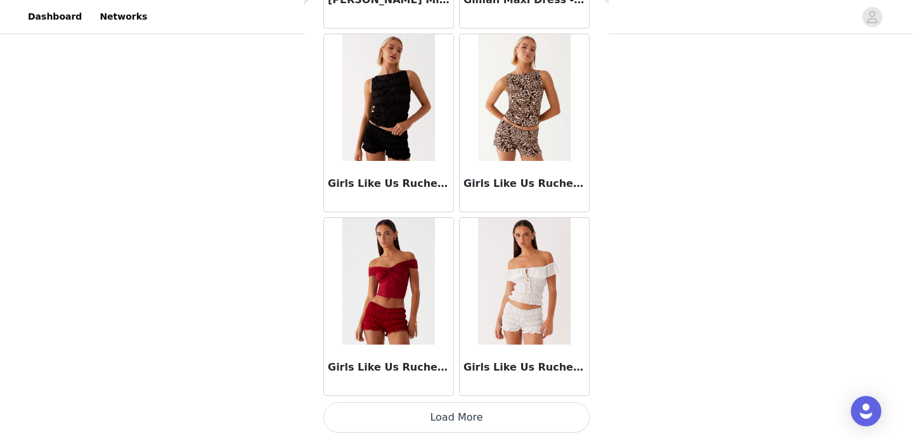
click at [448, 420] on button "Load More" at bounding box center [456, 418] width 266 height 30
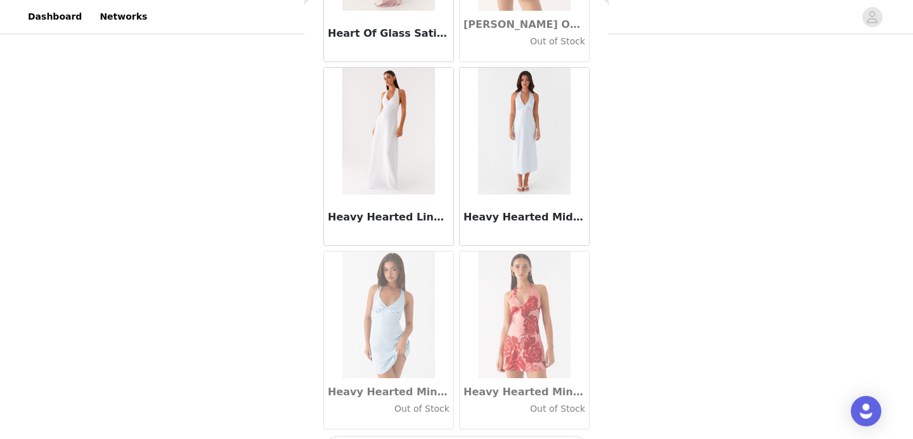
scroll to position [32759, 0]
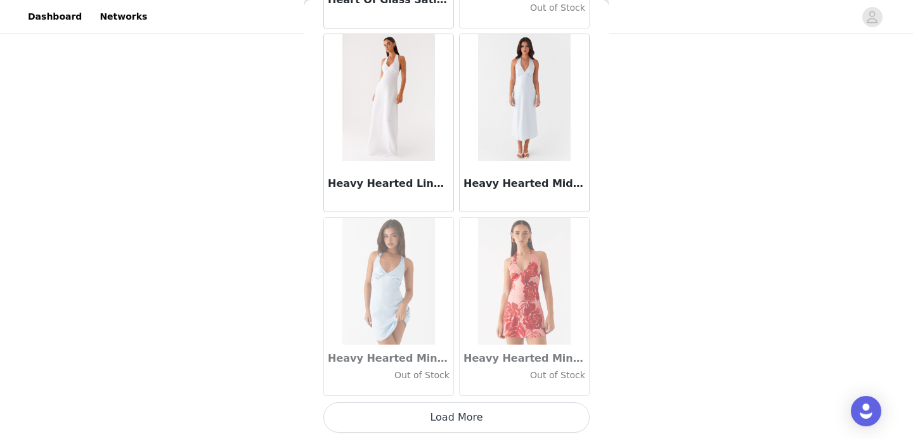
click at [455, 414] on button "Load More" at bounding box center [456, 418] width 266 height 30
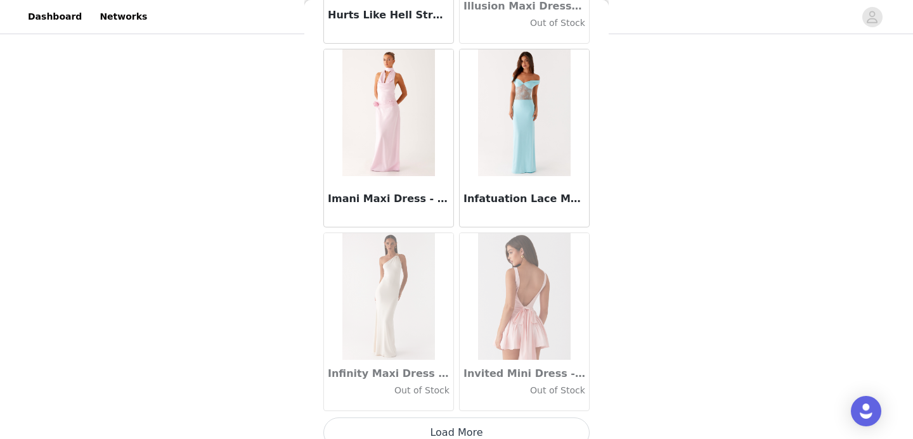
scroll to position [34598, 0]
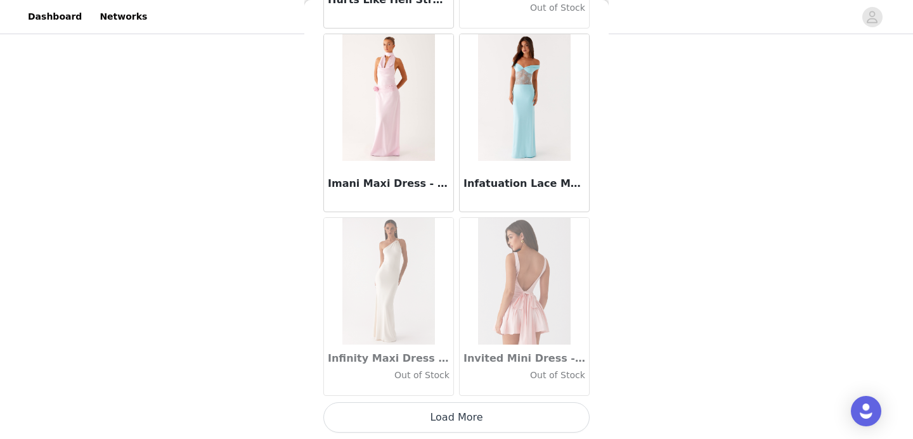
click at [449, 418] on button "Load More" at bounding box center [456, 418] width 266 height 30
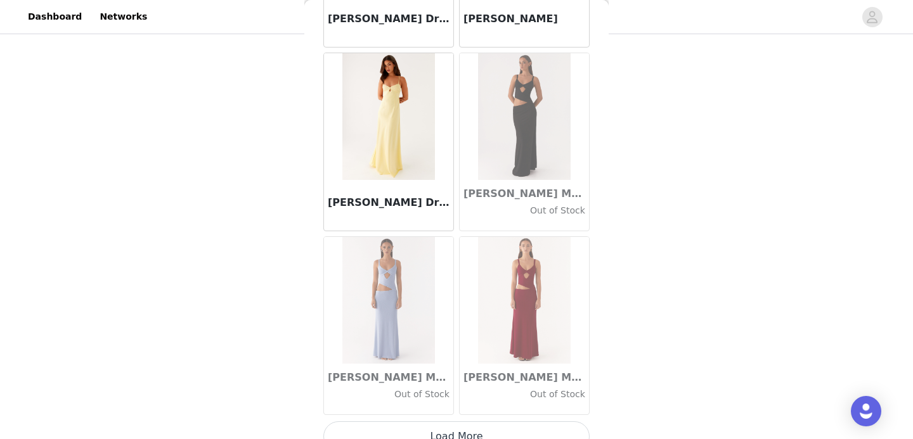
scroll to position [36437, 0]
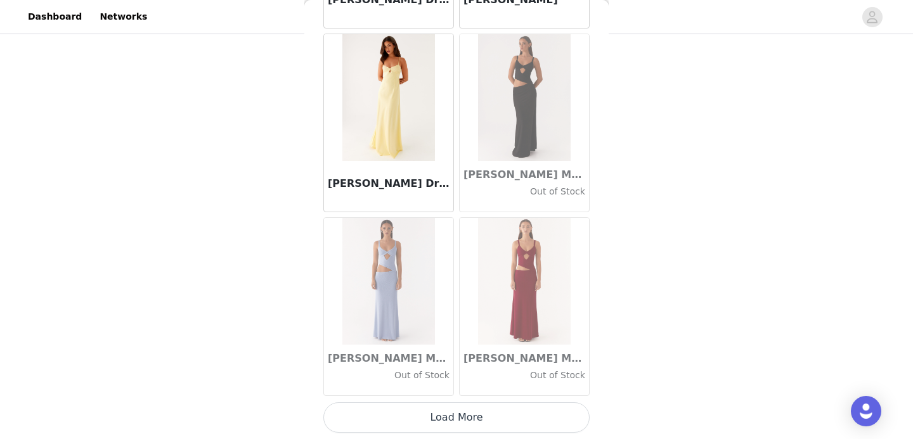
click at [454, 420] on button "Load More" at bounding box center [456, 418] width 266 height 30
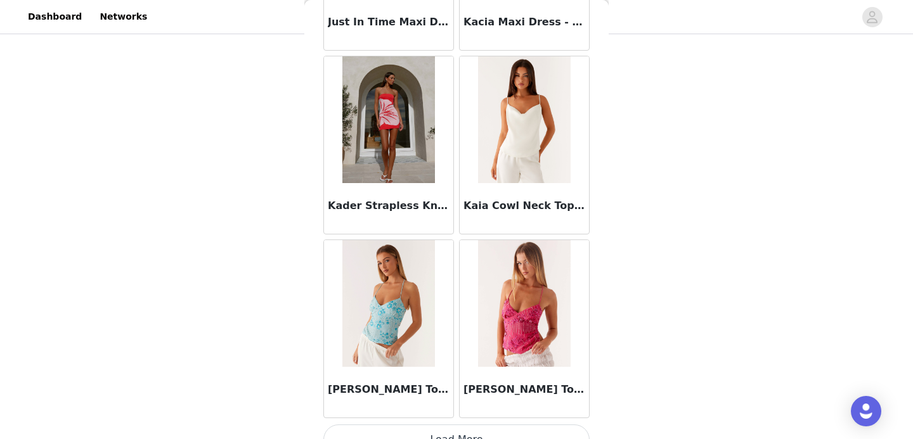
scroll to position [38276, 0]
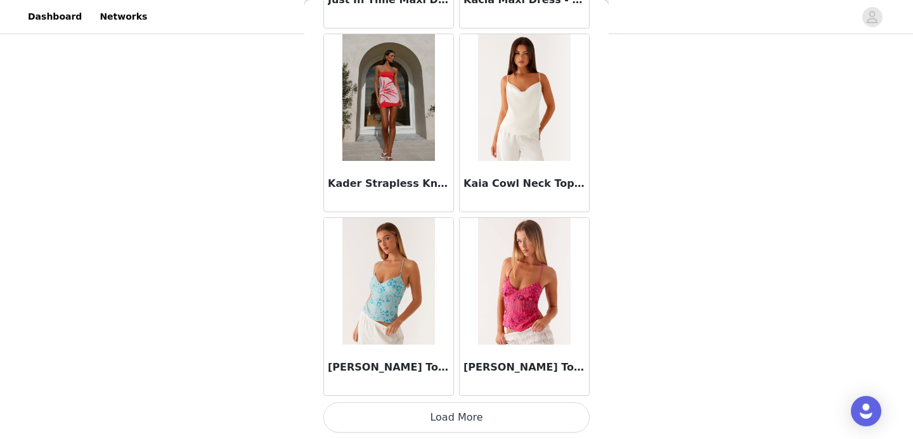
click at [469, 416] on button "Load More" at bounding box center [456, 418] width 266 height 30
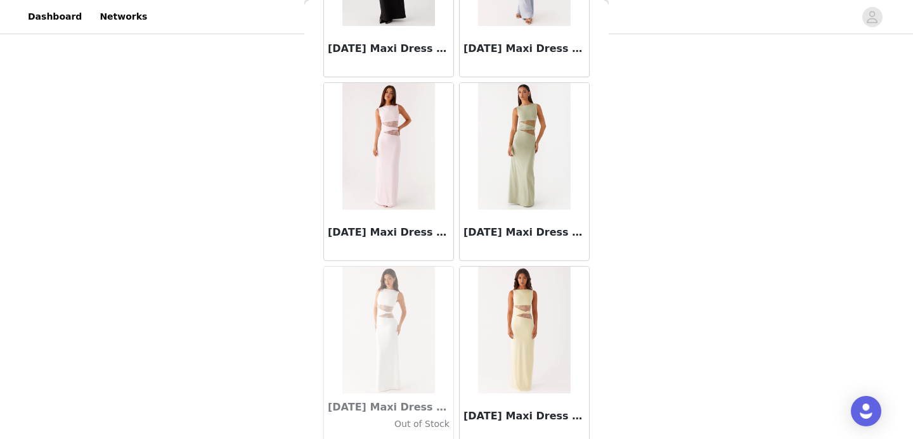
scroll to position [39334, 0]
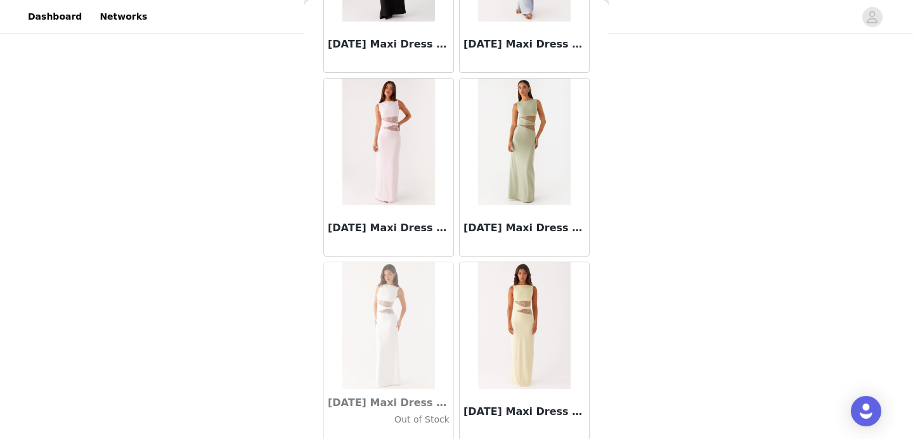
click at [551, 153] on img at bounding box center [524, 142] width 92 height 127
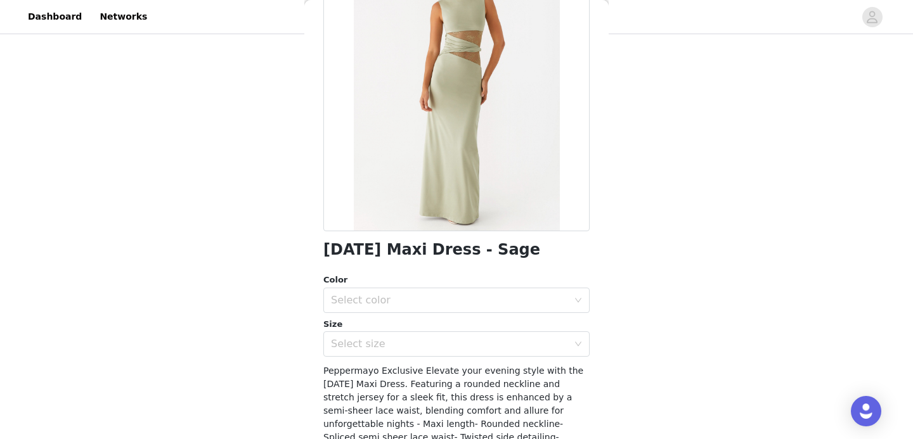
scroll to position [167, 0]
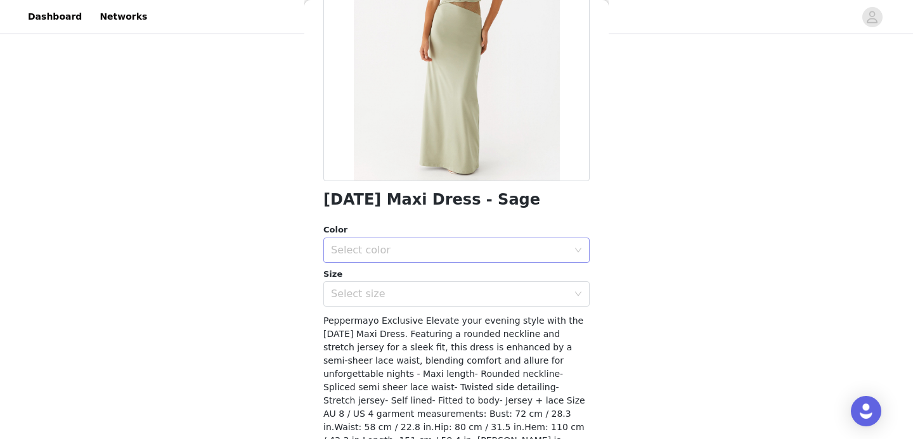
click at [434, 254] on div "Select color" at bounding box center [449, 250] width 237 height 13
click at [420, 277] on li "Sage" at bounding box center [456, 278] width 266 height 20
click at [418, 300] on div "Select size" at bounding box center [449, 294] width 237 height 13
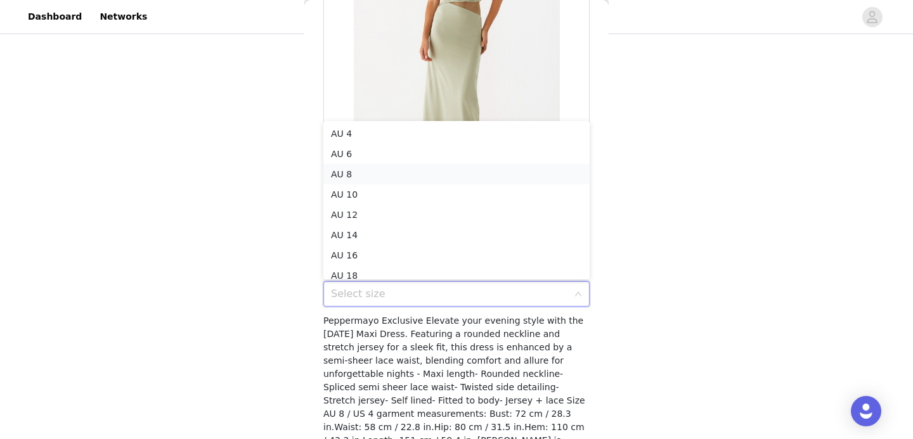
click at [431, 174] on li "AU 8" at bounding box center [456, 174] width 266 height 20
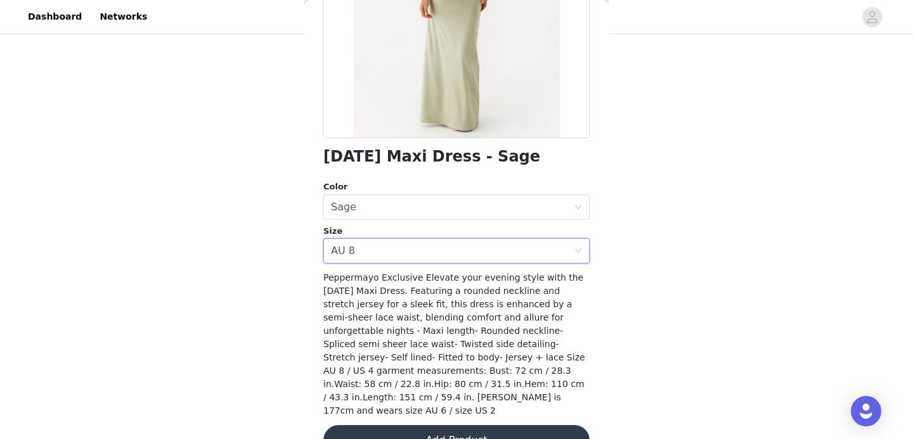
scroll to position [229, 0]
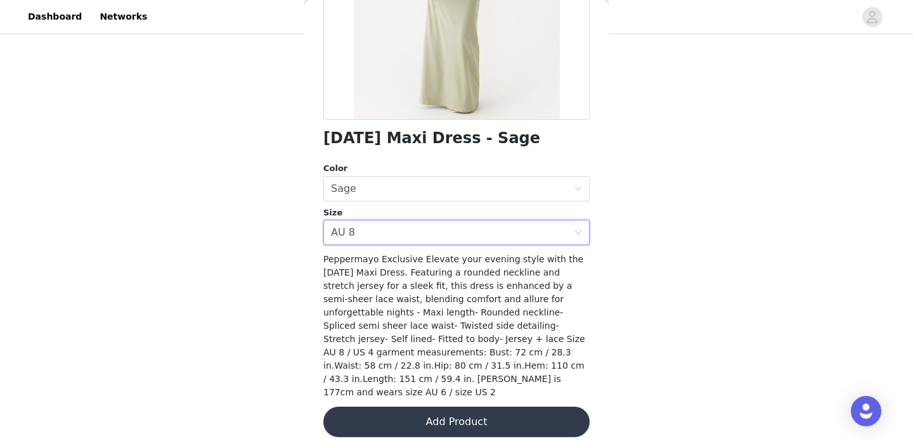
click at [465, 414] on button "Add Product" at bounding box center [456, 422] width 266 height 30
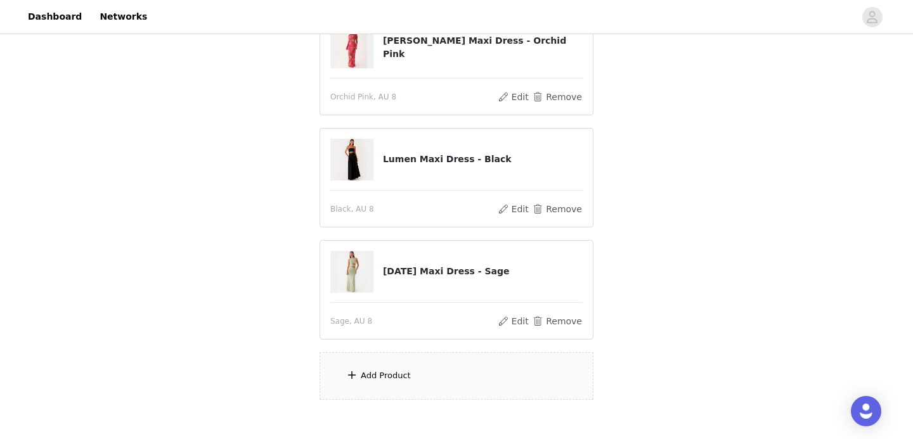
scroll to position [450, 0]
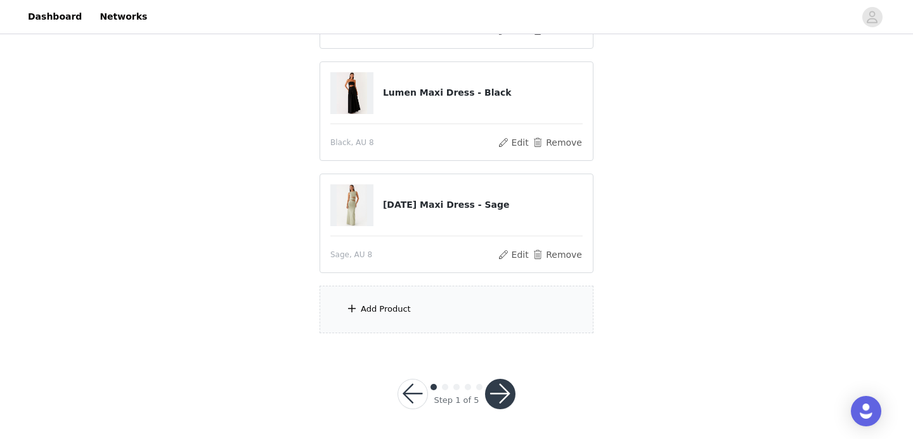
click at [434, 289] on div "Add Product" at bounding box center [457, 310] width 274 height 48
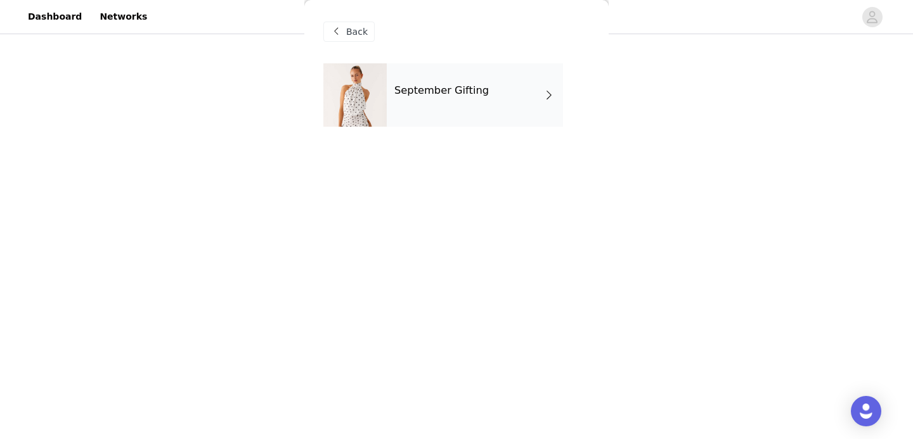
click at [467, 94] on h4 "September Gifting" at bounding box center [441, 90] width 94 height 11
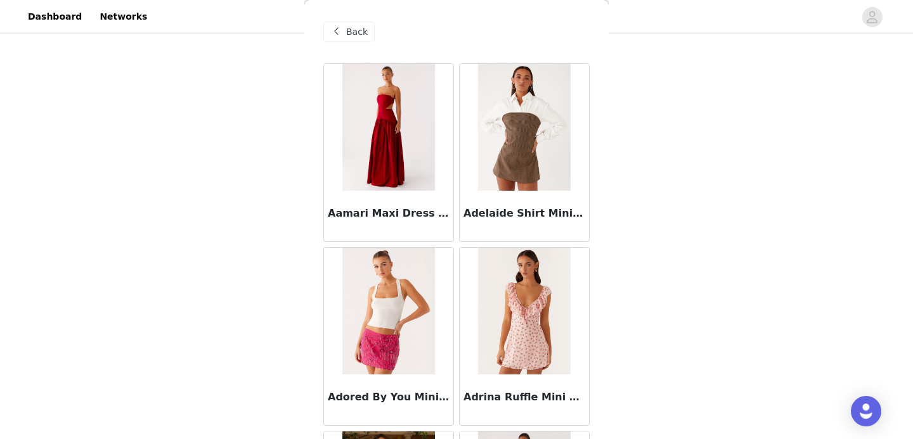
click at [467, 94] on div at bounding box center [524, 127] width 129 height 127
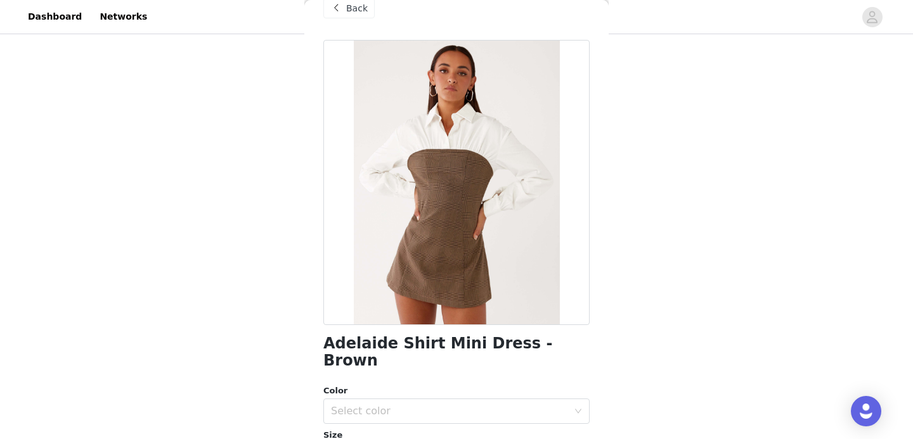
scroll to position [25, 0]
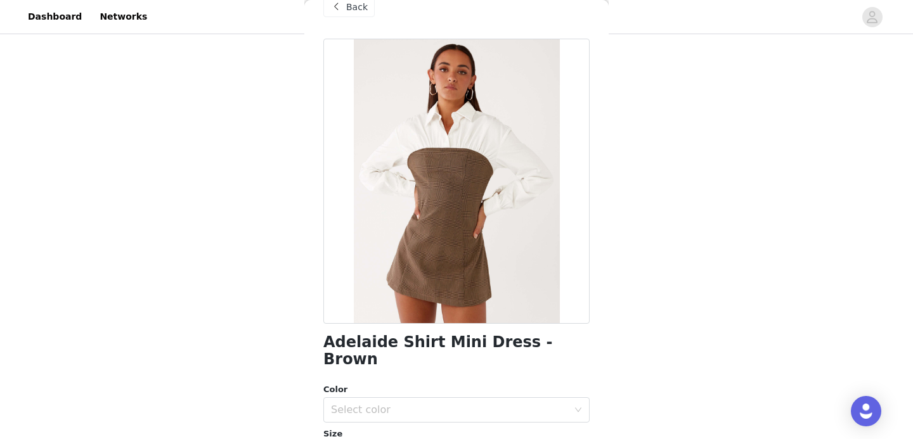
click at [355, 16] on div "Back" at bounding box center [348, 7] width 51 height 20
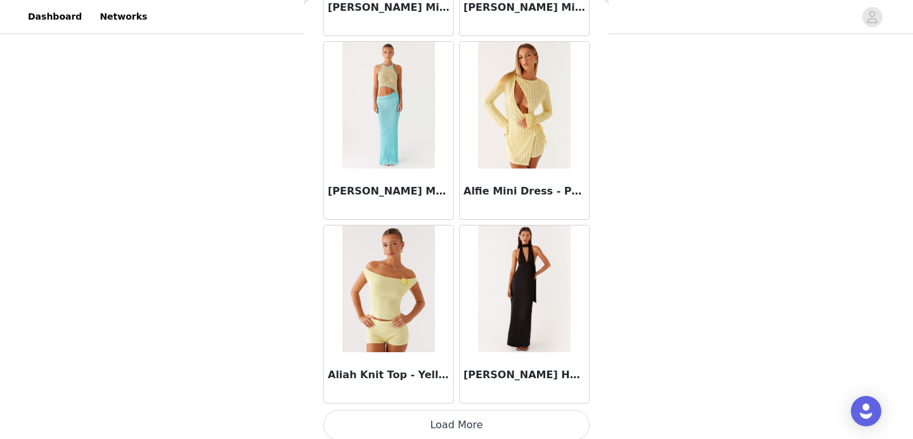
scroll to position [1501, 0]
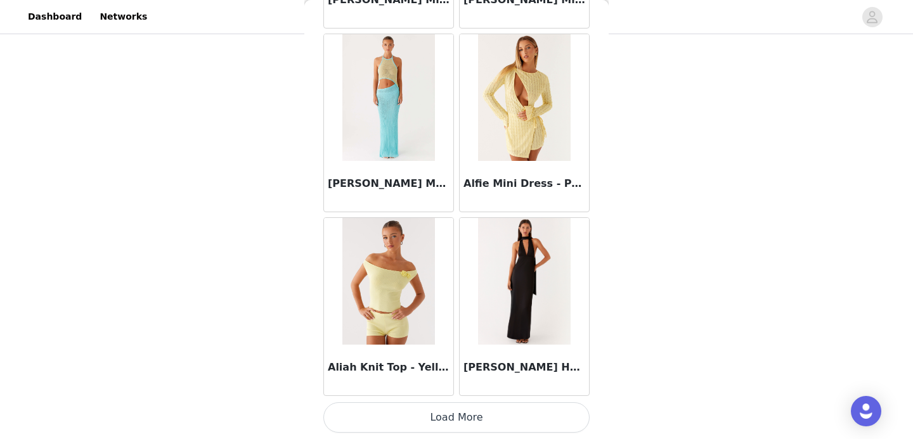
click at [413, 420] on button "Load More" at bounding box center [456, 418] width 266 height 30
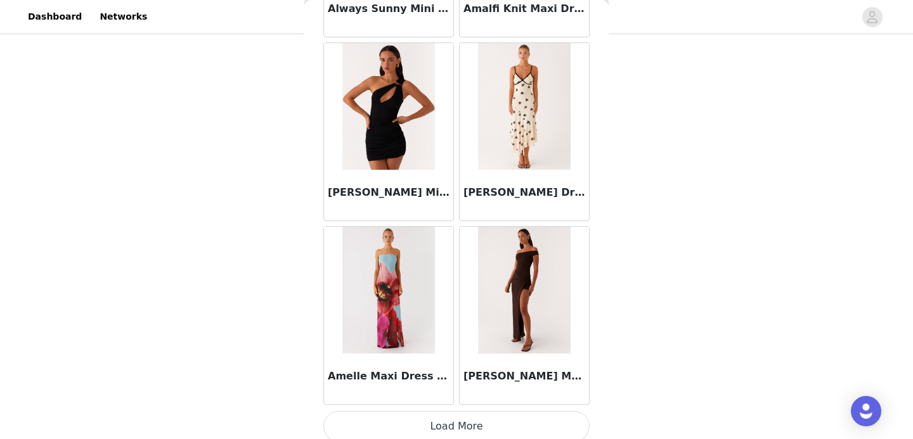
scroll to position [3340, 0]
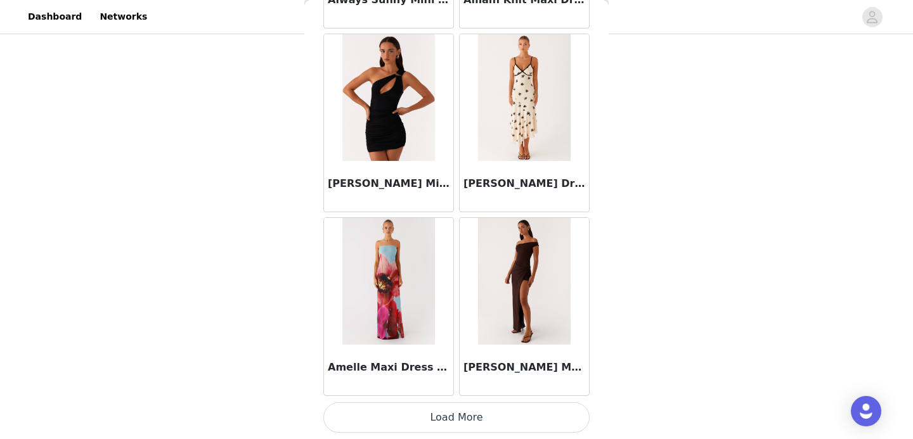
click at [447, 412] on button "Load More" at bounding box center [456, 418] width 266 height 30
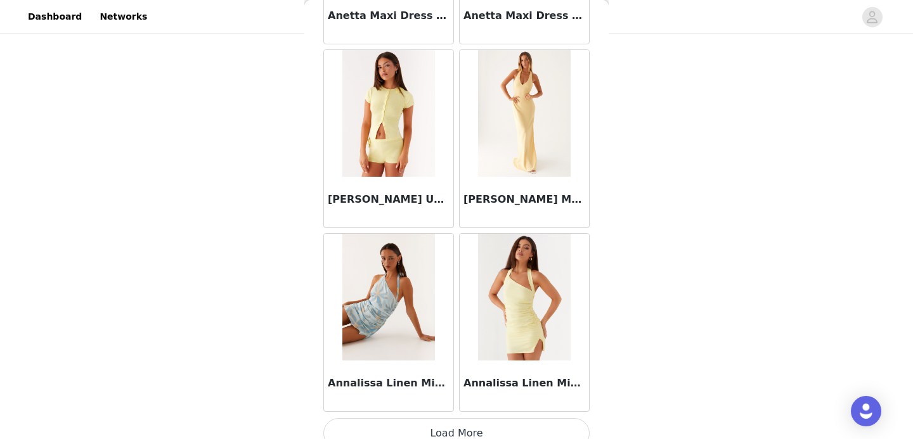
scroll to position [5178, 0]
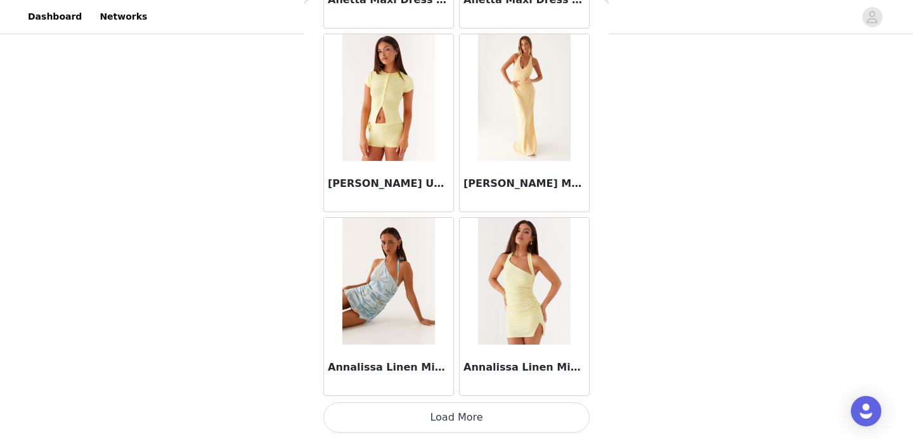
click at [460, 415] on button "Load More" at bounding box center [456, 418] width 266 height 30
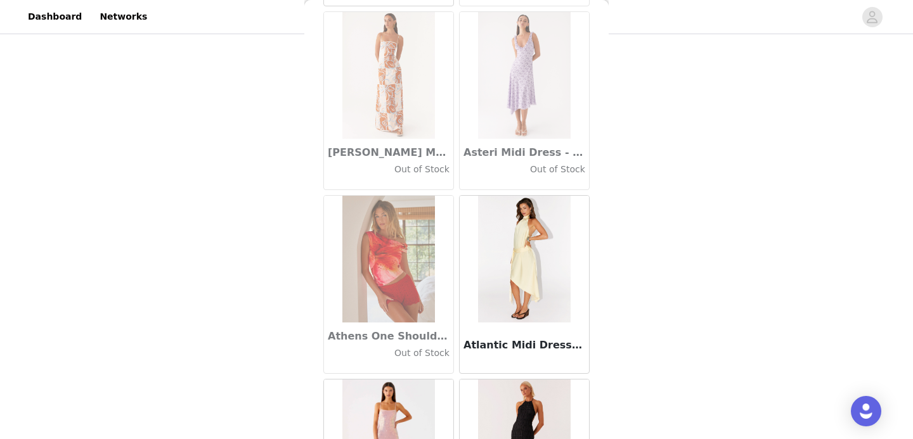
scroll to position [7017, 0]
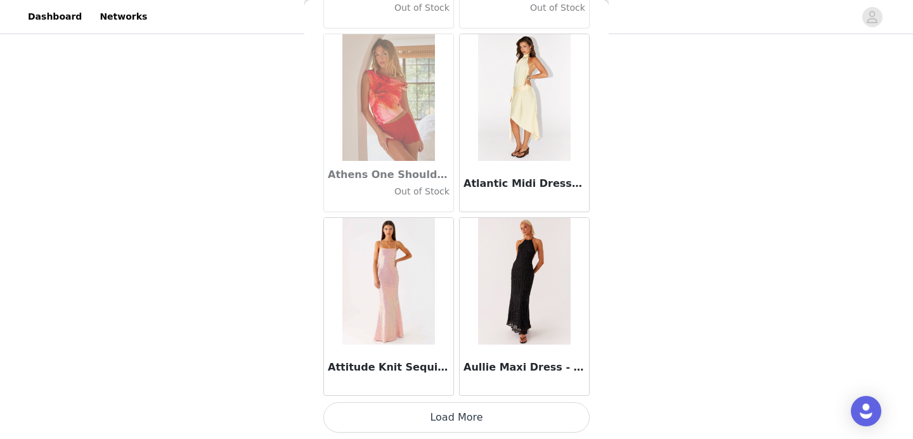
click at [462, 414] on button "Load More" at bounding box center [456, 418] width 266 height 30
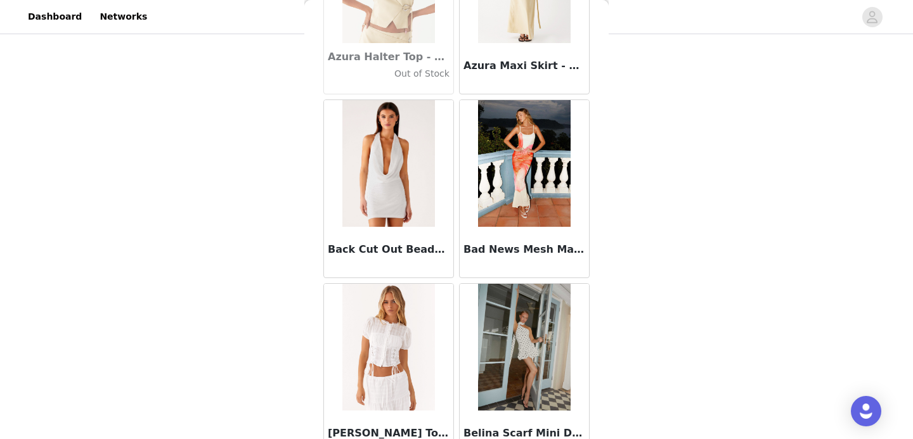
scroll to position [8856, 0]
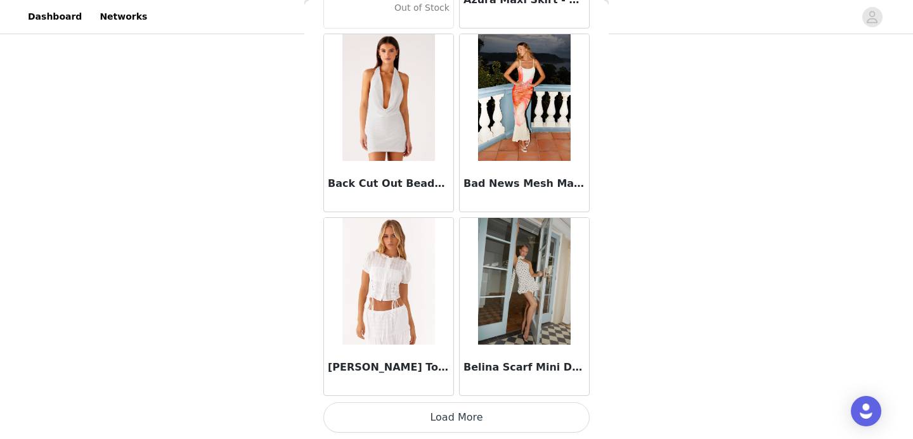
click at [453, 416] on button "Load More" at bounding box center [456, 418] width 266 height 30
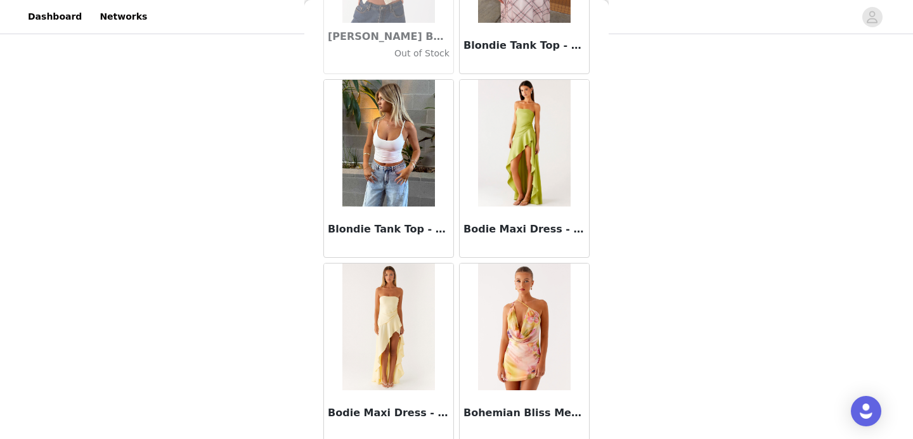
scroll to position [10694, 0]
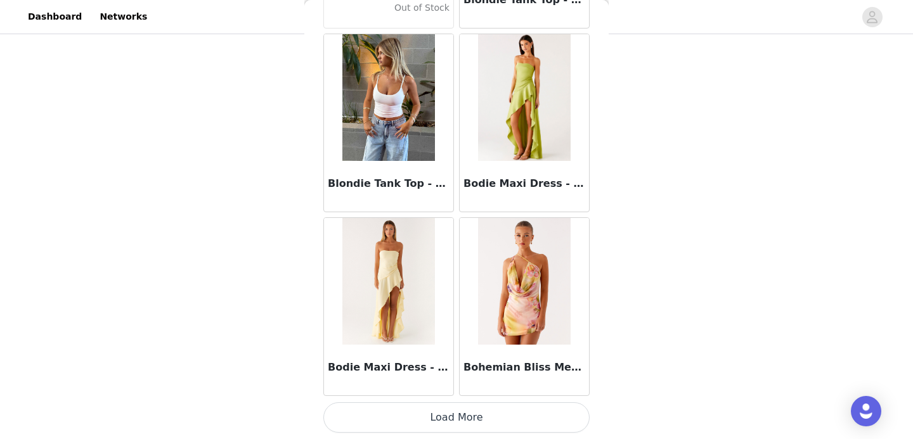
click at [458, 416] on button "Load More" at bounding box center [456, 418] width 266 height 30
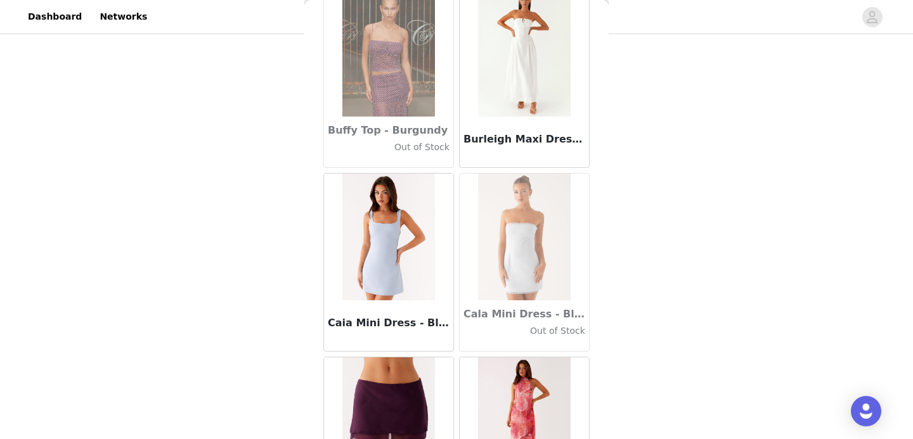
scroll to position [12533, 0]
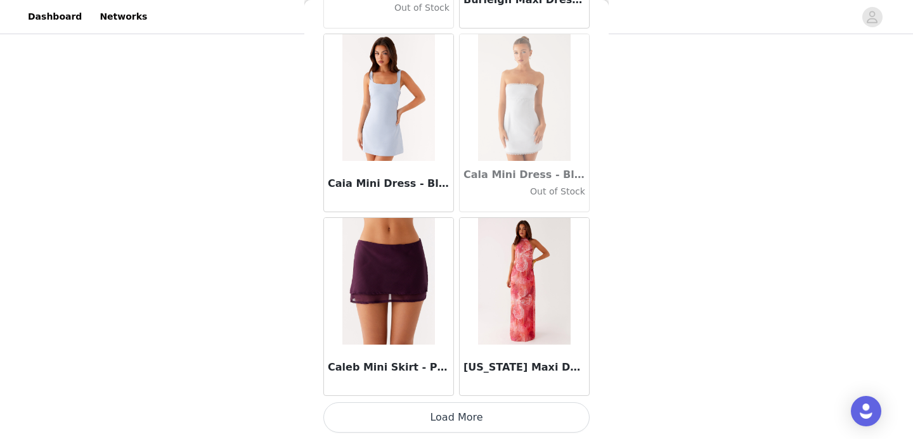
click at [443, 420] on button "Load More" at bounding box center [456, 418] width 266 height 30
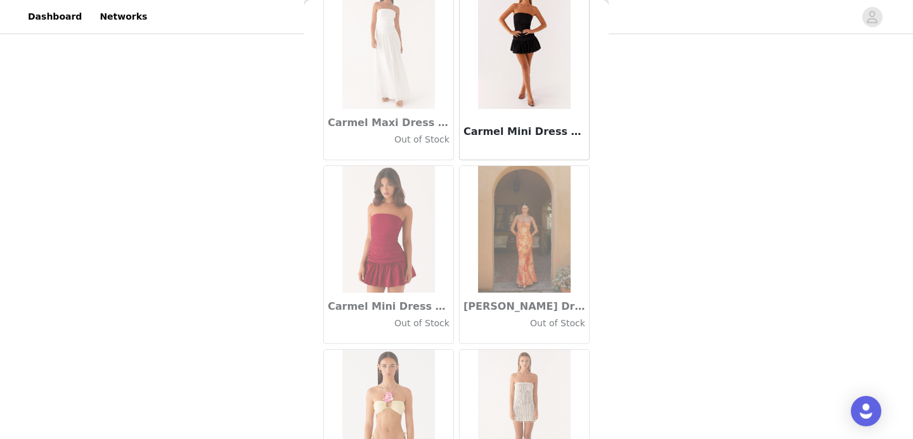
scroll to position [14372, 0]
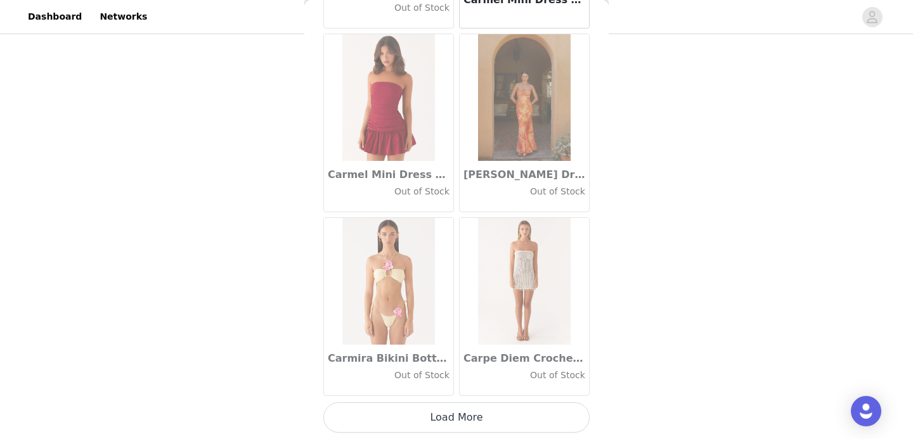
click at [458, 417] on button "Load More" at bounding box center [456, 418] width 266 height 30
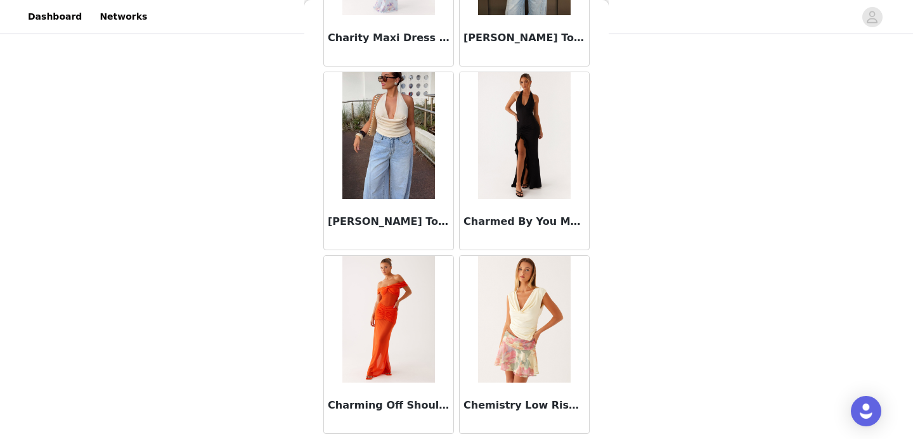
scroll to position [16211, 0]
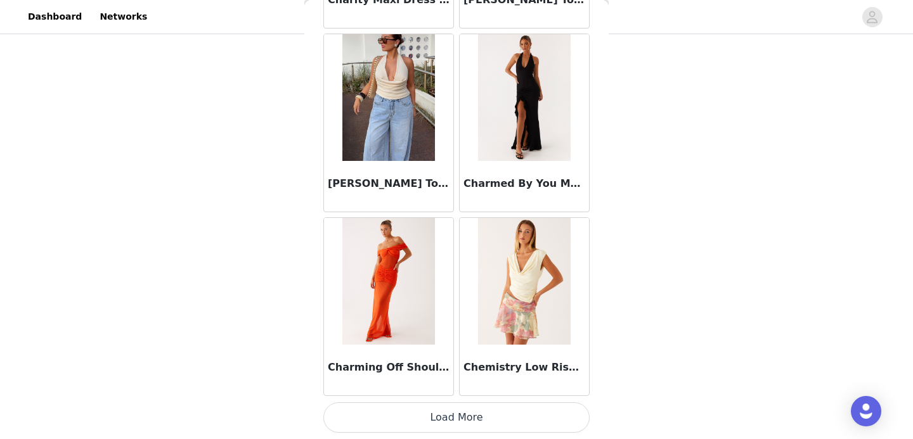
click at [460, 418] on button "Load More" at bounding box center [456, 418] width 266 height 30
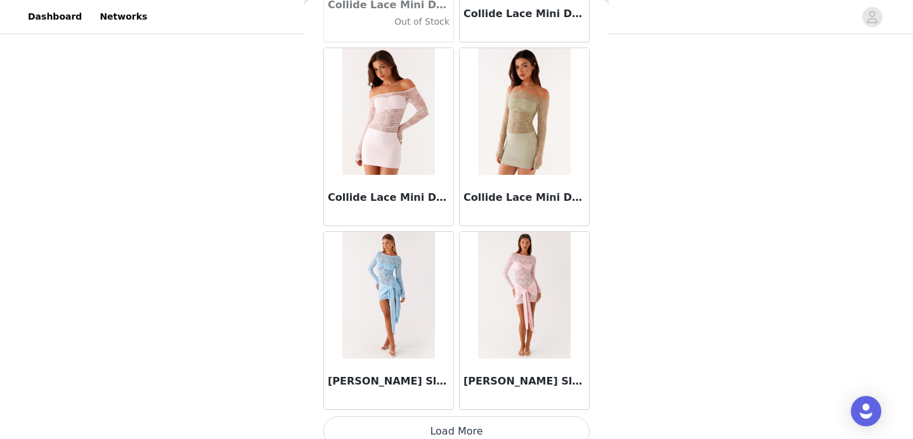
scroll to position [18049, 0]
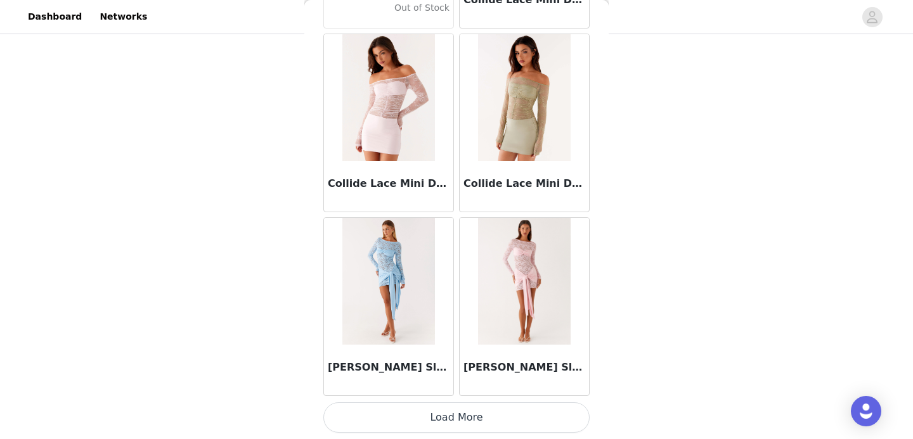
click at [491, 411] on button "Load More" at bounding box center [456, 418] width 266 height 30
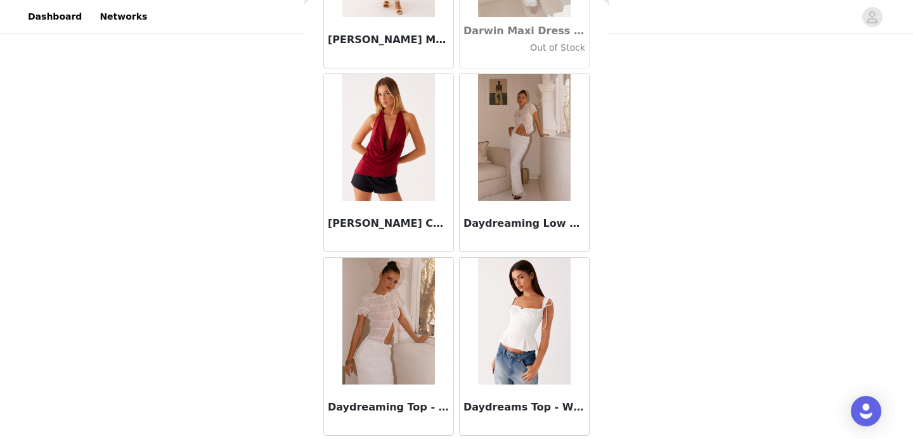
scroll to position [19888, 0]
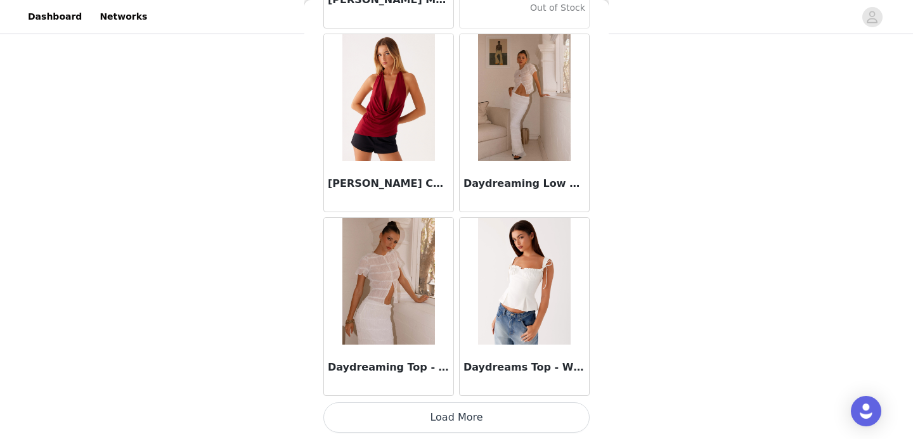
click at [477, 408] on button "Load More" at bounding box center [456, 418] width 266 height 30
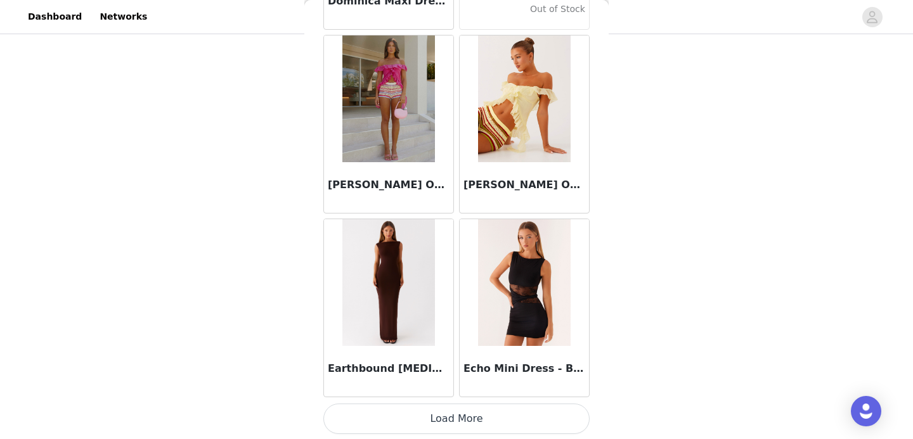
scroll to position [21727, 0]
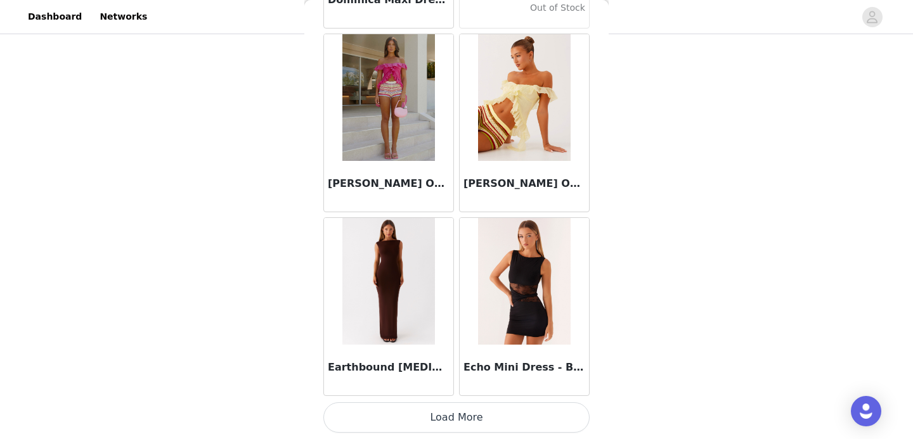
click at [472, 416] on button "Load More" at bounding box center [456, 418] width 266 height 30
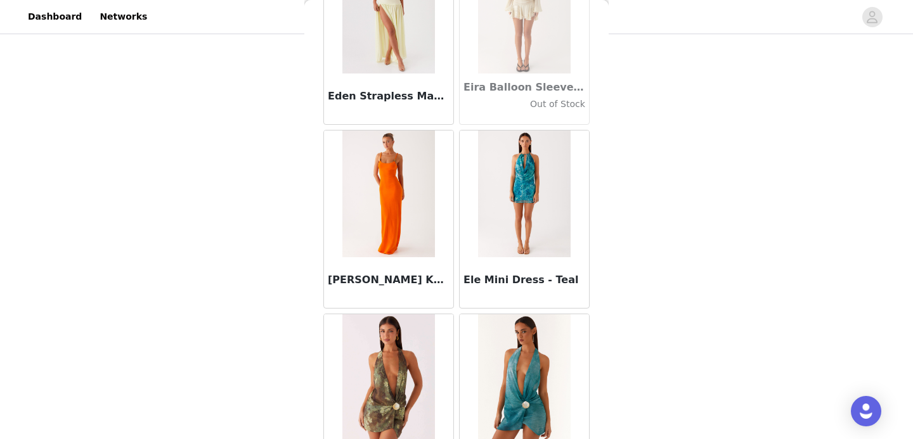
scroll to position [23566, 0]
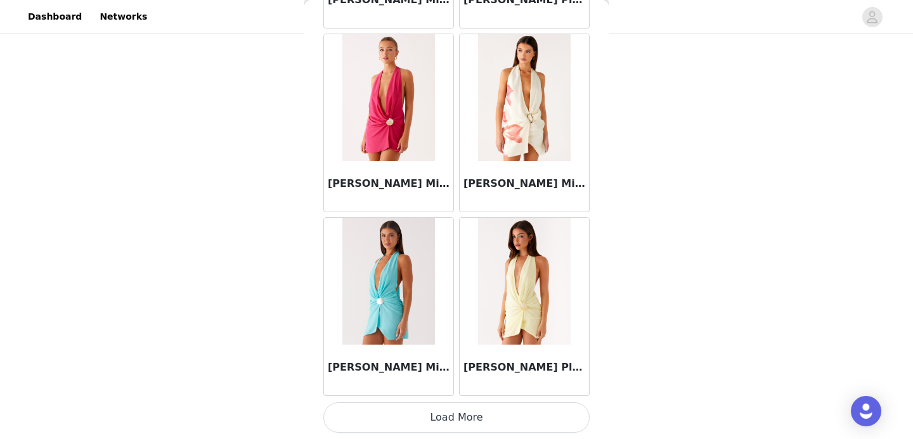
click at [472, 427] on button "Load More" at bounding box center [456, 418] width 266 height 30
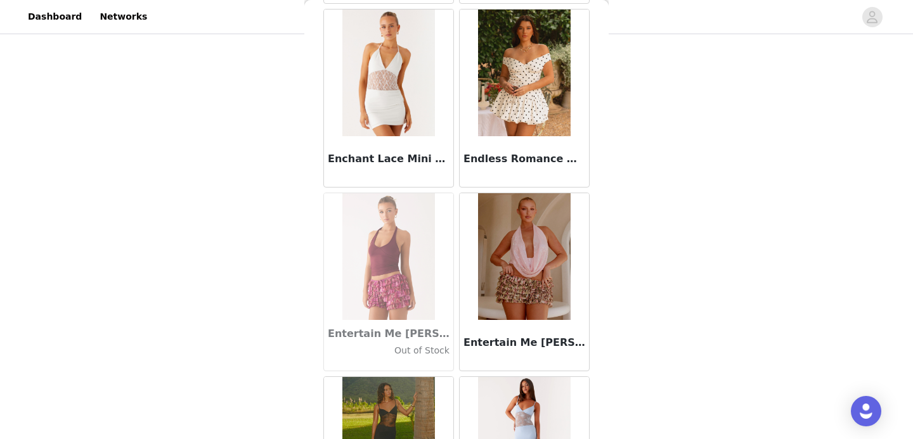
scroll to position [25404, 0]
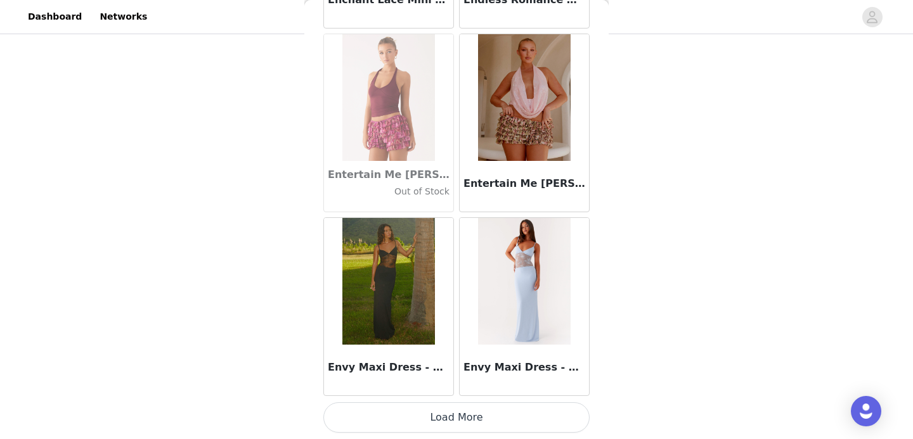
click at [436, 420] on button "Load More" at bounding box center [456, 418] width 266 height 30
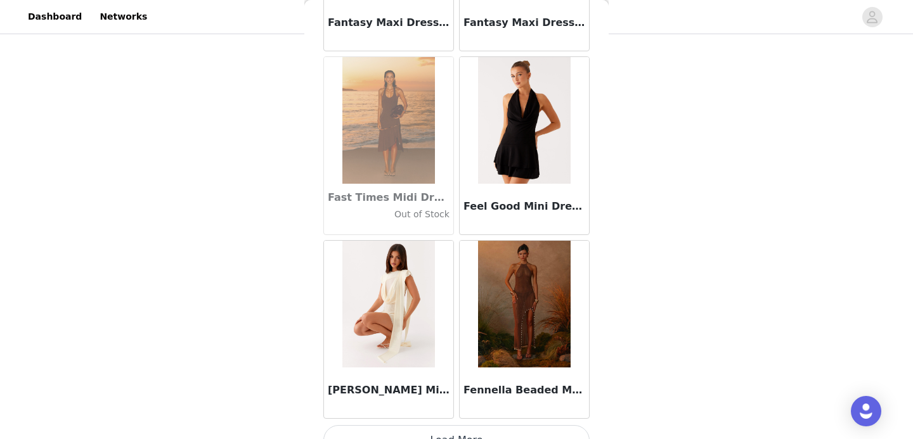
scroll to position [27243, 0]
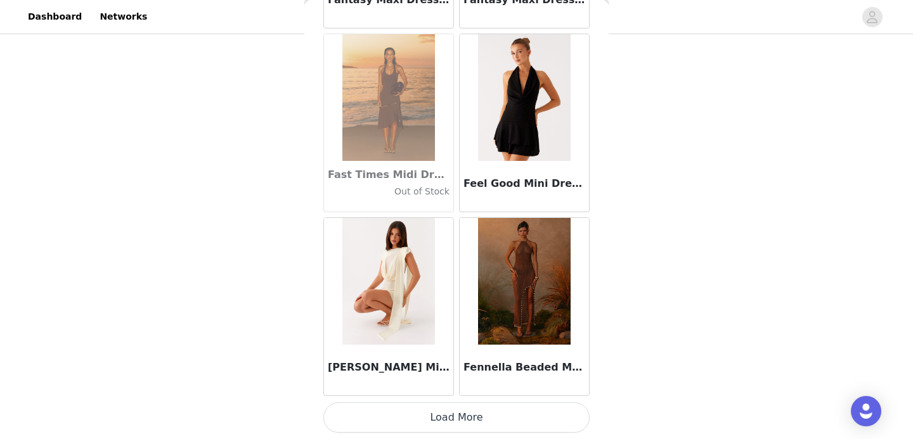
click at [451, 423] on button "Load More" at bounding box center [456, 418] width 266 height 30
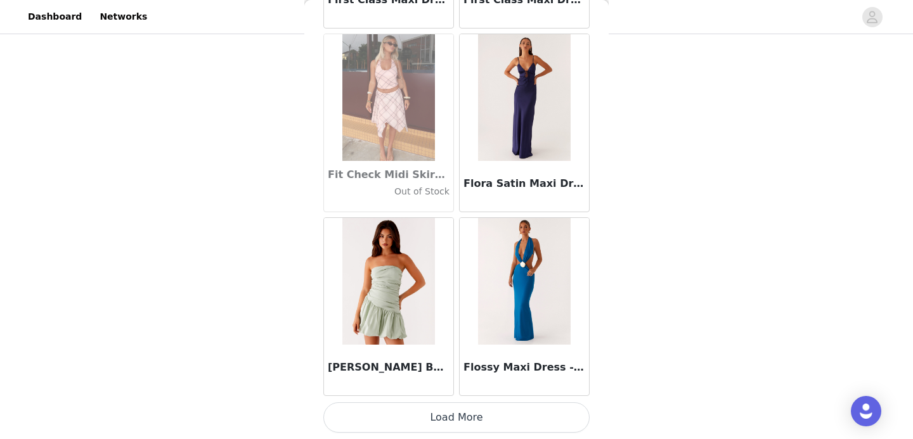
scroll to position [29081, 0]
click at [434, 414] on button "Load More" at bounding box center [456, 418] width 266 height 30
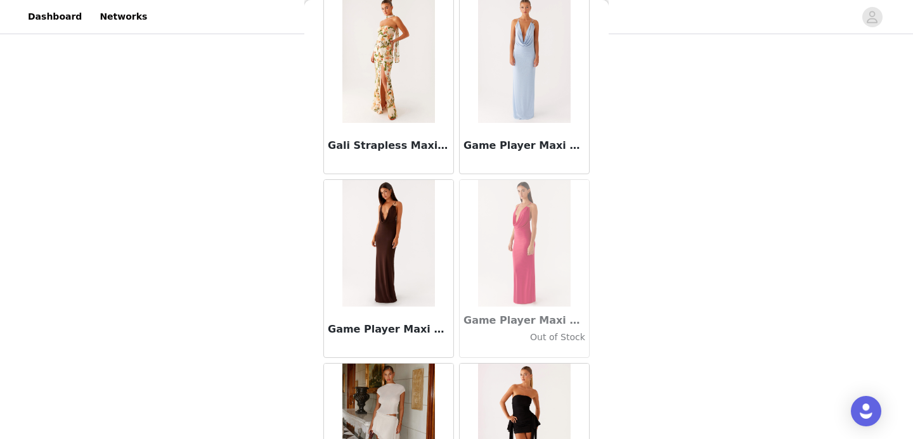
scroll to position [30222, 0]
click at [375, 230] on img at bounding box center [388, 244] width 92 height 127
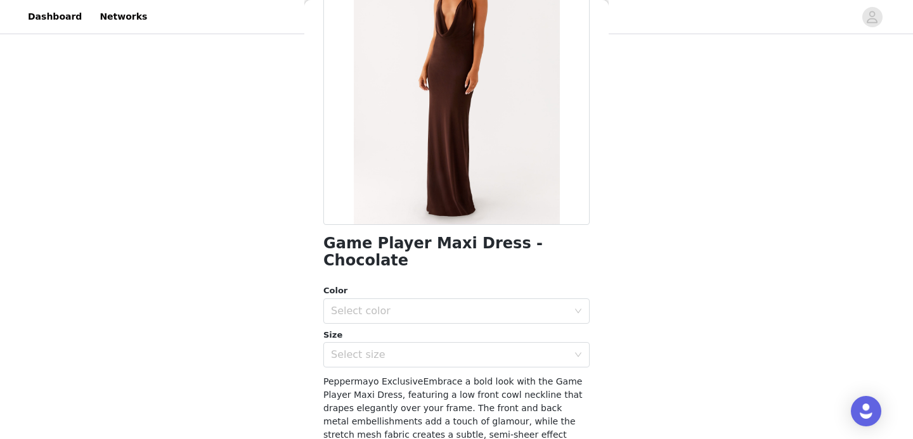
scroll to position [198, 0]
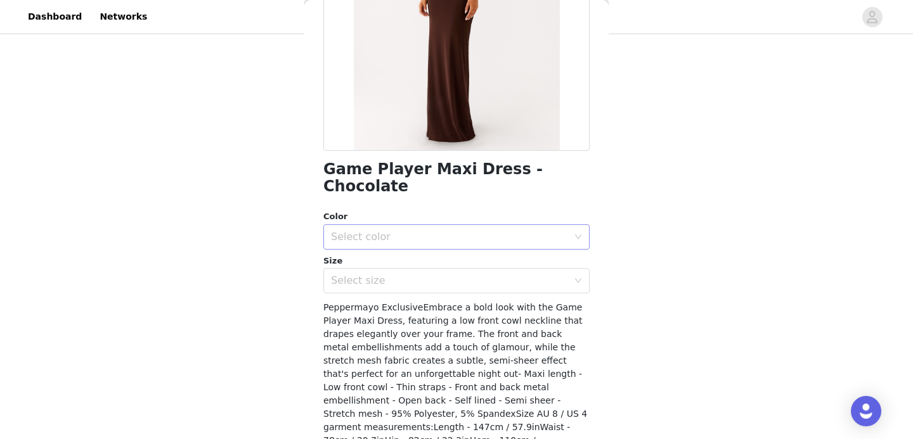
click at [373, 231] on div "Select color" at bounding box center [449, 237] width 237 height 13
click at [380, 243] on li "Chocolate" at bounding box center [456, 248] width 266 height 20
click at [379, 275] on div "Select size" at bounding box center [449, 281] width 237 height 13
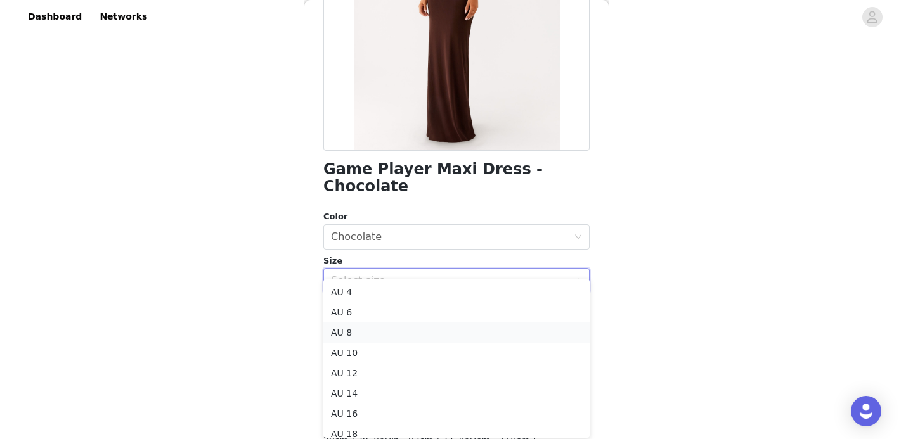
click at [370, 336] on li "AU 8" at bounding box center [456, 333] width 266 height 20
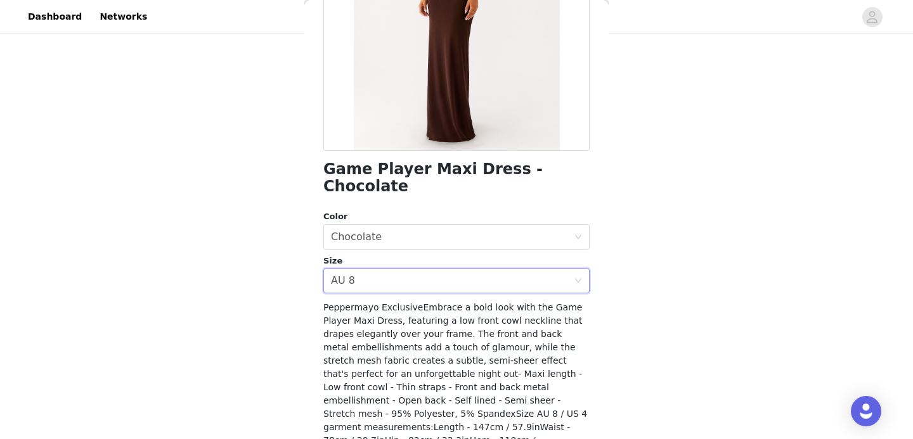
scroll to position [242, 0]
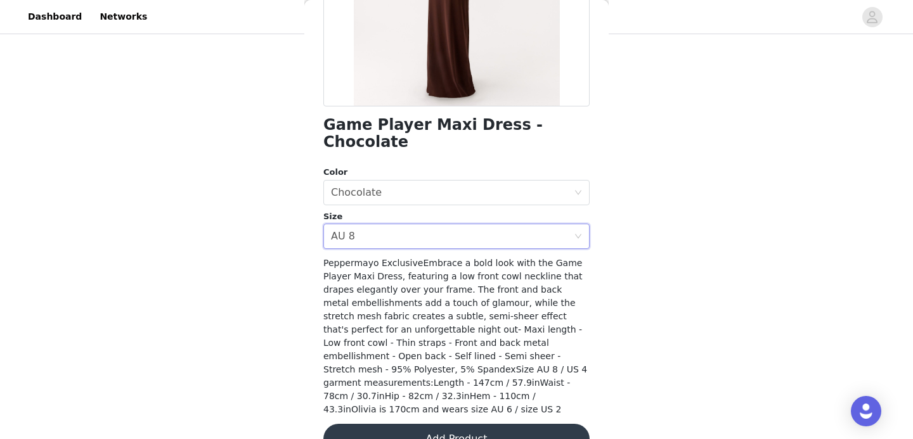
click at [432, 424] on div "Game Player Maxi Dress - Chocolate Color Select color Chocolate Size Select siz…" at bounding box center [456, 145] width 266 height 649
click at [439, 424] on button "Add Product" at bounding box center [456, 439] width 266 height 30
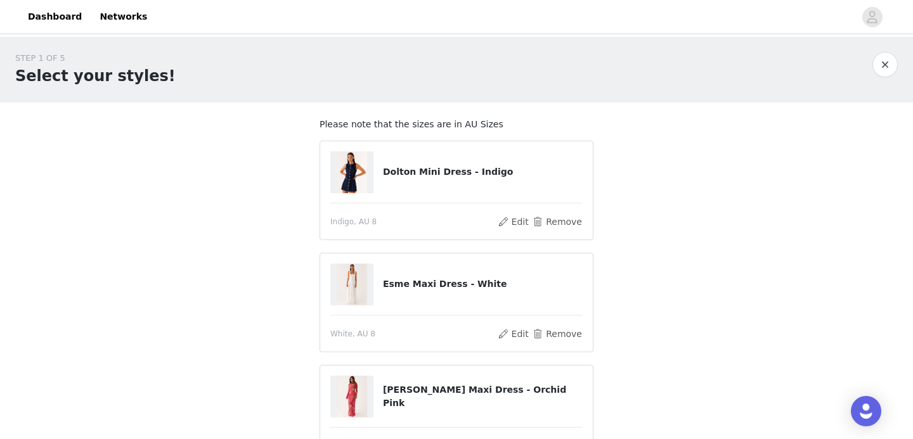
scroll to position [481, 0]
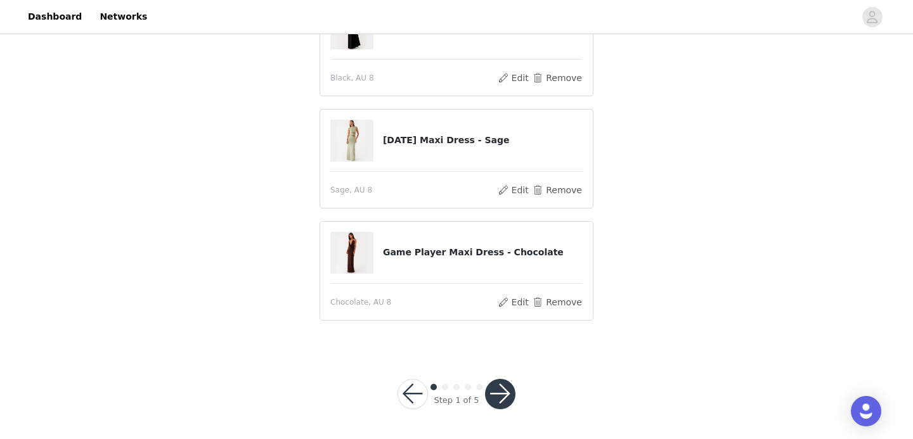
click at [498, 394] on button "button" at bounding box center [500, 394] width 30 height 30
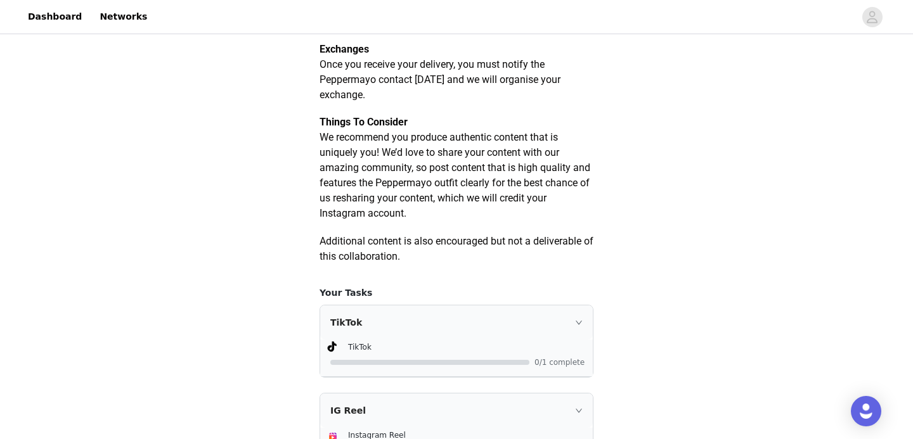
scroll to position [830, 0]
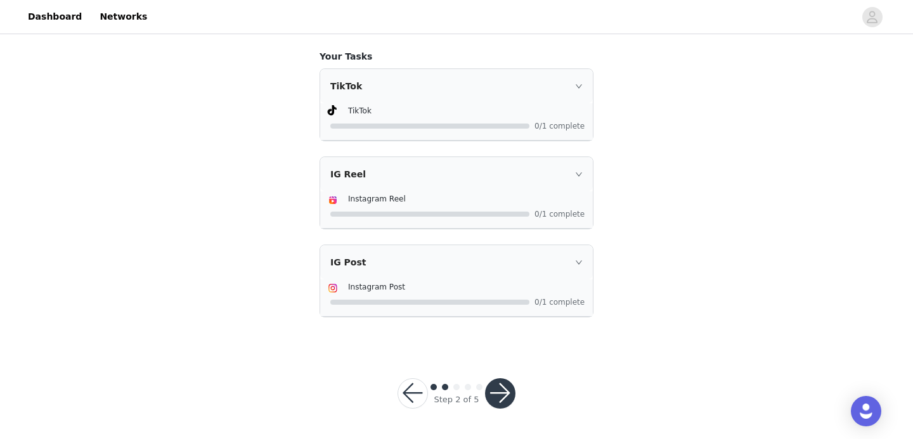
click at [581, 87] on icon "icon: right" at bounding box center [579, 86] width 8 height 8
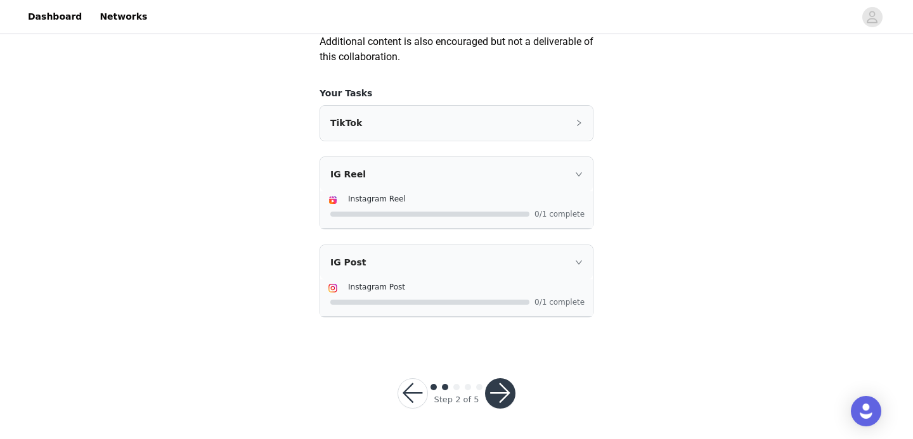
scroll to position [793, 0]
click at [575, 174] on icon "icon: right" at bounding box center [579, 175] width 8 height 8
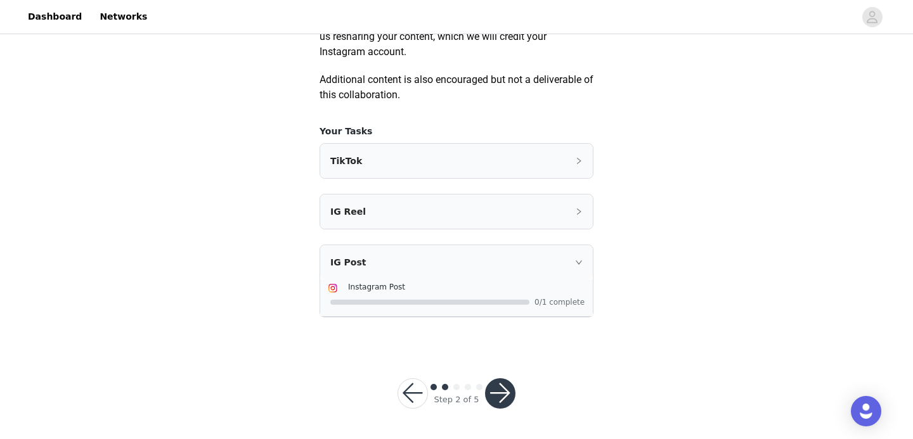
scroll to position [755, 0]
click at [578, 253] on div "IG Post" at bounding box center [456, 262] width 273 height 34
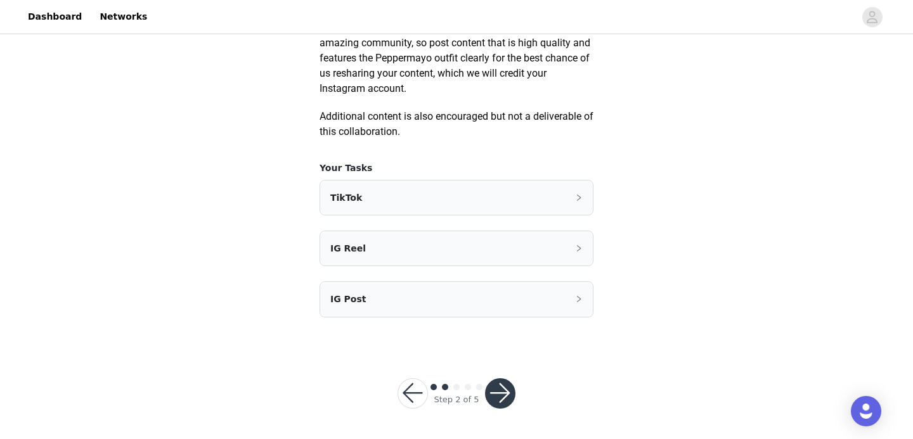
scroll to position [718, 0]
click at [504, 396] on button "button" at bounding box center [500, 394] width 30 height 30
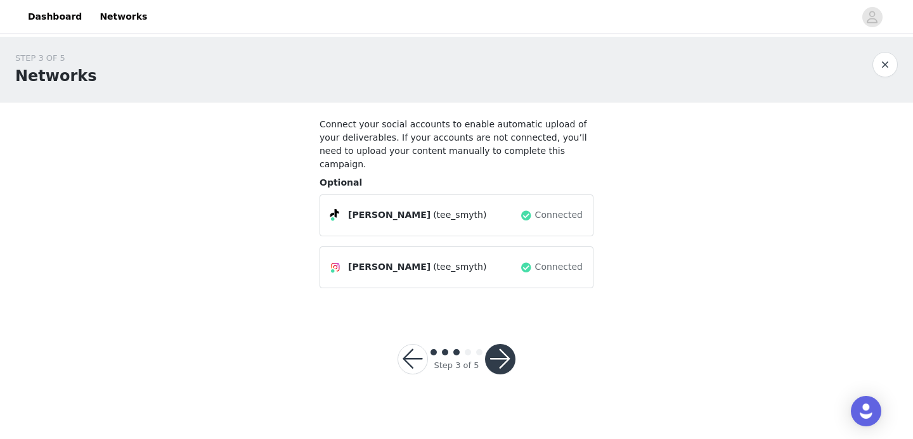
click at [502, 344] on button "button" at bounding box center [500, 359] width 30 height 30
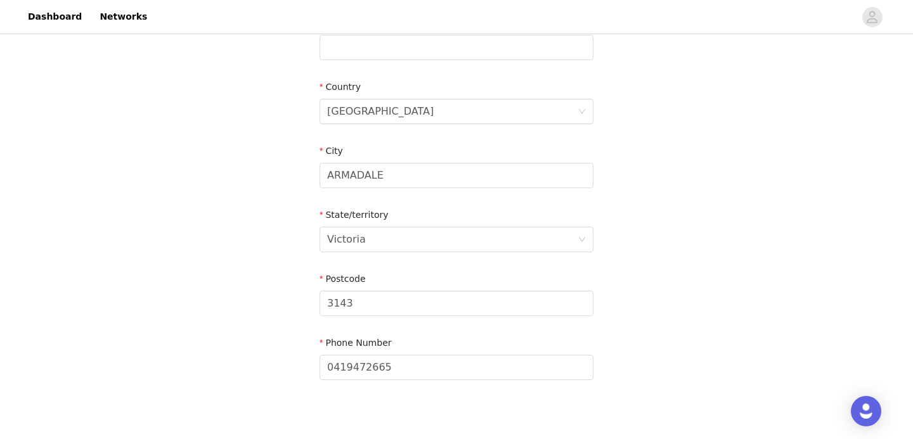
scroll to position [478, 0]
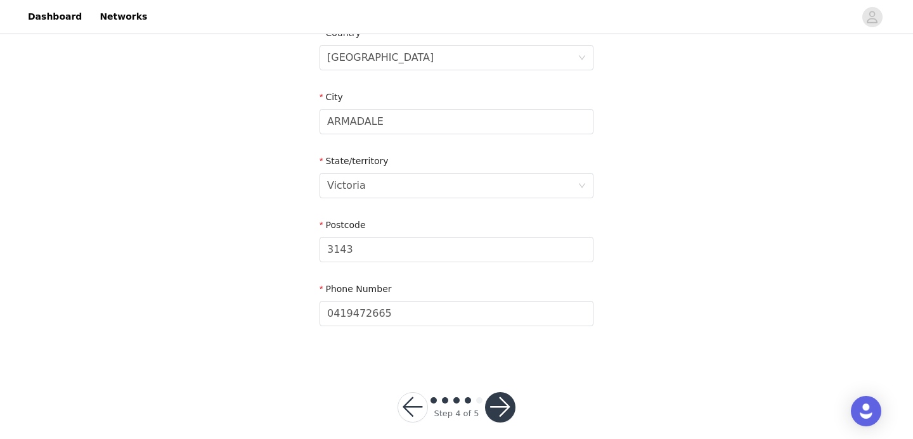
click at [496, 392] on button "button" at bounding box center [500, 407] width 30 height 30
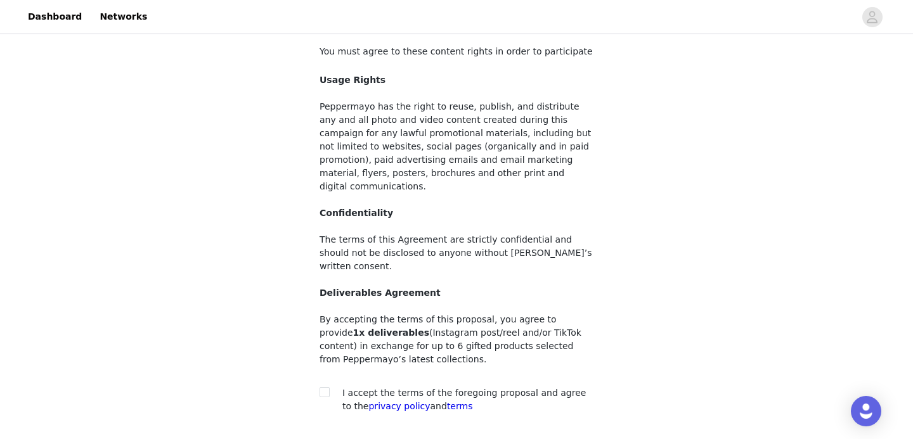
scroll to position [146, 0]
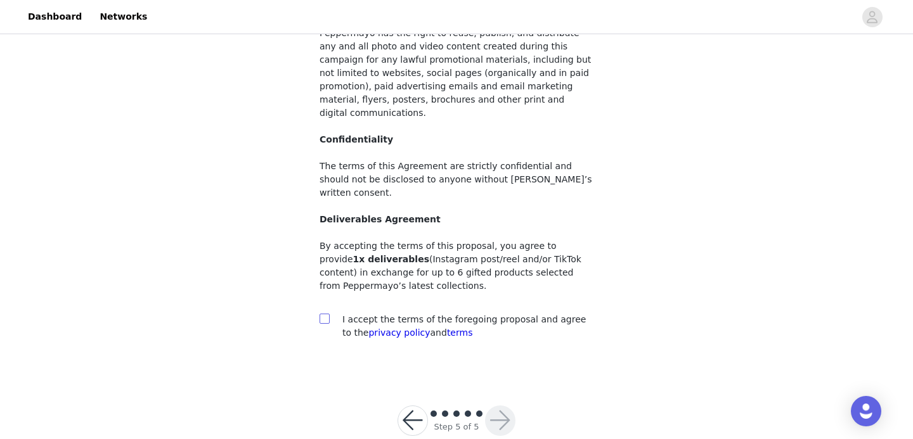
click at [325, 314] on input "checkbox" at bounding box center [324, 318] width 9 height 9
checkbox input "true"
click at [502, 406] on button "button" at bounding box center [500, 421] width 30 height 30
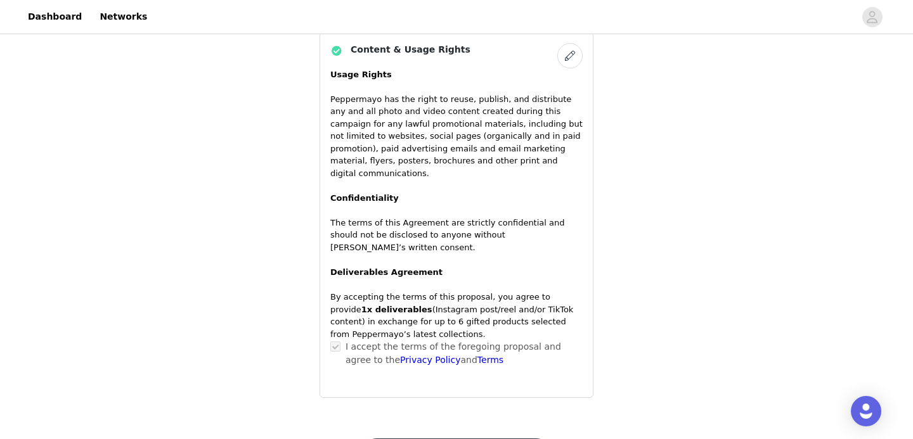
scroll to position [1189, 0]
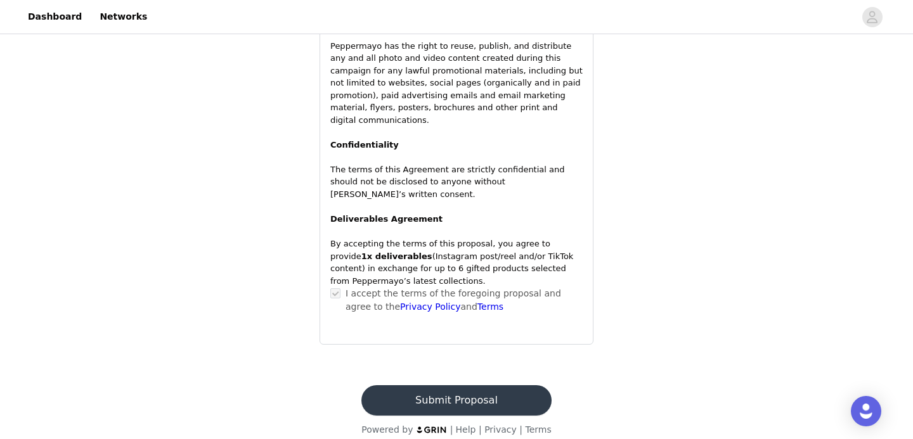
click at [432, 391] on button "Submit Proposal" at bounding box center [456, 401] width 190 height 30
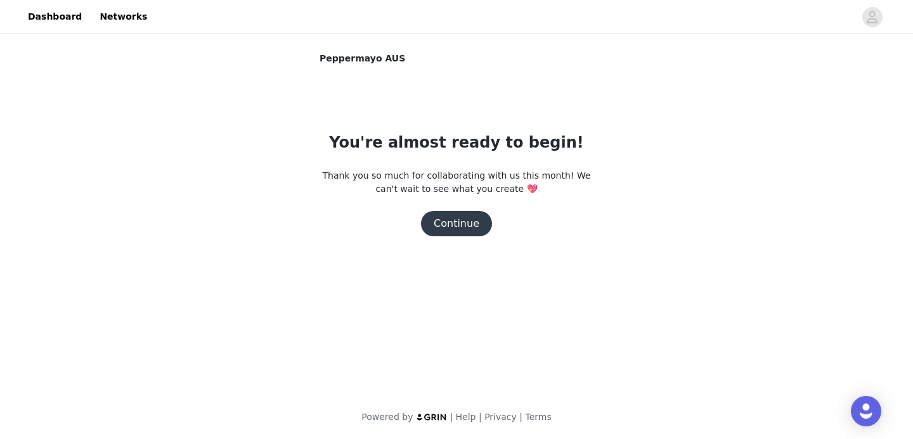
scroll to position [0, 0]
click at [451, 231] on button "Continue" at bounding box center [456, 223] width 71 height 25
